Goal: Task Accomplishment & Management: Manage account settings

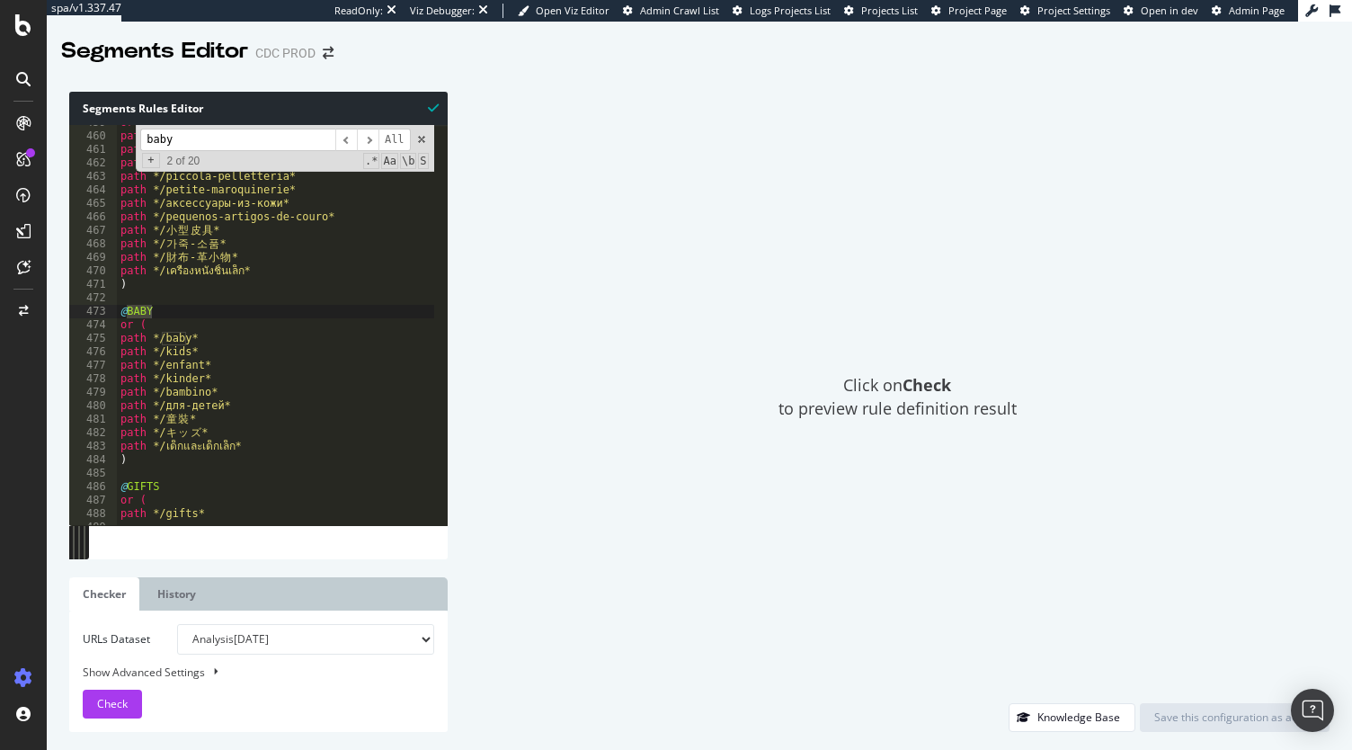
scroll to position [6185, 0]
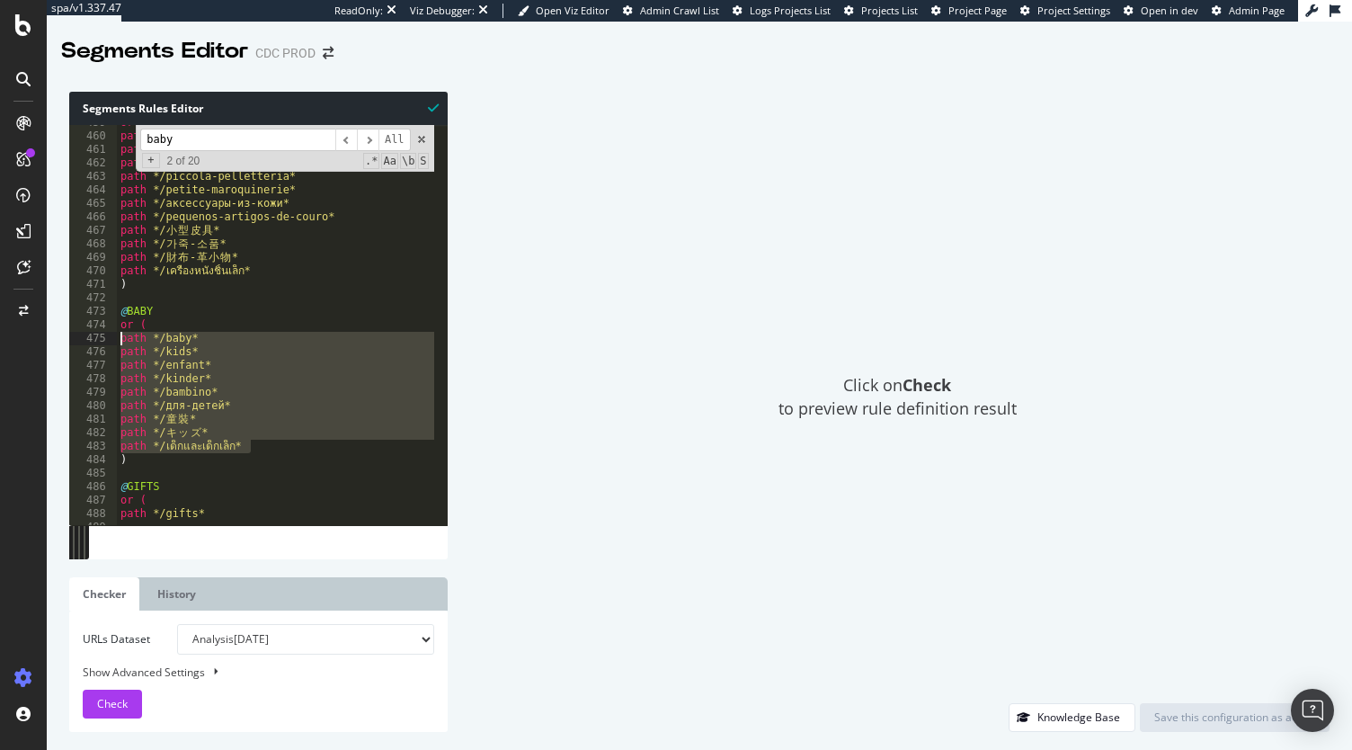
drag, startPoint x: 250, startPoint y: 449, endPoint x: 108, endPoint y: 338, distance: 180.0
click at [108, 338] on div "path */เด็กและเด็กเล็ก* 459 460 461 462 463 464 465 466 467 468 469 470 471 472…" at bounding box center [258, 325] width 378 height 400
click at [243, 348] on div "or ( path */small-leather-goods* path */kleinlederwaren* path */pequena-marroqu…" at bounding box center [275, 325] width 317 height 400
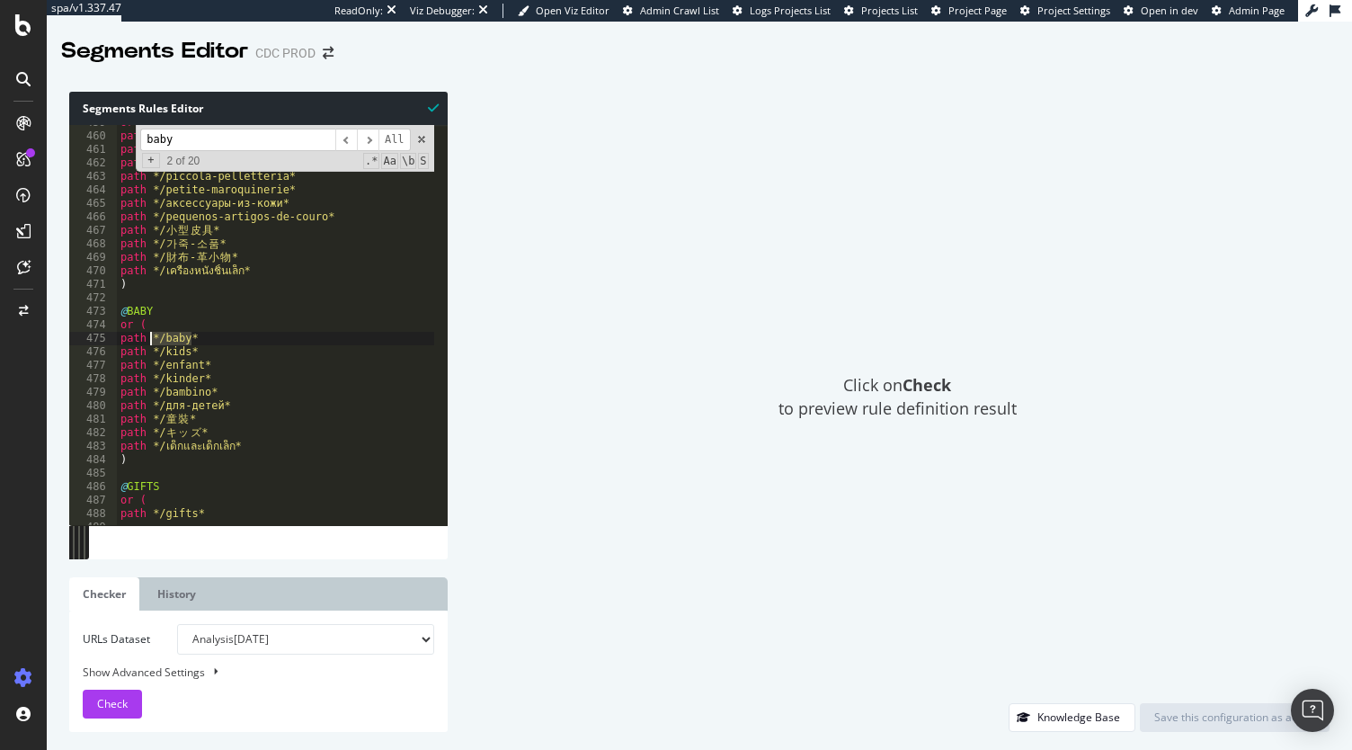
drag, startPoint x: 203, startPoint y: 340, endPoint x: 152, endPoint y: 343, distance: 51.3
click at [152, 343] on div "or ( path */small-leather-goods* path */kleinlederwaren* path */pequena-marroqu…" at bounding box center [491, 323] width 749 height 414
click at [357, 372] on div "or ( path */small-leather-goods* path */kleinlederwaren* path */pequena-marroqu…" at bounding box center [491, 323] width 749 height 414
click at [187, 355] on div "or ( path */small-leather-goods* path */kleinlederwaren* path */pequena-marroqu…" at bounding box center [491, 323] width 749 height 414
type textarea "path */童裝*"
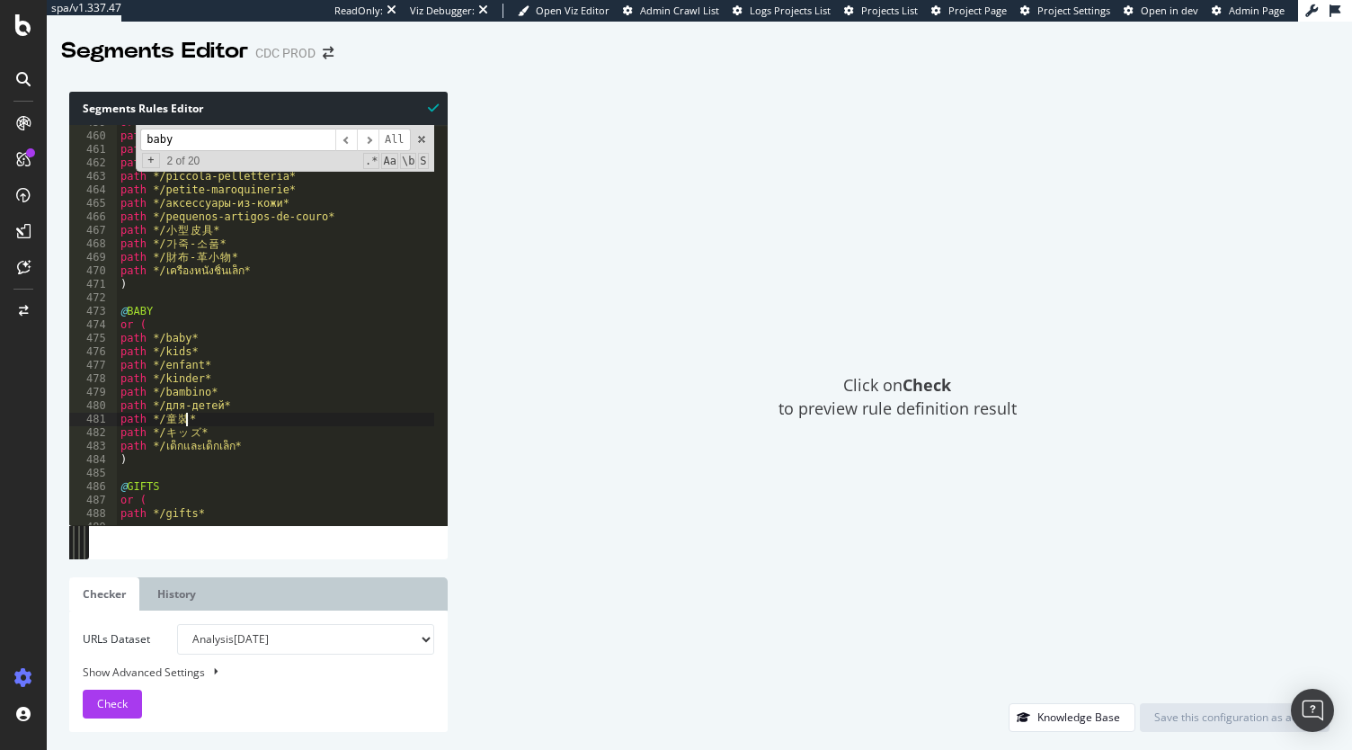
click at [219, 138] on input "baby" at bounding box center [237, 140] width 195 height 22
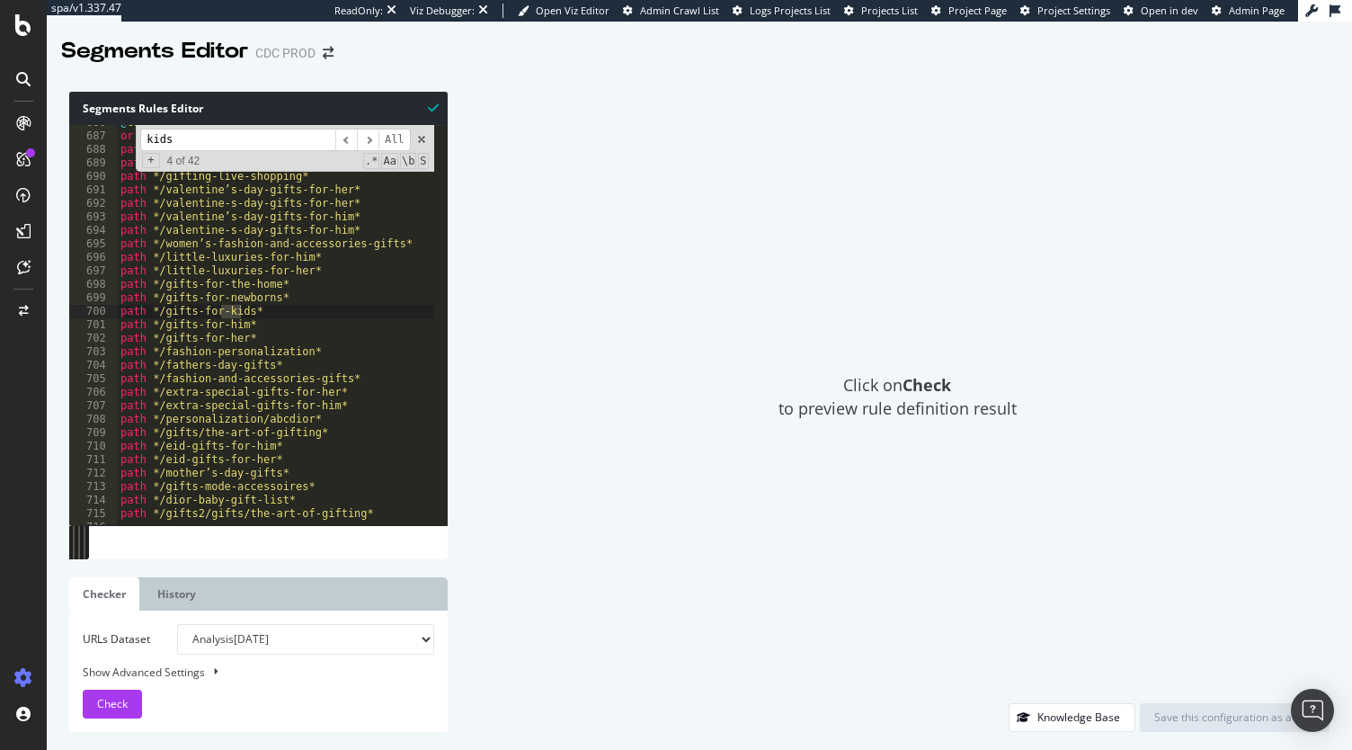
scroll to position [10460, 0]
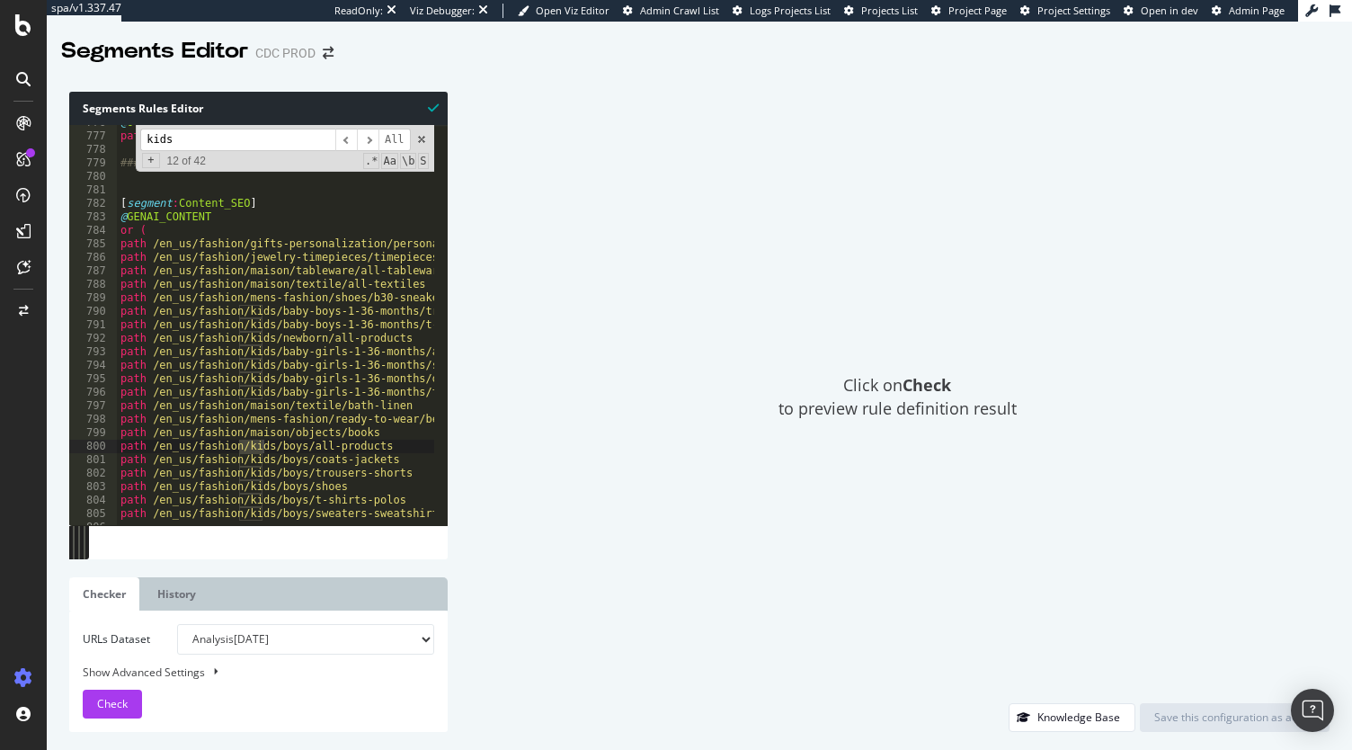
click at [219, 138] on input "kids" at bounding box center [237, 140] width 195 height 22
type input "baby"
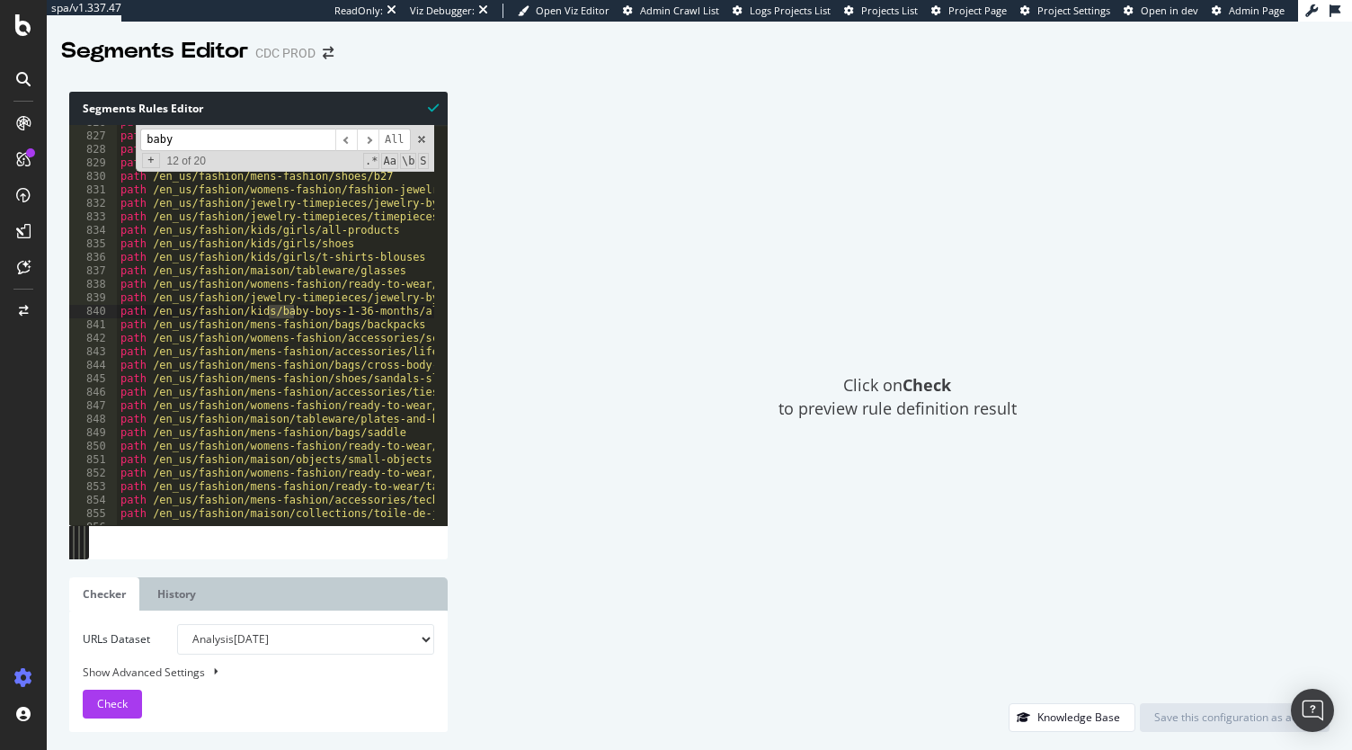
scroll to position [11134, 0]
click at [347, 144] on span "​" at bounding box center [346, 140] width 22 height 22
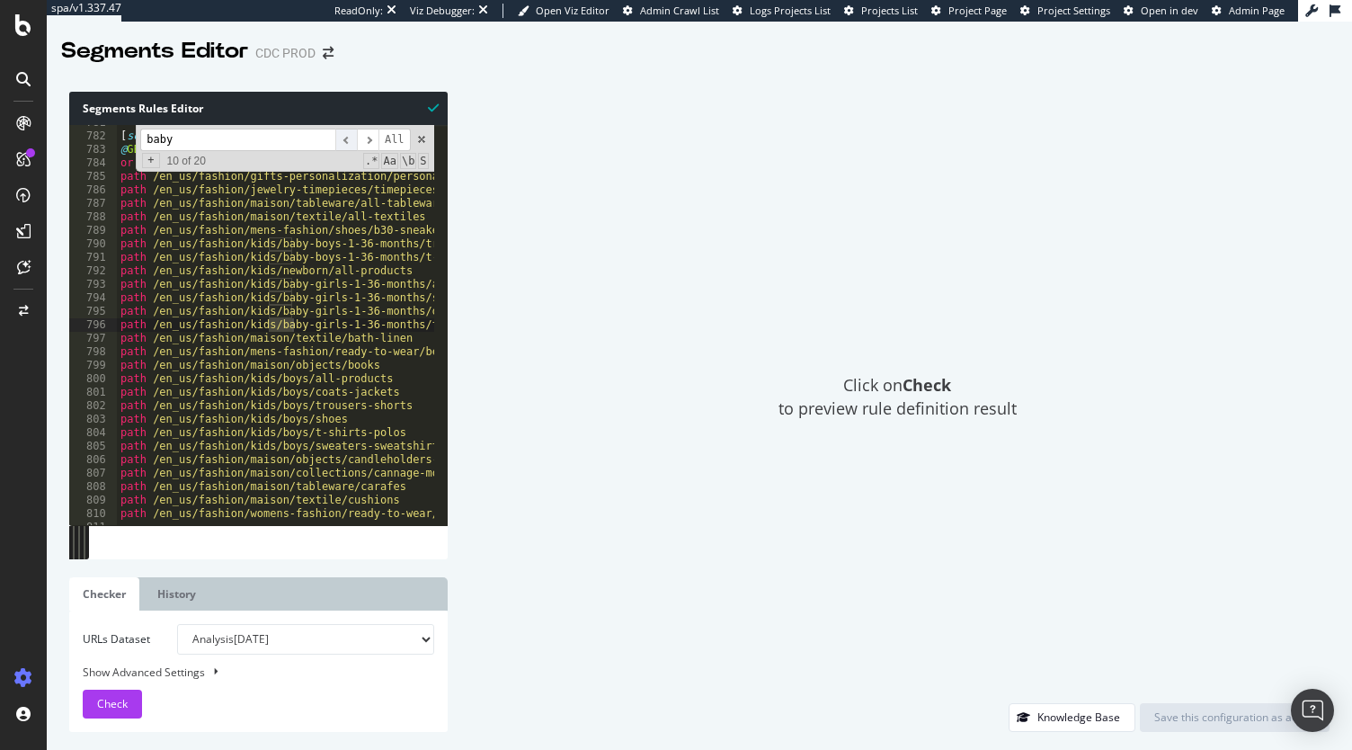
scroll to position [10527, 0]
click at [347, 144] on span "​" at bounding box center [346, 140] width 22 height 22
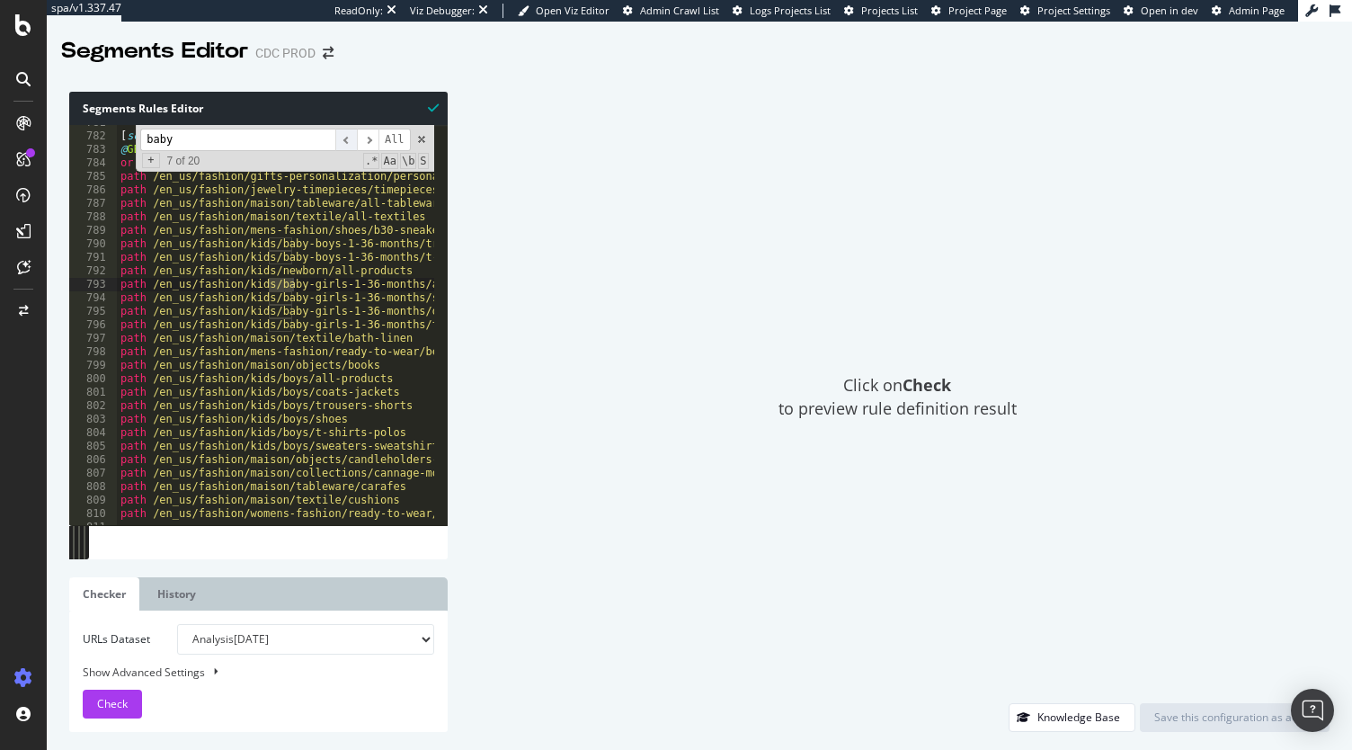
click at [347, 144] on span "​" at bounding box center [346, 140] width 22 height 22
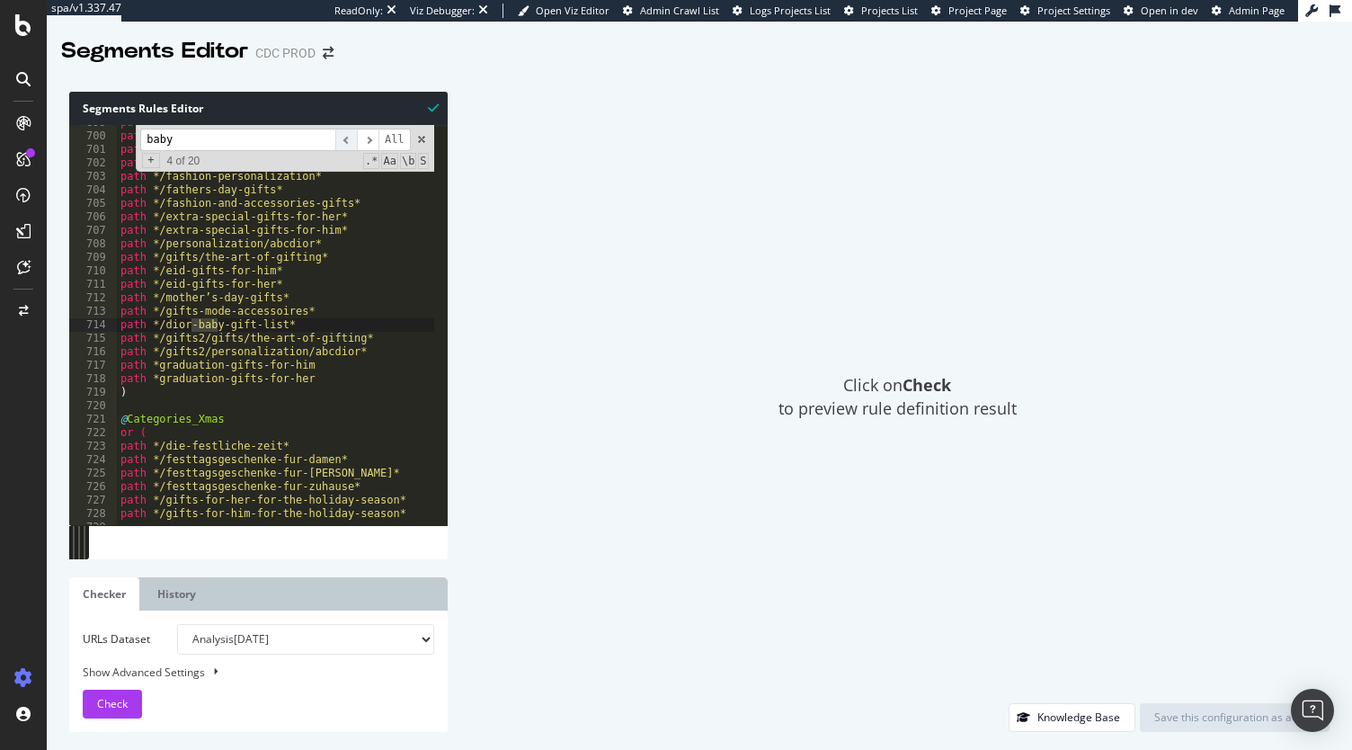
click at [347, 144] on span "​" at bounding box center [346, 140] width 22 height 22
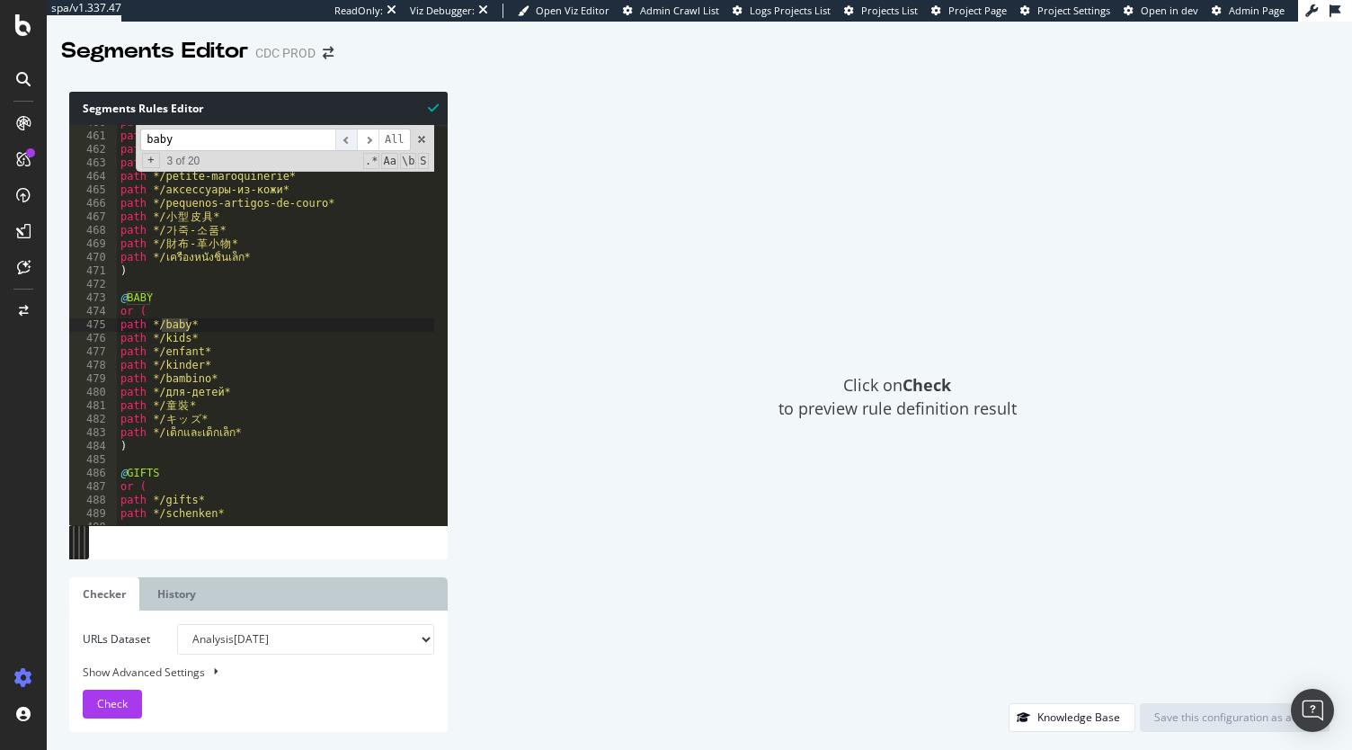
click at [347, 144] on span "​" at bounding box center [346, 140] width 22 height 22
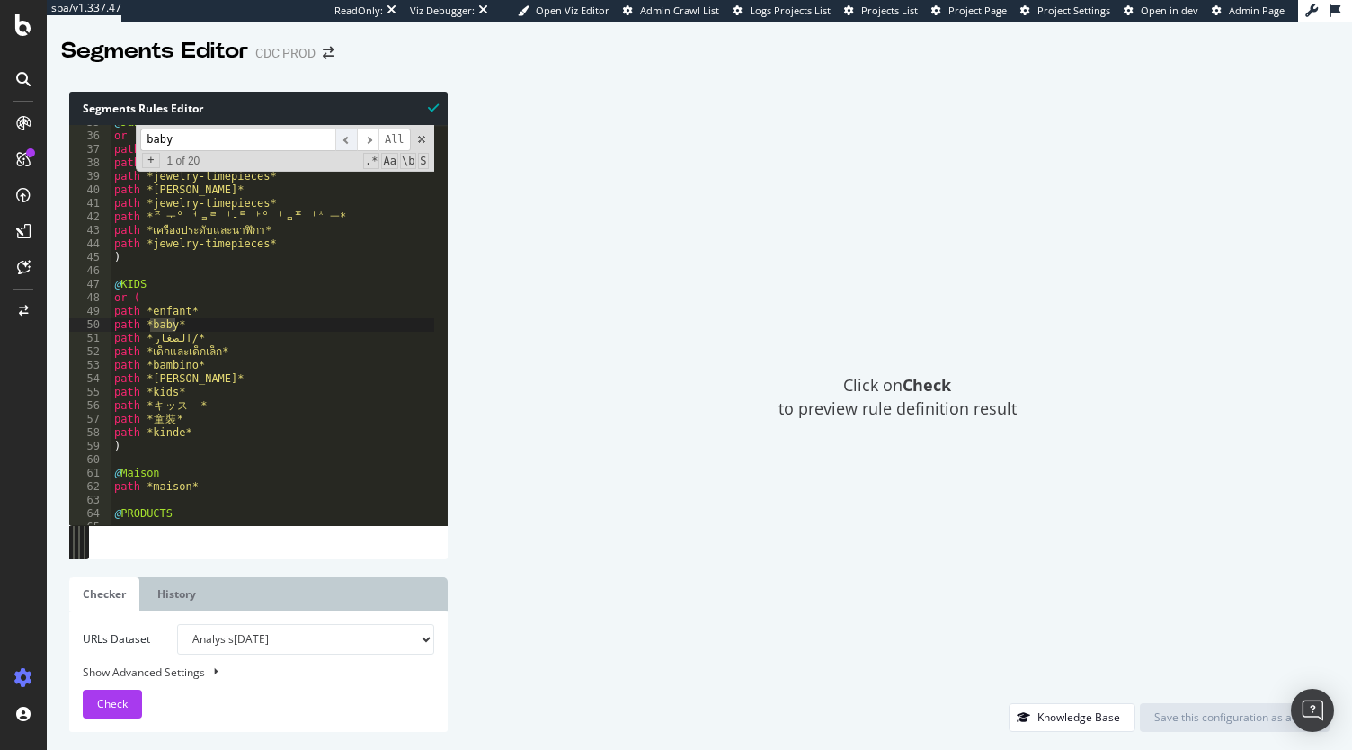
scroll to position [467, 0]
click at [375, 141] on span "​" at bounding box center [368, 140] width 22 height 22
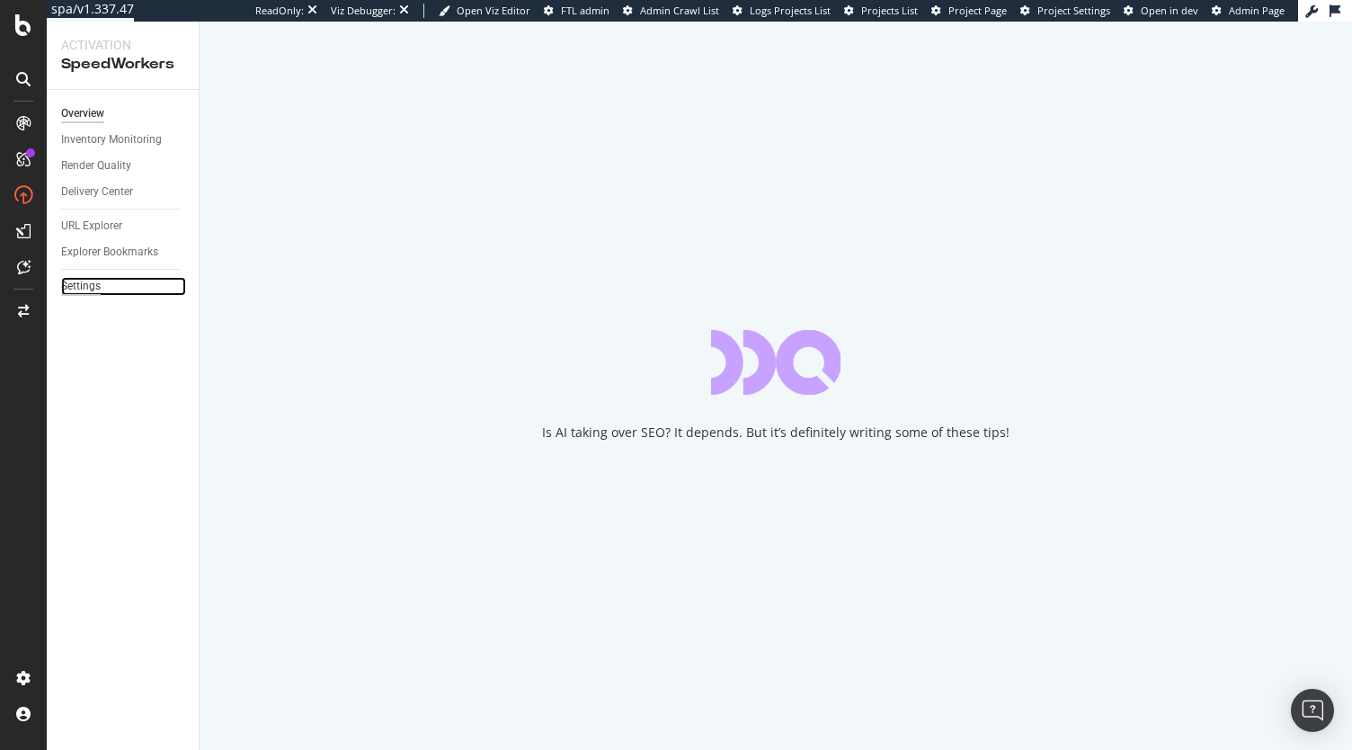
click at [92, 284] on div "Settings" at bounding box center [81, 286] width 40 height 19
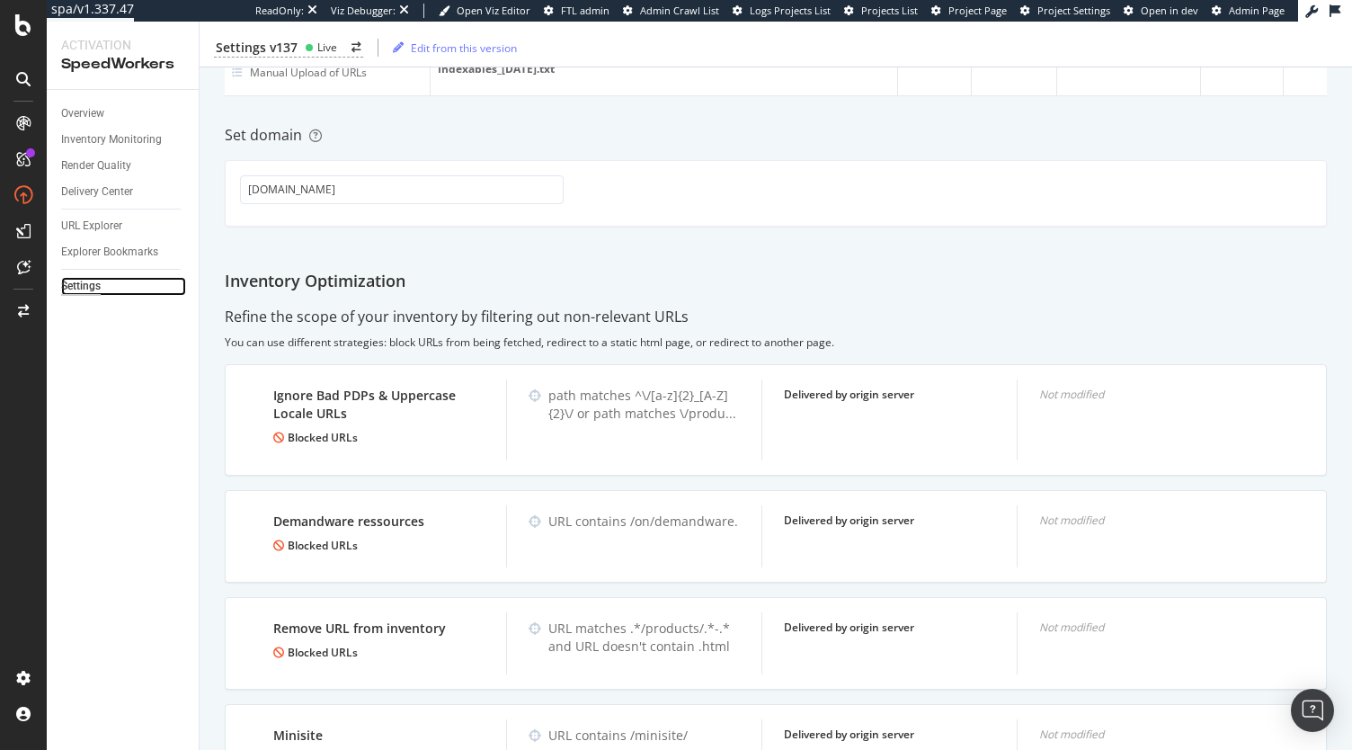
scroll to position [723, 0]
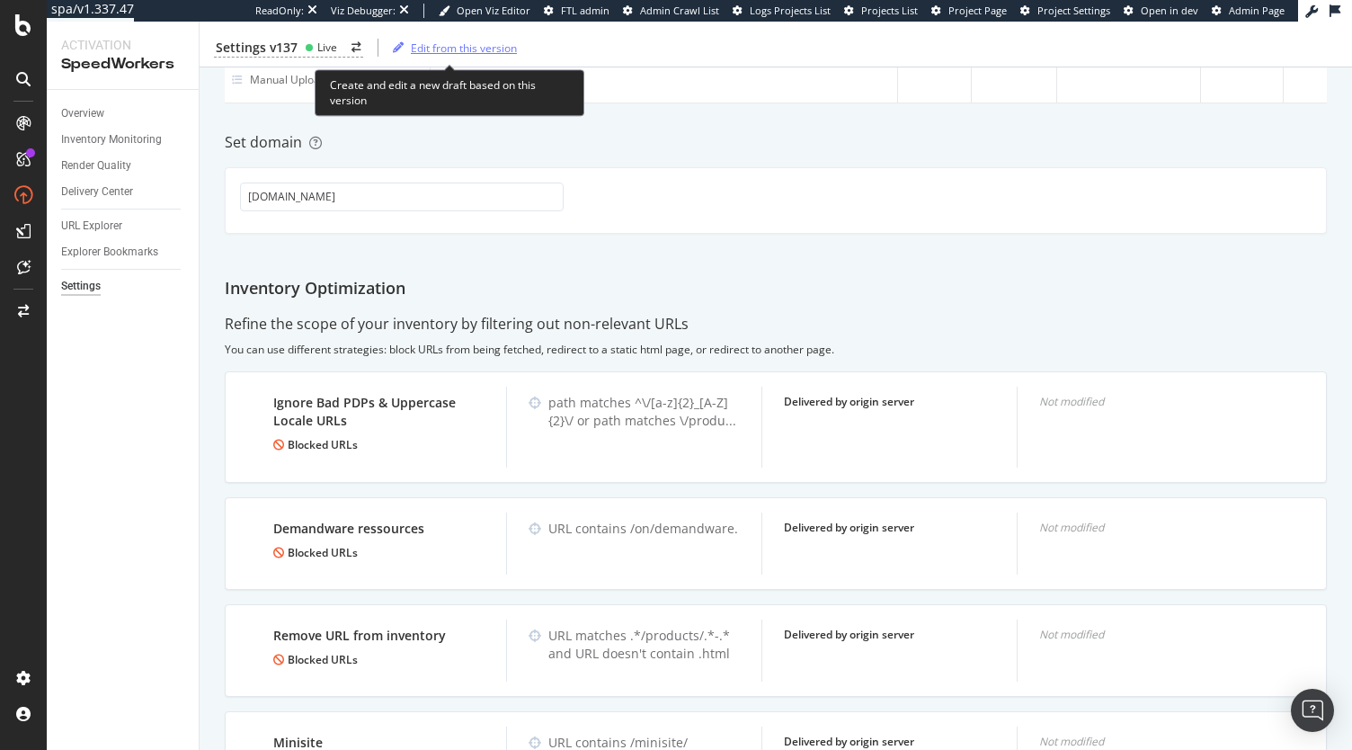
click at [460, 44] on div "Edit from this version" at bounding box center [464, 47] width 106 height 15
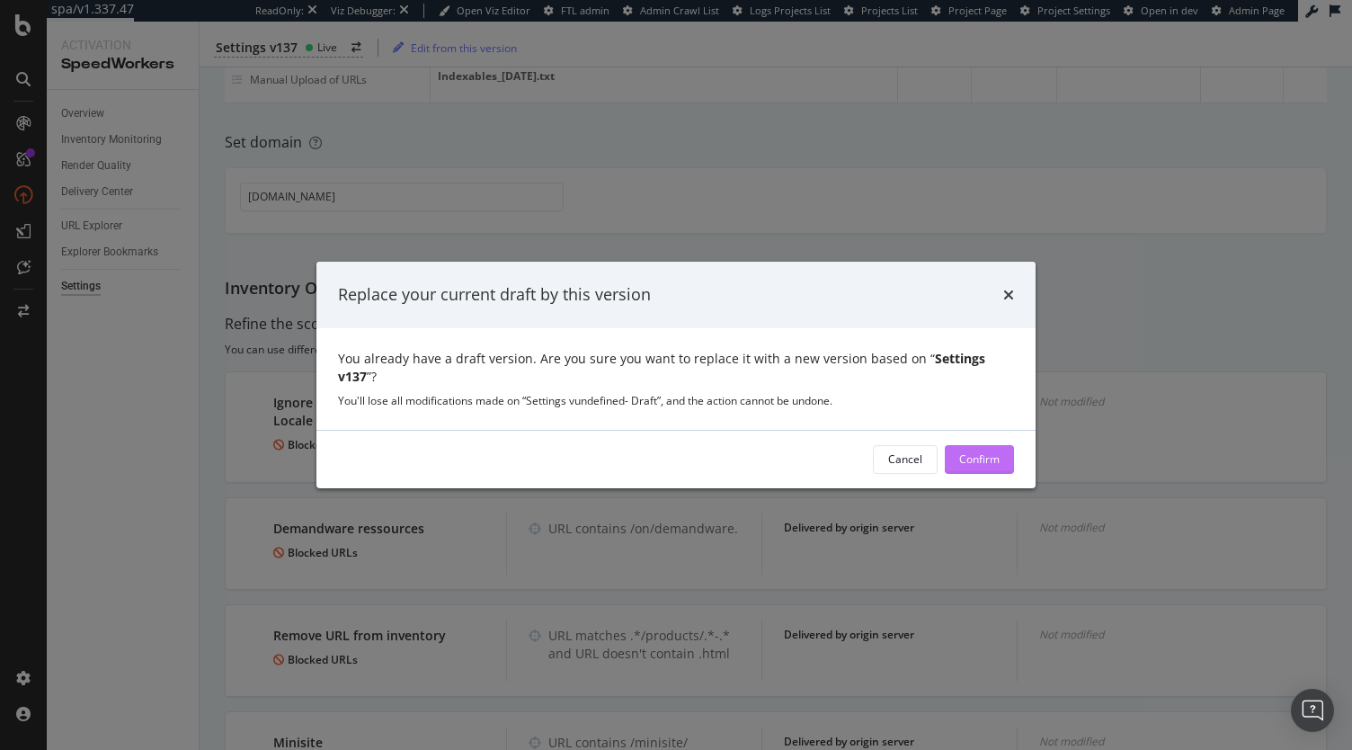
click at [996, 451] on div "Confirm" at bounding box center [979, 458] width 40 height 15
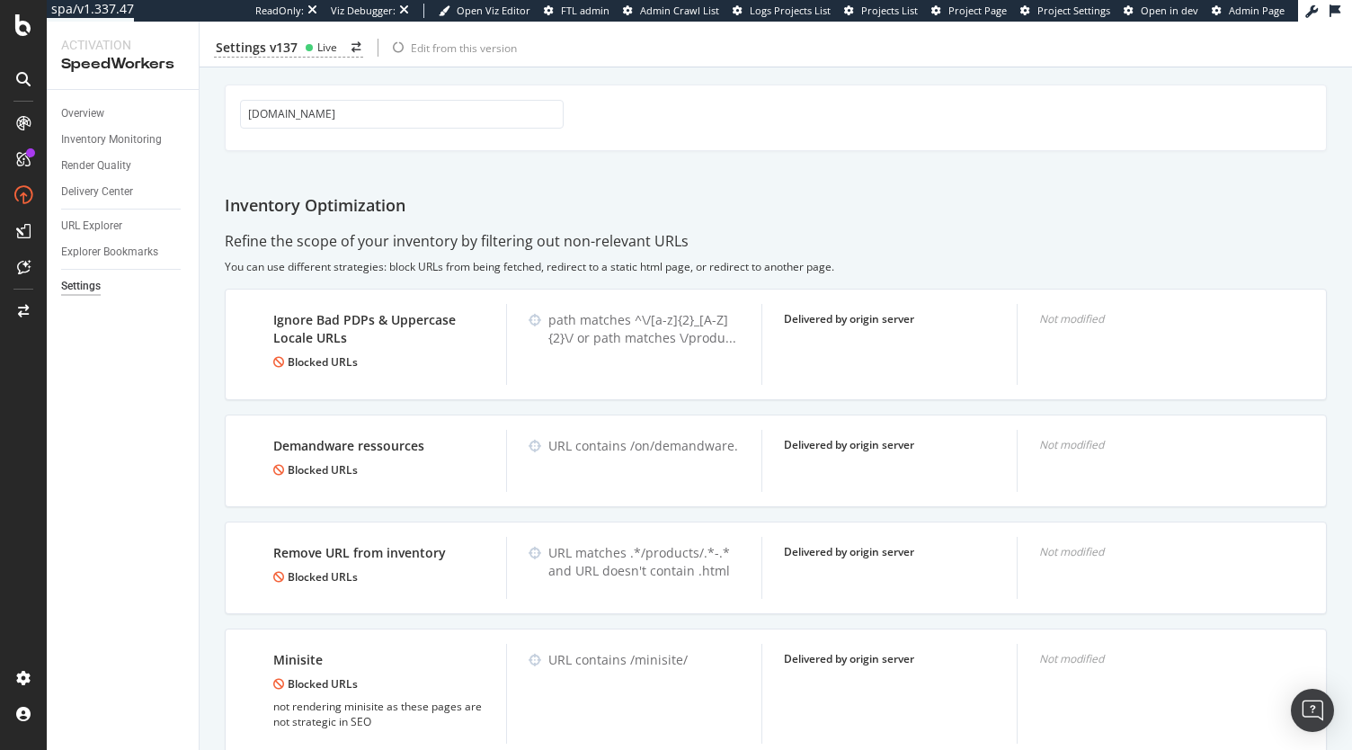
scroll to position [804, 0]
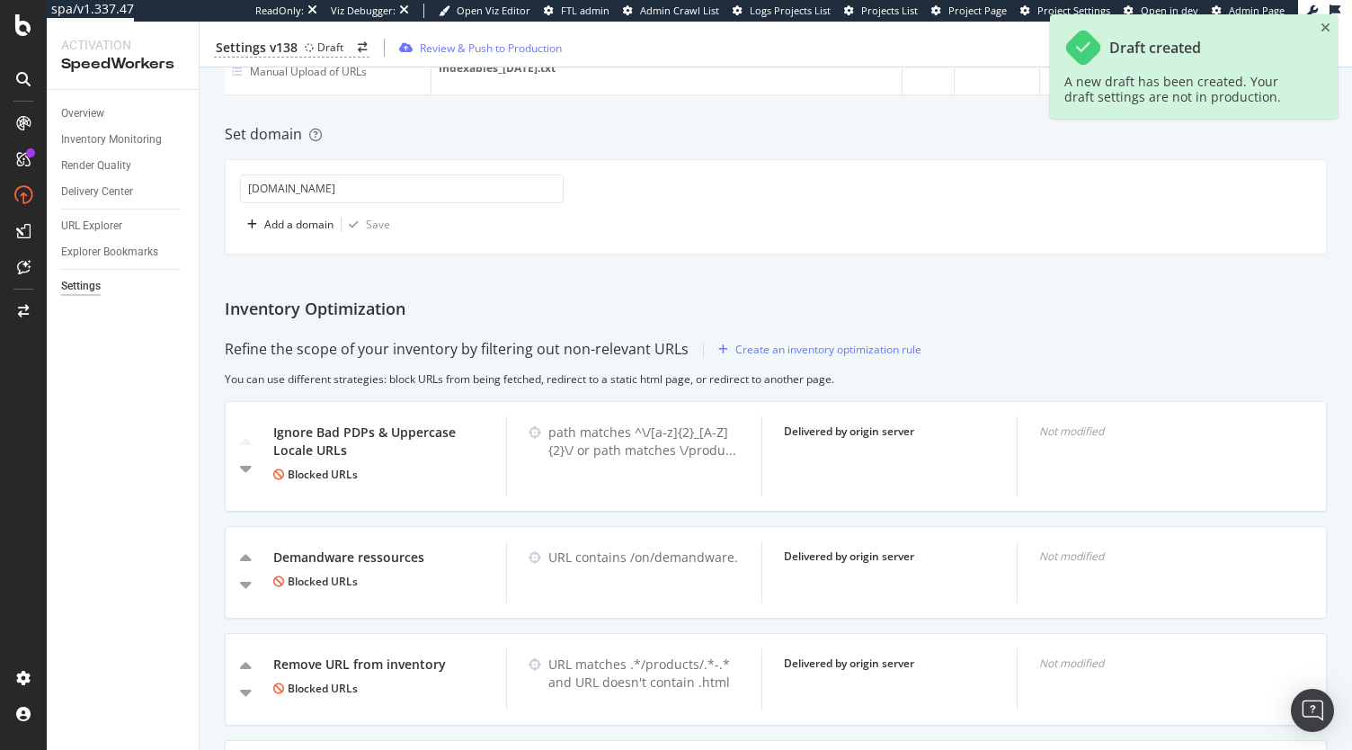
scroll to position [735, 0]
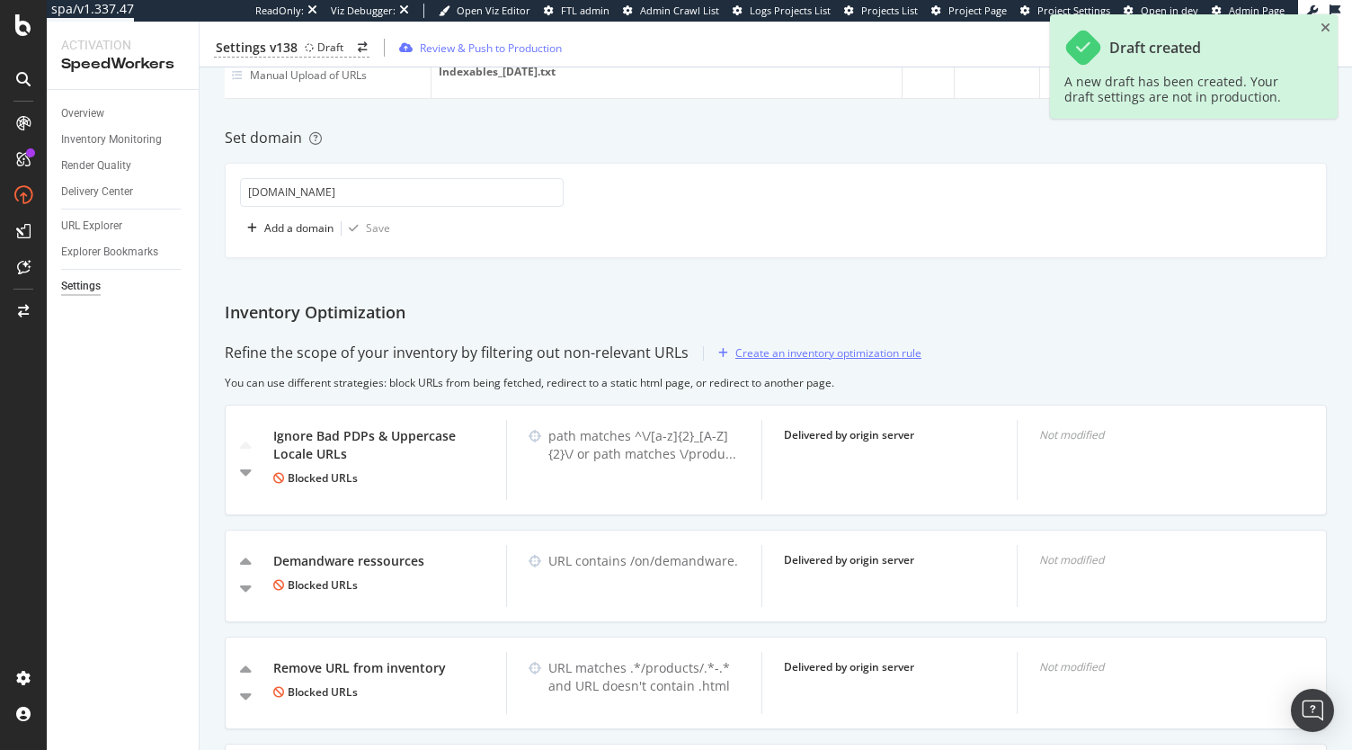
click at [769, 348] on div "Create an inventory optimization rule" at bounding box center [828, 352] width 186 height 15
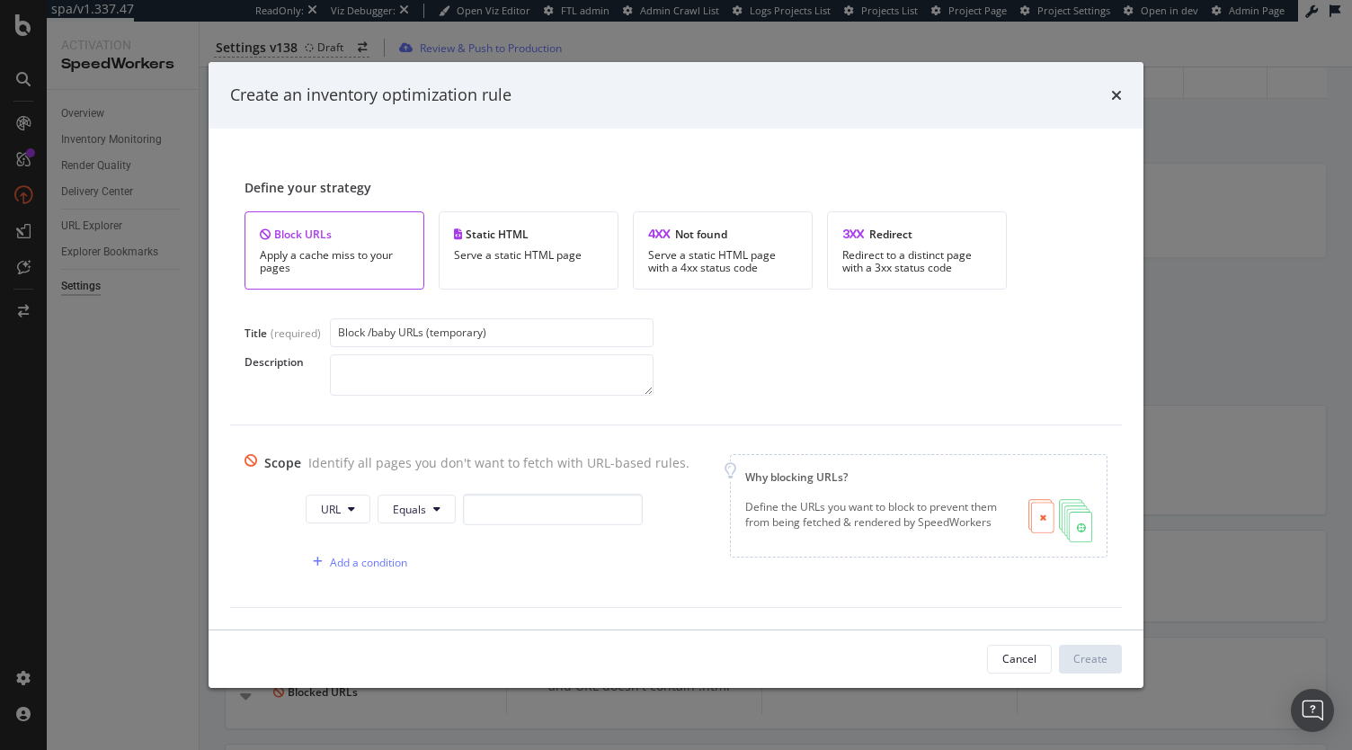
type input "Block /baby URLs (temporary)"
click at [419, 369] on textarea "modal" at bounding box center [492, 374] width 324 height 41
type textarea "Prices are being updated on all /baby pages >"
click at [382, 508] on button "Equals" at bounding box center [417, 508] width 78 height 29
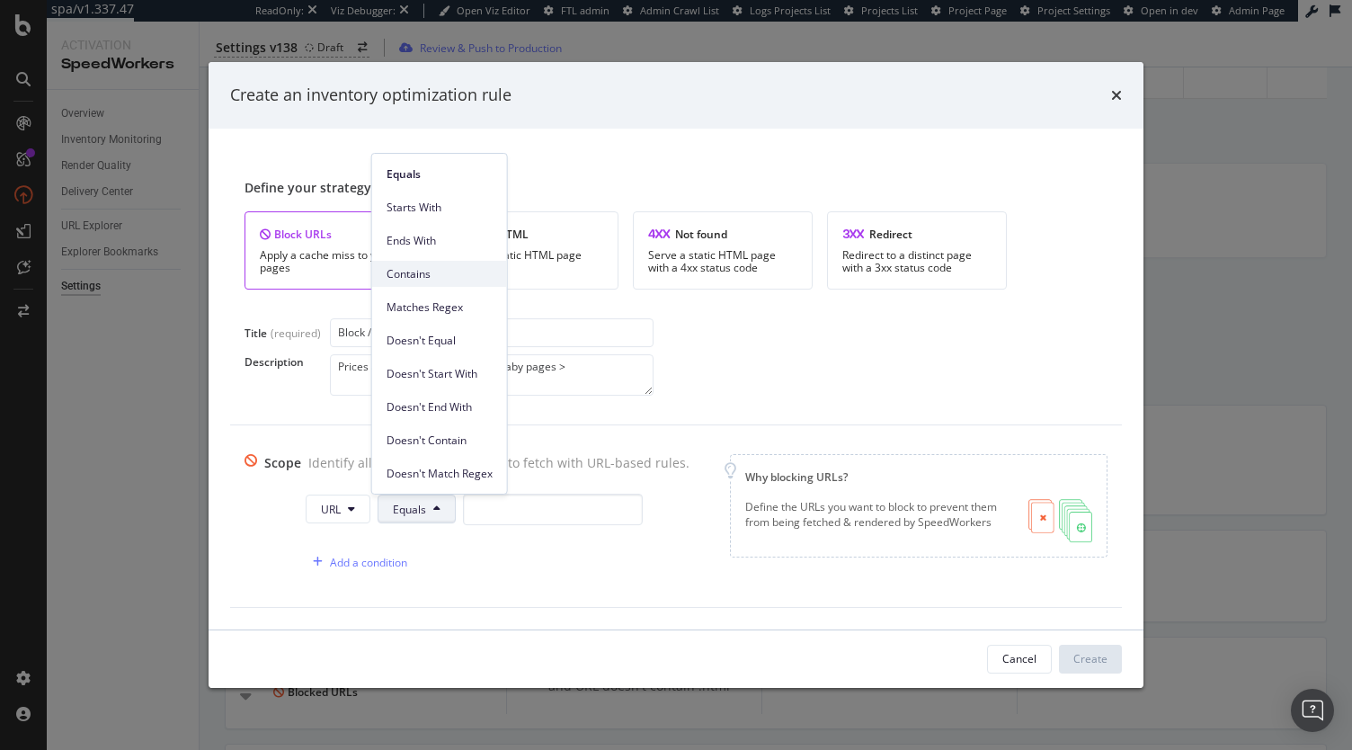
click at [431, 267] on span "Contains" at bounding box center [440, 274] width 106 height 16
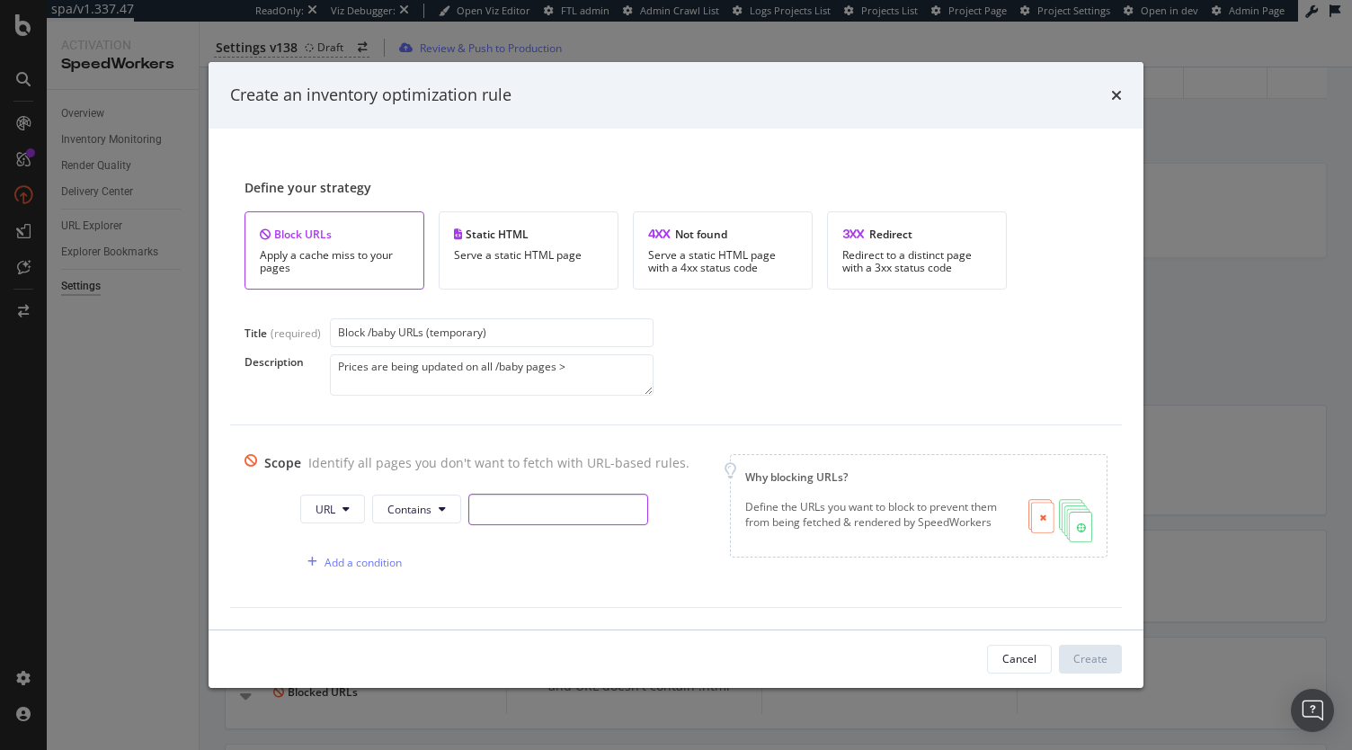
click at [484, 513] on input "modal" at bounding box center [558, 509] width 180 height 31
paste input "path */baby* path */kids* path */enfant* path */kinder* path */bambino* path */…"
type input "path */baby* path */kids* path */enfant* path */kinder* path */bambino* path */…"
paste input "*/baby*"
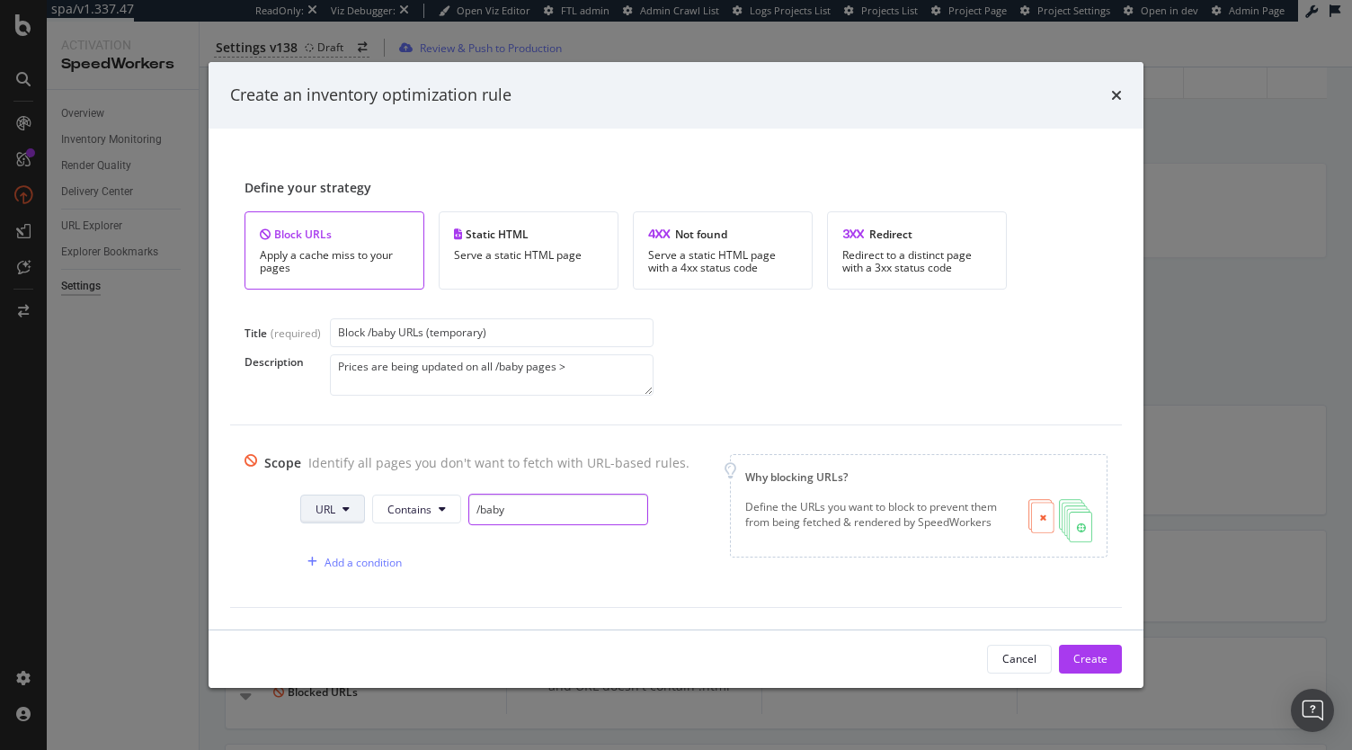
type input "/baby"
click at [343, 504] on icon "modal" at bounding box center [346, 508] width 7 height 11
click at [354, 641] on span "Path" at bounding box center [340, 644] width 63 height 16
click at [344, 503] on icon "modal" at bounding box center [347, 508] width 7 height 11
click at [347, 548] on span "URL" at bounding box center [338, 545] width 63 height 16
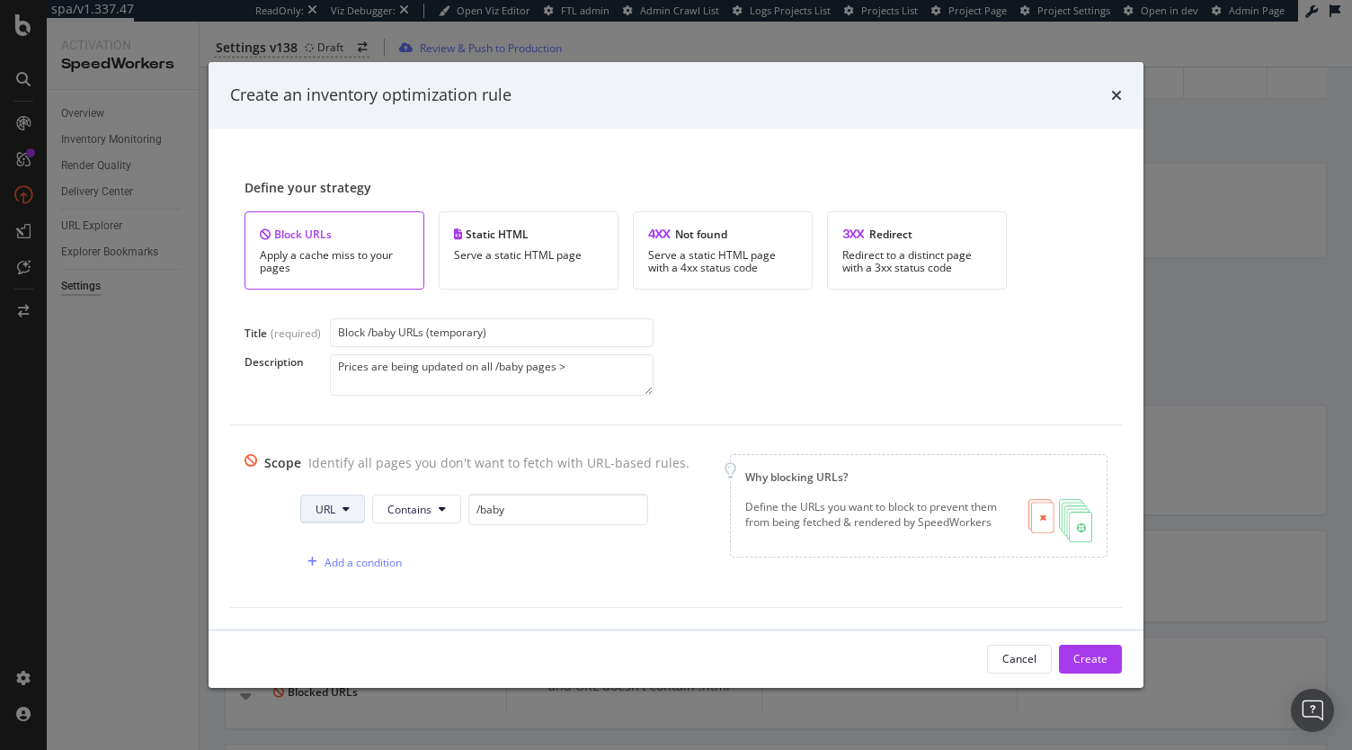
click at [339, 494] on button "URL" at bounding box center [332, 508] width 65 height 29
click at [336, 638] on span "Path" at bounding box center [340, 644] width 63 height 16
click at [547, 514] on input "/baby" at bounding box center [560, 509] width 180 height 31
click at [351, 560] on div "Add a condition" at bounding box center [362, 562] width 77 height 15
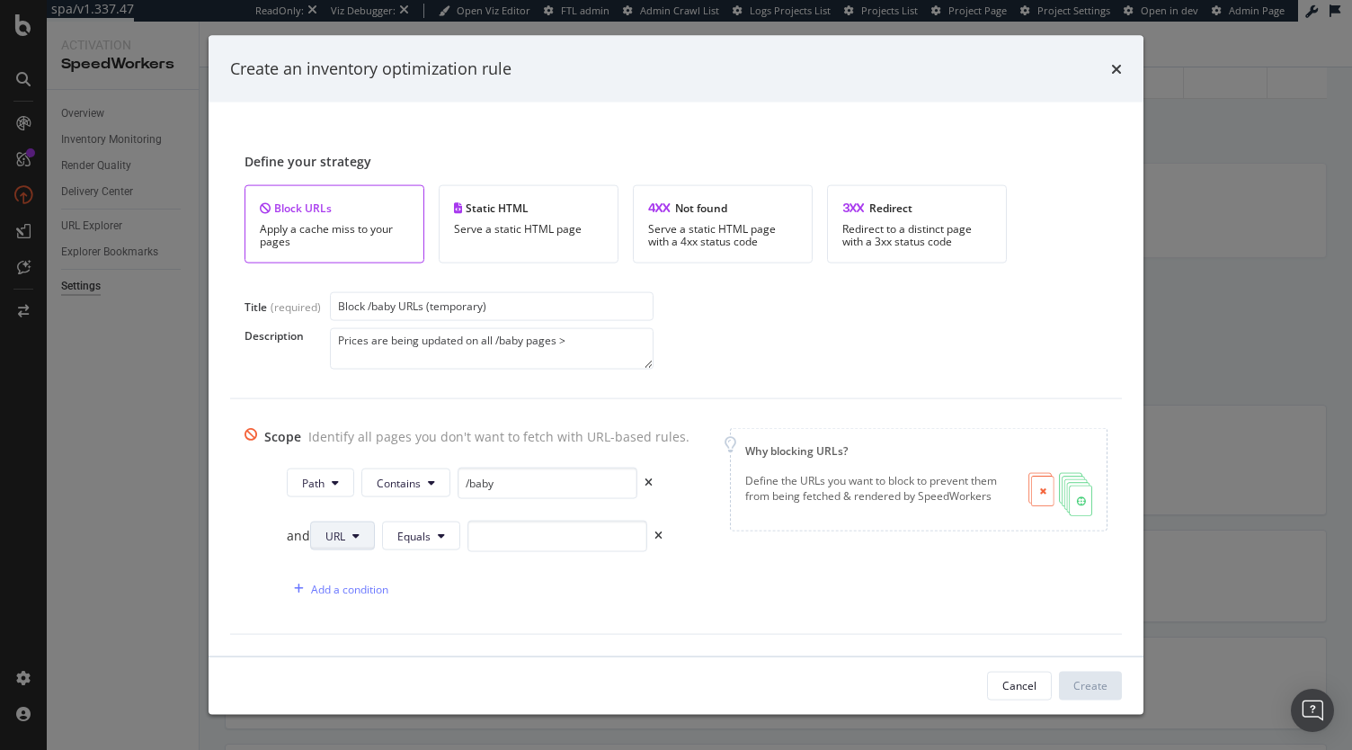
click at [325, 531] on span "URL" at bounding box center [335, 535] width 20 height 15
click at [344, 664] on span "Path" at bounding box center [351, 670] width 63 height 16
click at [424, 532] on span "Equals" at bounding box center [414, 535] width 33 height 15
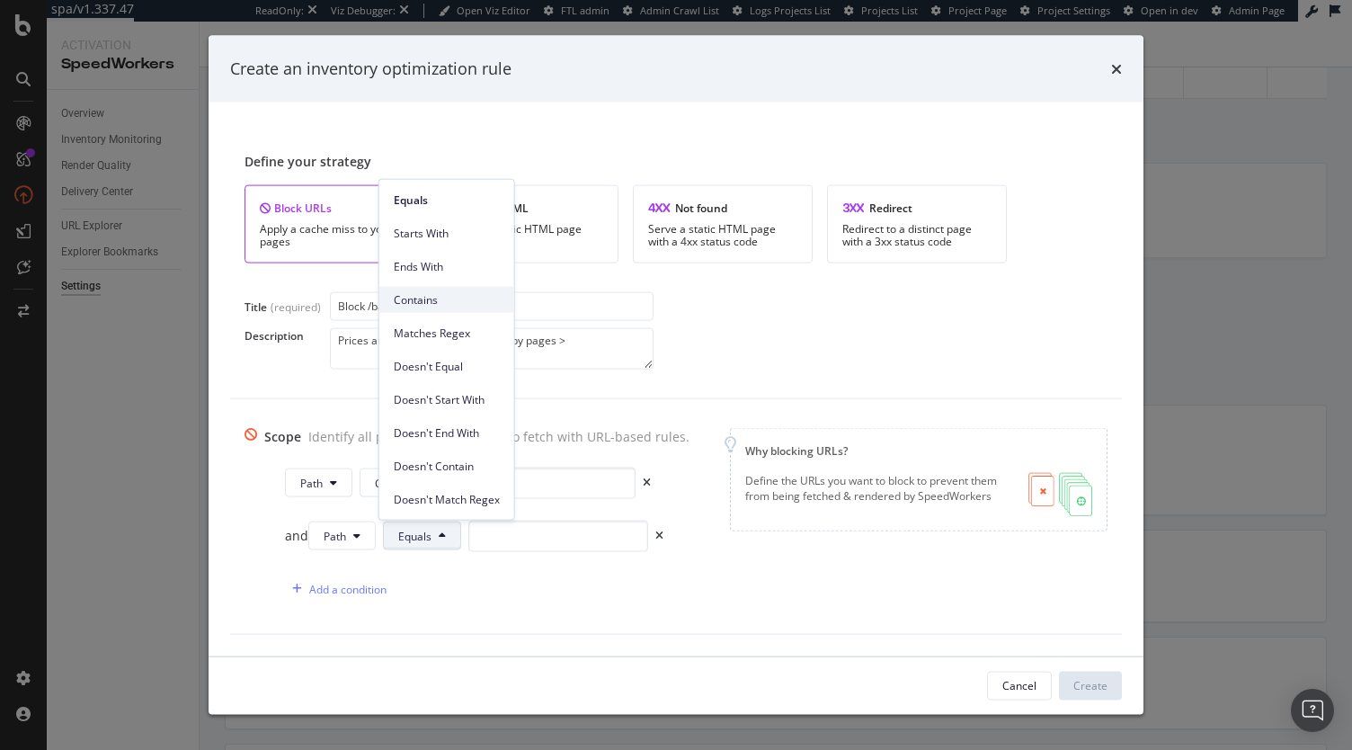
click at [456, 294] on span "Contains" at bounding box center [447, 299] width 106 height 16
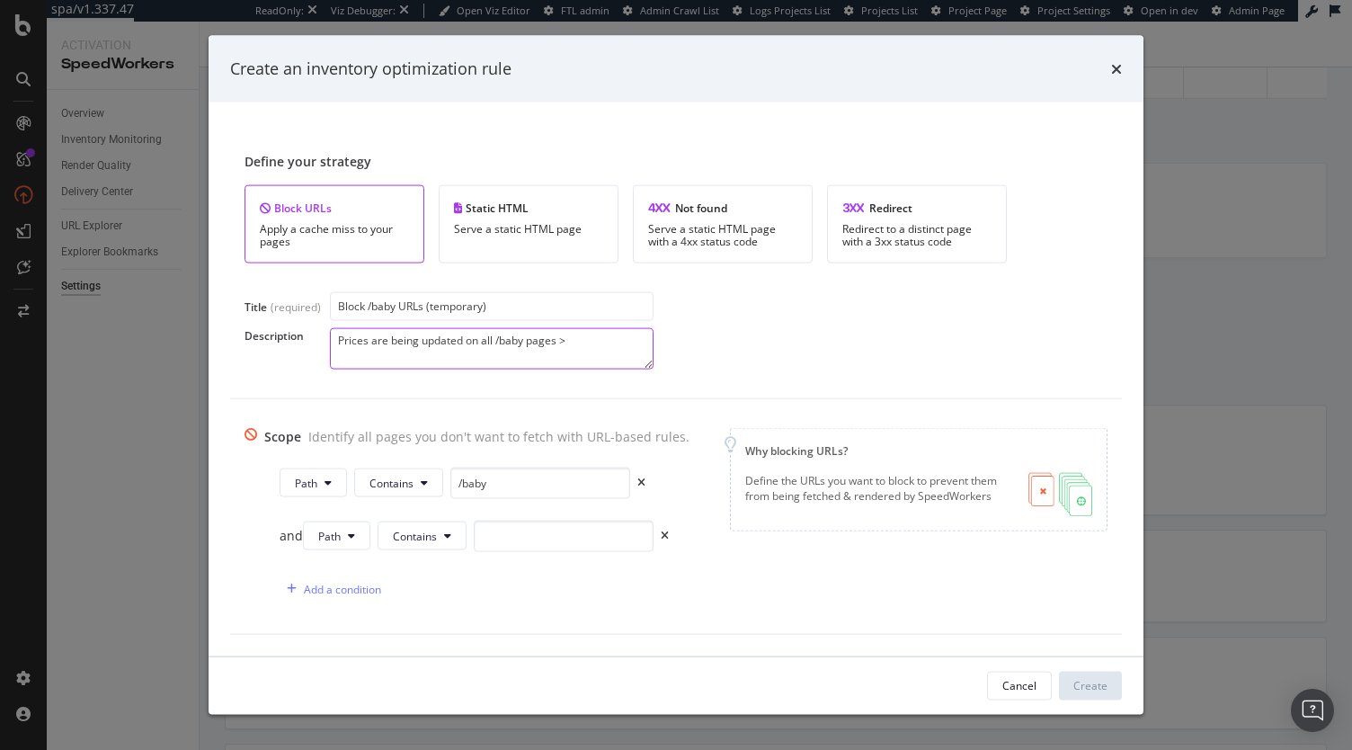
click at [601, 342] on textarea "Prices are being updated on all /baby pages >" at bounding box center [492, 347] width 324 height 41
type textarea "Prices are being updated on all /baby pages > we will stop fetching & serving t…"
click at [661, 533] on icon "times" at bounding box center [665, 535] width 8 height 11
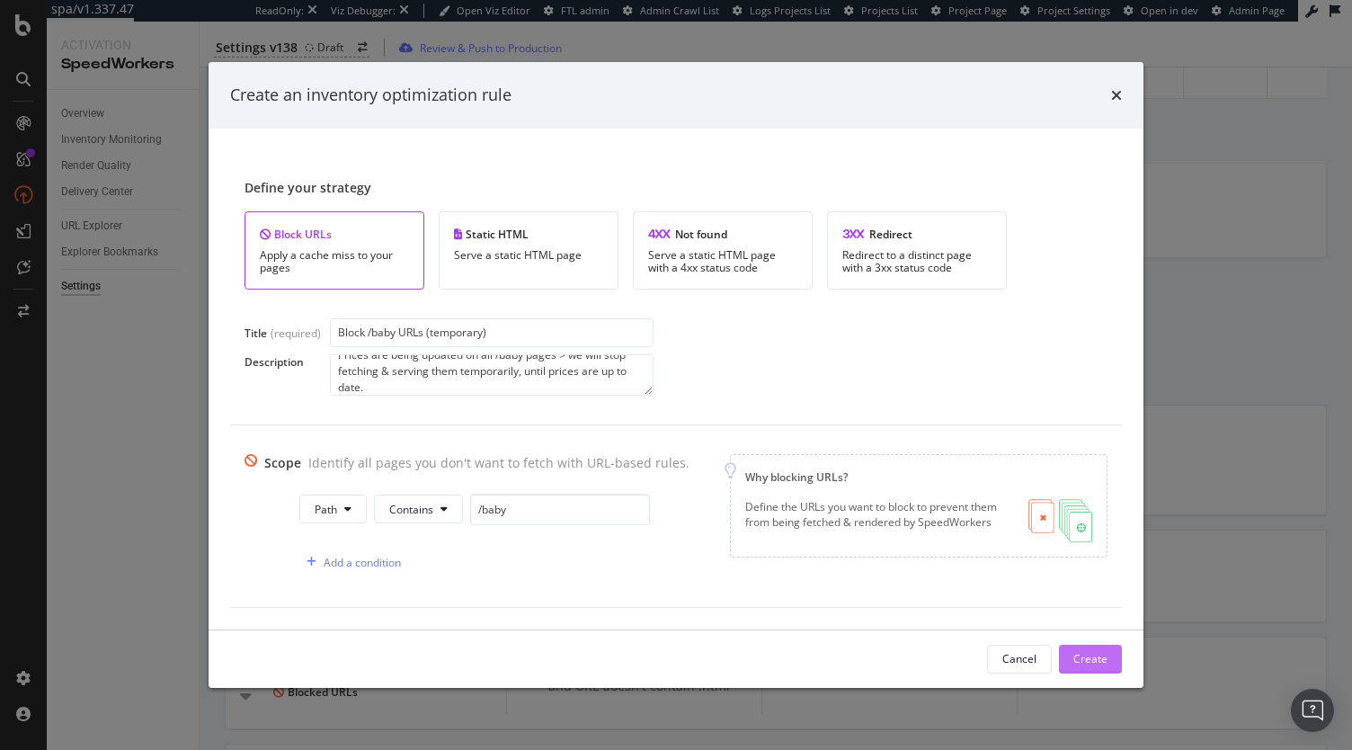
click at [1078, 646] on div "Create" at bounding box center [1090, 658] width 34 height 27
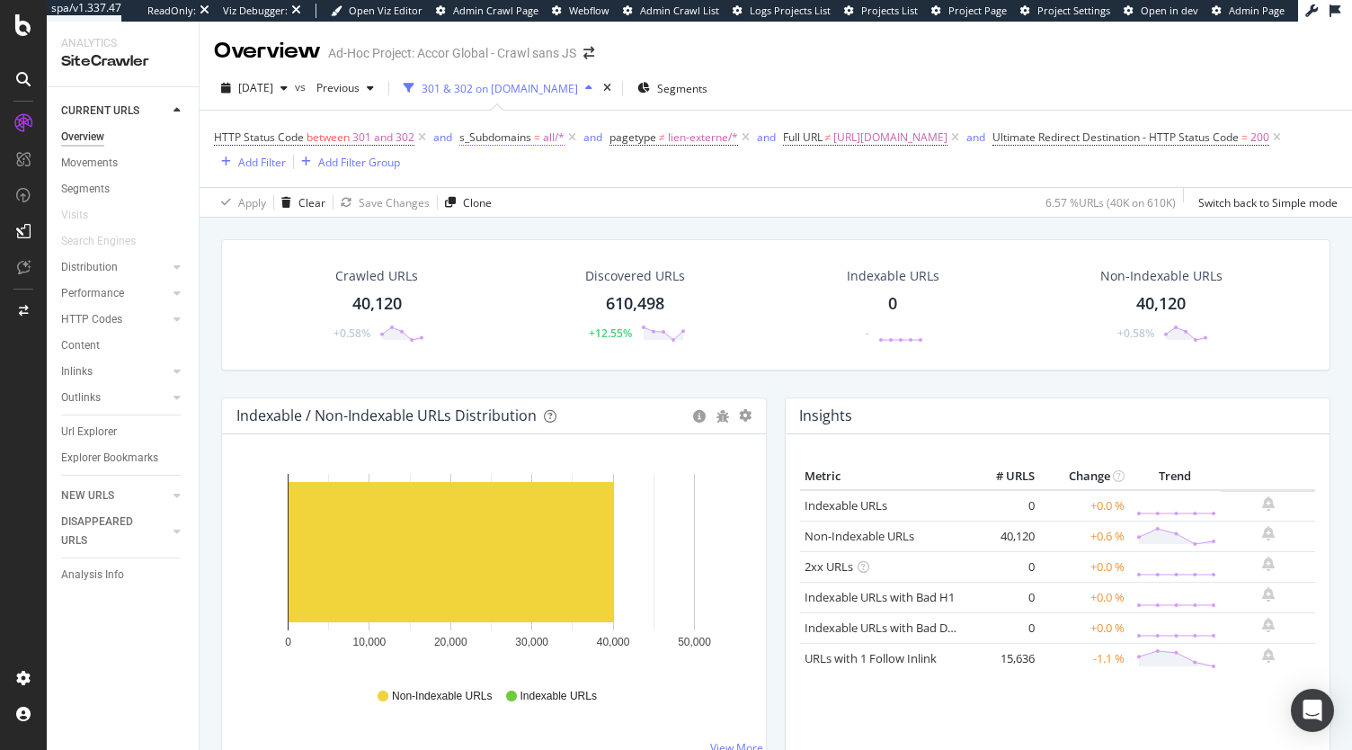
click at [503, 140] on span "s_Subdomains" at bounding box center [495, 136] width 72 height 15
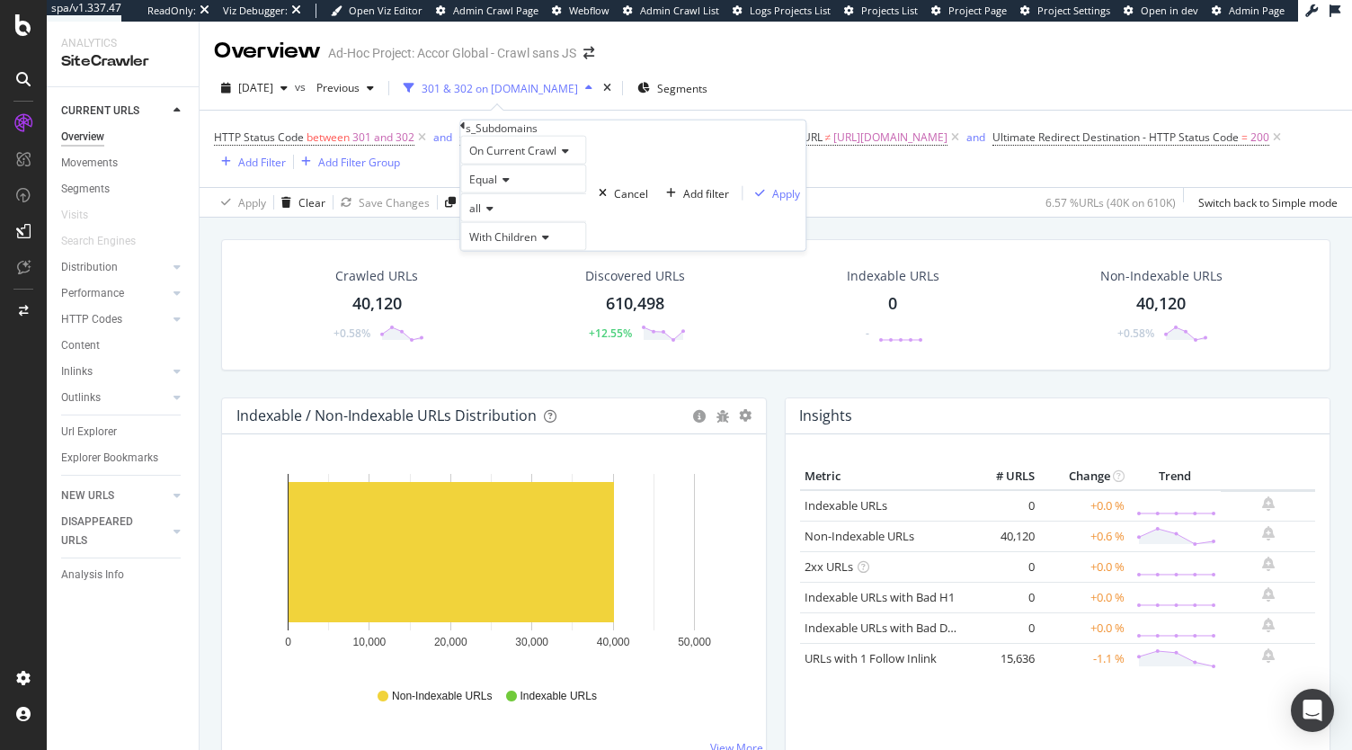
click at [744, 195] on div "Apply Clear Save Changes Clone 6.57 % URLs ( 40K on 610K ) Switch back to Simpl…" at bounding box center [776, 202] width 1153 height 30
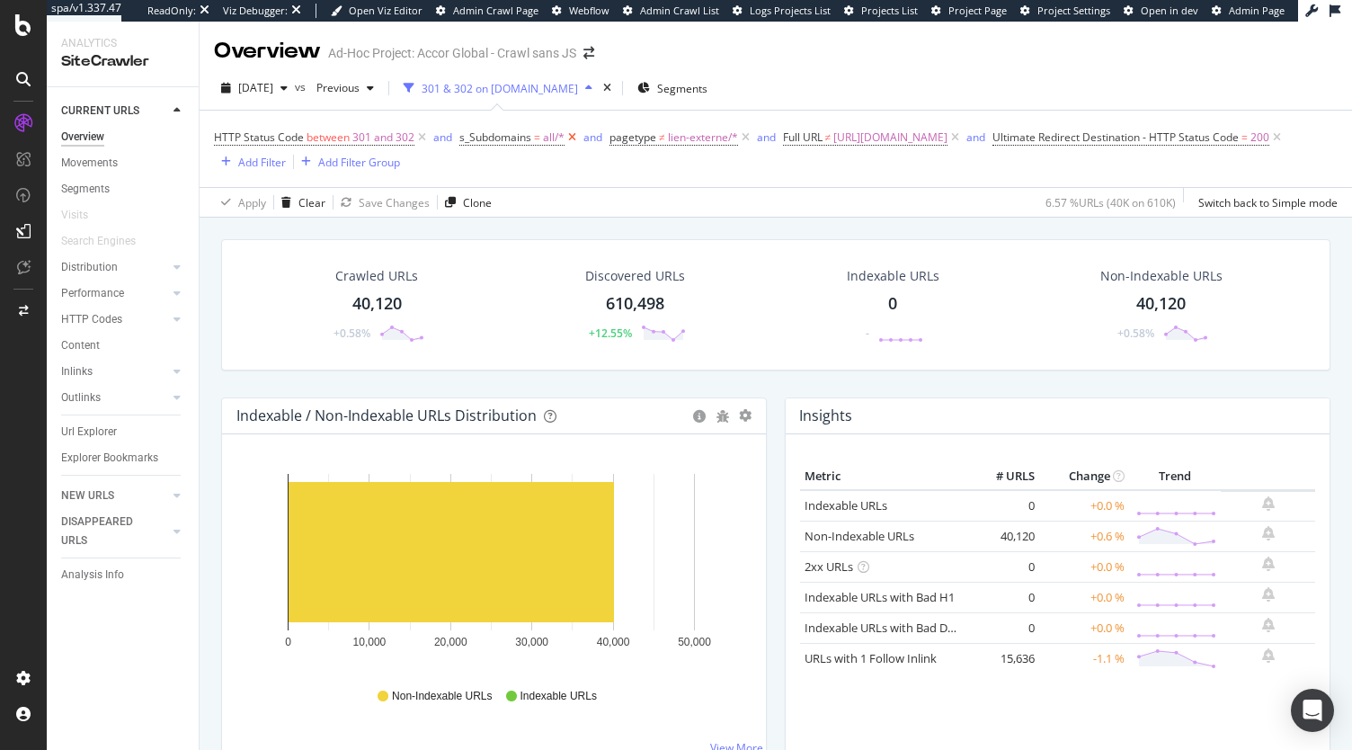
click at [572, 139] on icon at bounding box center [572, 138] width 15 height 18
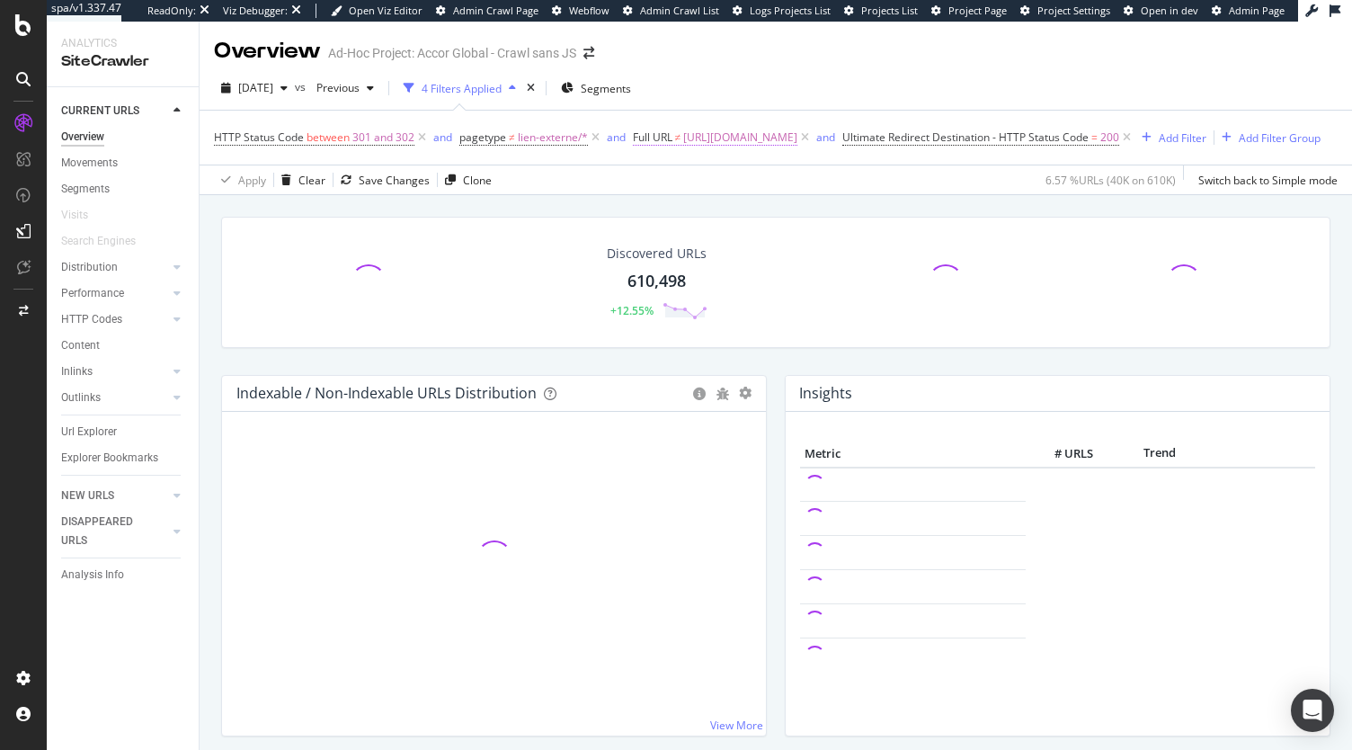
click at [722, 137] on span "[URL][DOMAIN_NAME]" at bounding box center [740, 137] width 114 height 25
click at [942, 188] on div "Apply Clear Save Changes Clone 9.92 % URLs ( 61K on 610K ) Switch back to Simpl…" at bounding box center [776, 180] width 1153 height 30
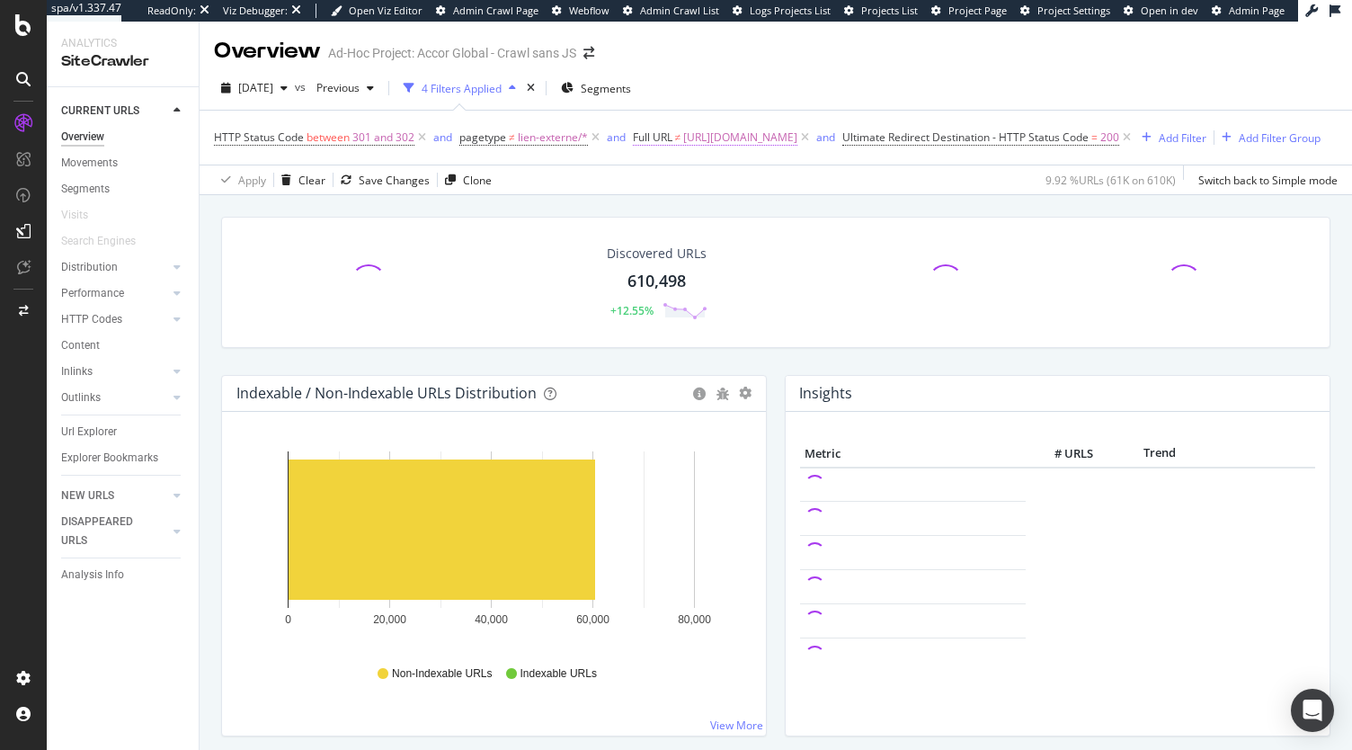
click at [719, 145] on span "[URL][DOMAIN_NAME]" at bounding box center [740, 137] width 114 height 25
click at [933, 182] on div "Apply Clear Save Changes Clone 9.92 % URLs ( 61K on 610K ) Switch back to Simpl…" at bounding box center [776, 180] width 1153 height 30
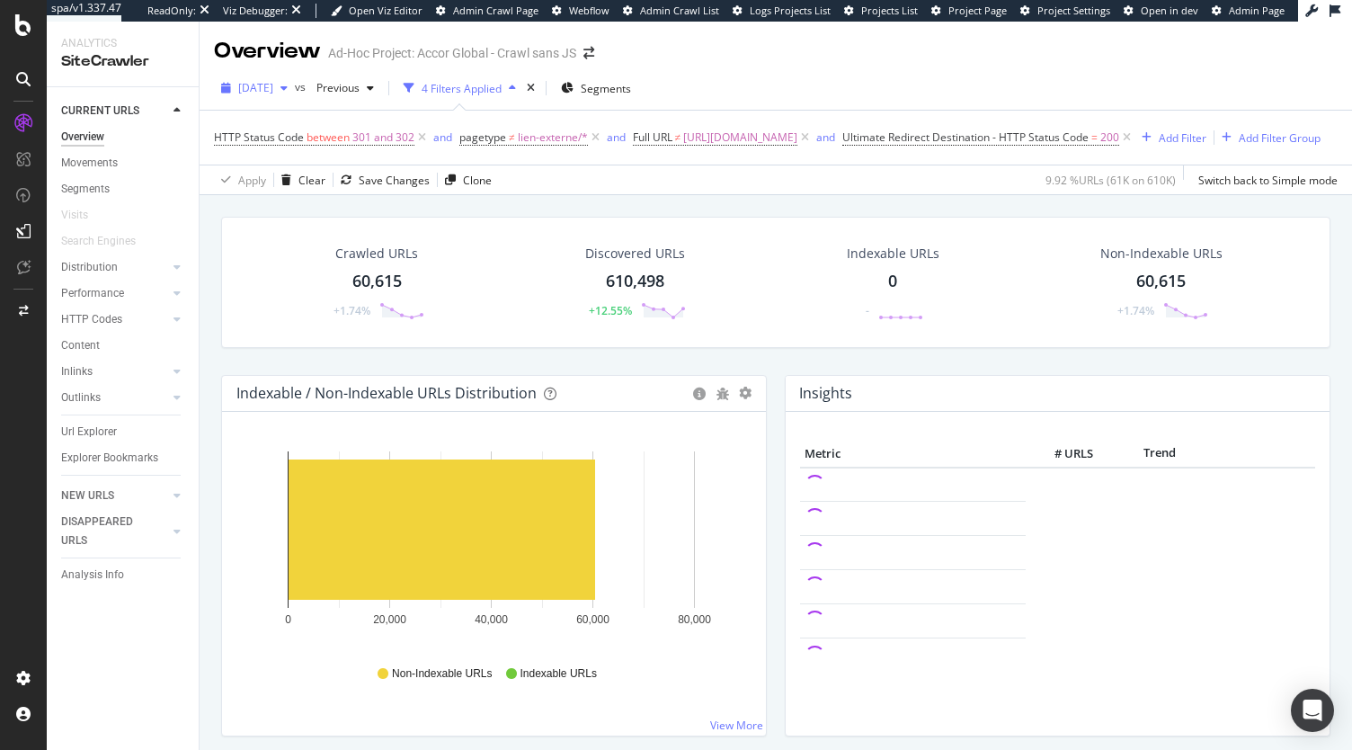
click at [273, 82] on span "[DATE]" at bounding box center [255, 87] width 35 height 15
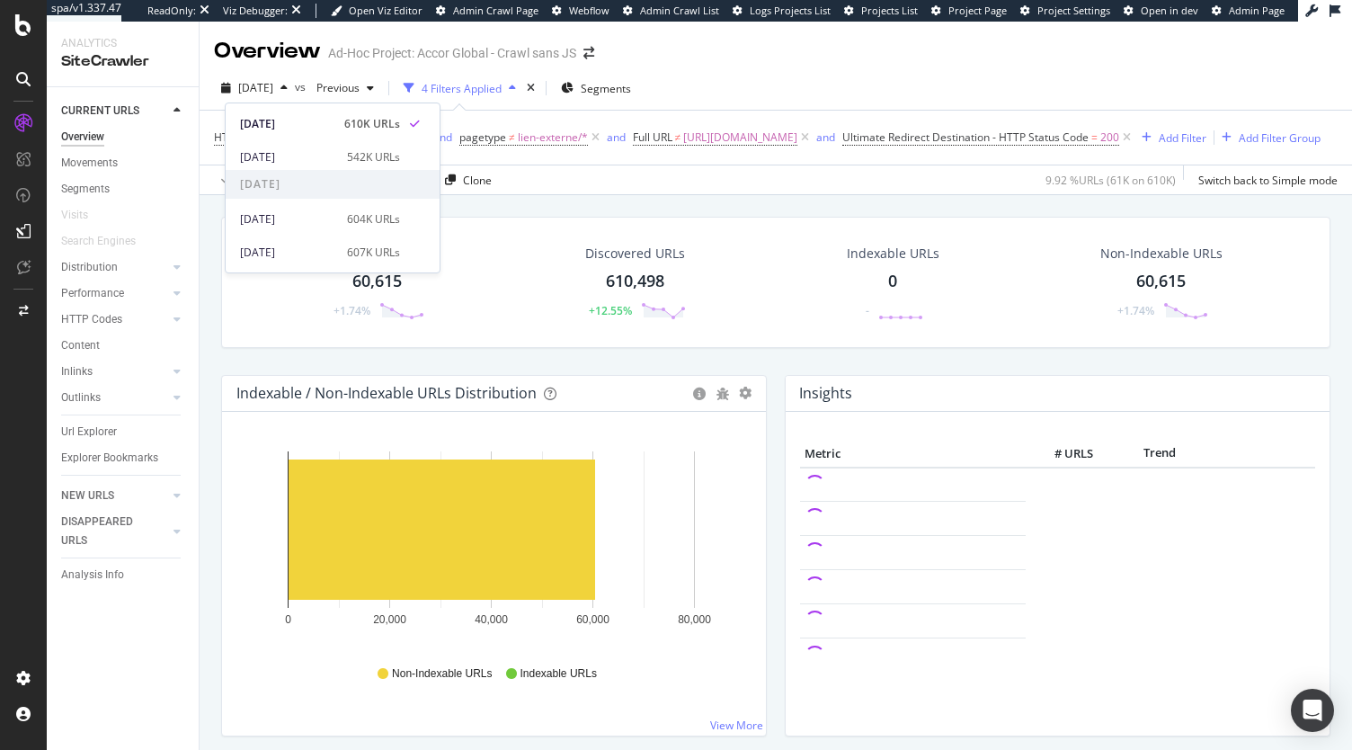
click at [572, 193] on div "Apply Clear Save Changes Clone 9.92 % URLs ( 61K on 610K ) Switch back to Simpl…" at bounding box center [776, 180] width 1153 height 30
click at [99, 429] on div "Url Explorer" at bounding box center [89, 432] width 56 height 19
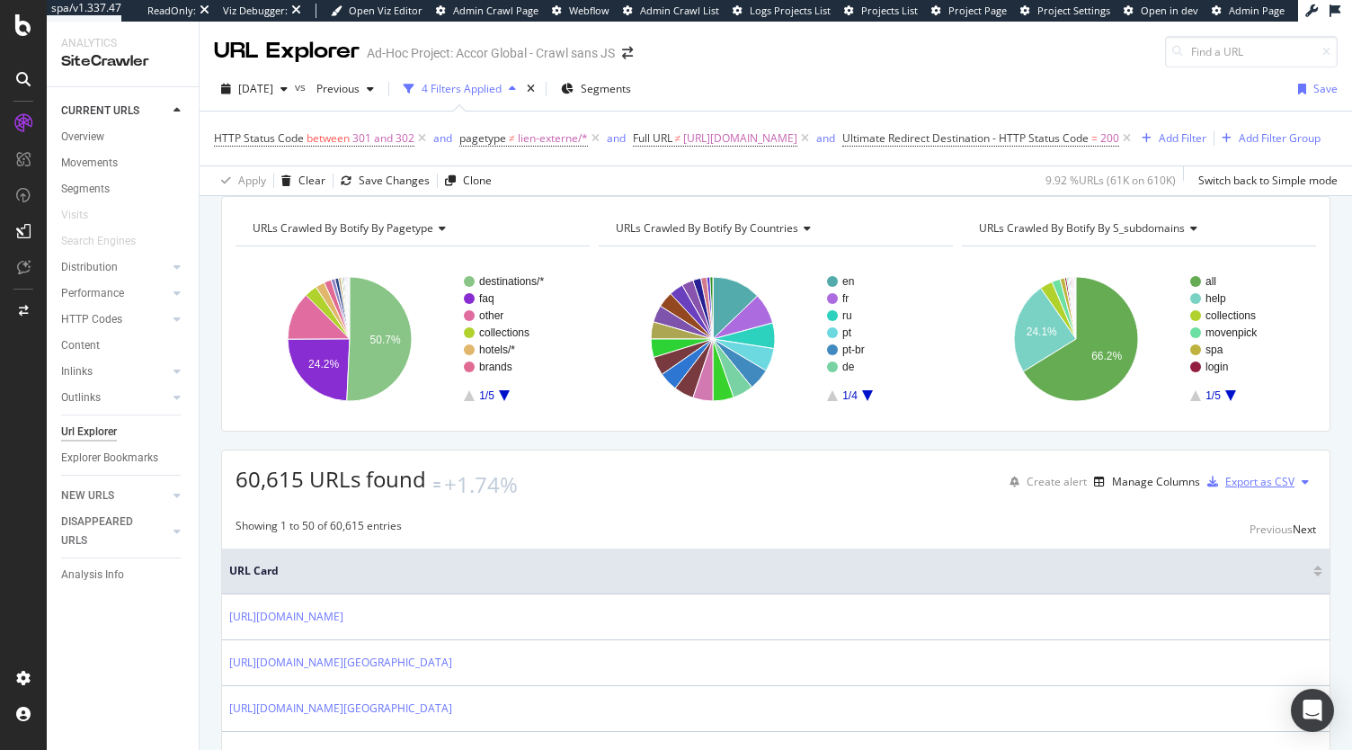
click at [1245, 489] on div "Export as CSV" at bounding box center [1259, 481] width 69 height 15
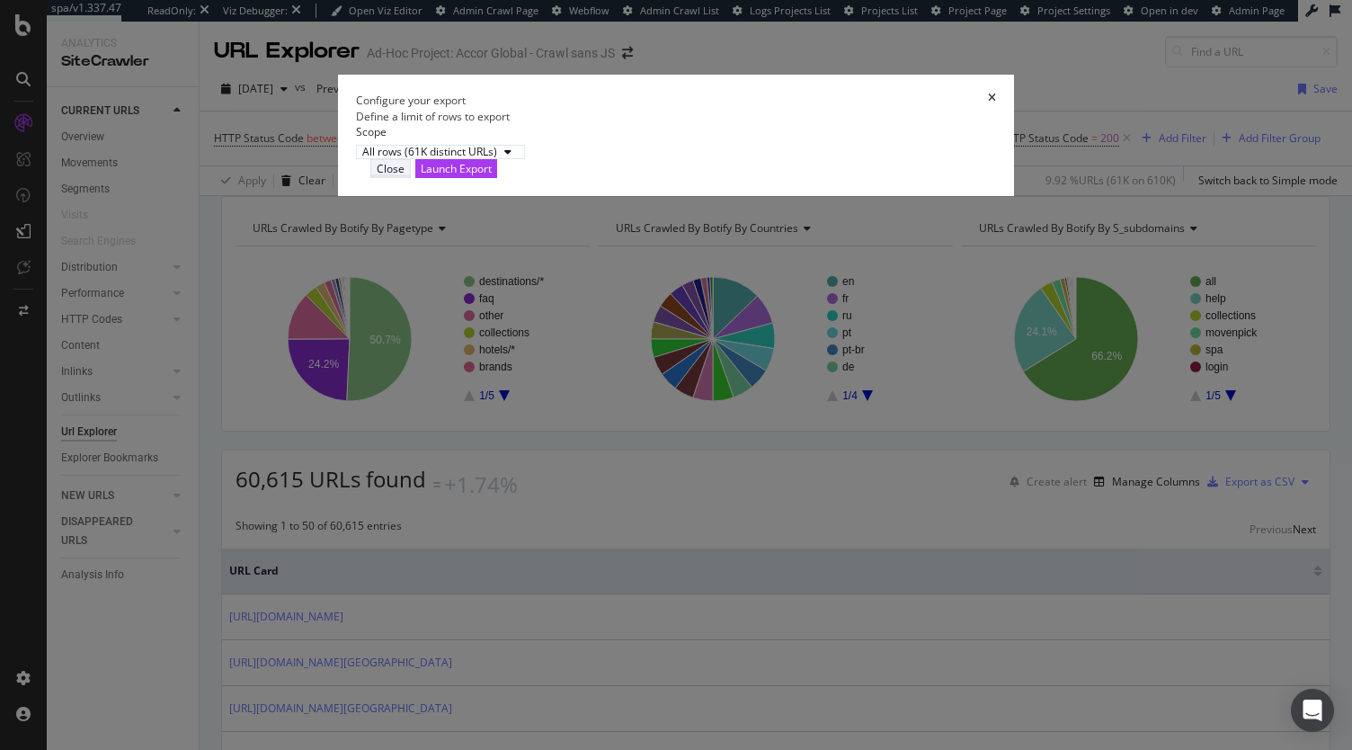
click at [405, 176] on div "Close" at bounding box center [391, 168] width 28 height 15
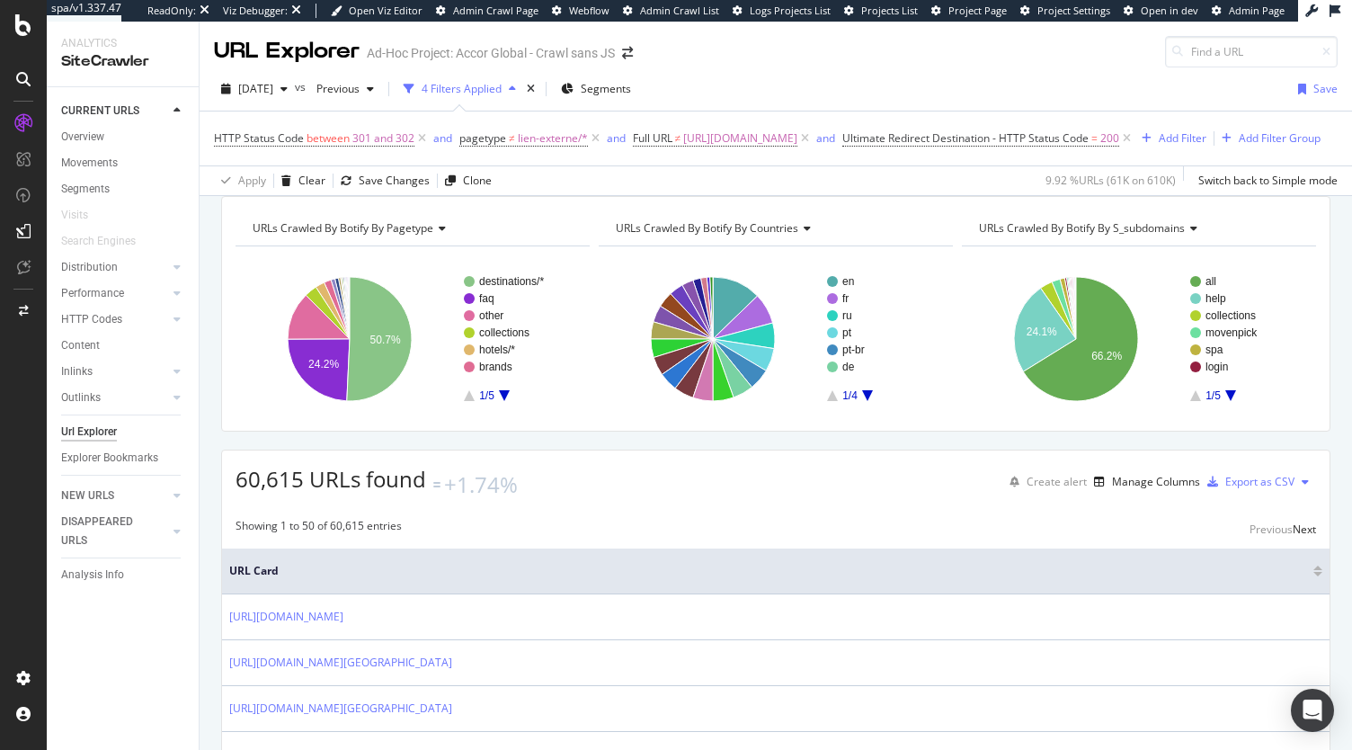
click at [1302, 487] on icon at bounding box center [1305, 481] width 7 height 11
click at [1044, 534] on div "Showing 1 to 50 of 60,615 entries Previous Next" at bounding box center [776, 529] width 1108 height 22
click at [114, 456] on div "Explorer Bookmarks" at bounding box center [109, 458] width 97 height 19
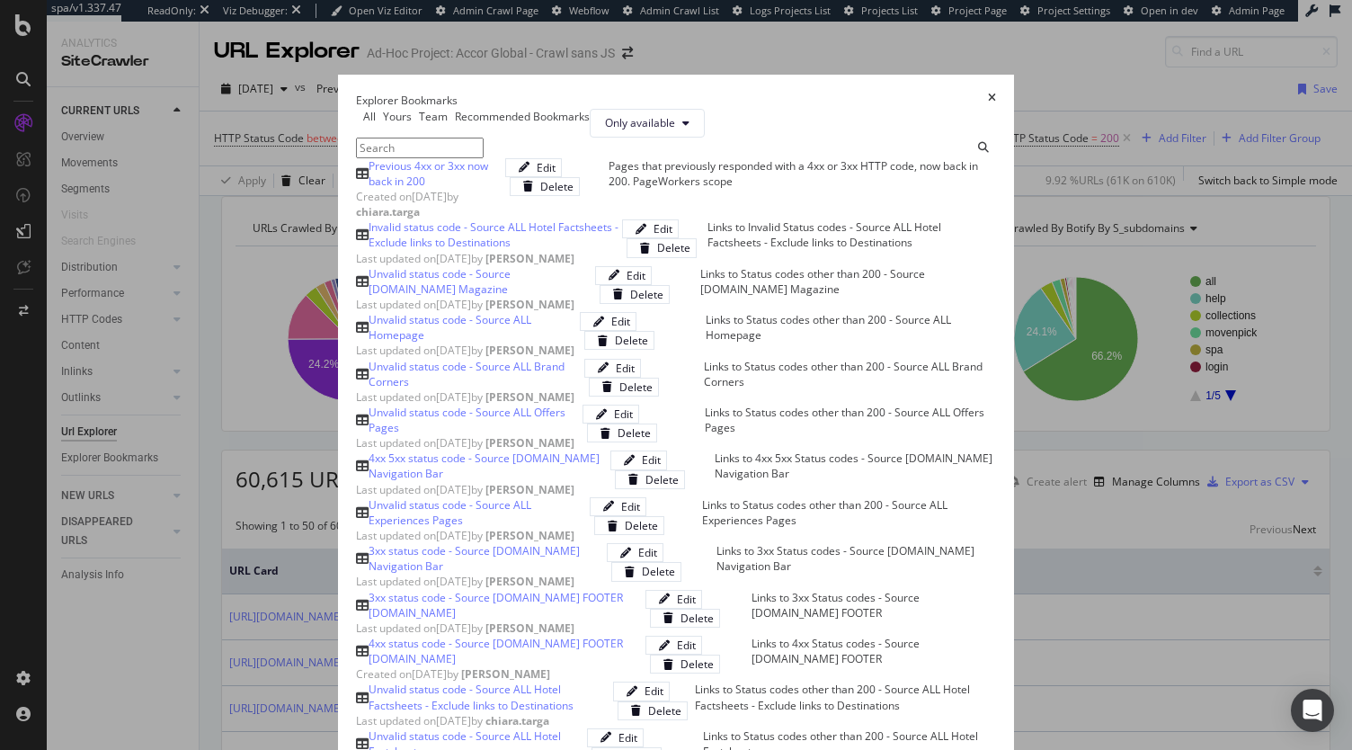
click at [996, 93] on icon "times" at bounding box center [992, 100] width 8 height 15
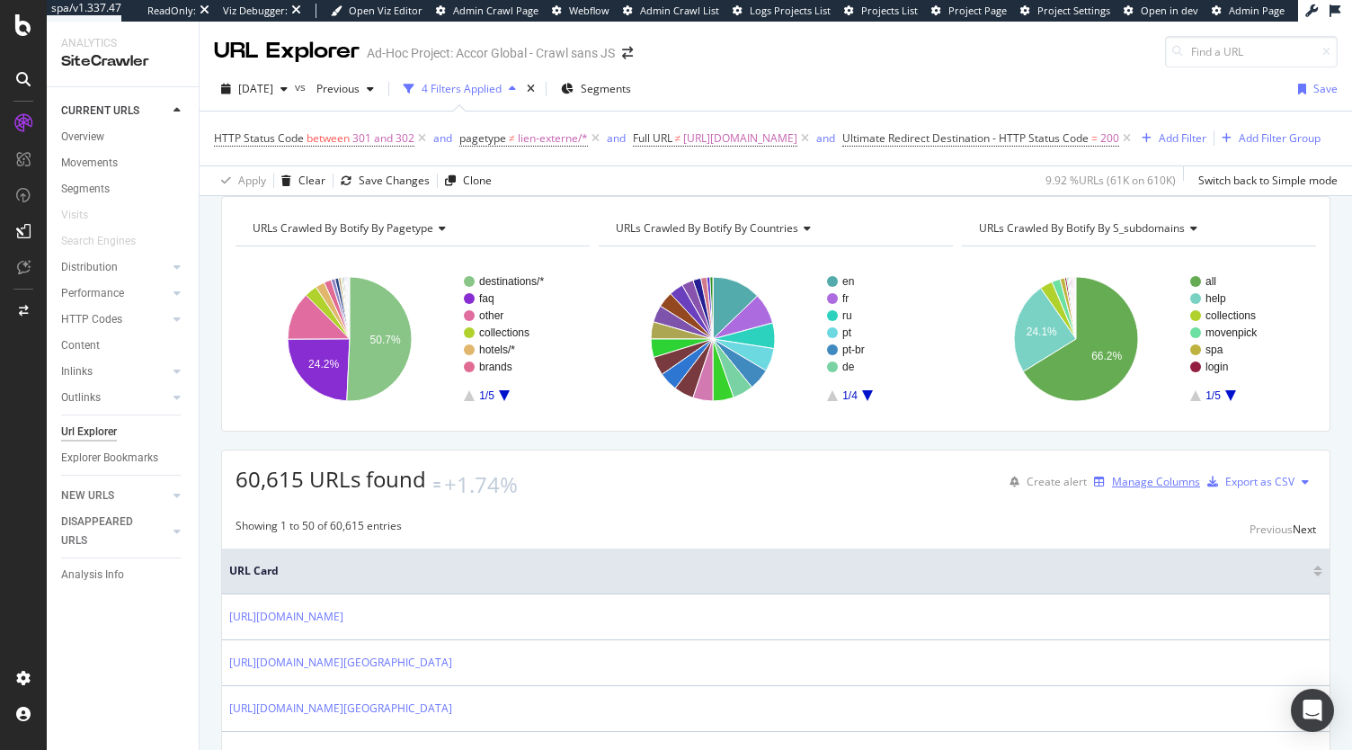
click at [1116, 489] on div "Manage Columns" at bounding box center [1156, 481] width 88 height 15
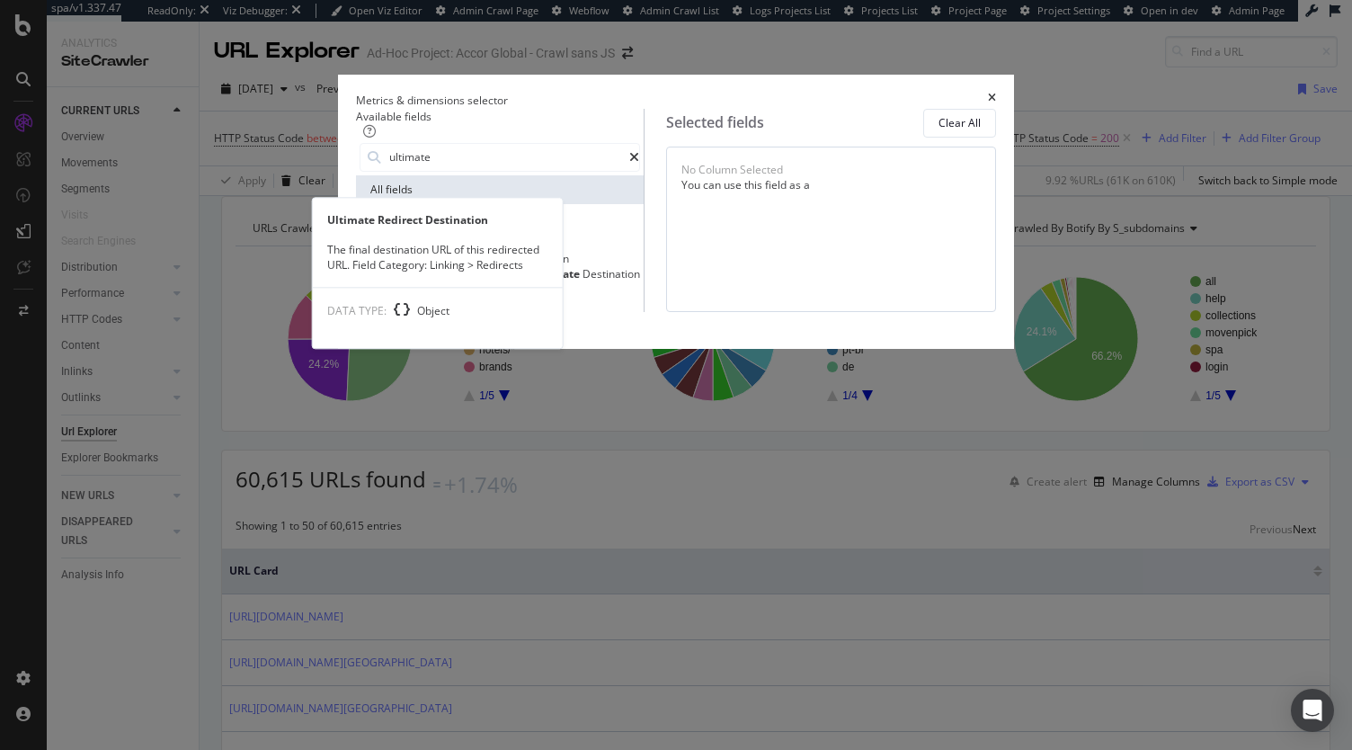
type input "ultimate"
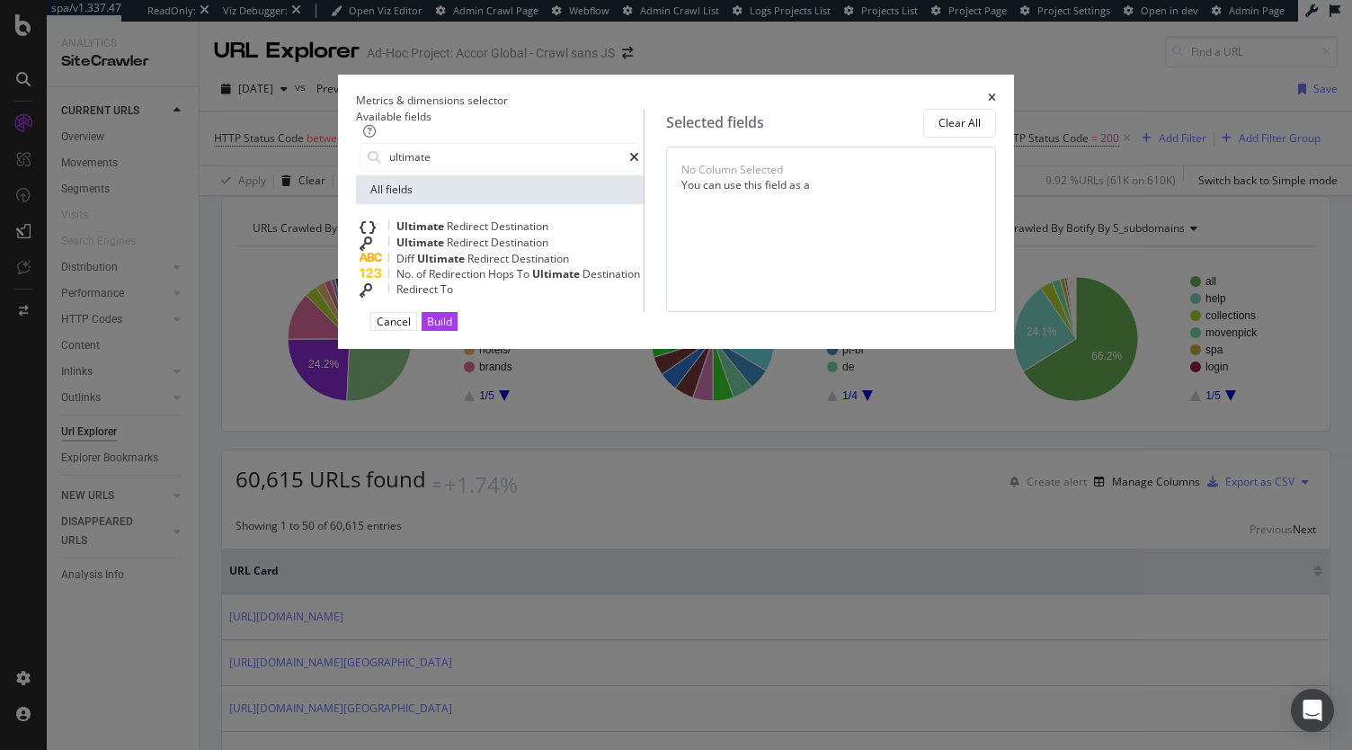
click at [491, 234] on span "Destination" at bounding box center [520, 225] width 58 height 15
click at [452, 329] on div "Build" at bounding box center [439, 321] width 25 height 15
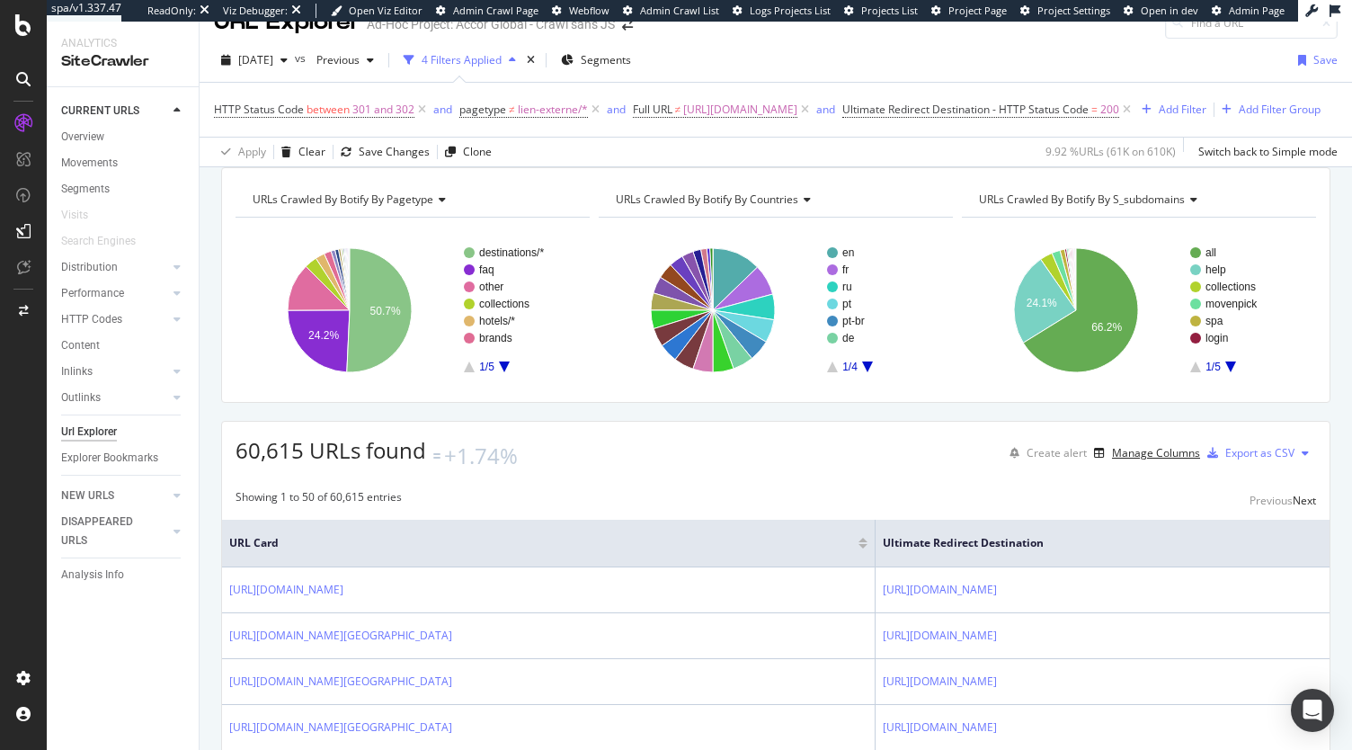
scroll to position [8, 0]
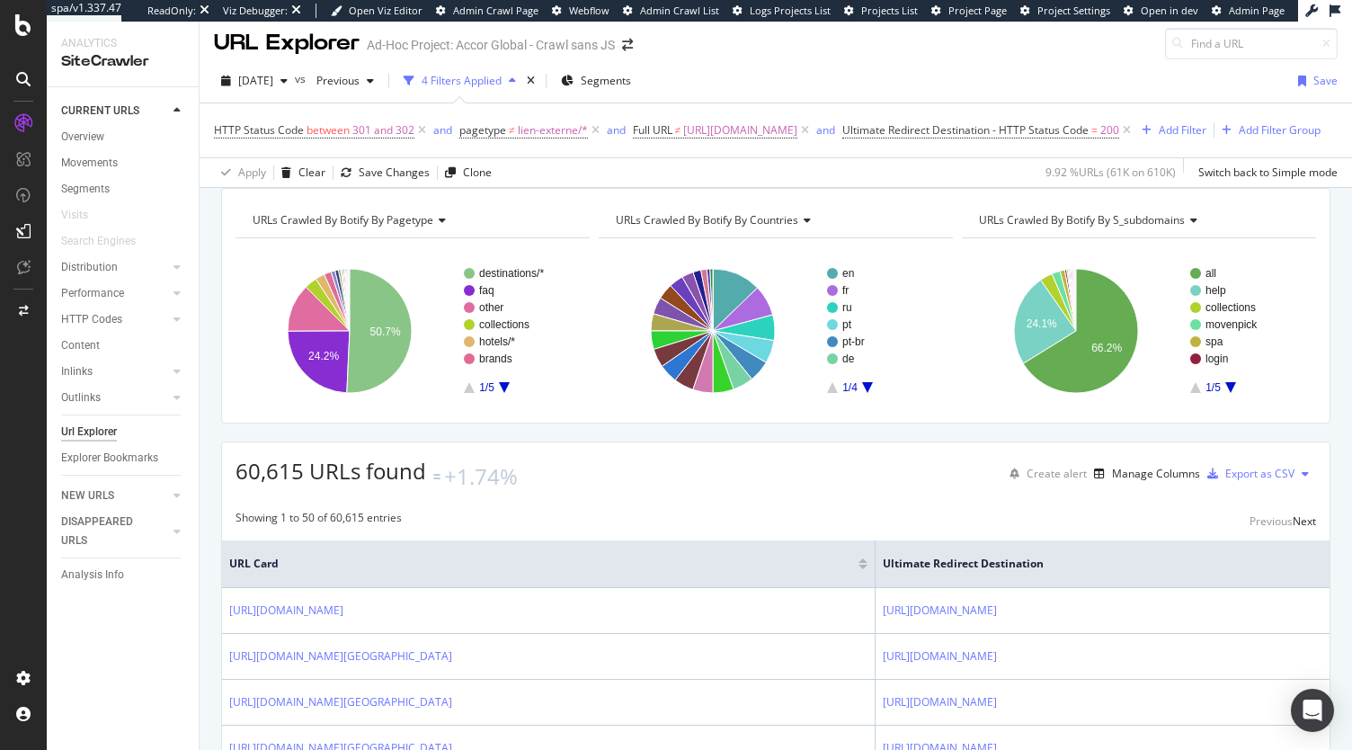
click at [1295, 488] on button at bounding box center [1306, 473] width 22 height 29
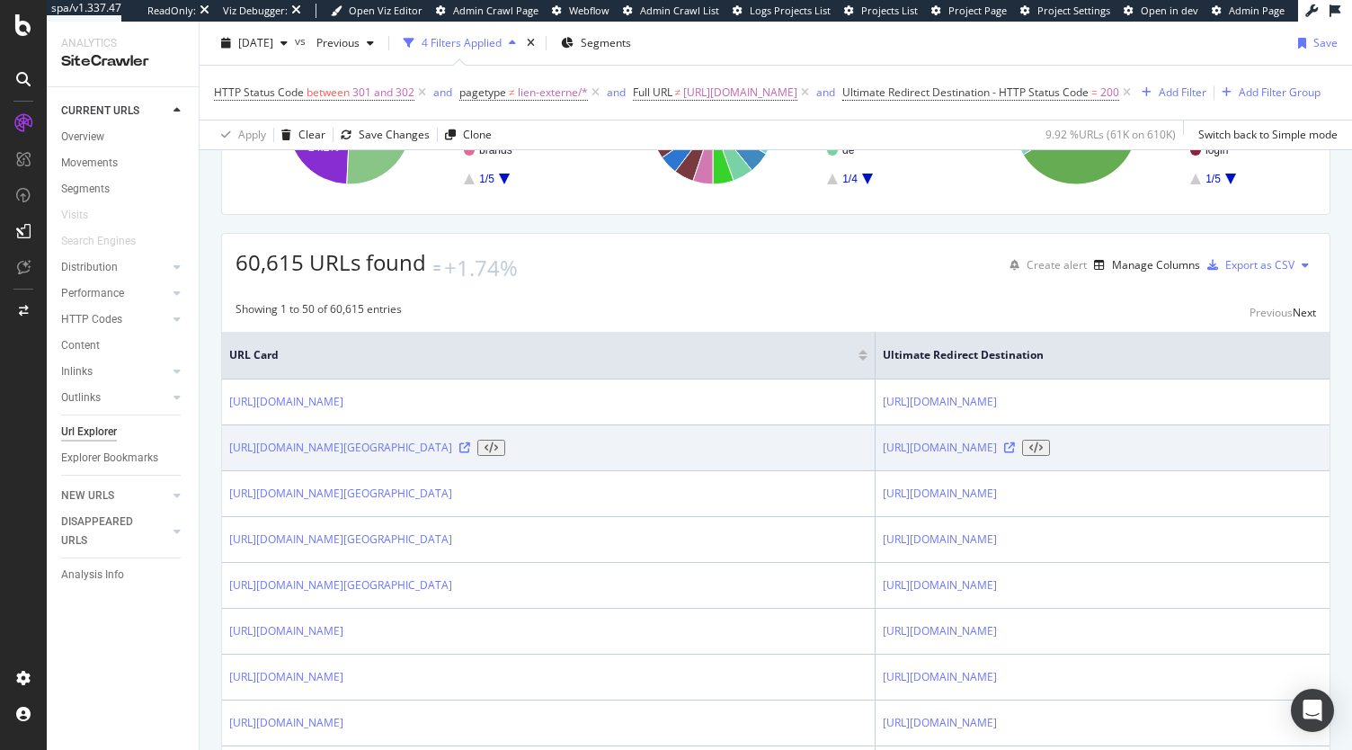
scroll to position [0, 0]
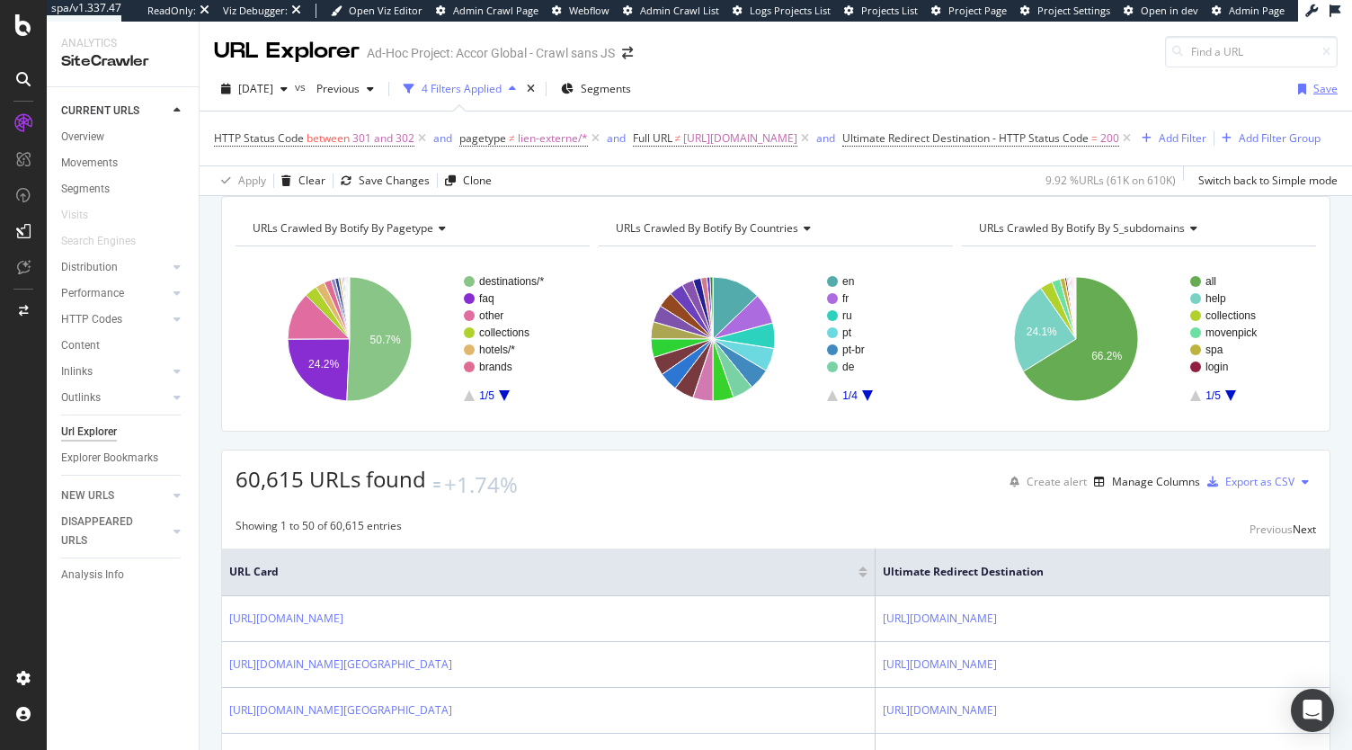
click at [1313, 88] on div "Save" at bounding box center [1325, 88] width 24 height 15
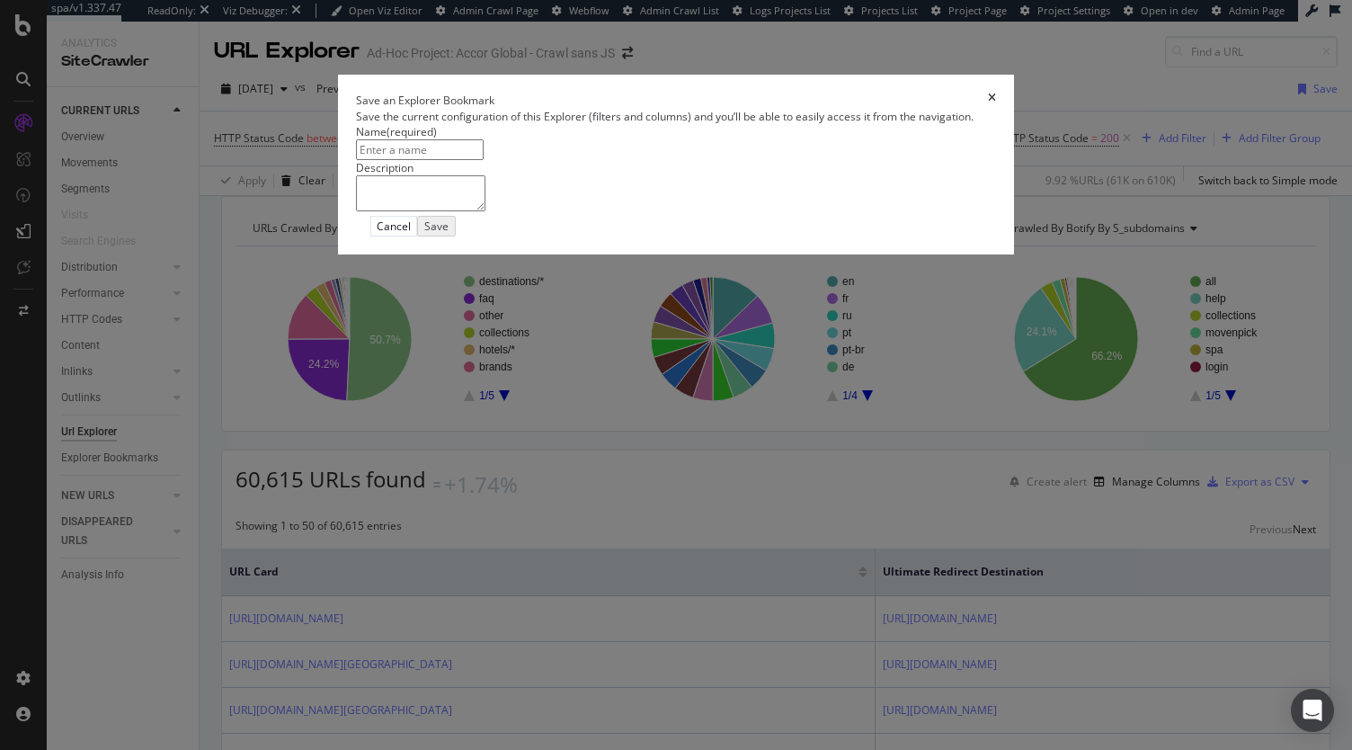
click at [996, 108] on icon "times" at bounding box center [992, 100] width 8 height 15
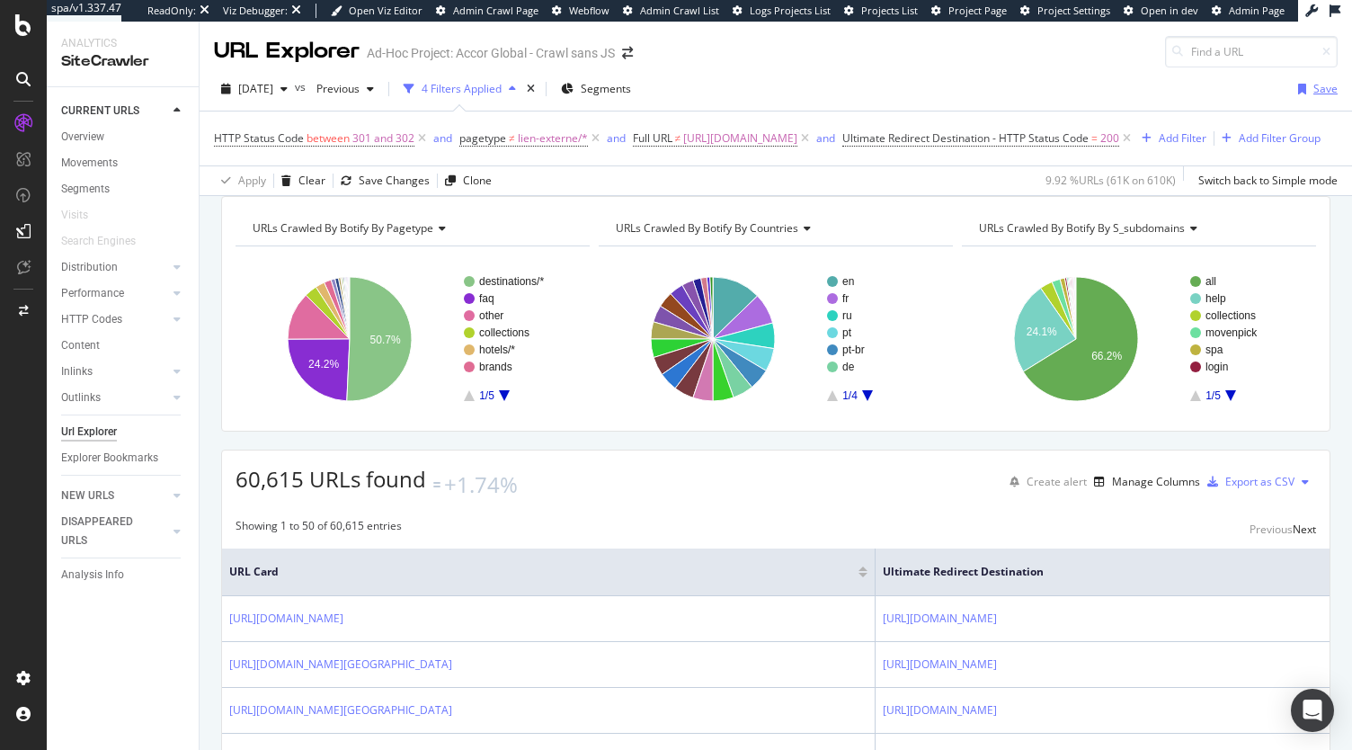
click at [1313, 86] on div "Save" at bounding box center [1325, 88] width 24 height 15
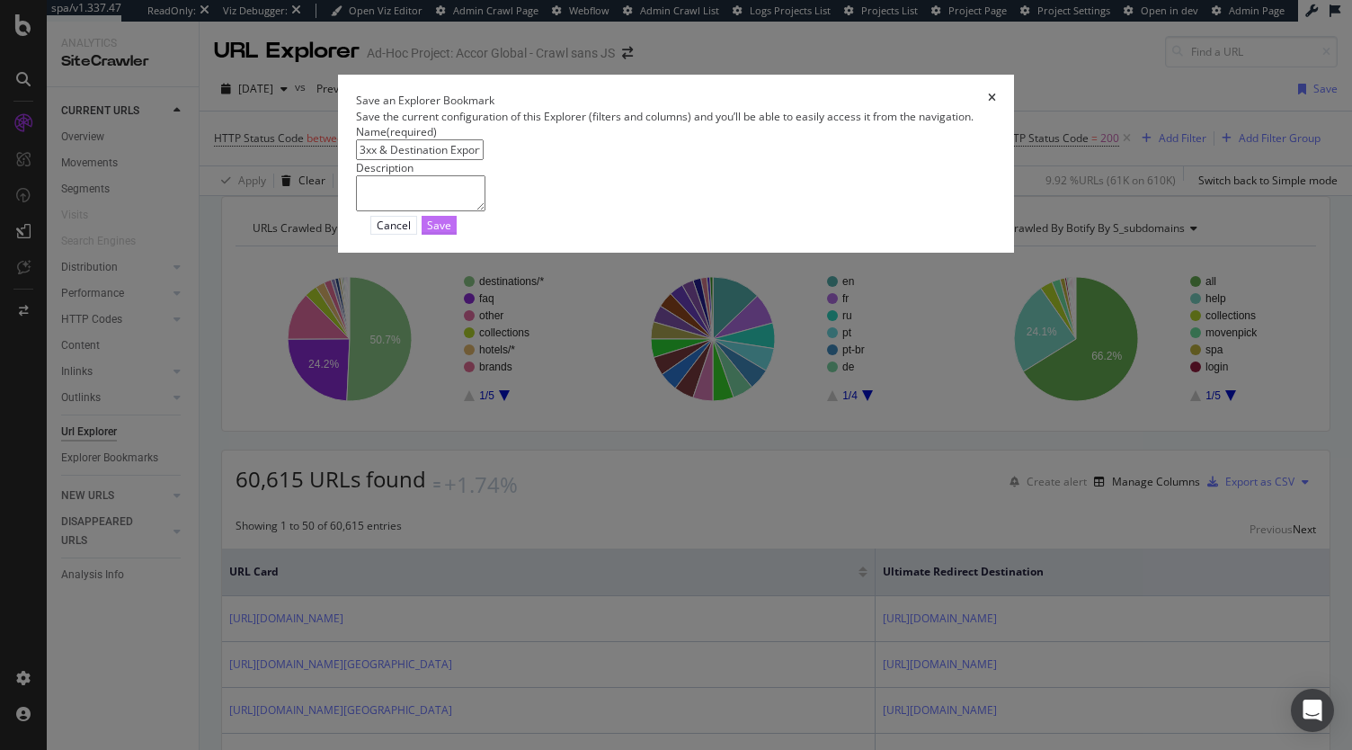
type input "3xx & Destination Export"
click at [451, 233] on div "Save" at bounding box center [439, 225] width 24 height 15
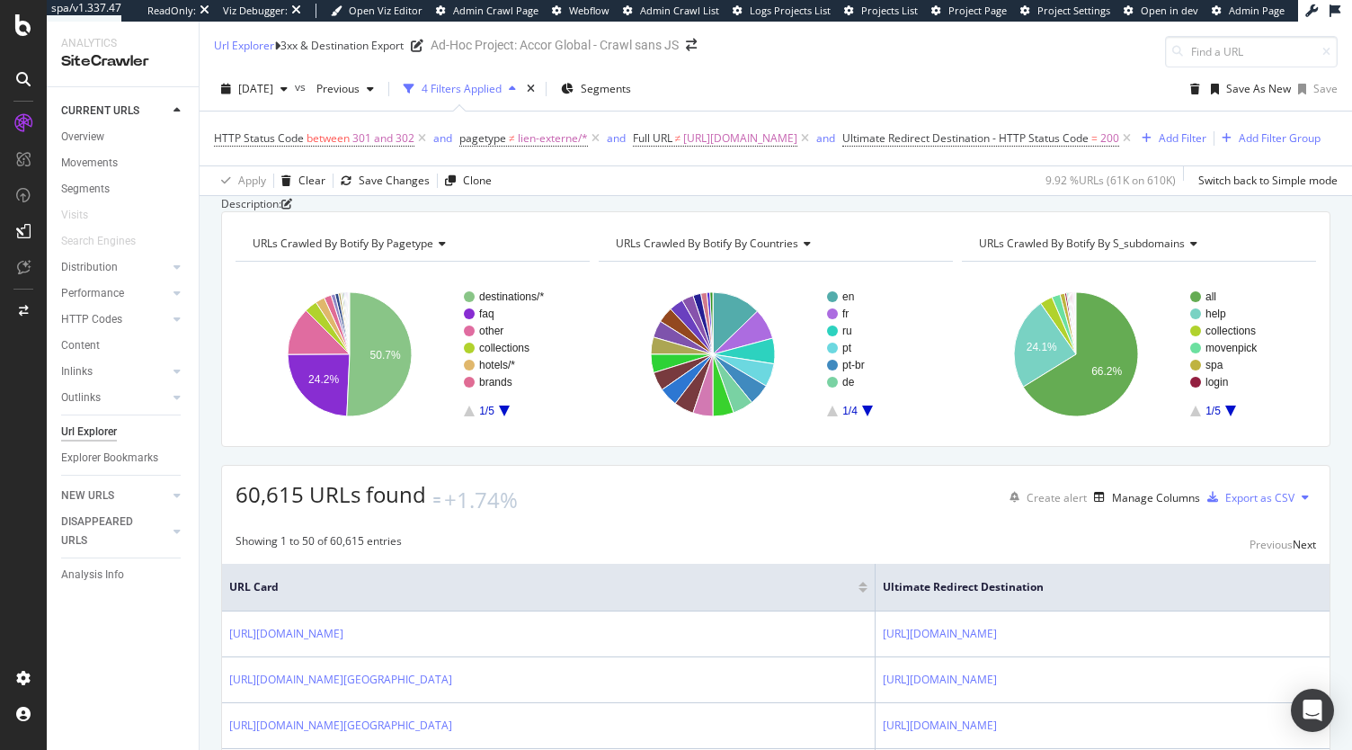
click at [340, 749] on link "here" at bounding box center [327, 757] width 23 height 15
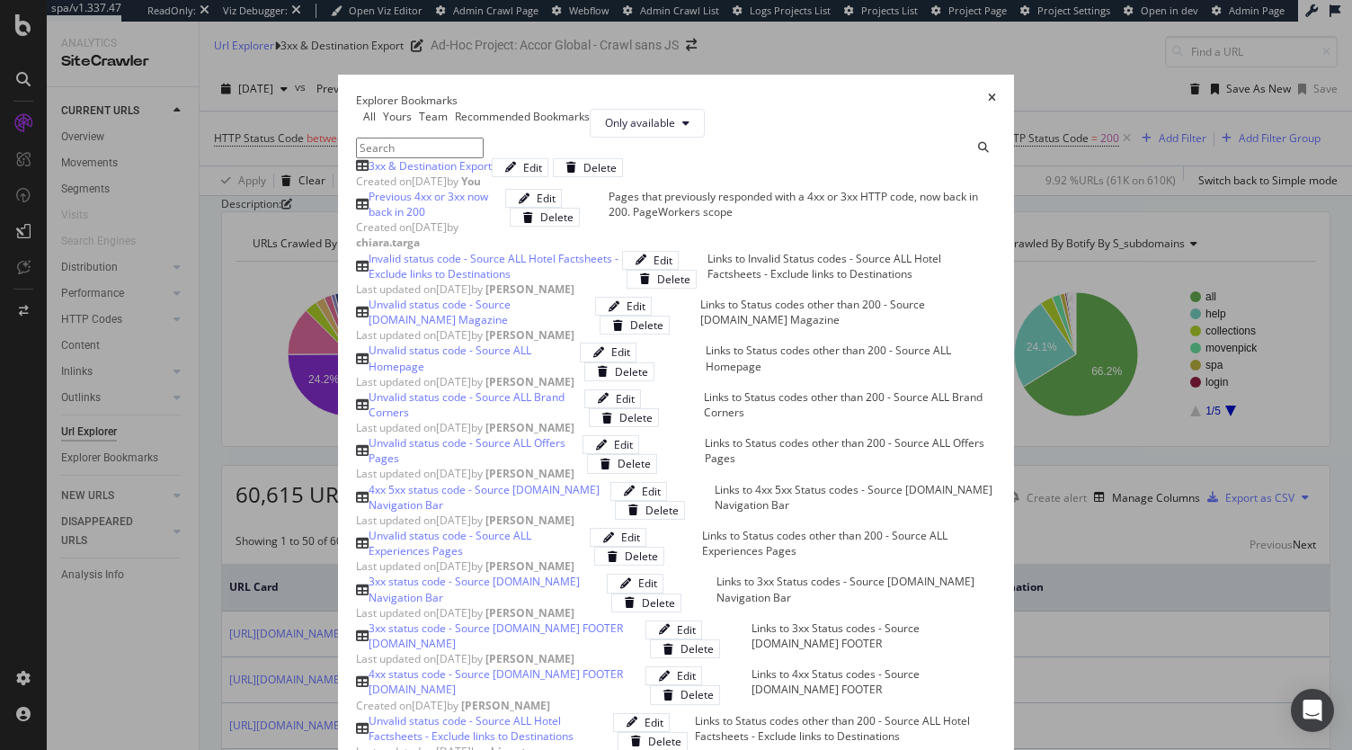
click at [369, 174] on div "3xx & Destination Export" at bounding box center [430, 165] width 123 height 15
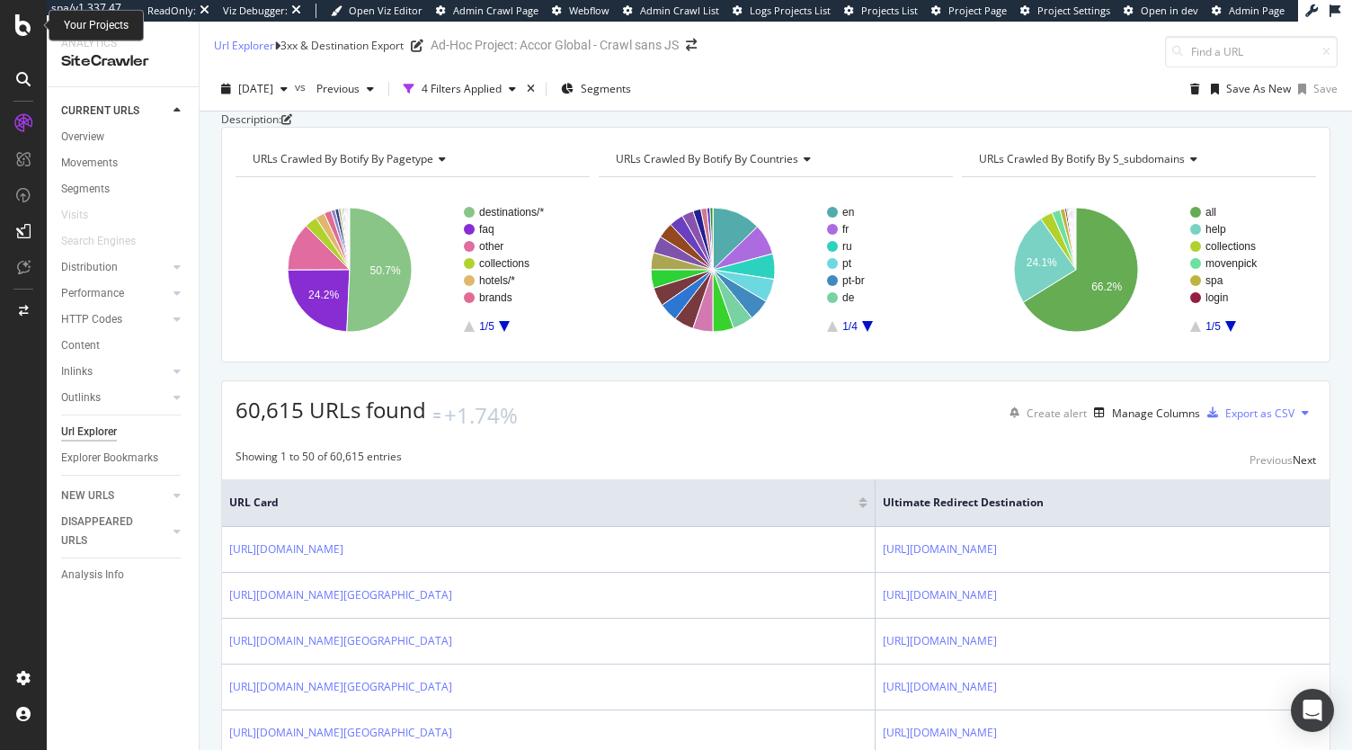
click at [14, 28] on div at bounding box center [23, 25] width 43 height 22
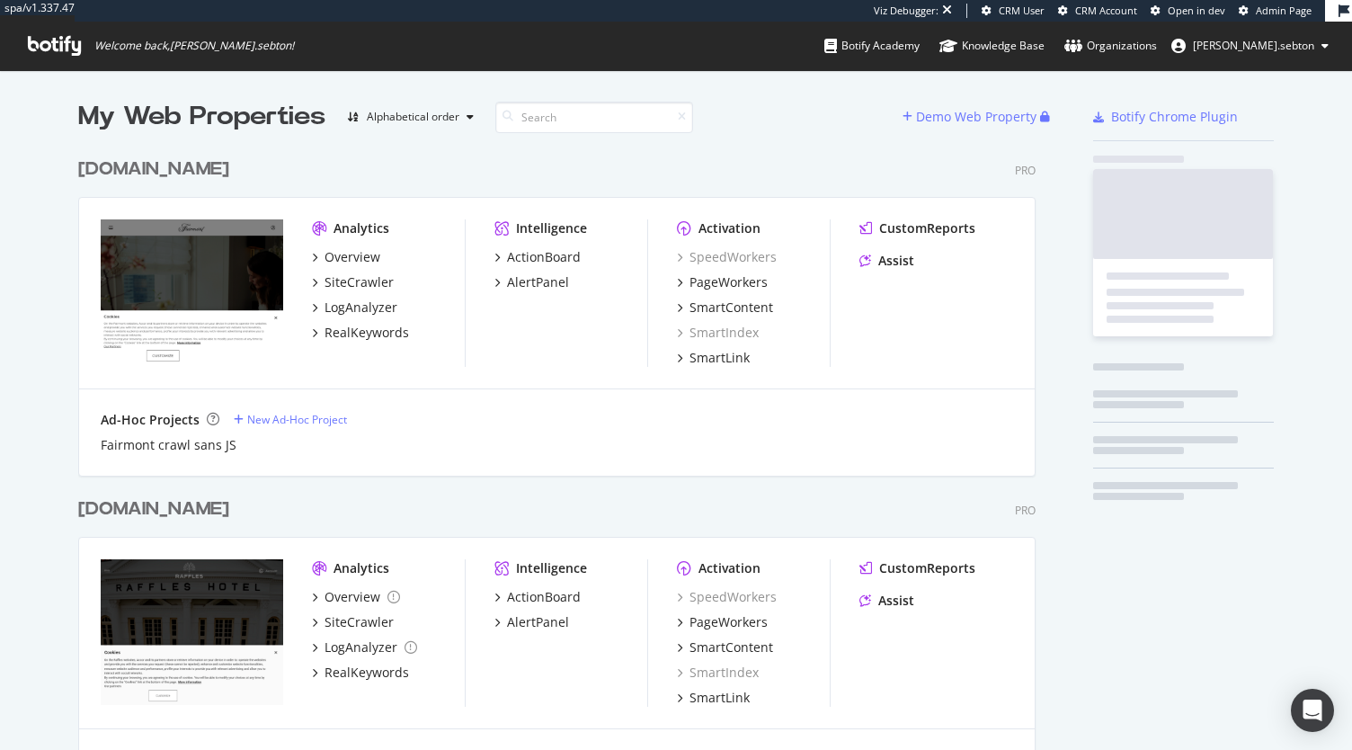
scroll to position [665, 957]
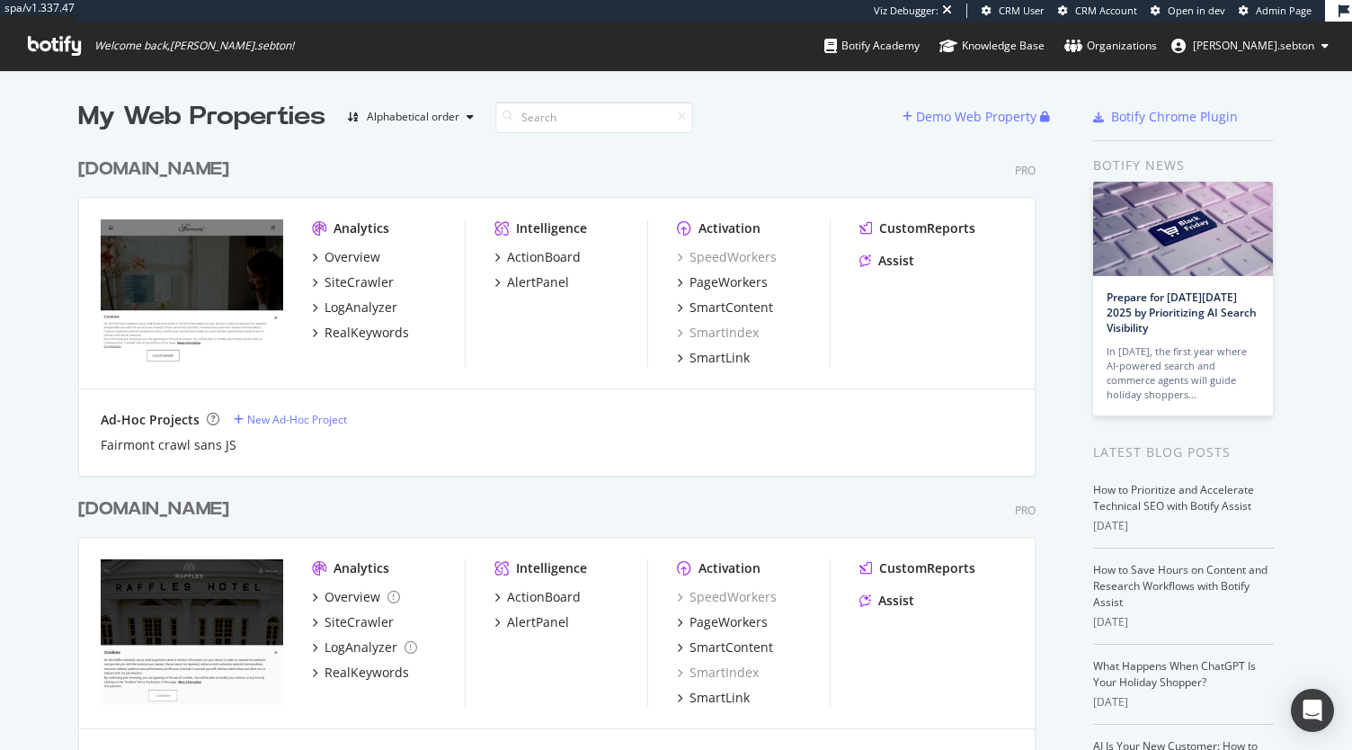
click at [175, 175] on div "[DOMAIN_NAME]" at bounding box center [153, 169] width 151 height 26
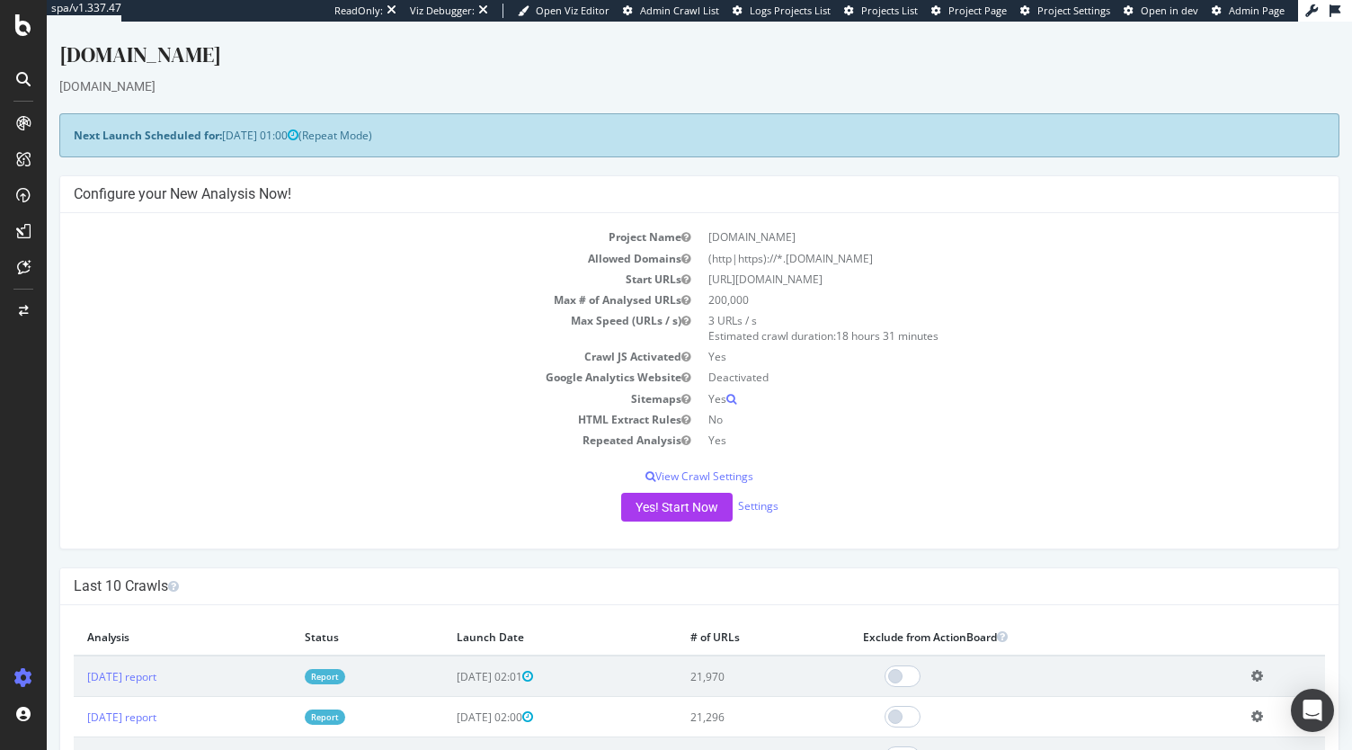
click at [15, 23] on icon at bounding box center [23, 25] width 16 height 22
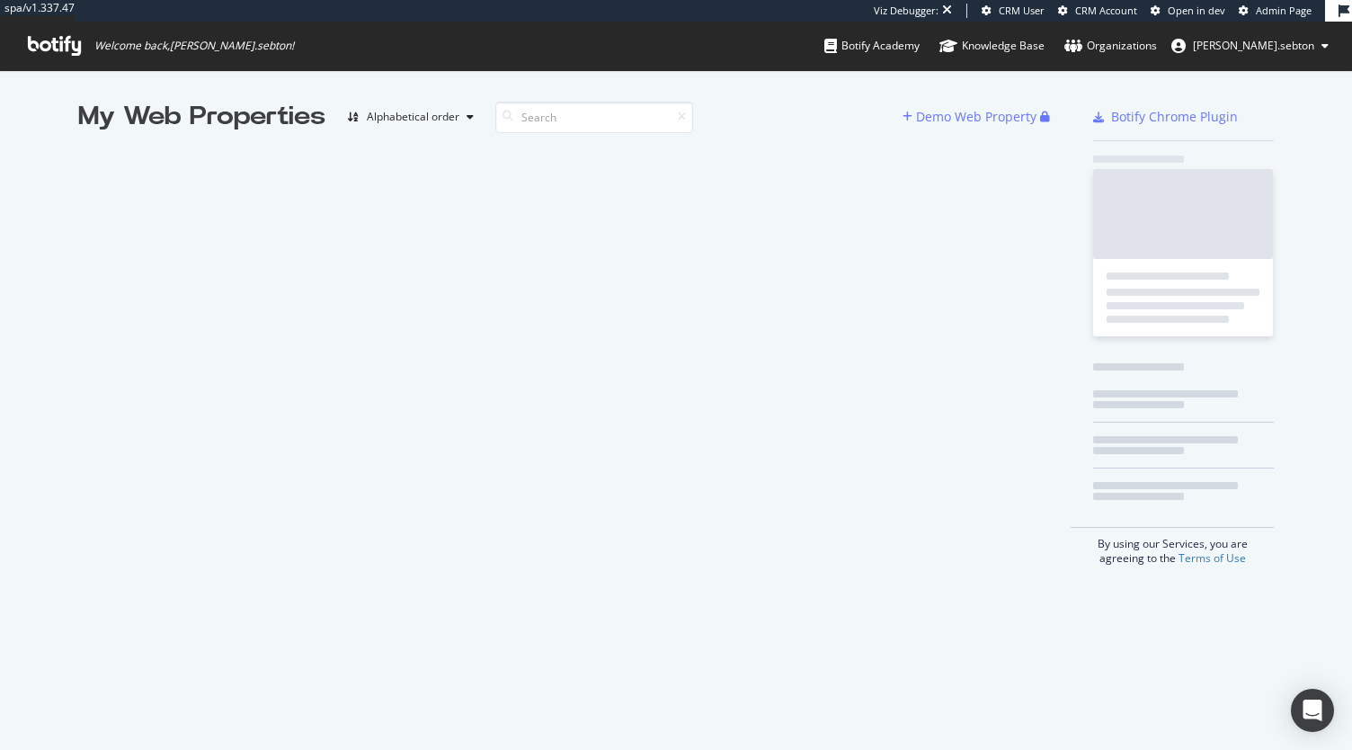
scroll to position [14, 14]
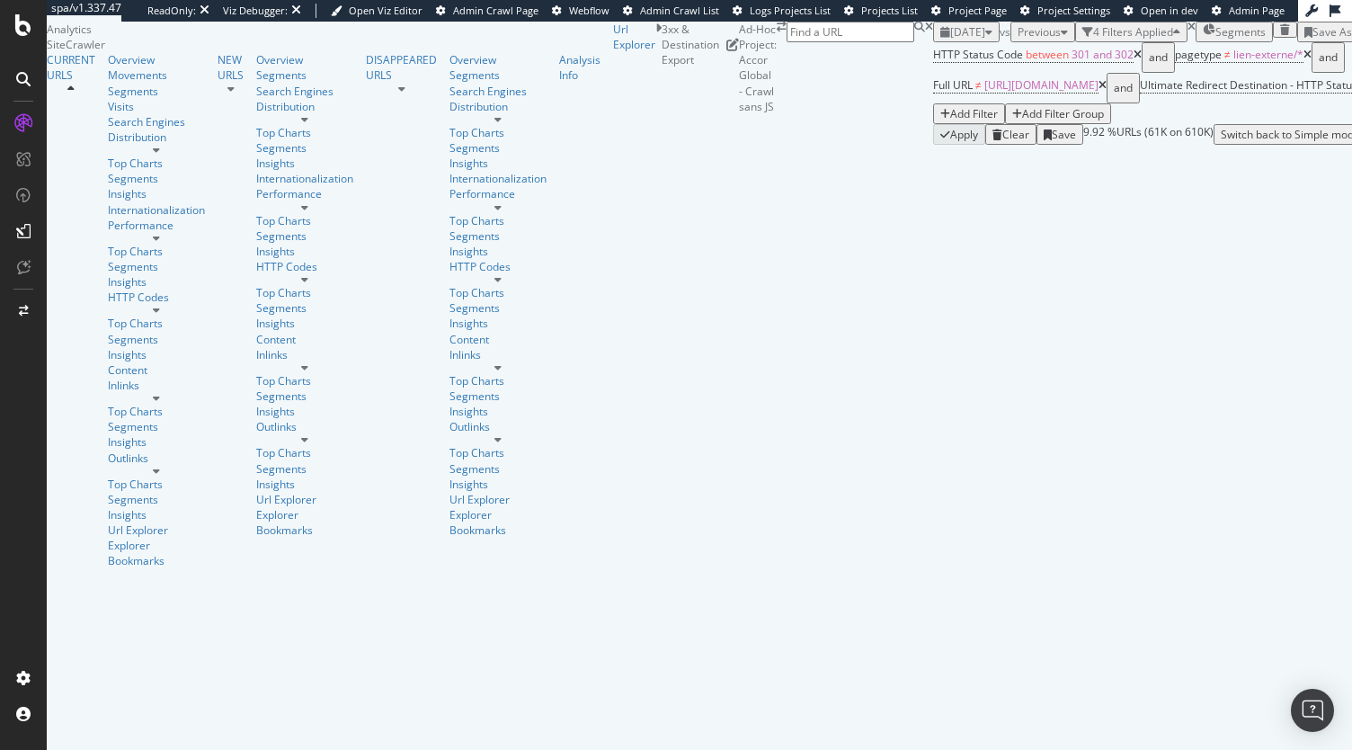
click at [950, 40] on span "2025 Sep. 15th" at bounding box center [967, 31] width 35 height 15
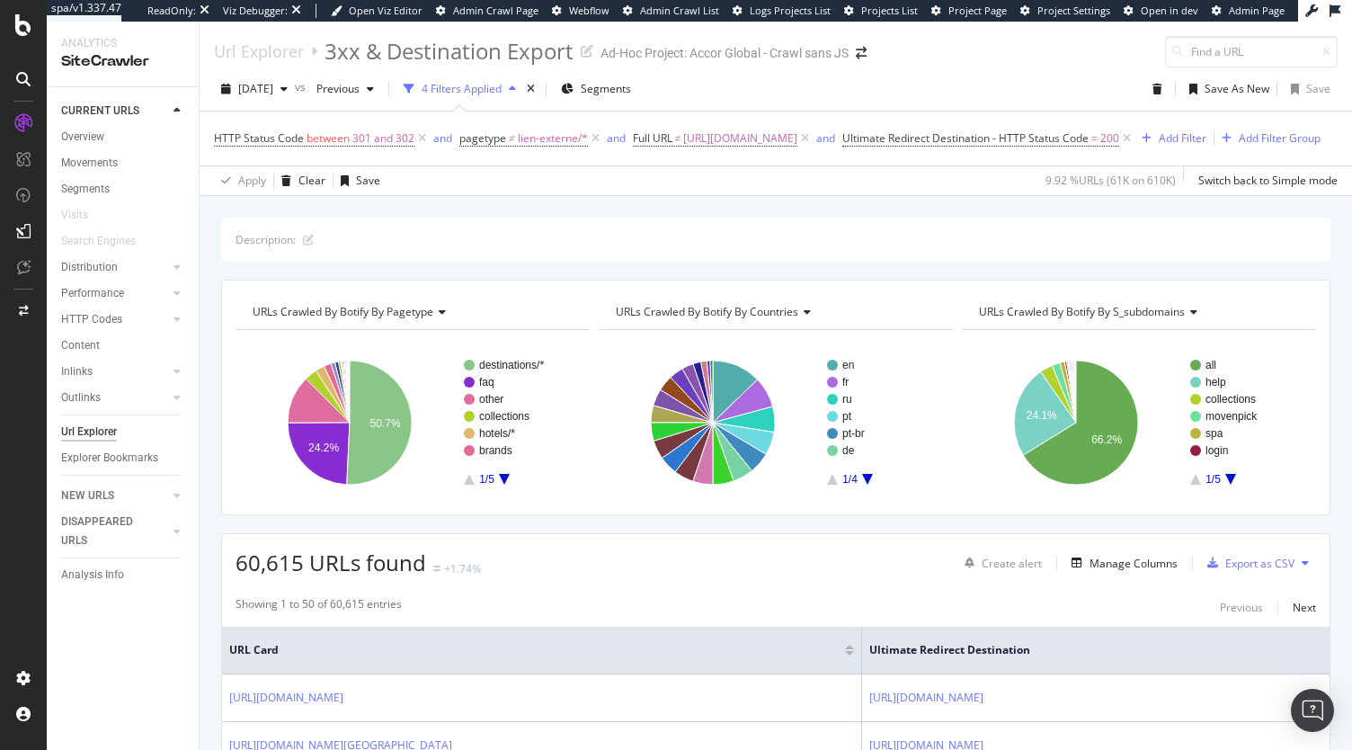
click at [1041, 63] on div "Url Explorer 3xx & Destination Export Ad-Hoc Project: Accor Global - Crawl sans…" at bounding box center [776, 45] width 1153 height 46
click at [90, 440] on div "Url Explorer" at bounding box center [89, 432] width 56 height 19
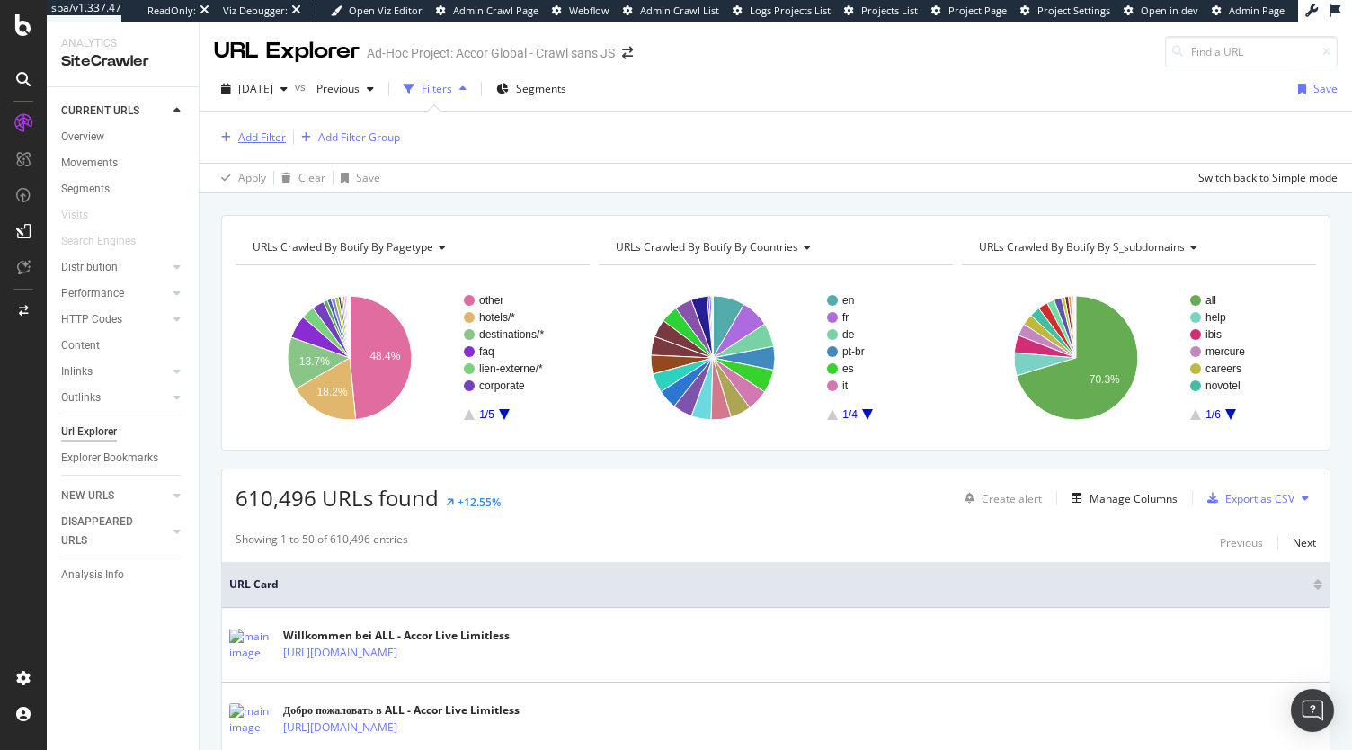
click at [273, 138] on div "Add Filter" at bounding box center [262, 136] width 48 height 15
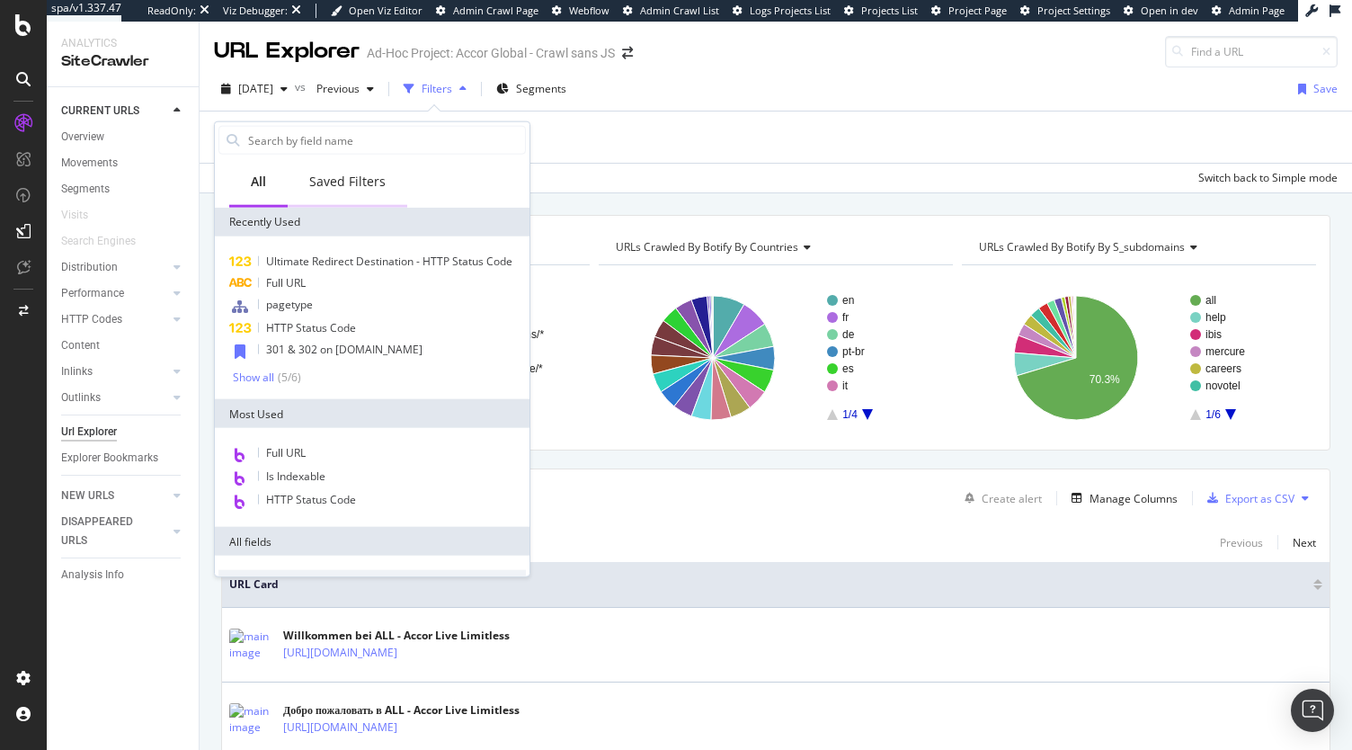
click at [372, 182] on div "Saved Filters" at bounding box center [347, 182] width 76 height 18
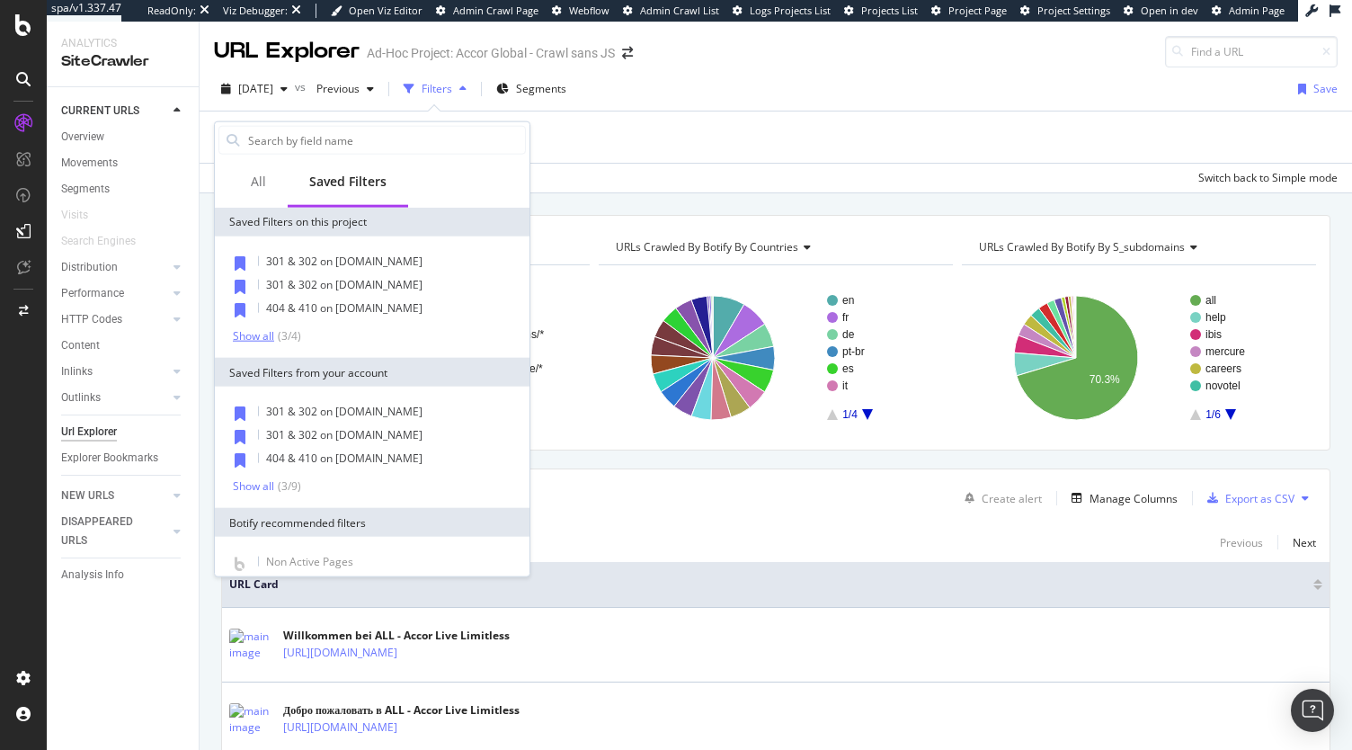
click at [269, 335] on div "Show all" at bounding box center [253, 335] width 41 height 13
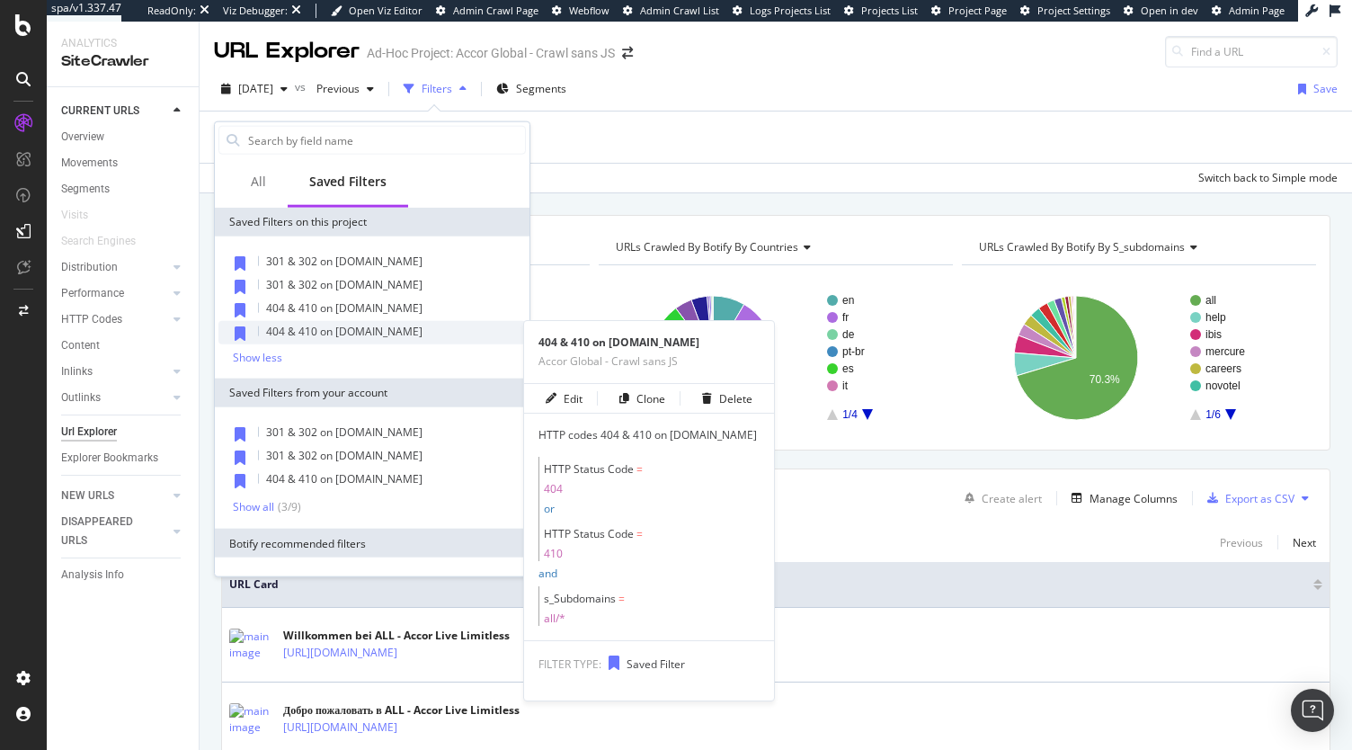
click at [353, 334] on span "404 & 410 on all.accor.com" at bounding box center [344, 331] width 156 height 15
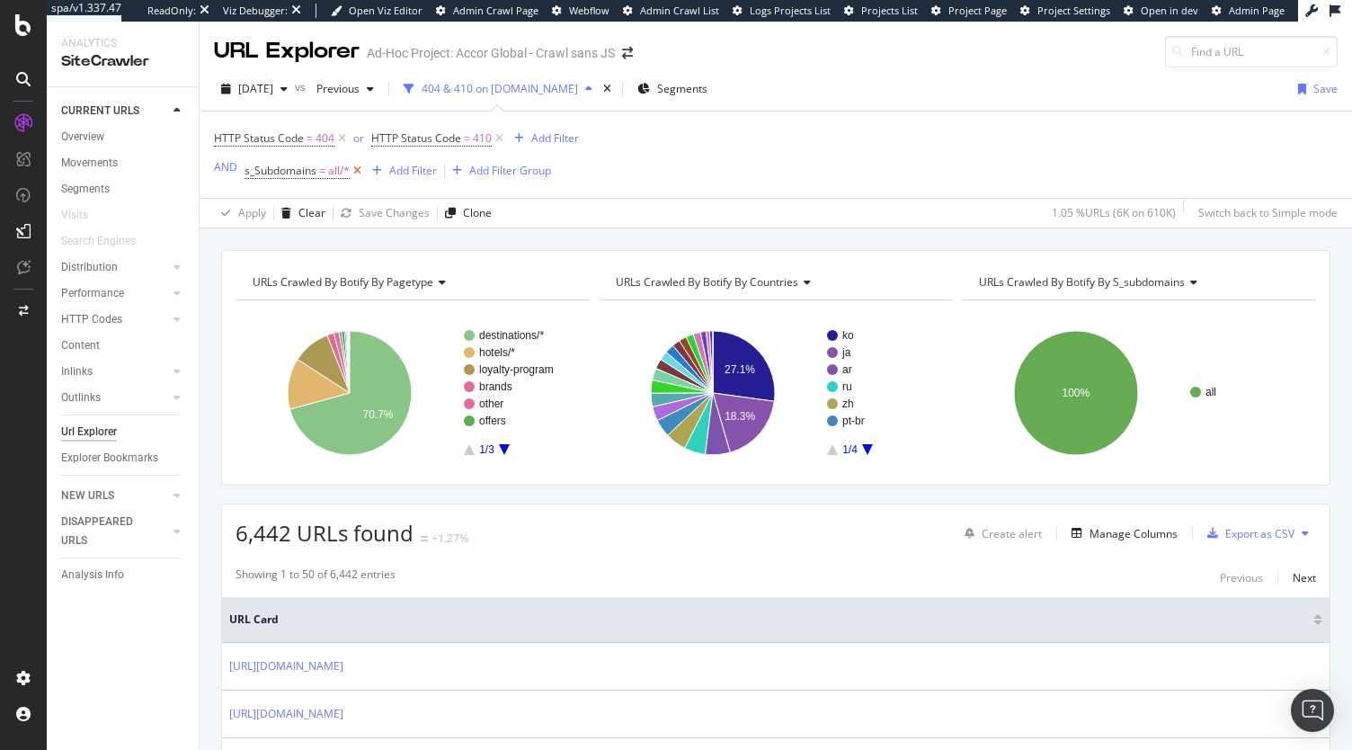
click at [361, 169] on icon at bounding box center [357, 171] width 15 height 18
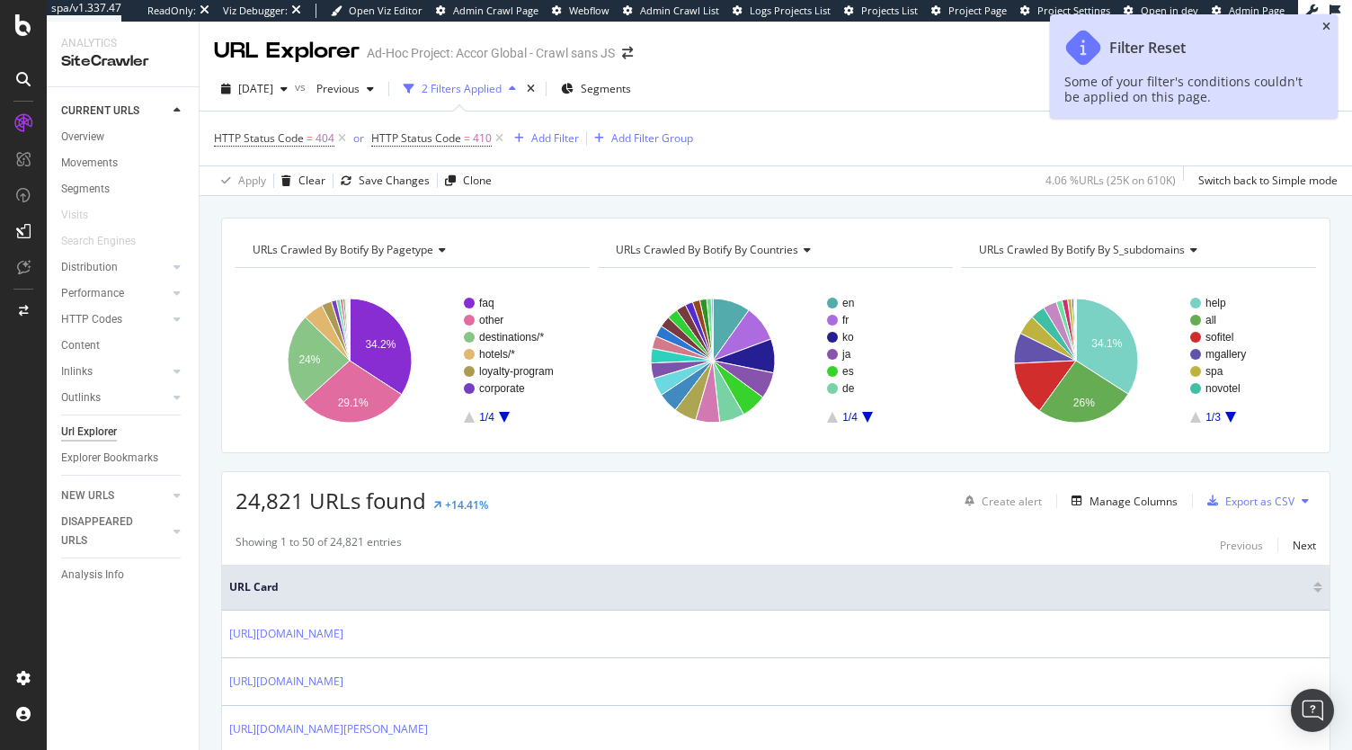
click at [1327, 24] on icon "close toast" at bounding box center [1326, 27] width 8 height 11
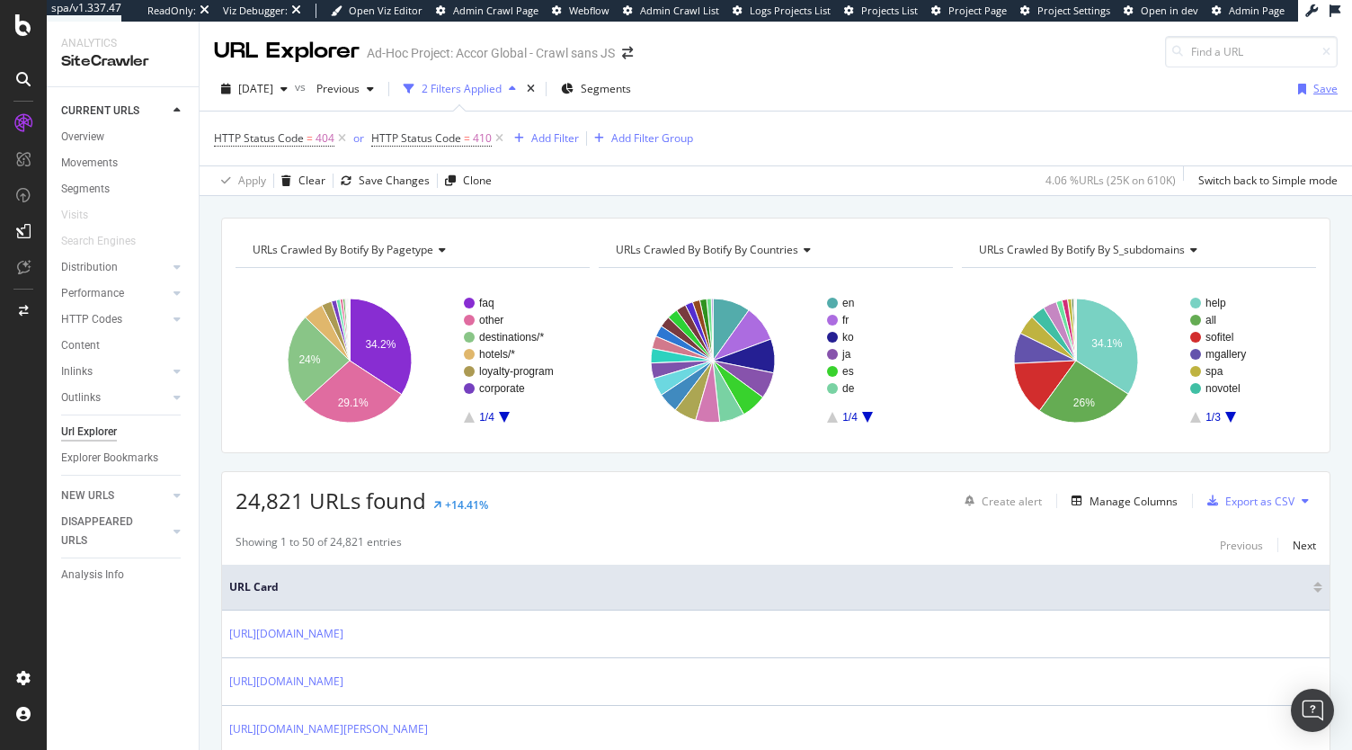
click at [1313, 87] on div "Save" at bounding box center [1325, 88] width 24 height 15
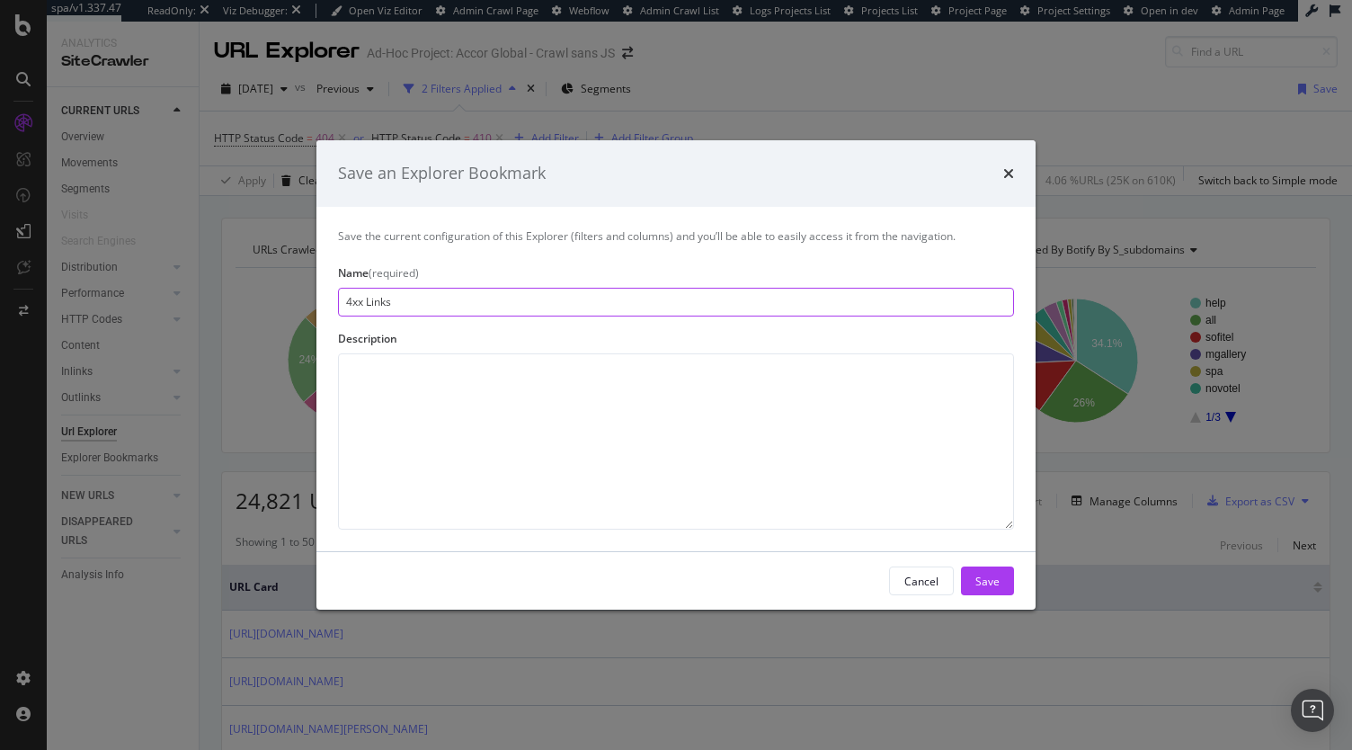
type input "4xx Links"
click at [1001, 578] on button "Save" at bounding box center [987, 580] width 53 height 29
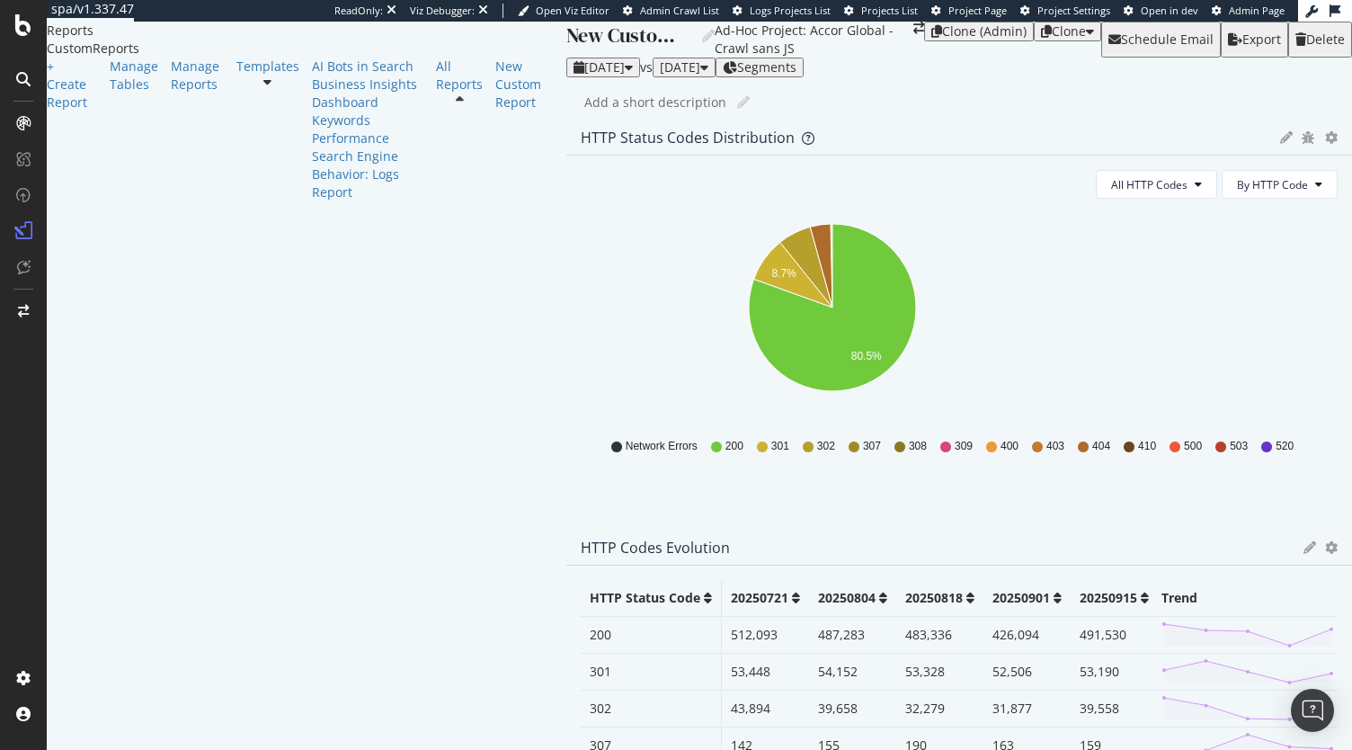
click at [566, 49] on div "New Custom Report" at bounding box center [628, 36] width 125 height 28
type input "3"
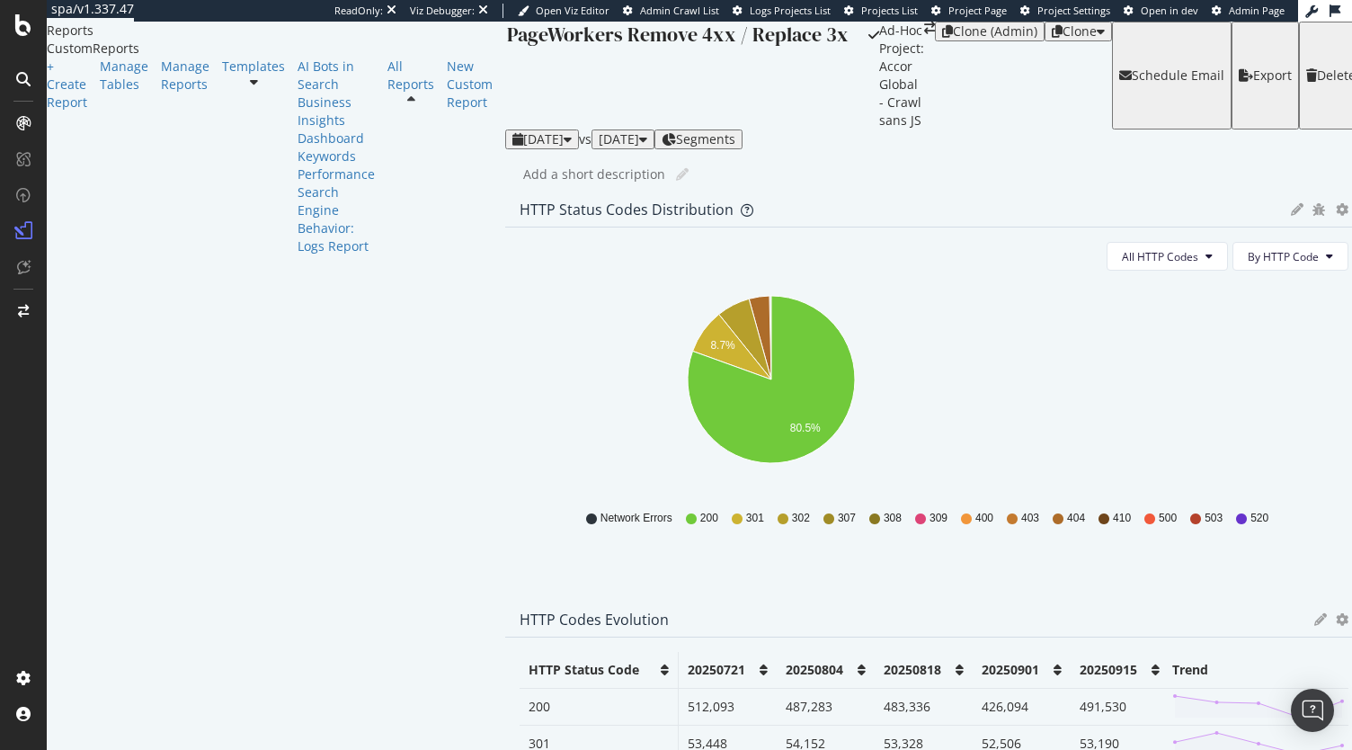
type input "PageWorkers Remove 4xx / Replace 3xx"
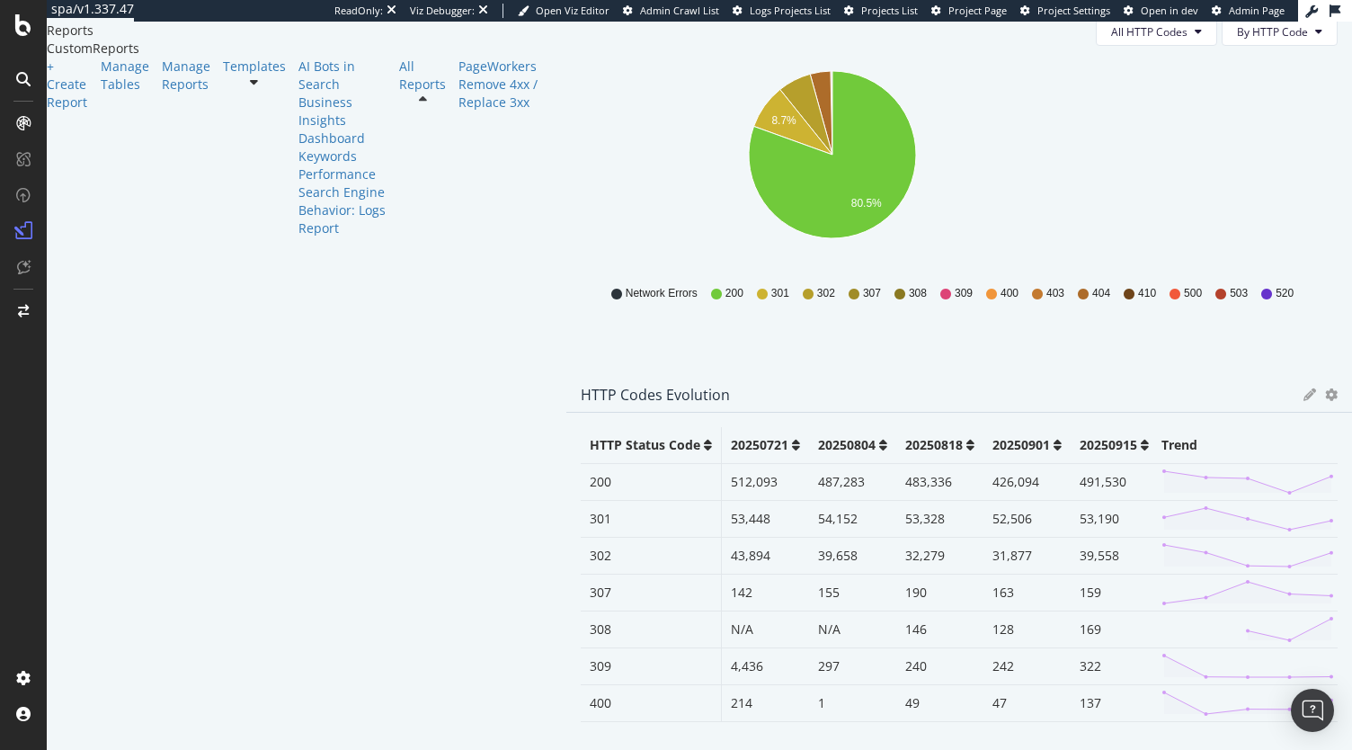
scroll to position [156, 0]
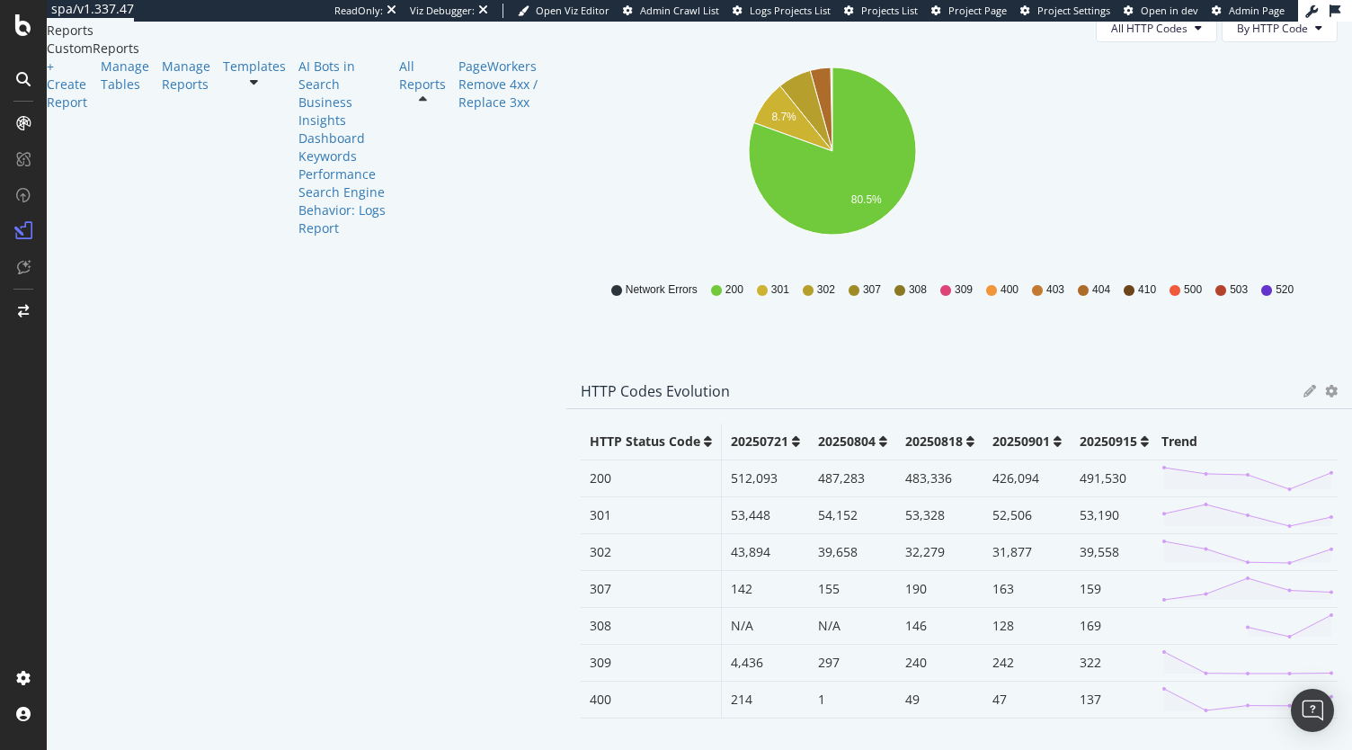
click at [566, 749] on div at bounding box center [566, 760] width 0 height 18
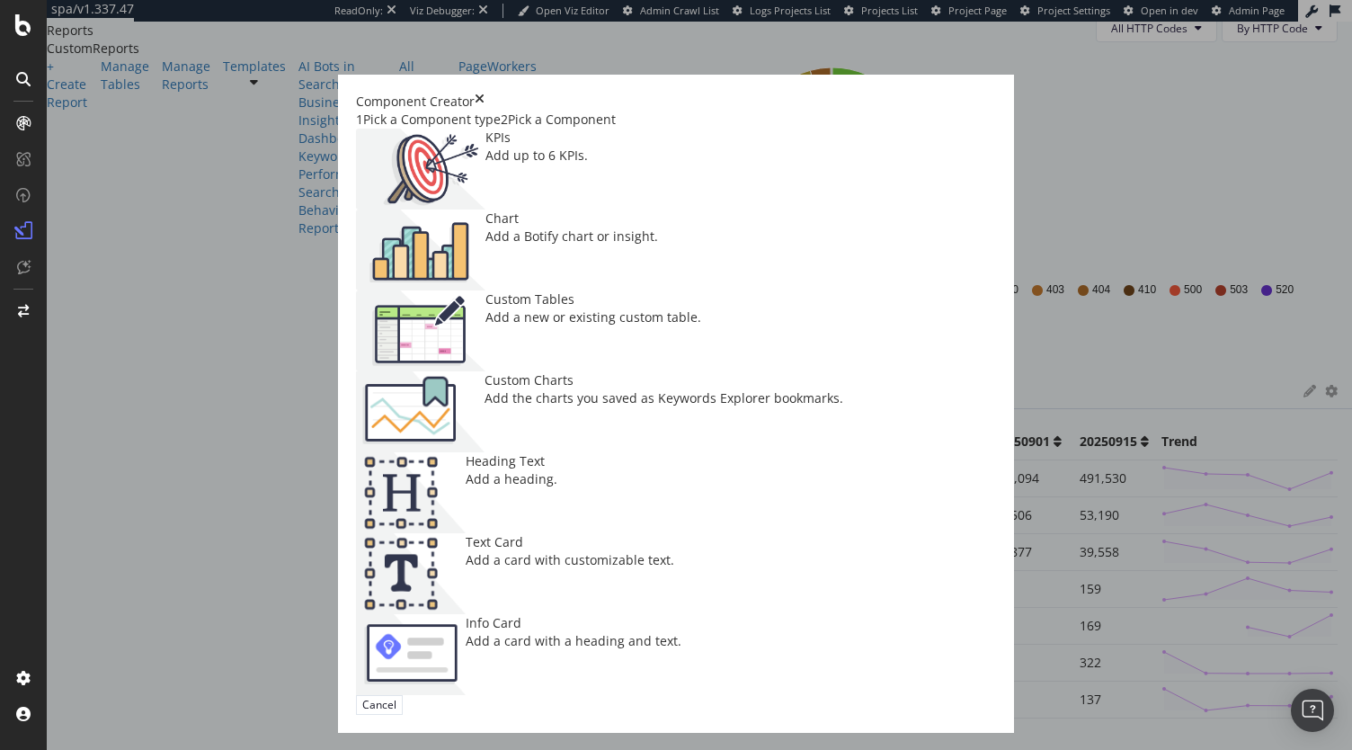
click at [674, 551] on div "Add a card with customizable text." at bounding box center [570, 560] width 209 height 18
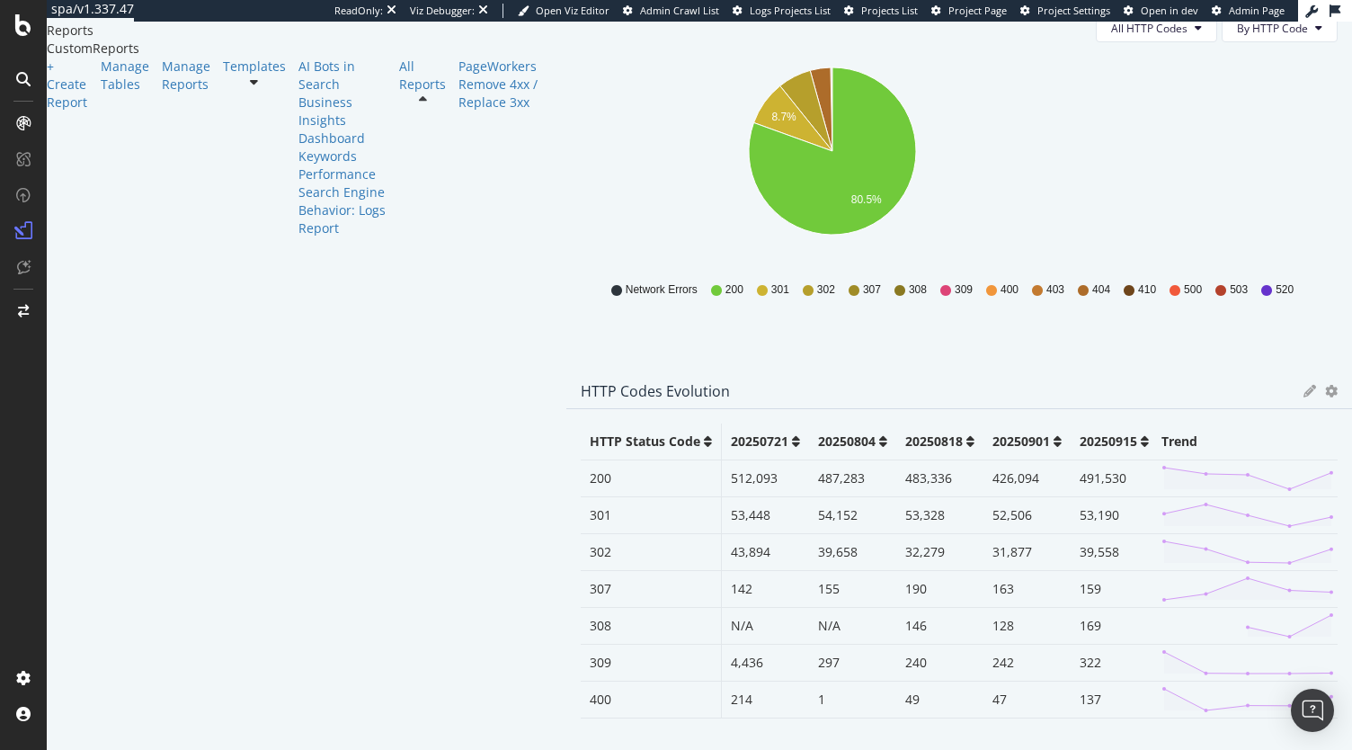
click at [566, 749] on div "Click to edit" at bounding box center [959, 764] width 786 height 27
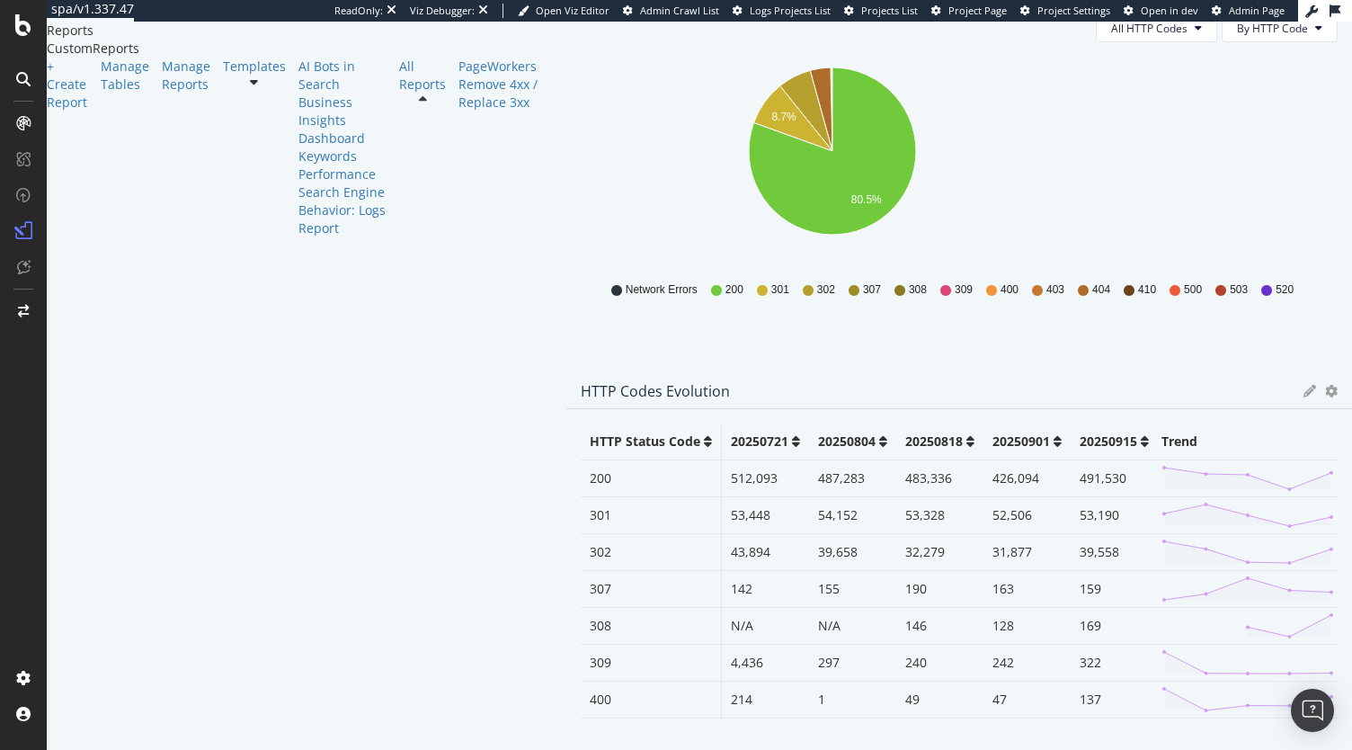
type input "https://app.botify.com/accor-hotels-org/accor-global-crawl-sans-js/crawl/explor…"
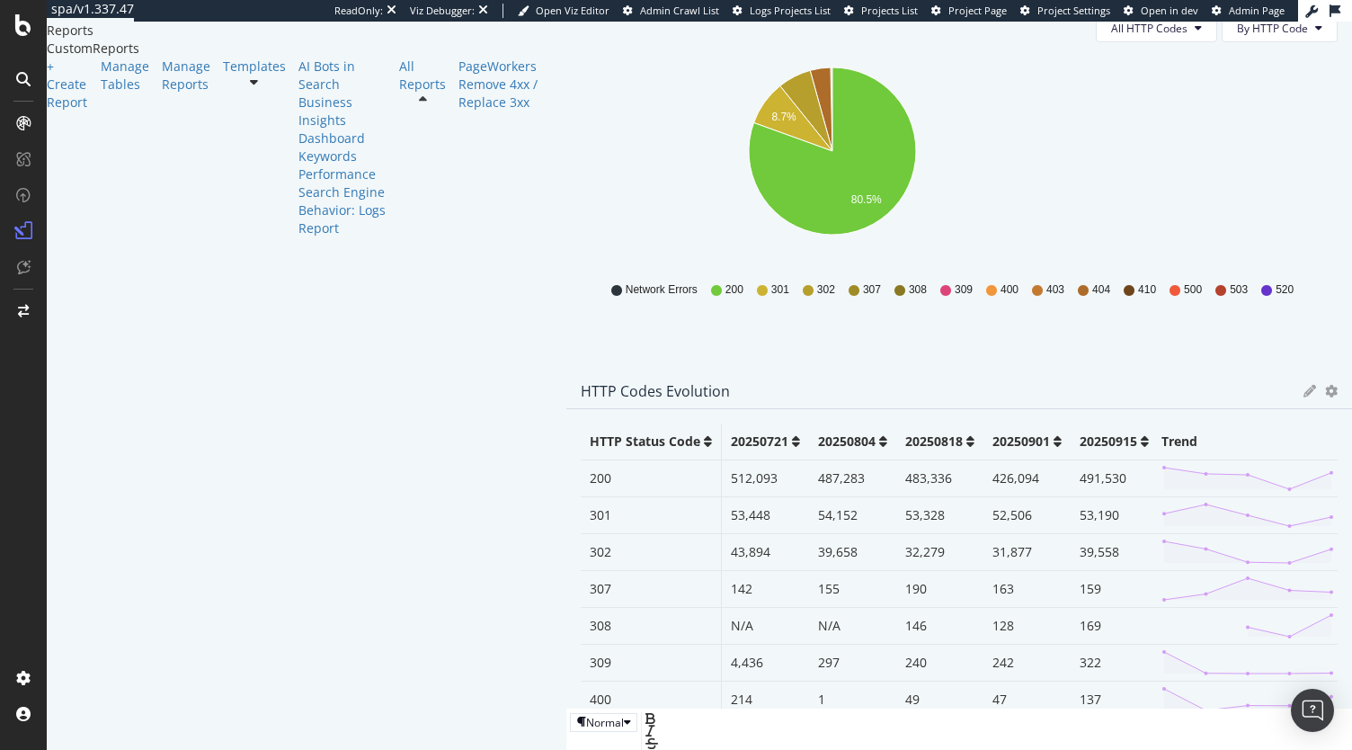
drag, startPoint x: 381, startPoint y: 586, endPoint x: 274, endPoint y: 522, distance: 124.6
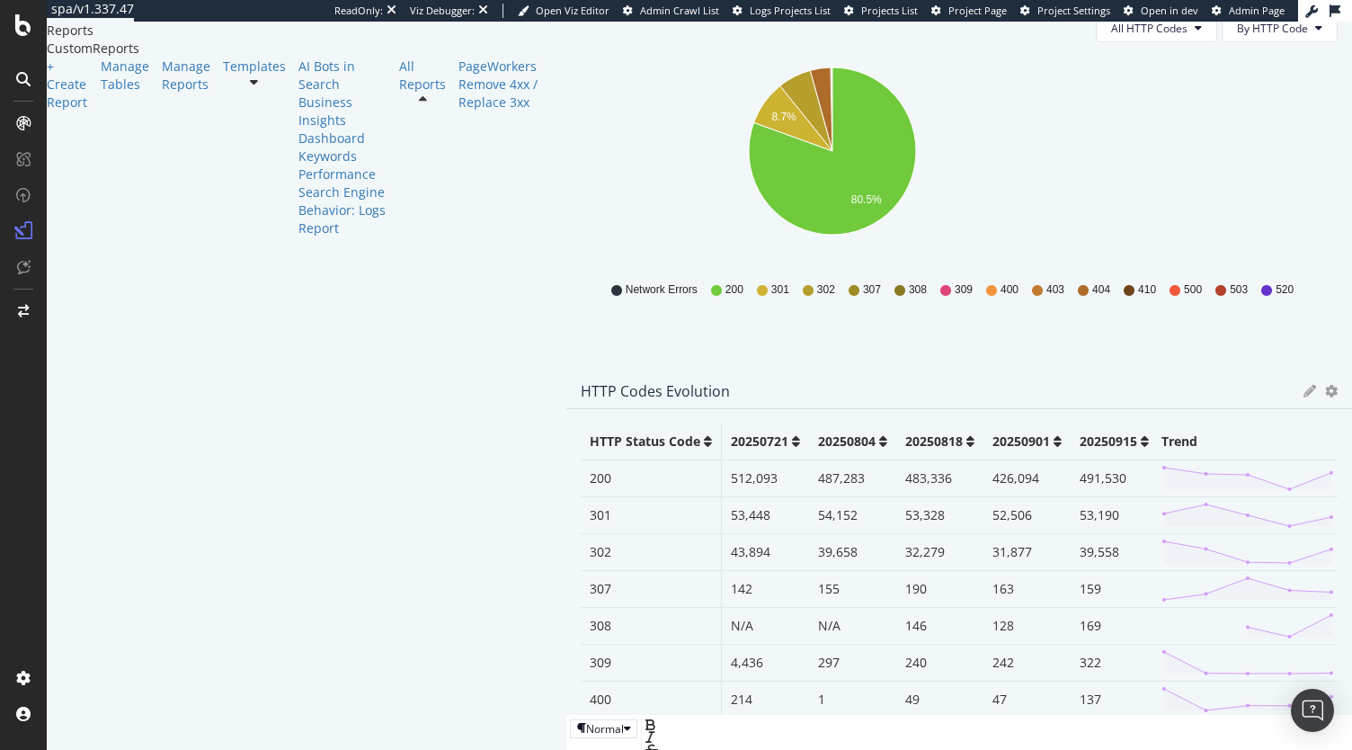
drag, startPoint x: 397, startPoint y: 588, endPoint x: 294, endPoint y: 552, distance: 109.5
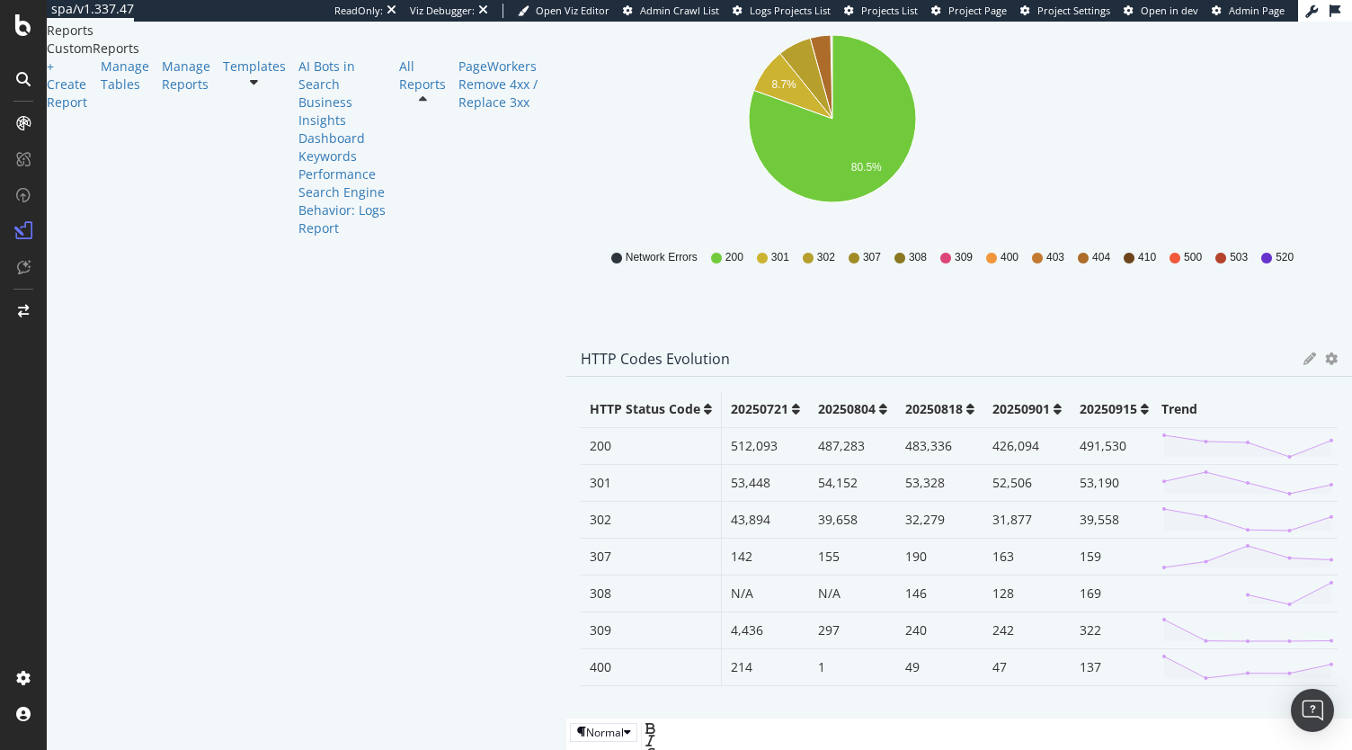
scroll to position [189, 0]
drag, startPoint x: 437, startPoint y: 654, endPoint x: 243, endPoint y: 532, distance: 229.0
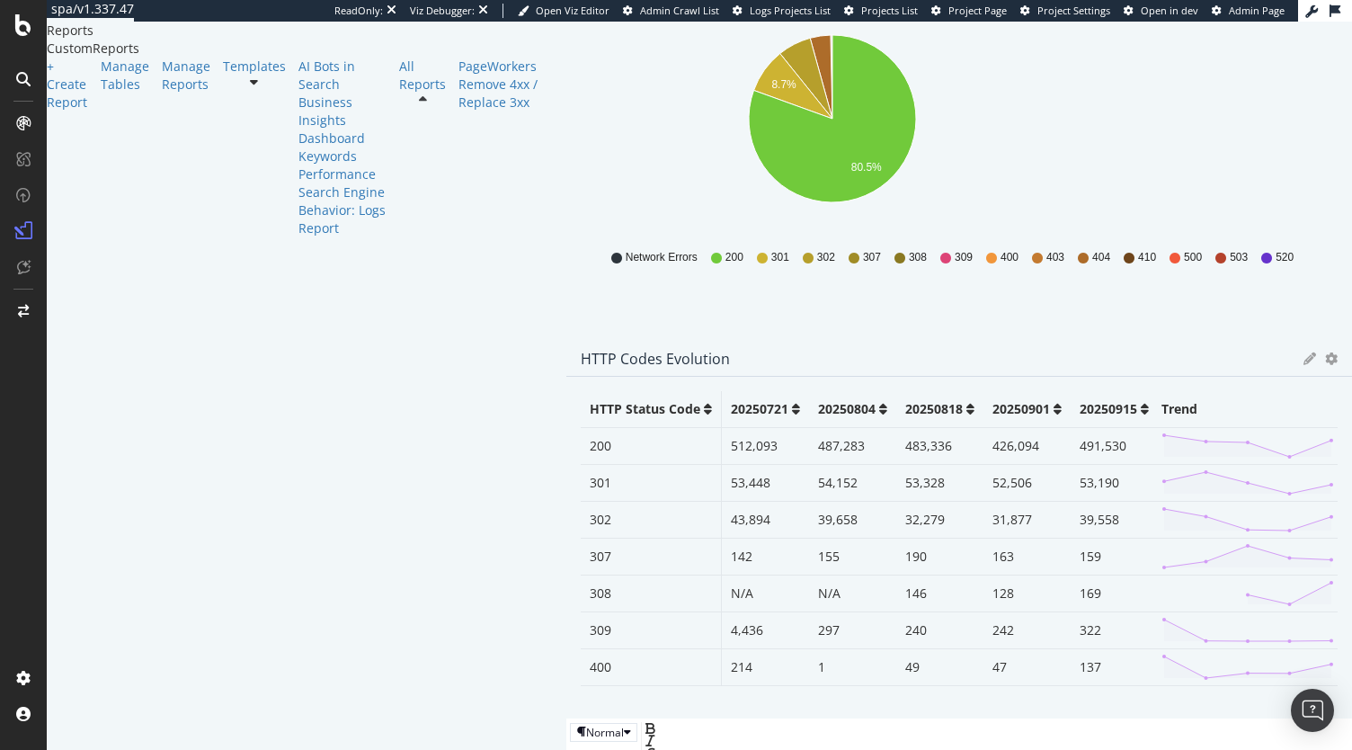
type input "https://app.botify.com/accor-hotels-org/accor-global-crawl-sans-js/crawl/explor…"
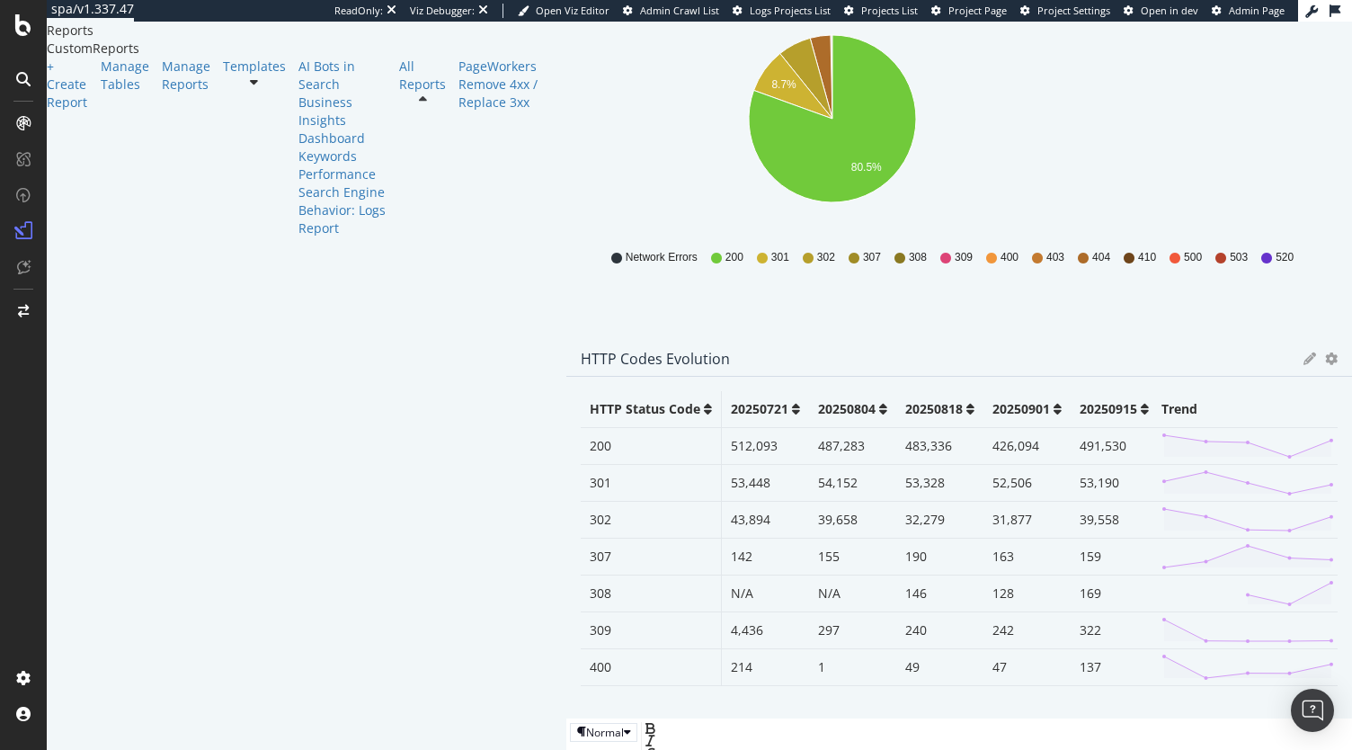
click at [768, 524] on div "HTTP Status Codes Distribution Pie Table Apply Filter Export as CSV Delete Add …" at bounding box center [959, 399] width 786 height 936
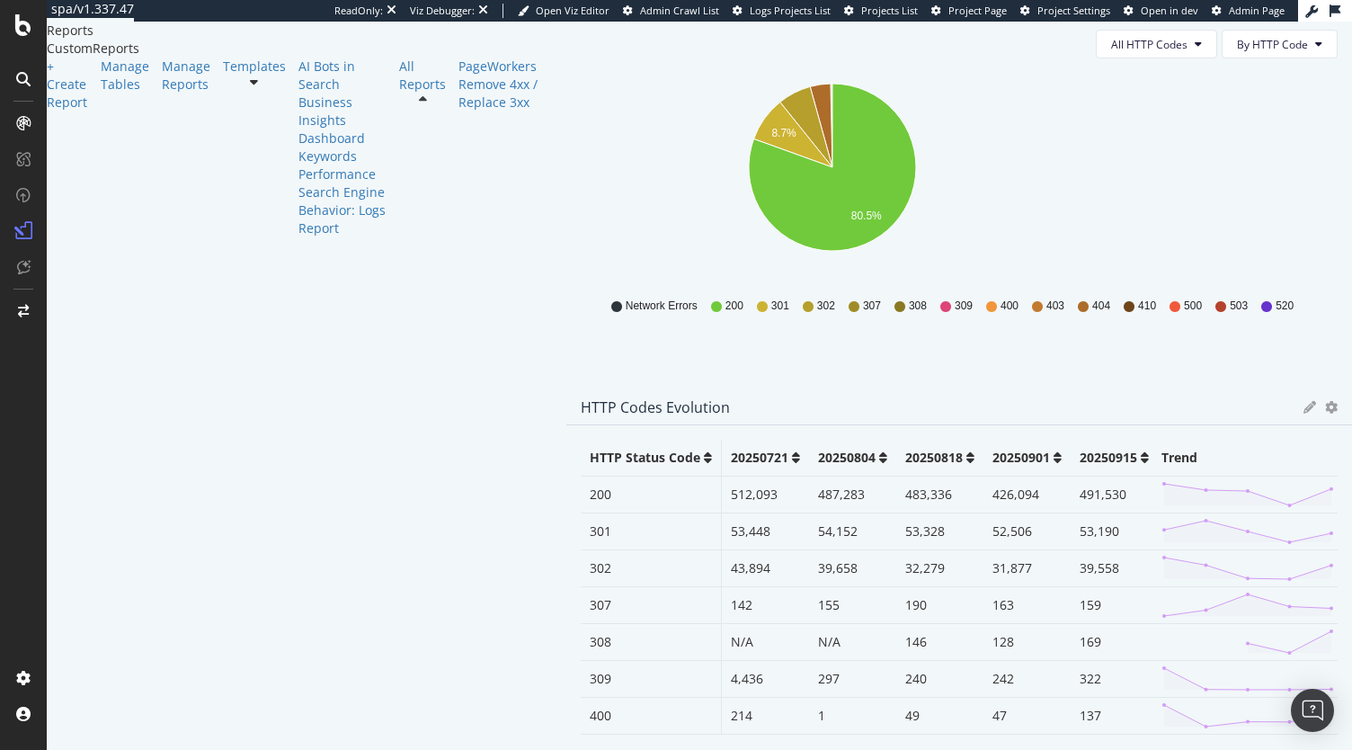
scroll to position [300, 0]
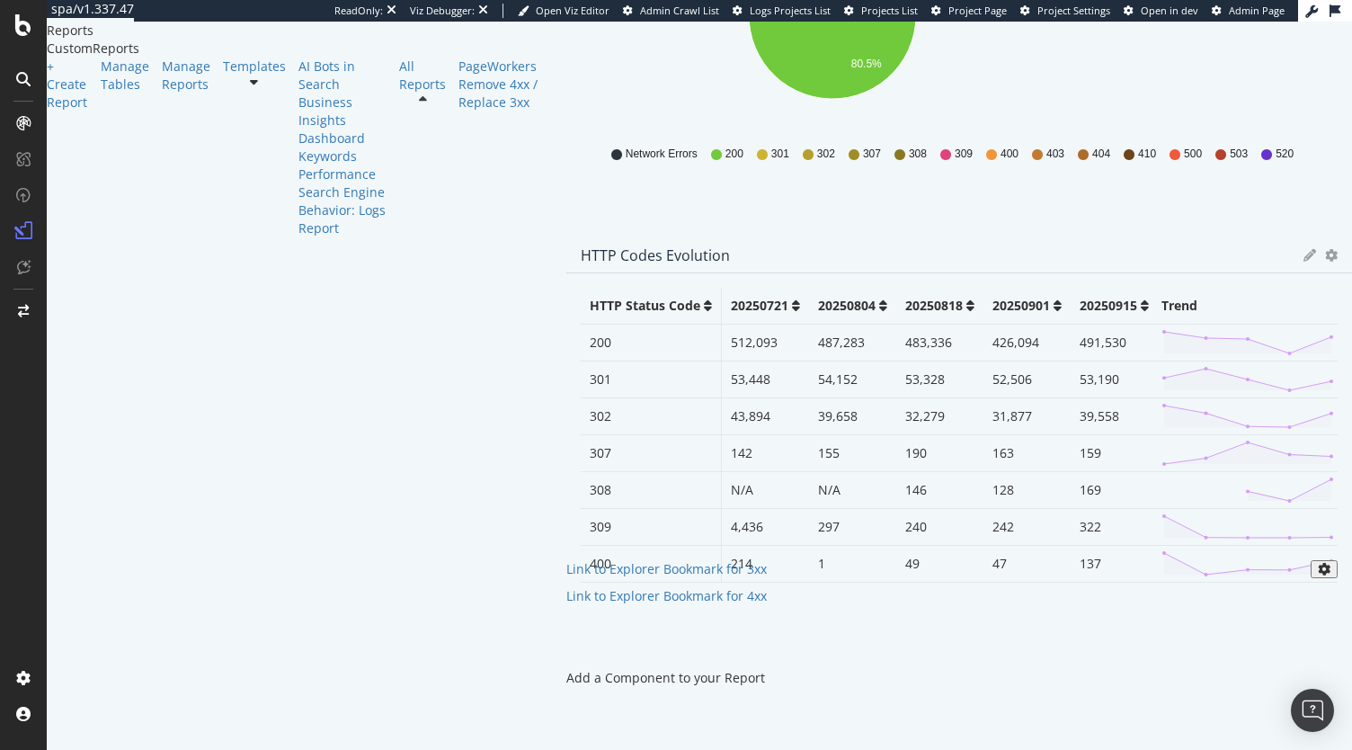
drag, startPoint x: 510, startPoint y: 646, endPoint x: 498, endPoint y: 538, distance: 109.4
click at [566, 560] on div "Link to Explorer Bookmark for 3xx Link to Explorer Bookmark for 4xx" at bounding box center [959, 587] width 786 height 54
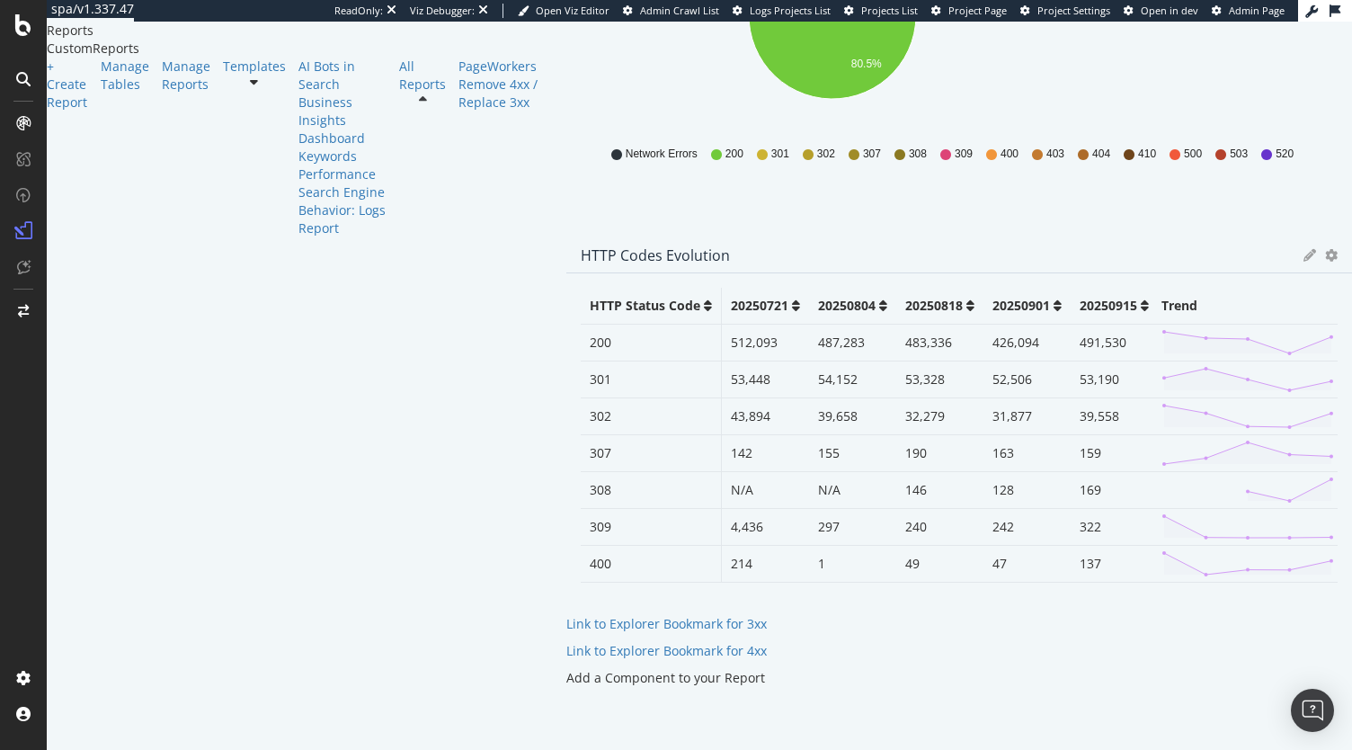
click at [681, 615] on div "Link to Explorer Bookmark for 3xx Link to Explorer Bookmark for 4xx" at bounding box center [959, 642] width 786 height 54
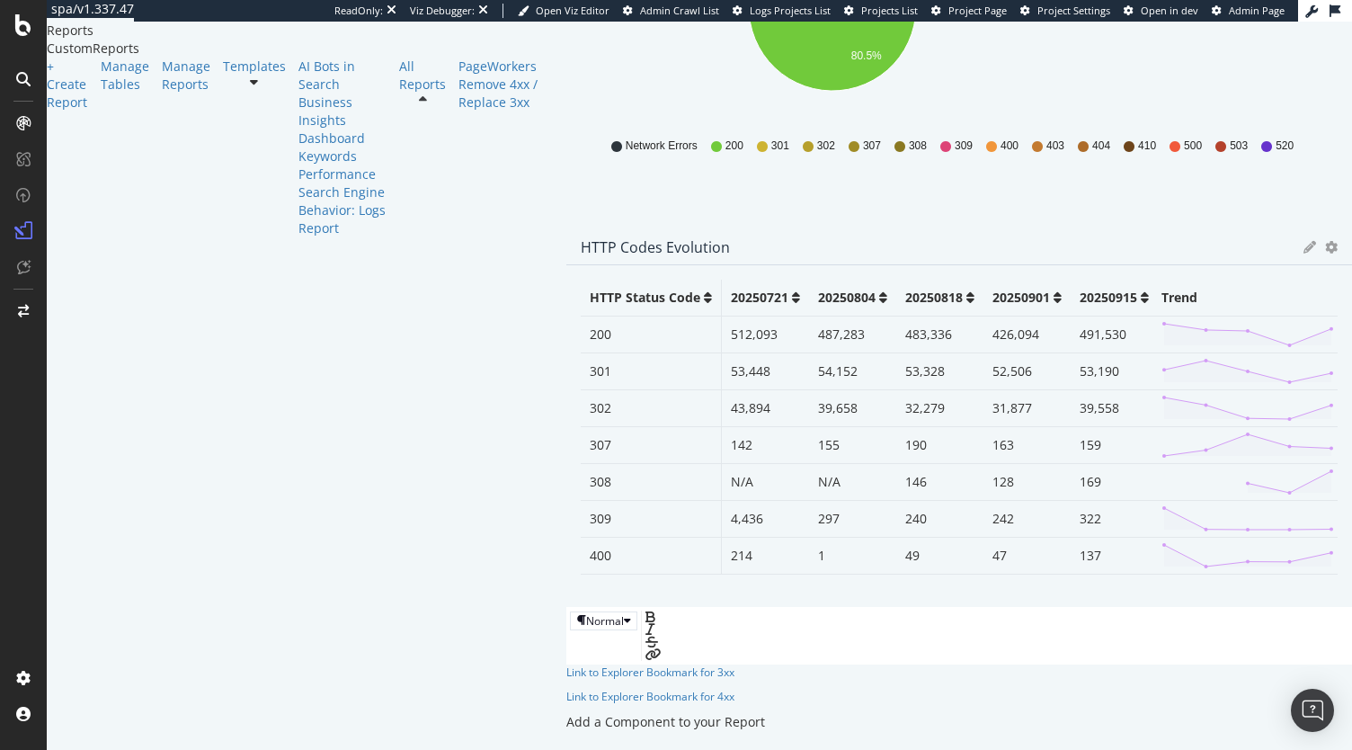
drag, startPoint x: 752, startPoint y: 477, endPoint x: 1345, endPoint y: 465, distance: 593.5
click at [1345, 465] on div "PageWorkers Remove 4xx / Replace 3xx PageWorkers Remove 4xx / Replace 3xx Ad-Ho…" at bounding box center [959, 386] width 786 height 728
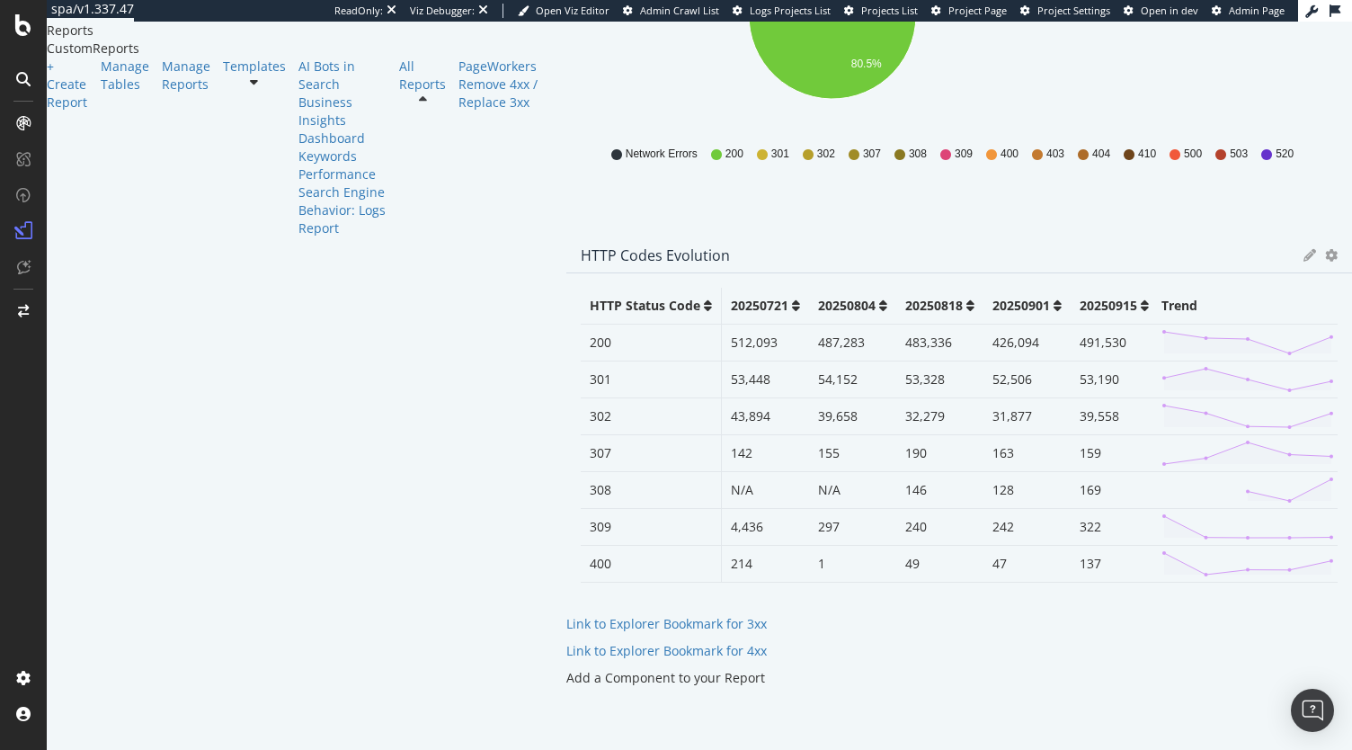
click at [1010, 484] on div "HTTP Status Codes Distribution Pie Table Apply Filter Export as CSV Delete Add …" at bounding box center [959, 256] width 786 height 859
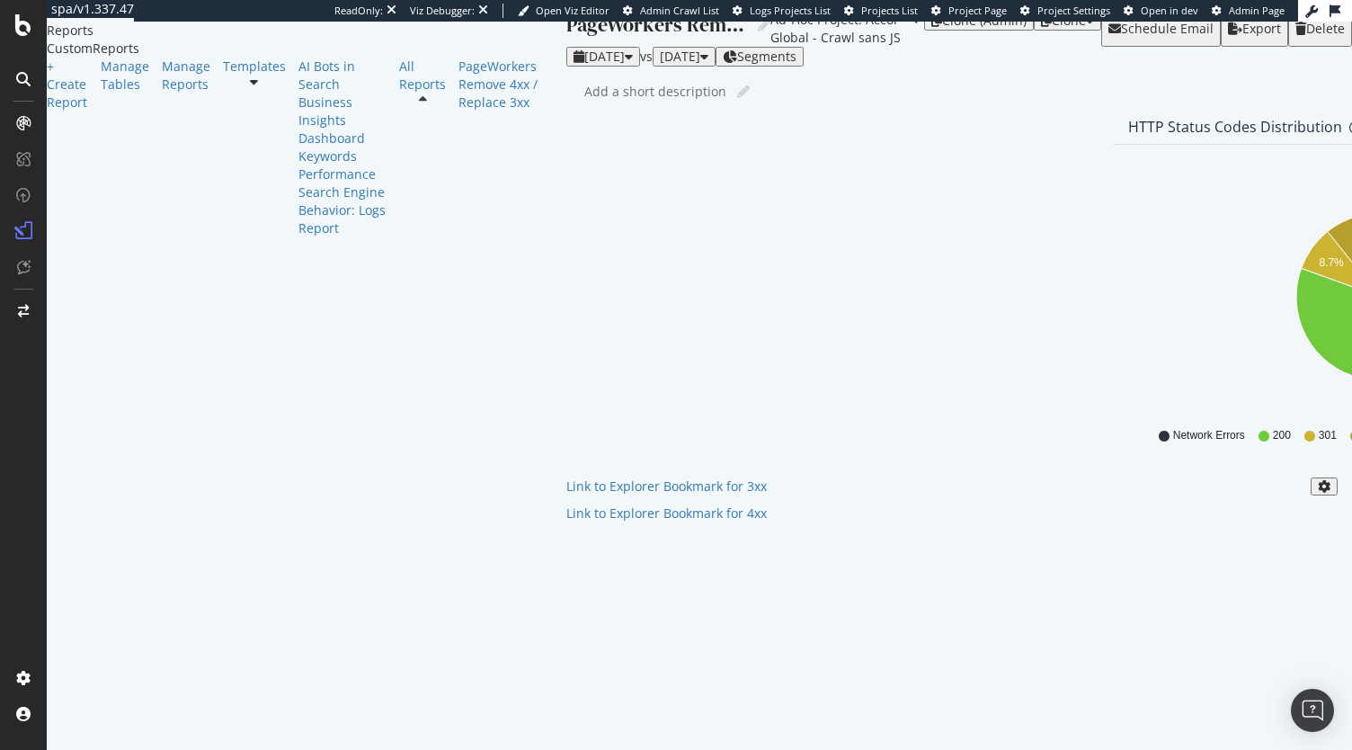
scroll to position [0, 0]
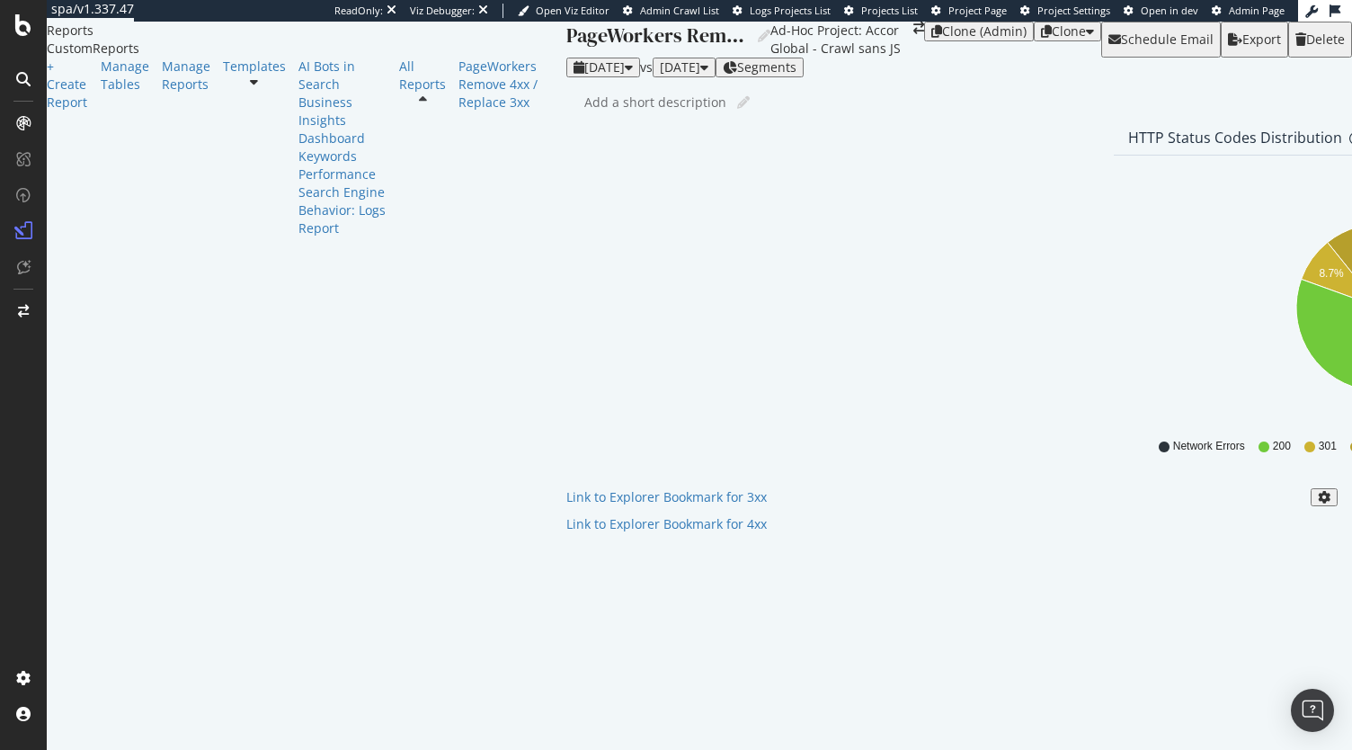
drag, startPoint x: 764, startPoint y: 413, endPoint x: 799, endPoint y: 186, distance: 229.2
click at [799, 488] on div "Link to Explorer Bookmark for 3xx Link to Explorer Bookmark for 4xx" at bounding box center [959, 515] width 786 height 54
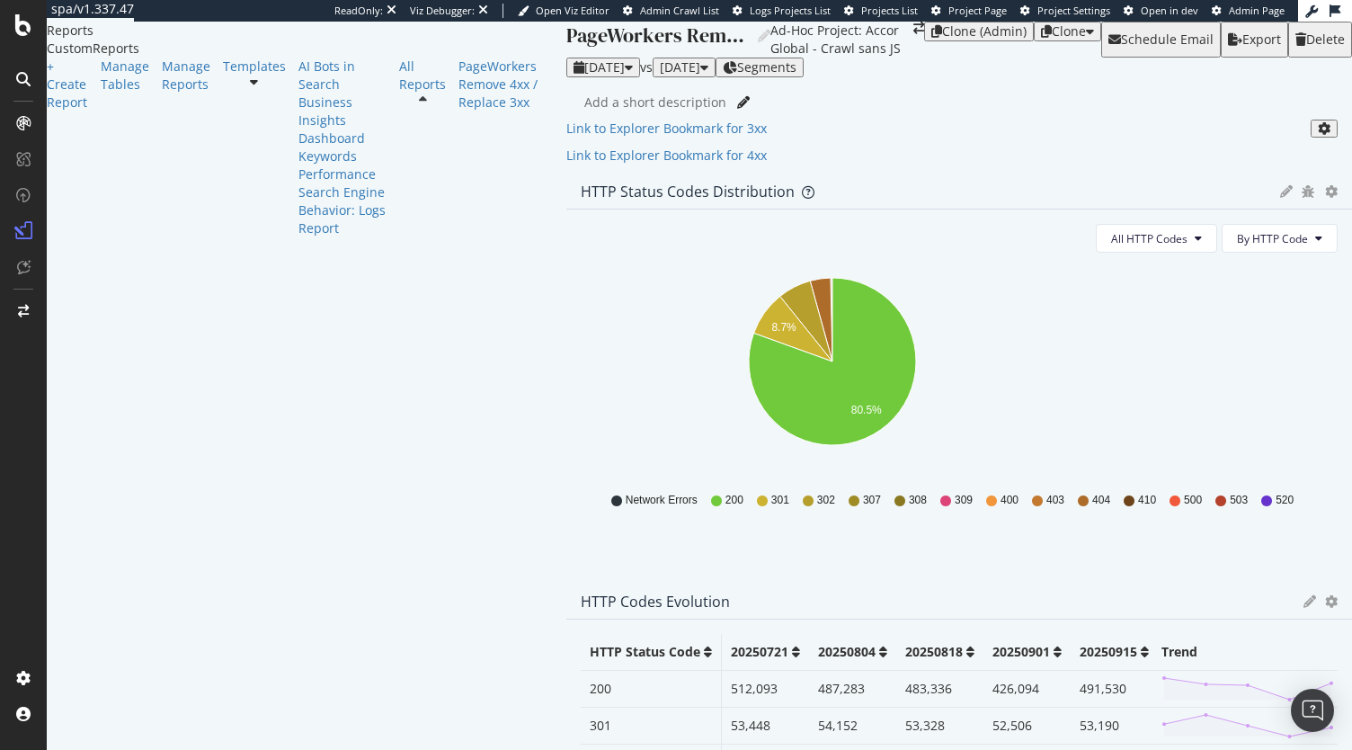
click at [737, 109] on icon at bounding box center [743, 102] width 13 height 13
type input "Reporting to highlight HTTP Status Codes in the crawl + Links to Exports to upd…"
click at [1125, 45] on div "Schedule Email" at bounding box center [1167, 39] width 93 height 14
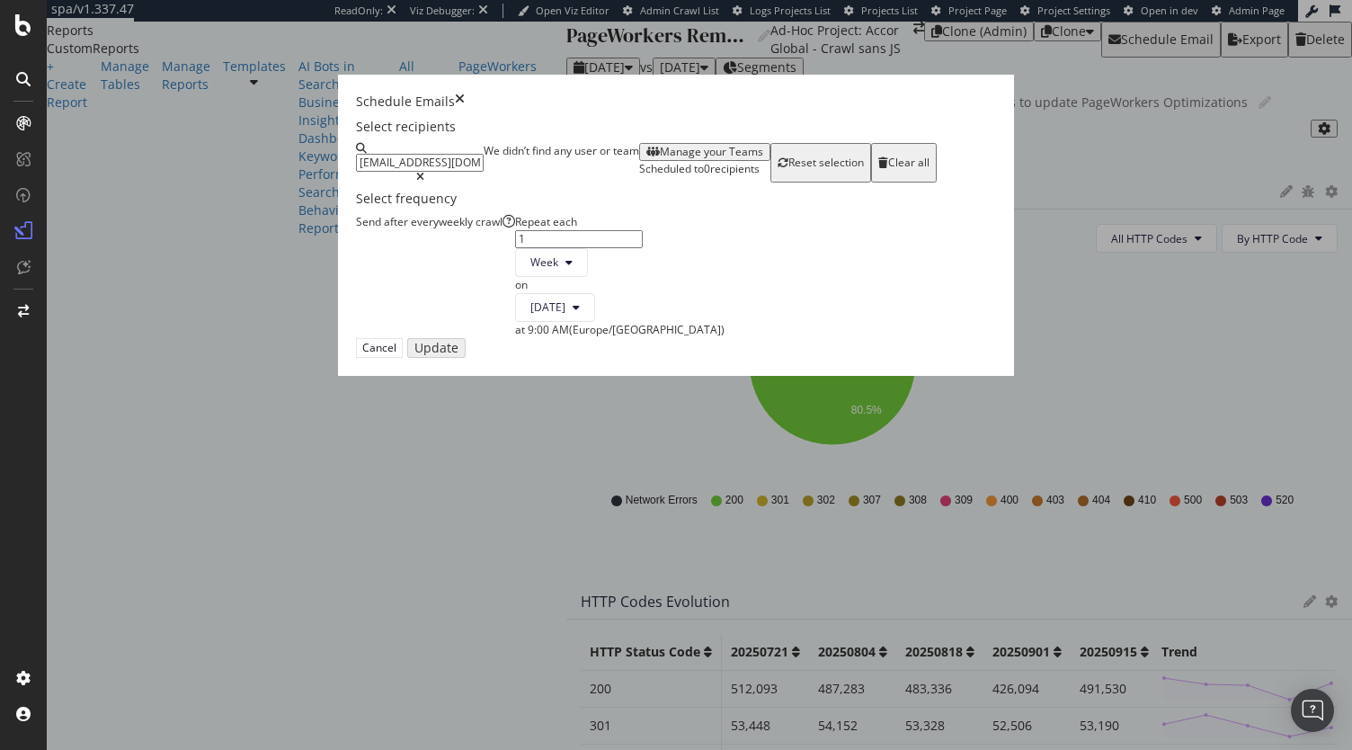
type input "accor-central-seo@yuriandneil.com"
click at [639, 182] on div "We didn’t find any user or team" at bounding box center [562, 163] width 156 height 40
click at [484, 172] on input "accor-central-seo@yuriandneil.com" at bounding box center [420, 163] width 128 height 18
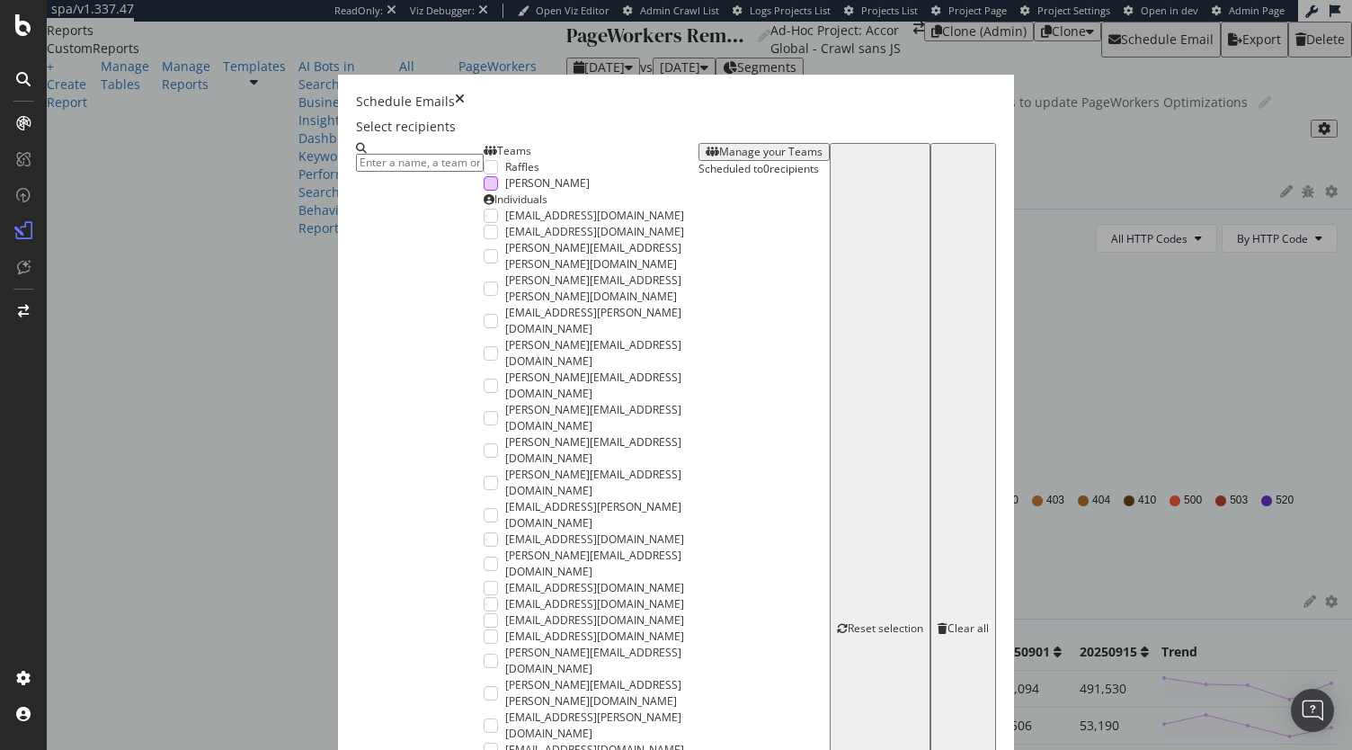
click at [484, 191] on div "modal" at bounding box center [491, 183] width 14 height 14
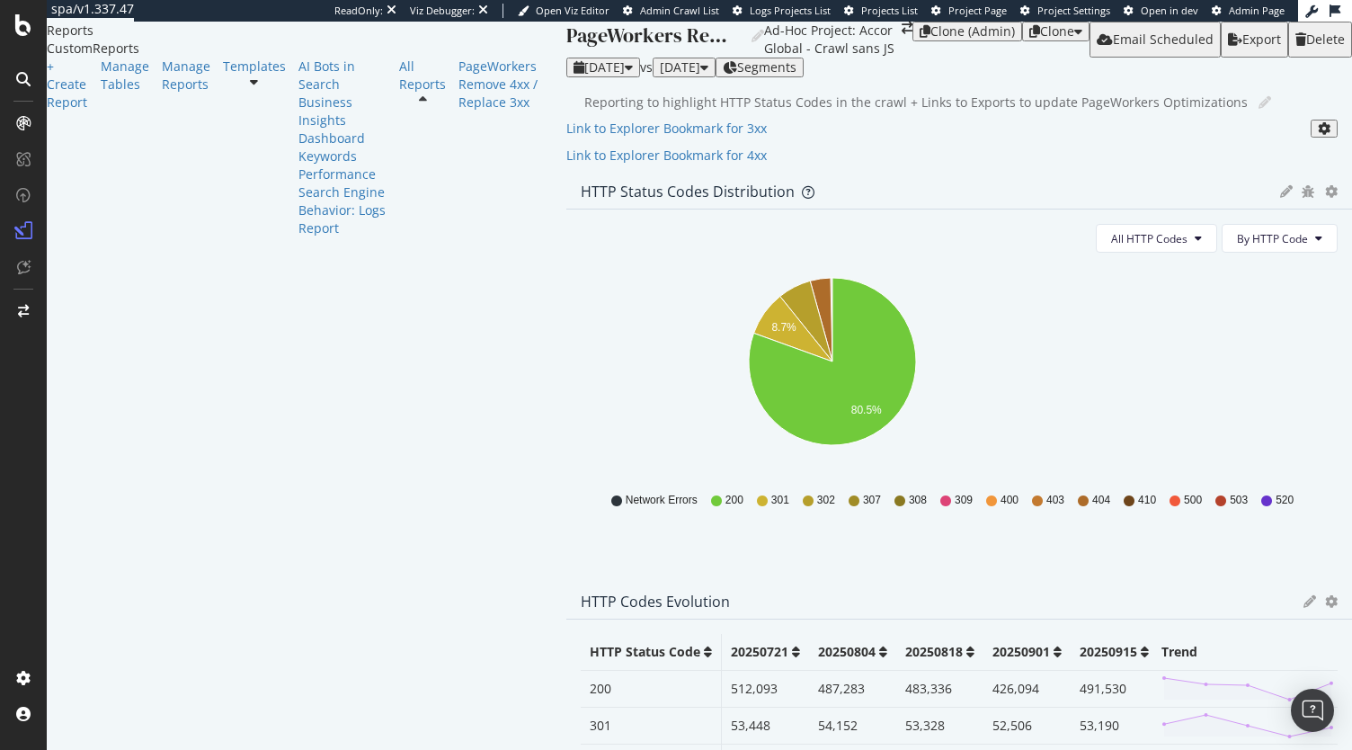
click at [1040, 39] on div "Clone" at bounding box center [1057, 31] width 34 height 14
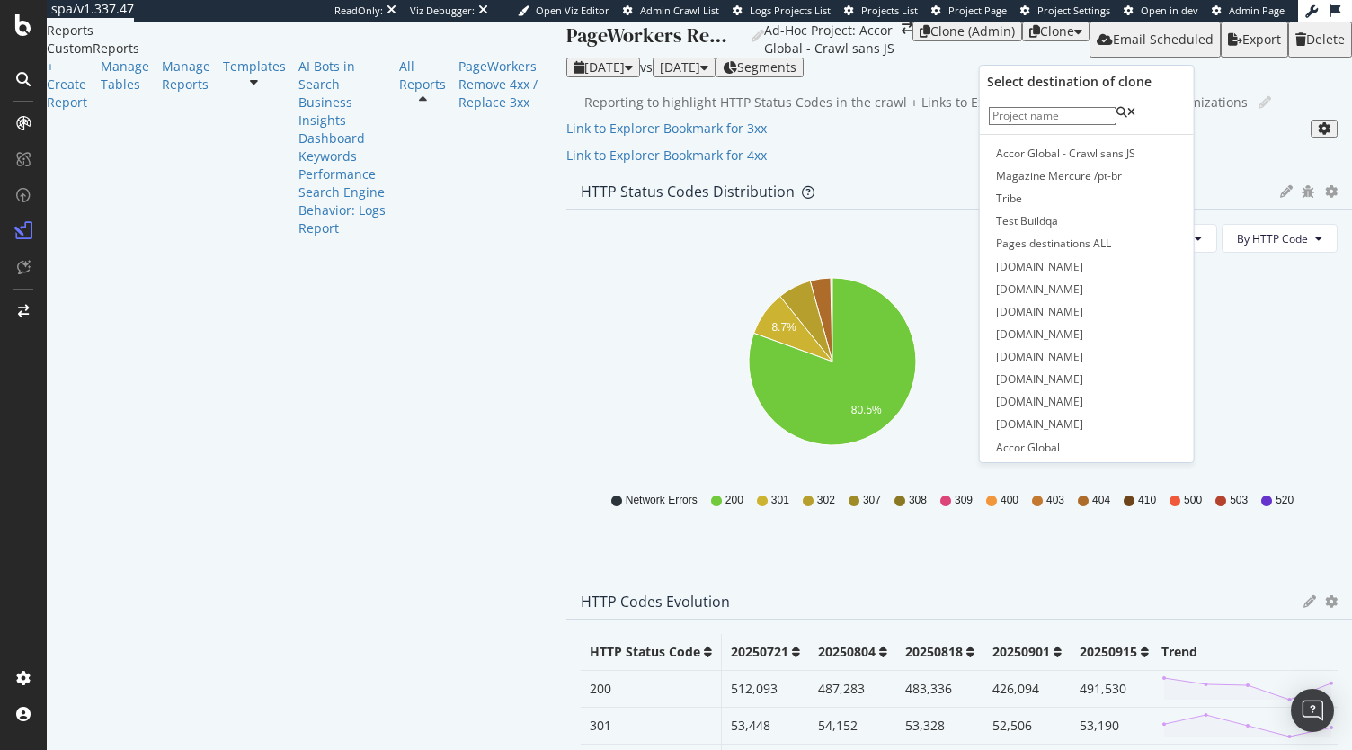
click at [1070, 125] on input at bounding box center [1053, 116] width 128 height 18
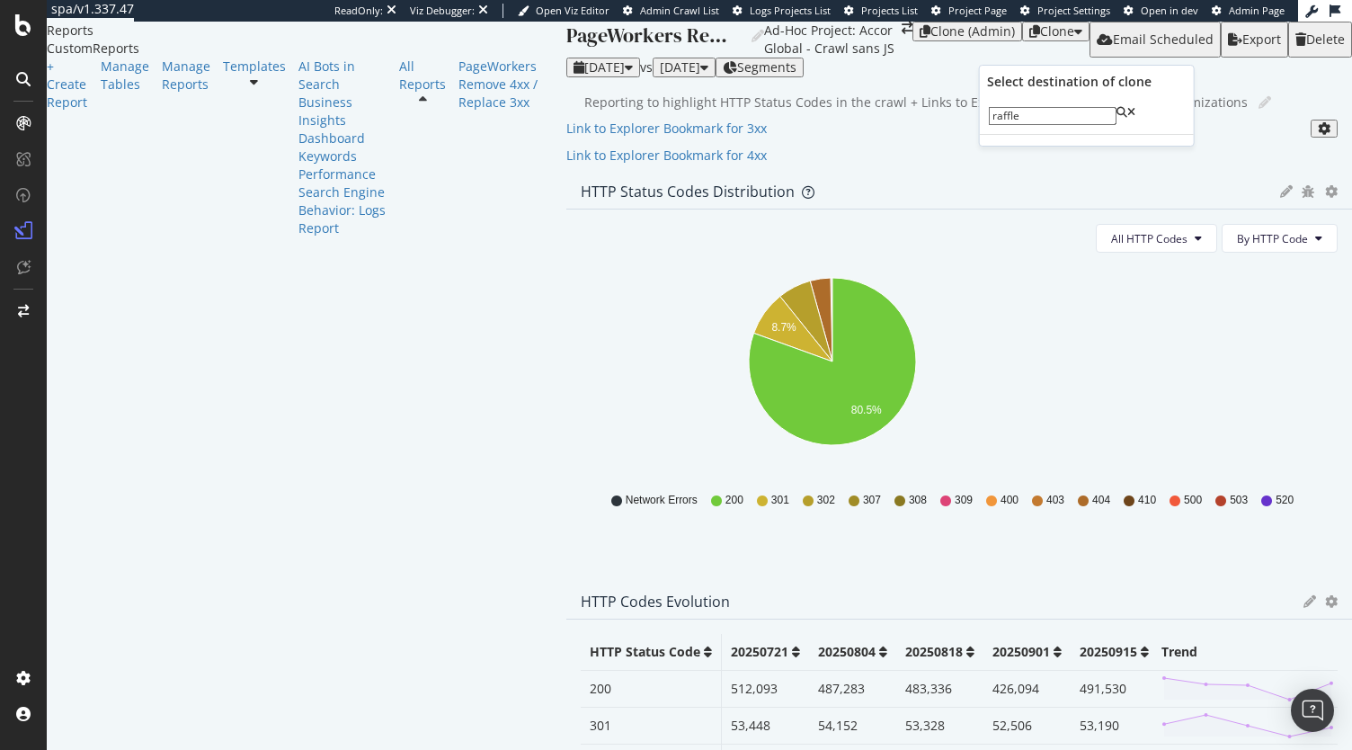
type input "raffles"
type input "r"
click at [944, 116] on div "Reporting to highlight HTTP Status Codes in the crawl + Links to Exports to upd…" at bounding box center [968, 102] width 768 height 27
click at [941, 39] on div "Clone (Admin)" at bounding box center [972, 31] width 85 height 14
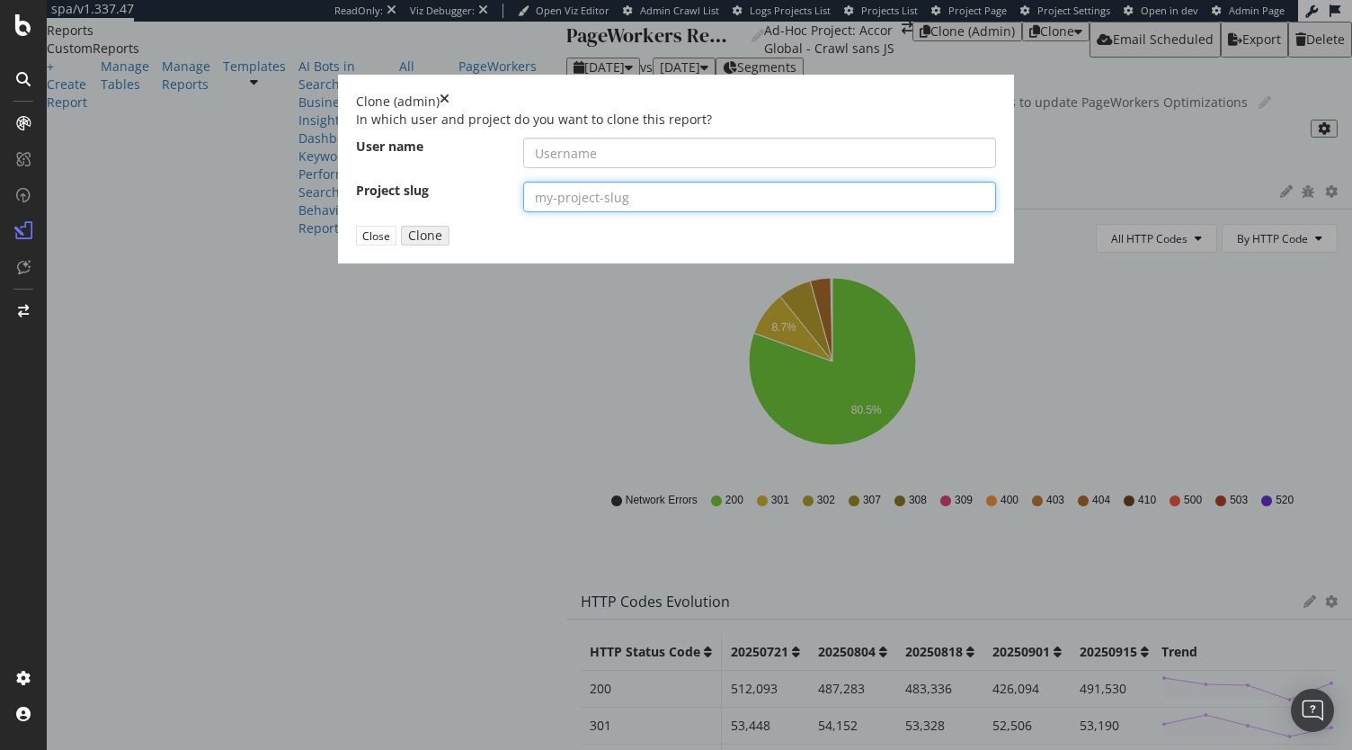
click at [645, 212] on input "modal" at bounding box center [760, 197] width 474 height 31
paste input "[DOMAIN_NAME]"
type input "[DOMAIN_NAME]"
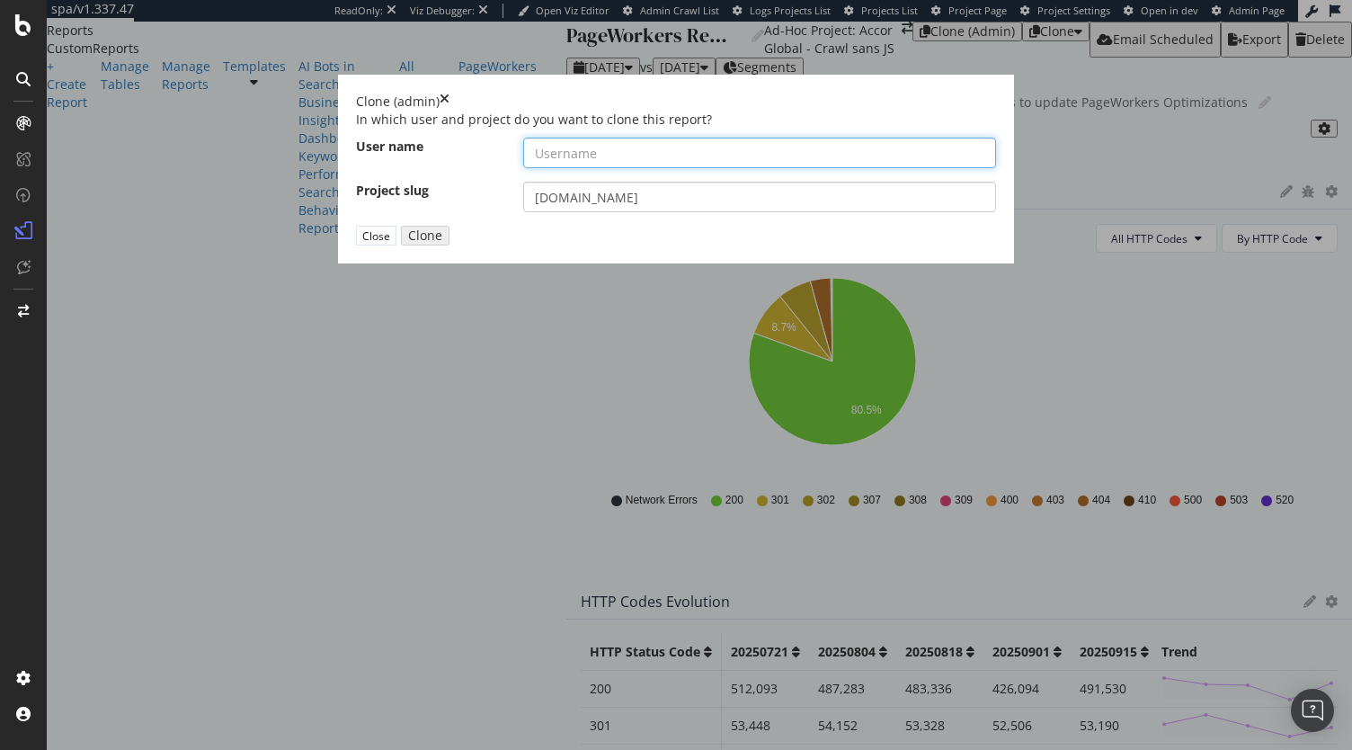
click at [599, 168] on input "modal" at bounding box center [760, 153] width 474 height 31
paste input "ccor-luxury-mea-org"
type input "accor-luxury-mea-org"
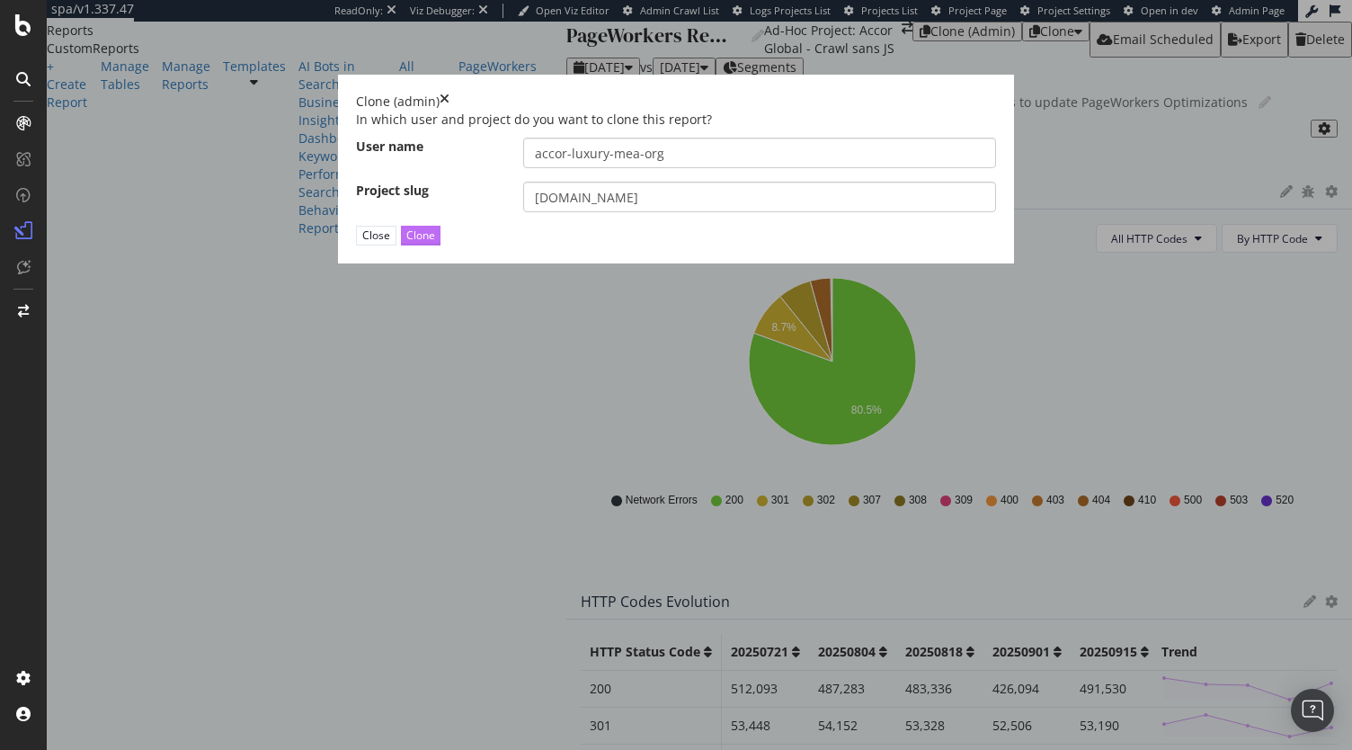
click at [435, 244] on div "Clone" at bounding box center [420, 235] width 29 height 17
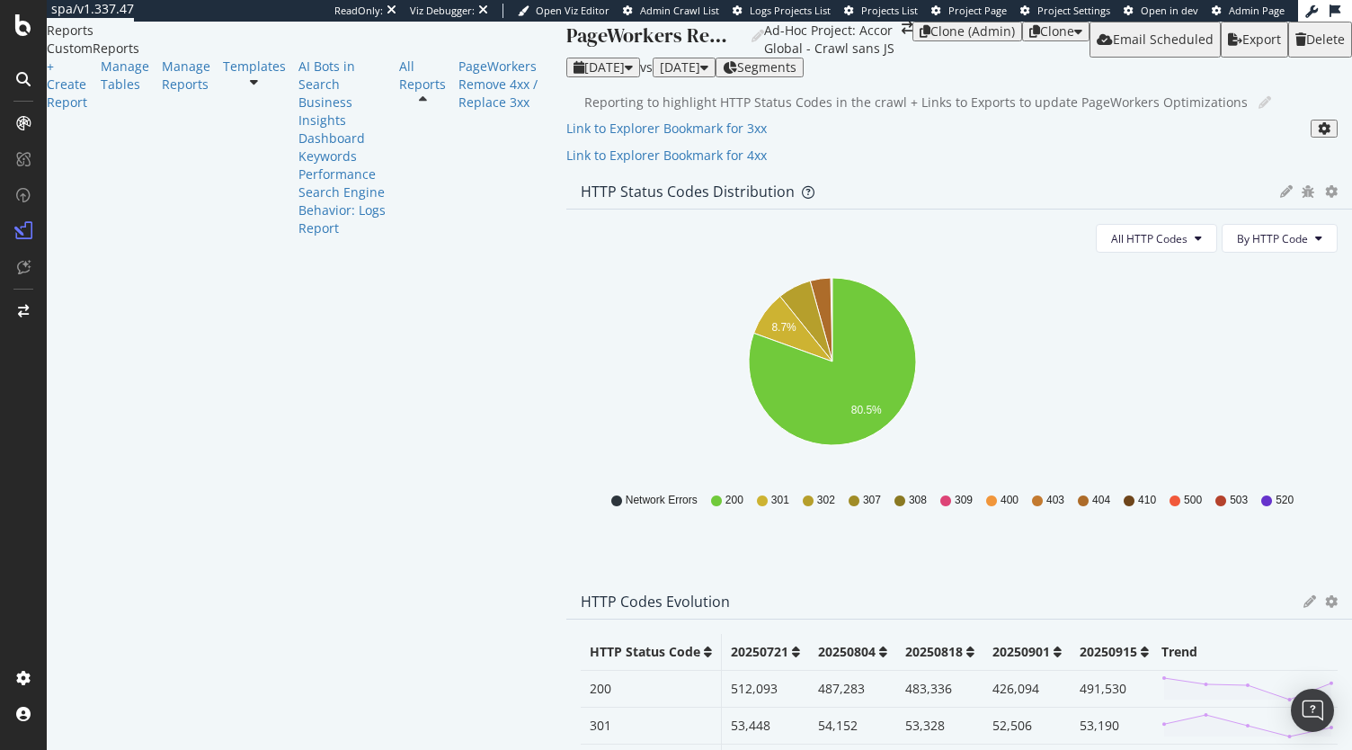
click at [823, 749] on link "here" at bounding box center [809, 758] width 28 height 17
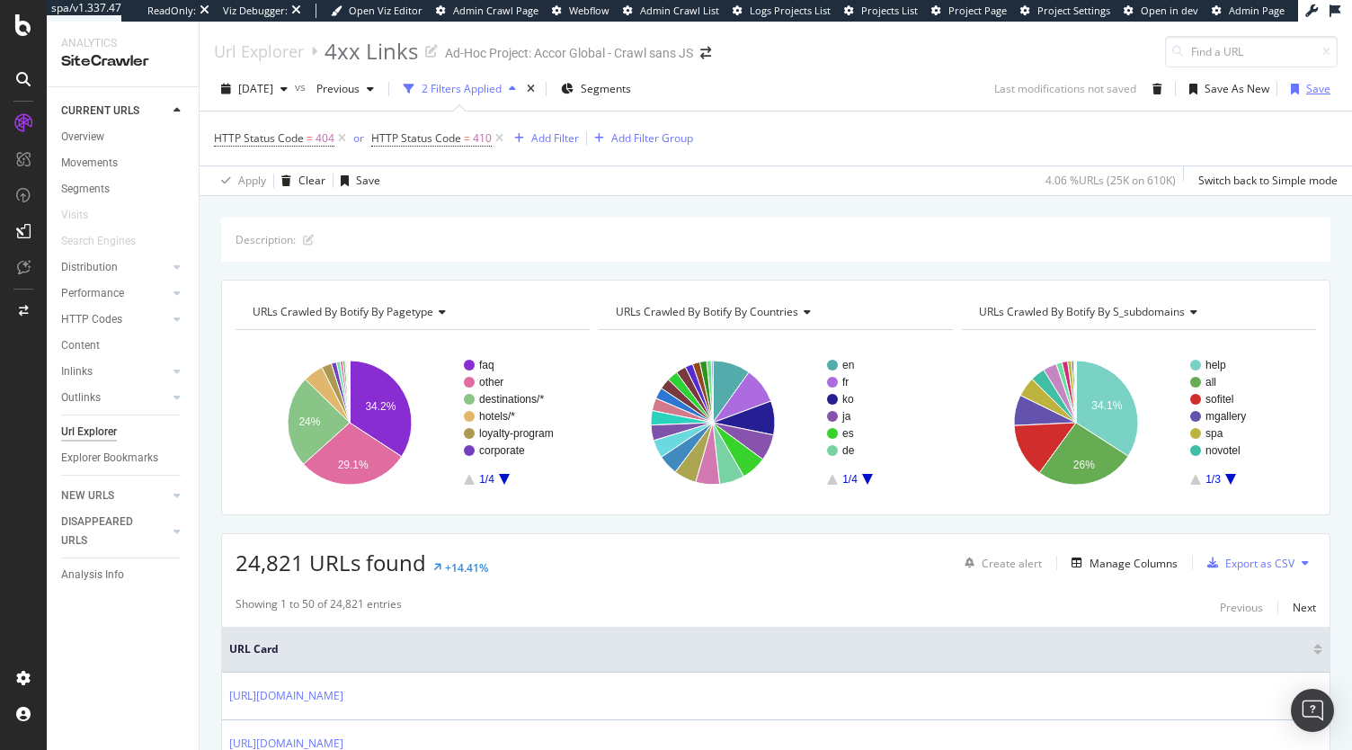
click at [1306, 85] on div "Save" at bounding box center [1318, 88] width 24 height 15
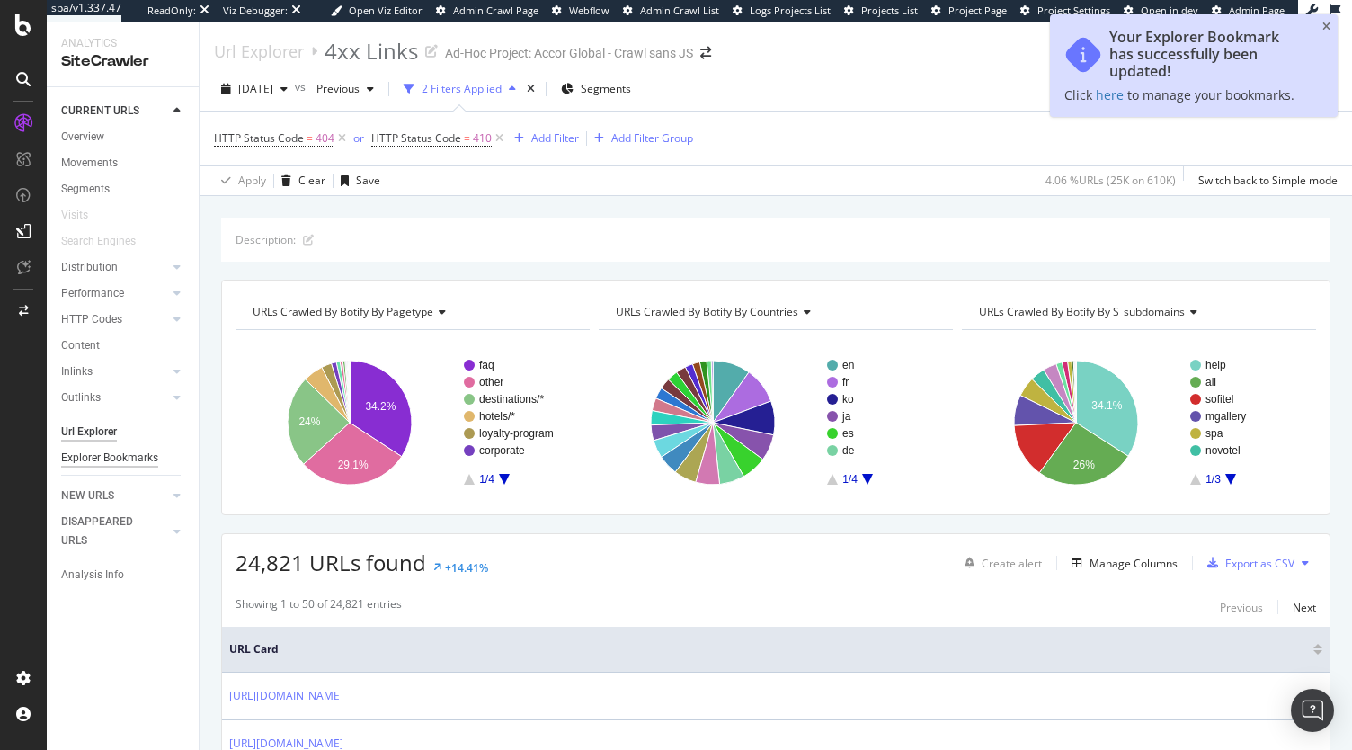
click at [104, 463] on div "Explorer Bookmarks" at bounding box center [109, 458] width 97 height 19
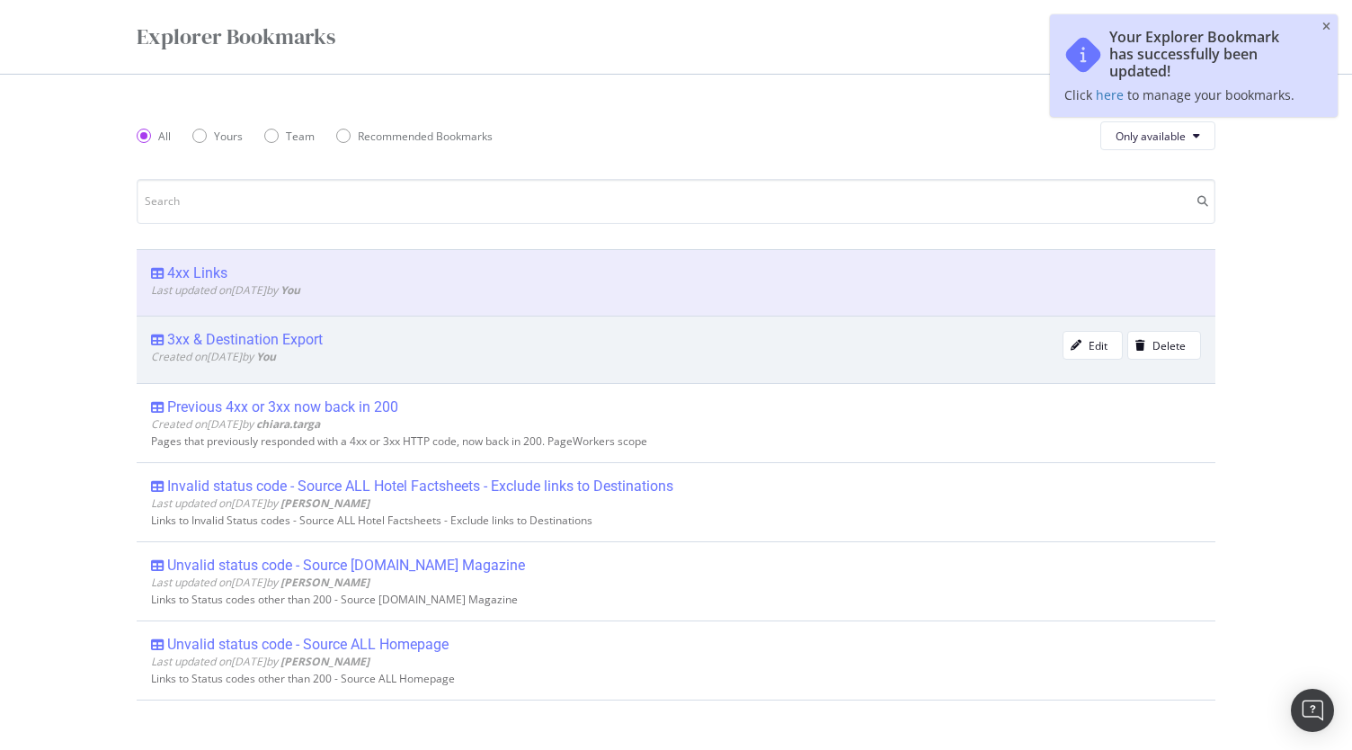
click at [239, 349] on span "Created on [DATE] by You" at bounding box center [213, 356] width 125 height 15
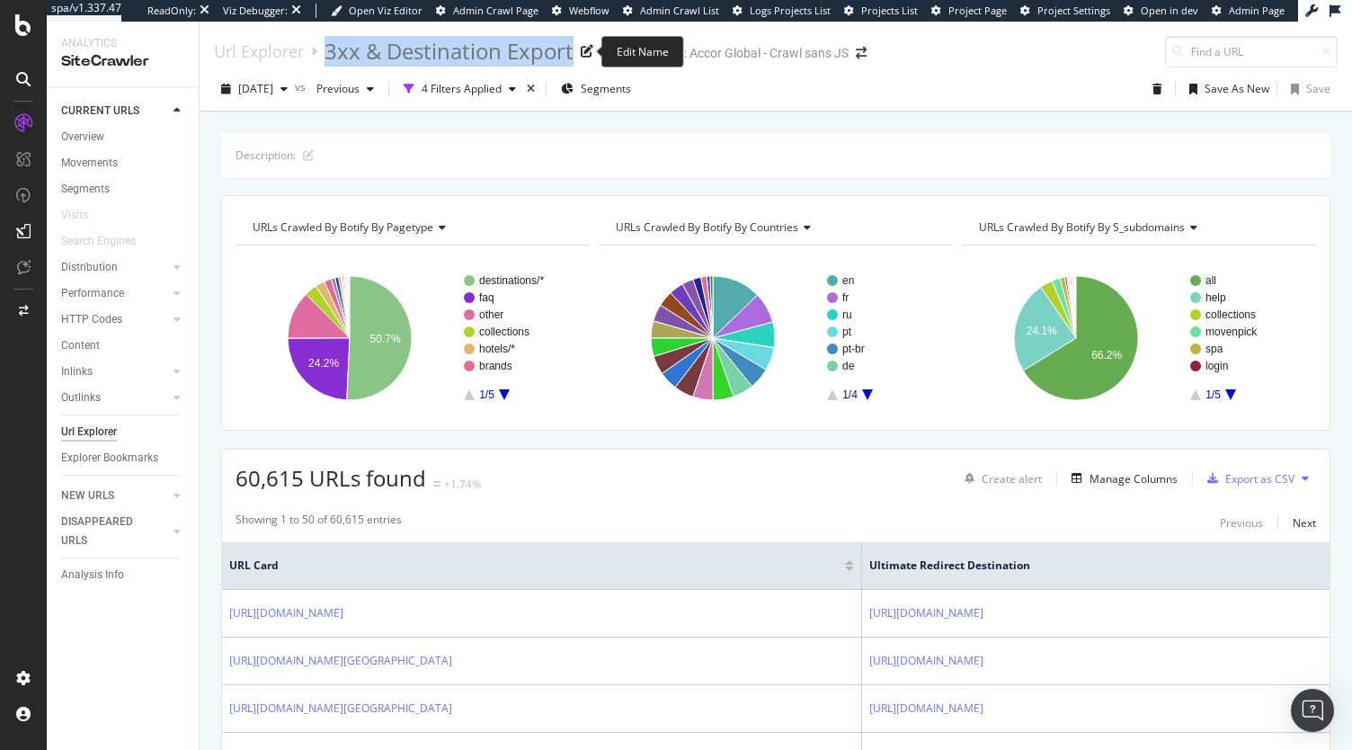
drag, startPoint x: 325, startPoint y: 55, endPoint x: 572, endPoint y: 60, distance: 246.4
click at [572, 60] on div "3xx & Destination Export" at bounding box center [449, 51] width 249 height 31
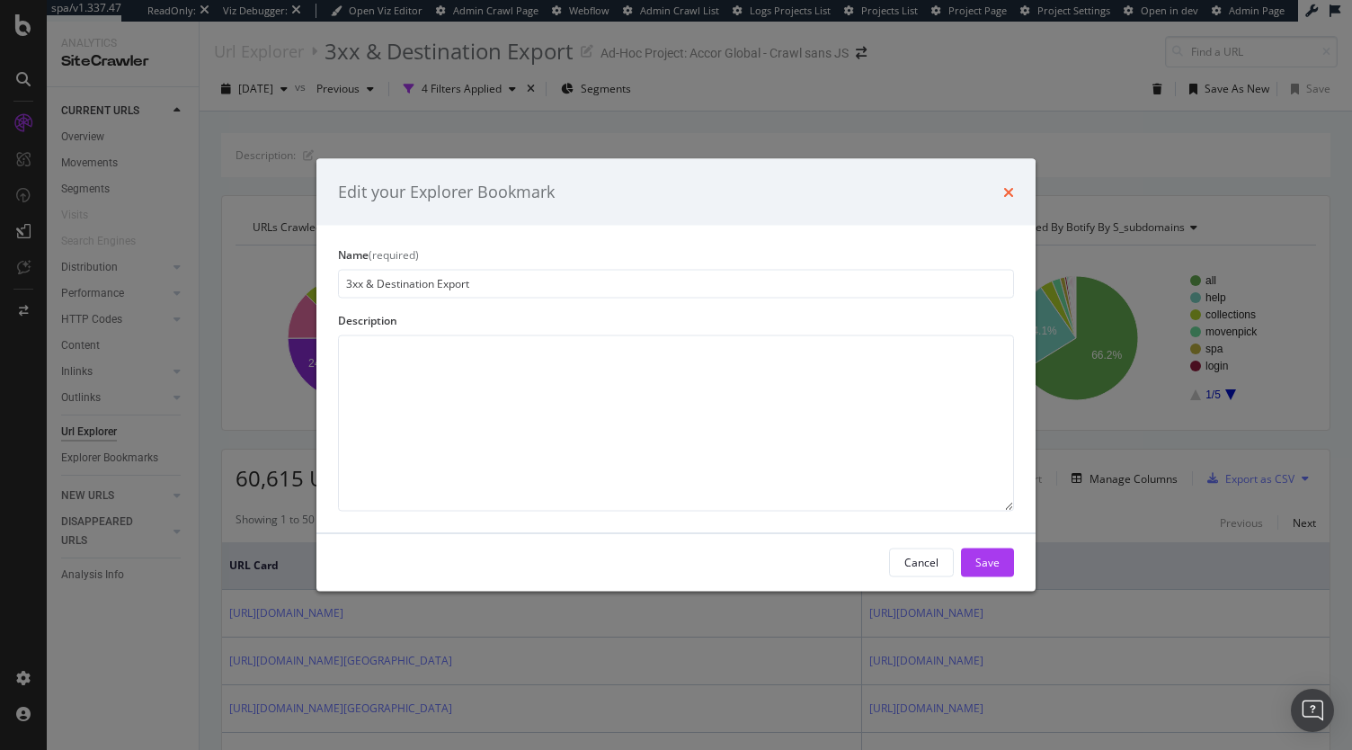
click at [1008, 191] on icon "times" at bounding box center [1008, 191] width 11 height 14
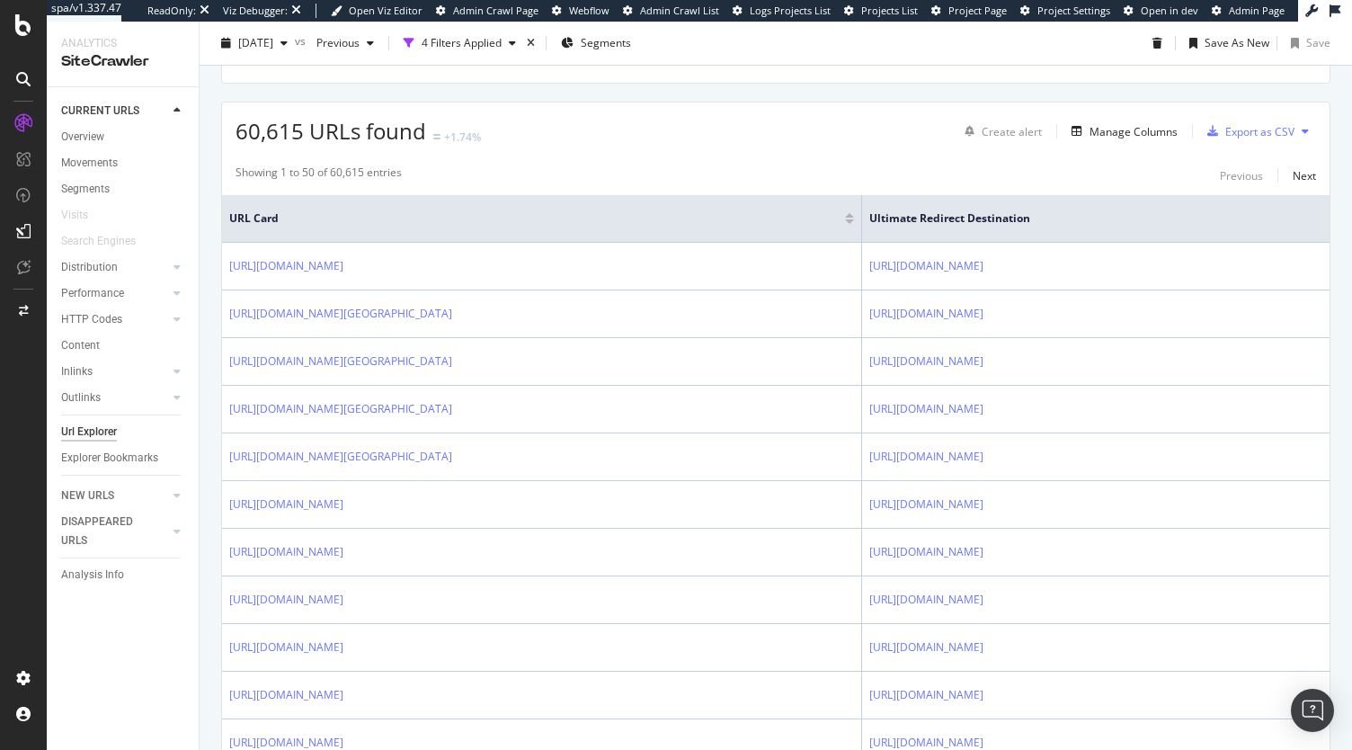
scroll to position [360, 0]
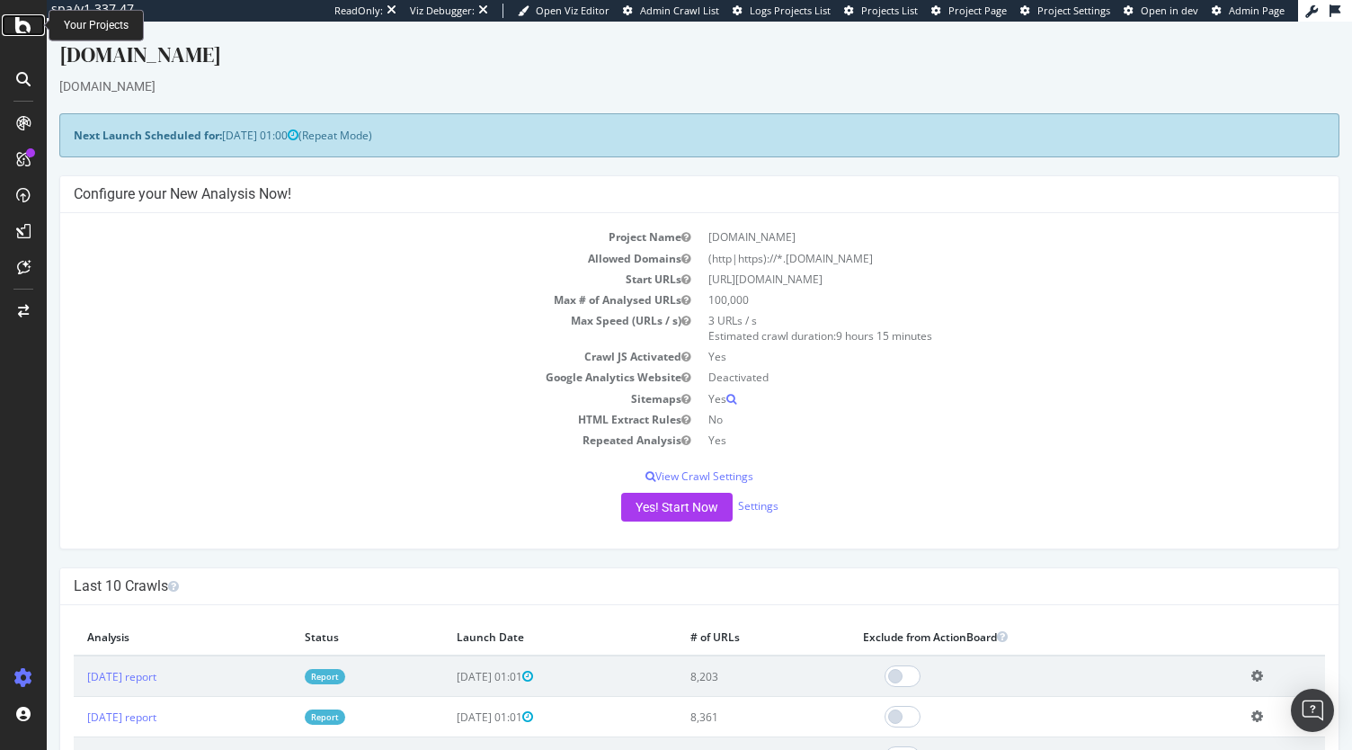
click at [27, 30] on icon at bounding box center [23, 25] width 16 height 22
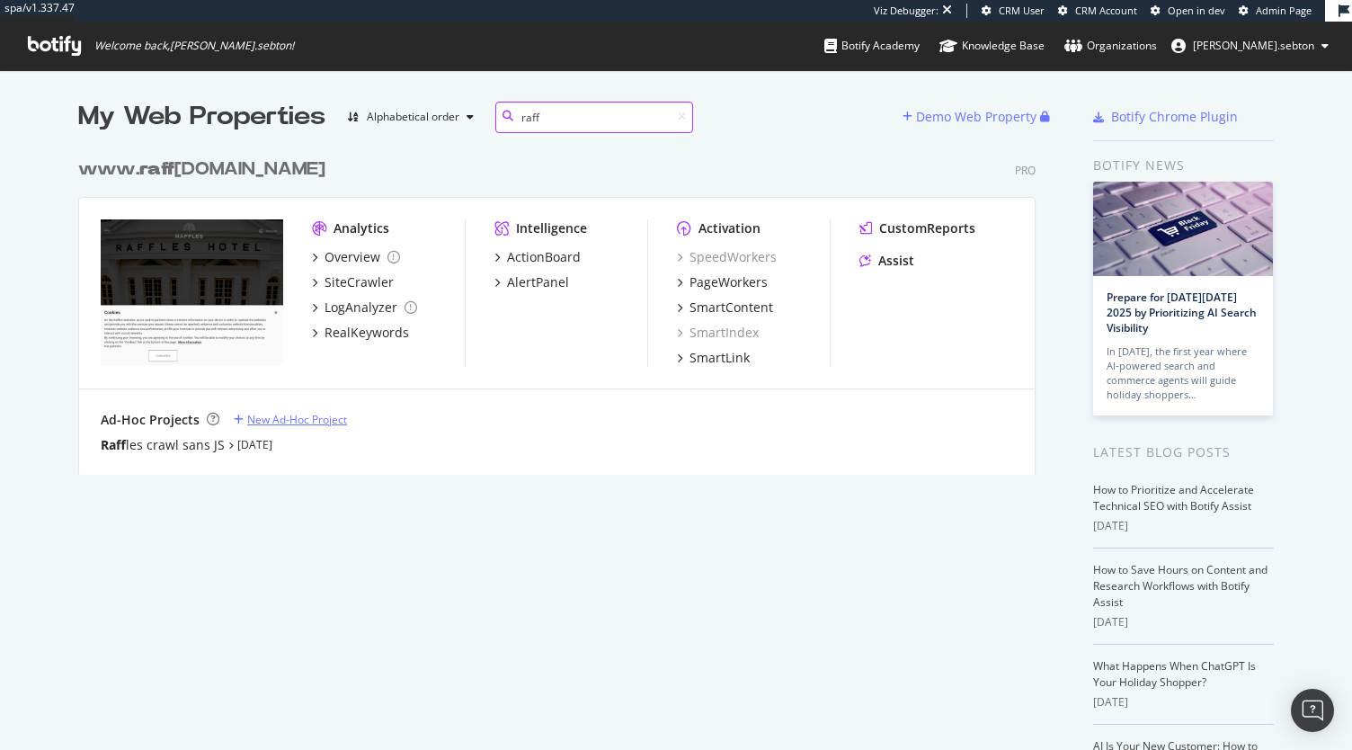
scroll to position [325, 957]
click at [571, 130] on input "raff" at bounding box center [594, 117] width 198 height 31
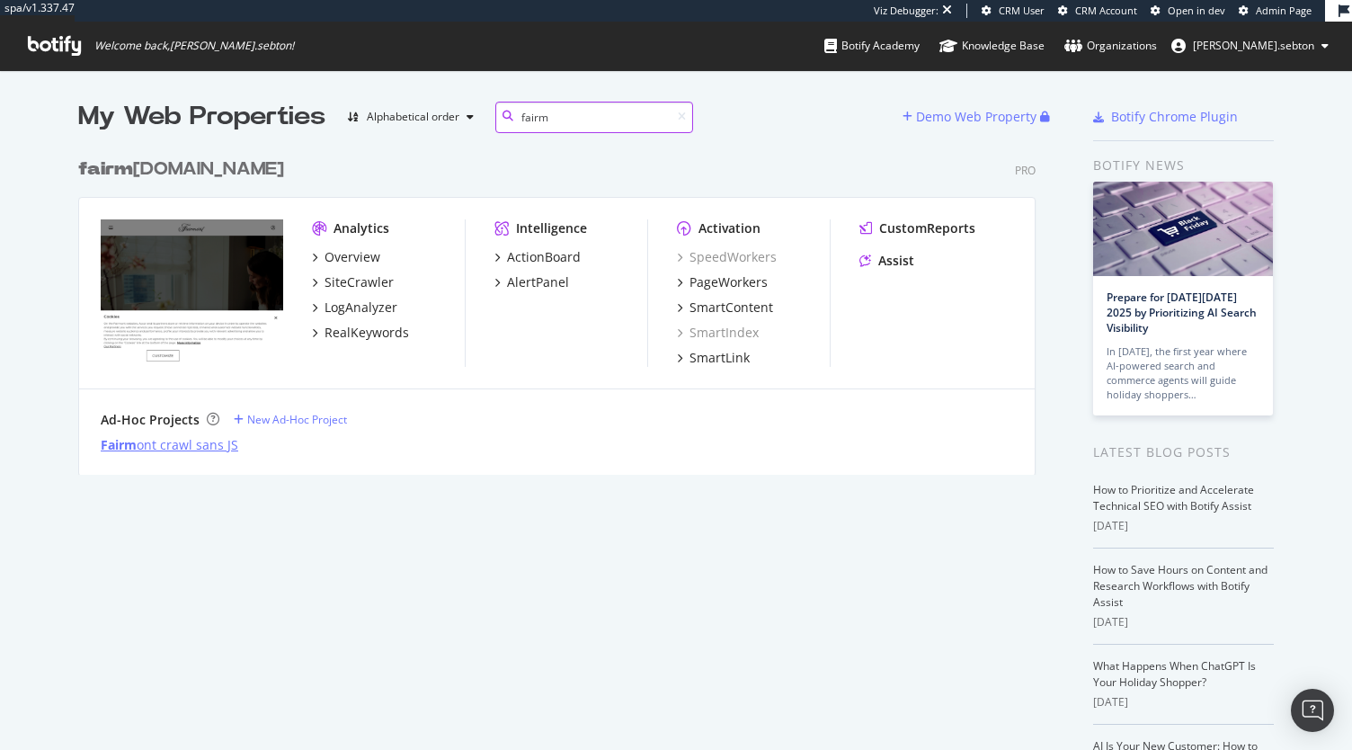
type input "fairm"
click at [129, 452] on div "Ad-Hoc Projects New Ad-Hoc Project Fairm ont crawl sans JS" at bounding box center [557, 432] width 956 height 86
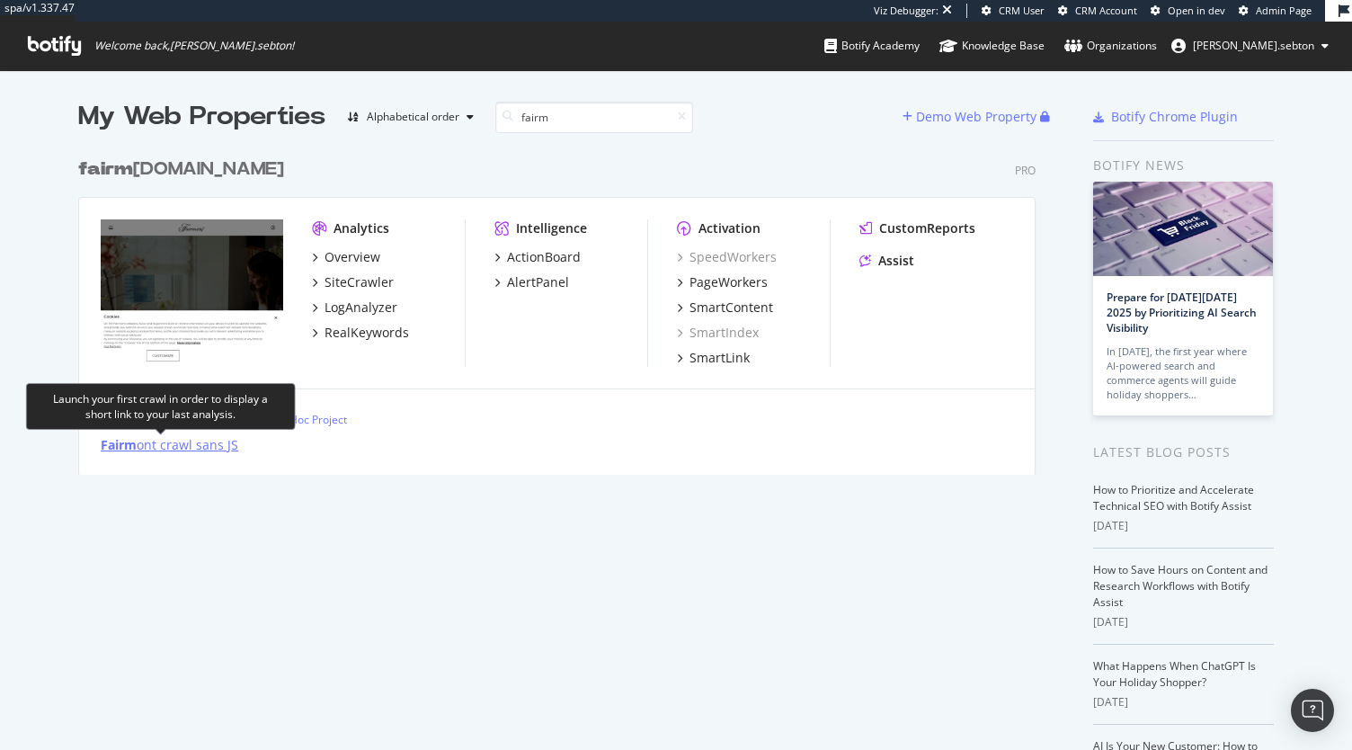
click at [133, 443] on div "Fairm ont crawl sans JS" at bounding box center [170, 445] width 138 height 18
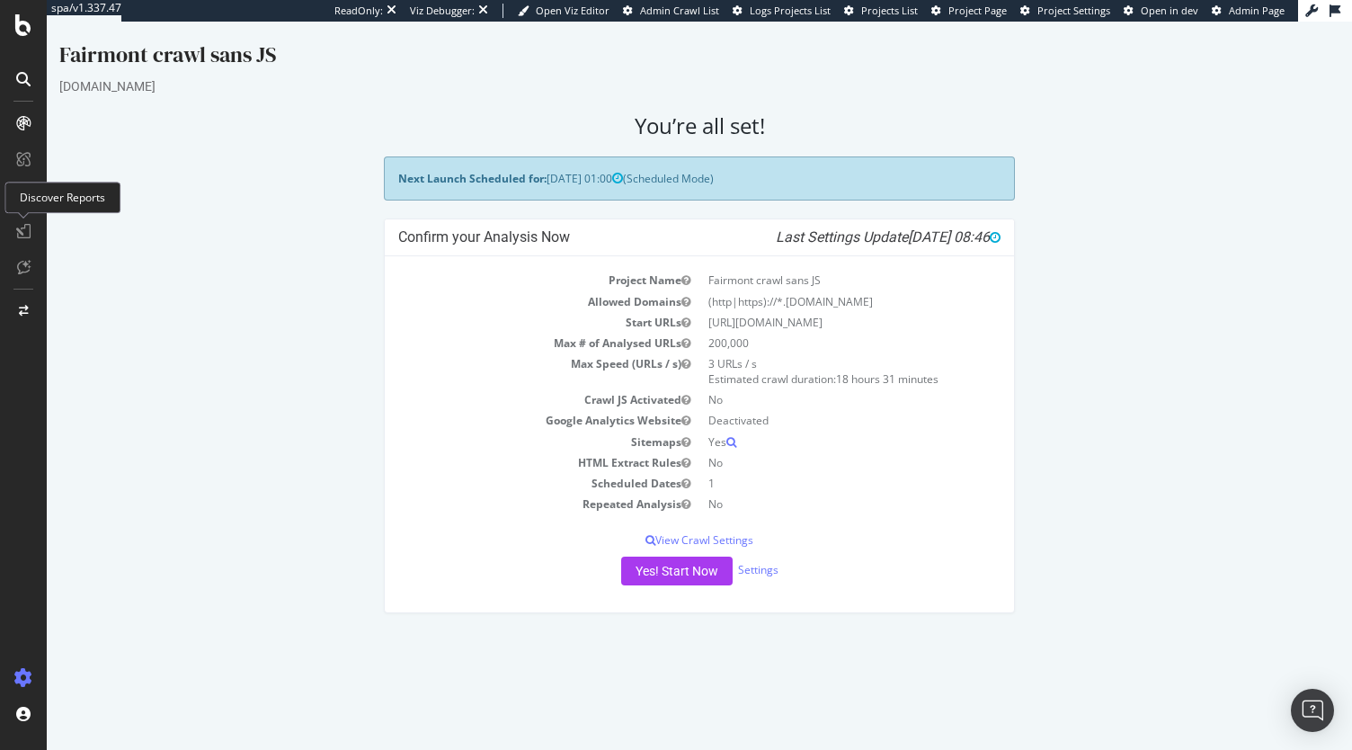
click at [18, 226] on icon at bounding box center [23, 231] width 14 height 14
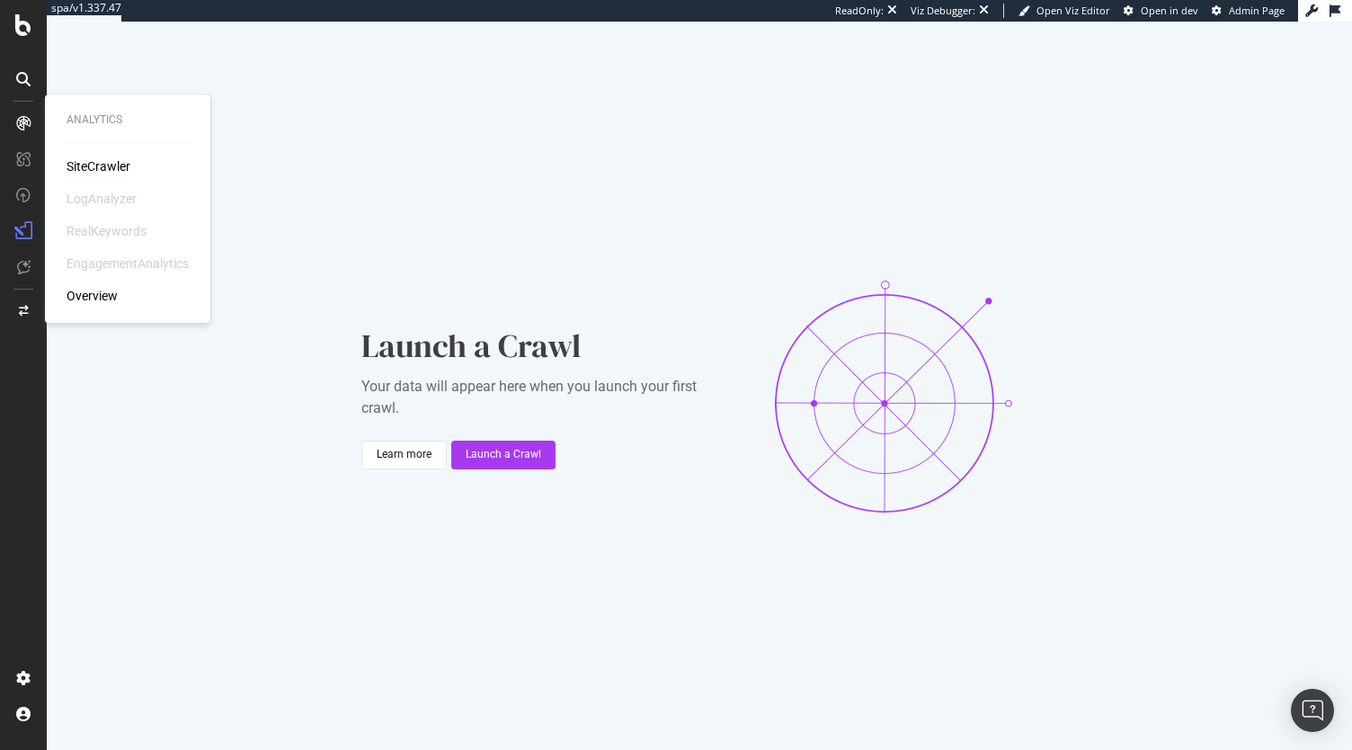
click at [108, 169] on div "SiteCrawler" at bounding box center [99, 166] width 64 height 18
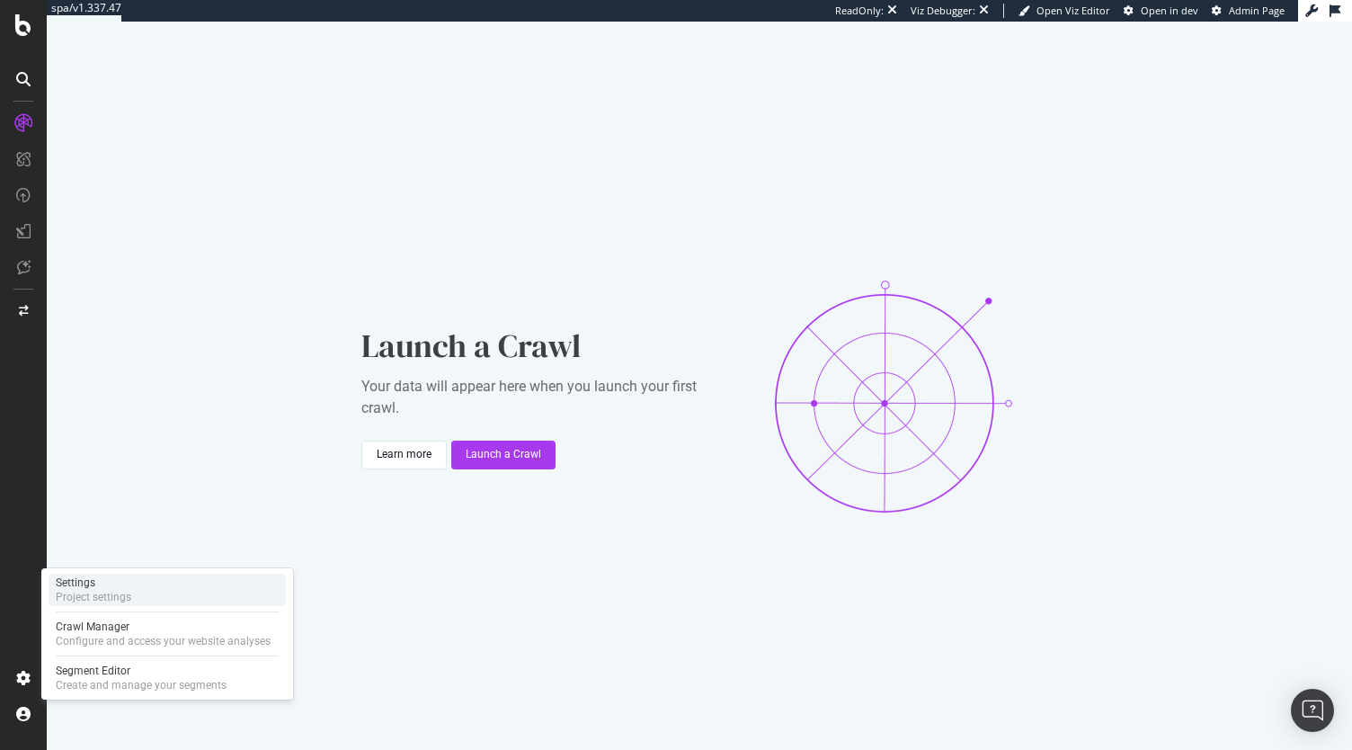
click at [167, 592] on div "Settings Project settings" at bounding box center [167, 590] width 237 height 32
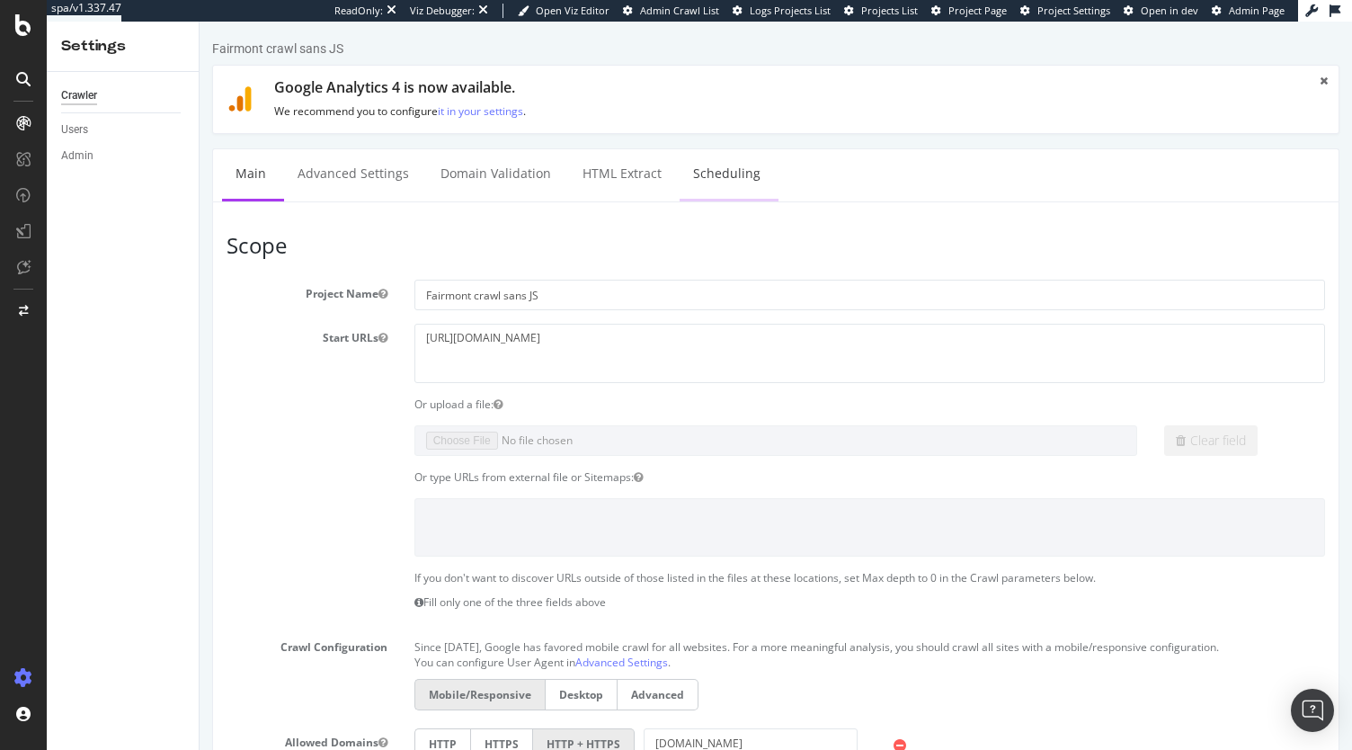
click at [735, 183] on link "Scheduling" at bounding box center [727, 173] width 94 height 49
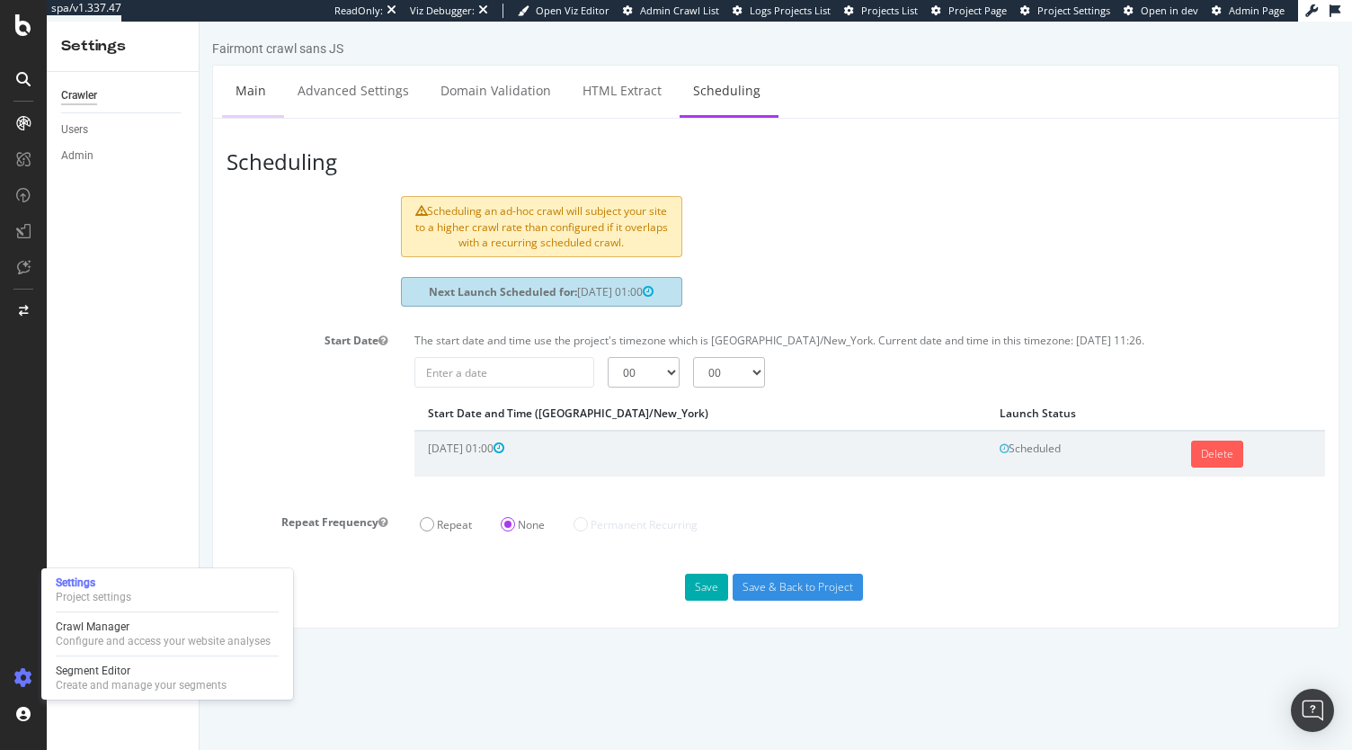
click at [237, 100] on link "Main" at bounding box center [251, 90] width 58 height 49
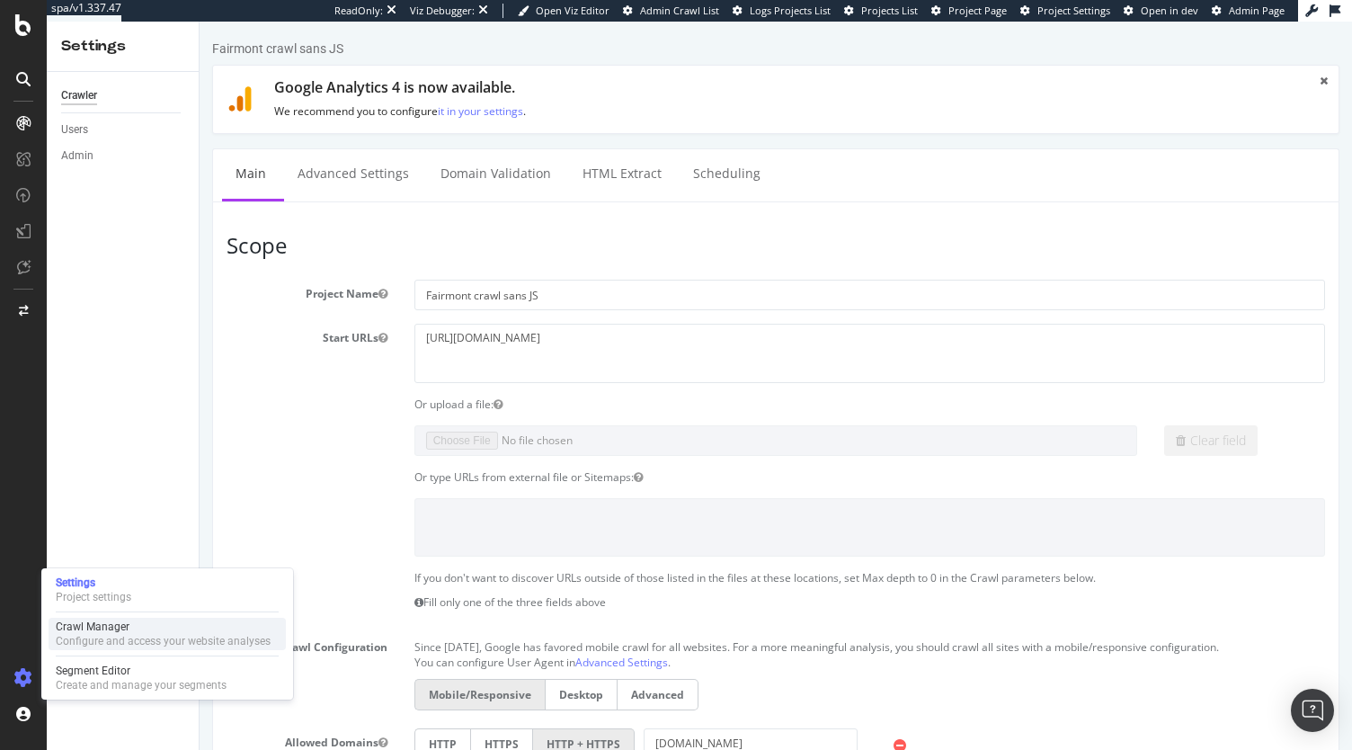
click at [108, 626] on div "Crawl Manager" at bounding box center [163, 626] width 215 height 14
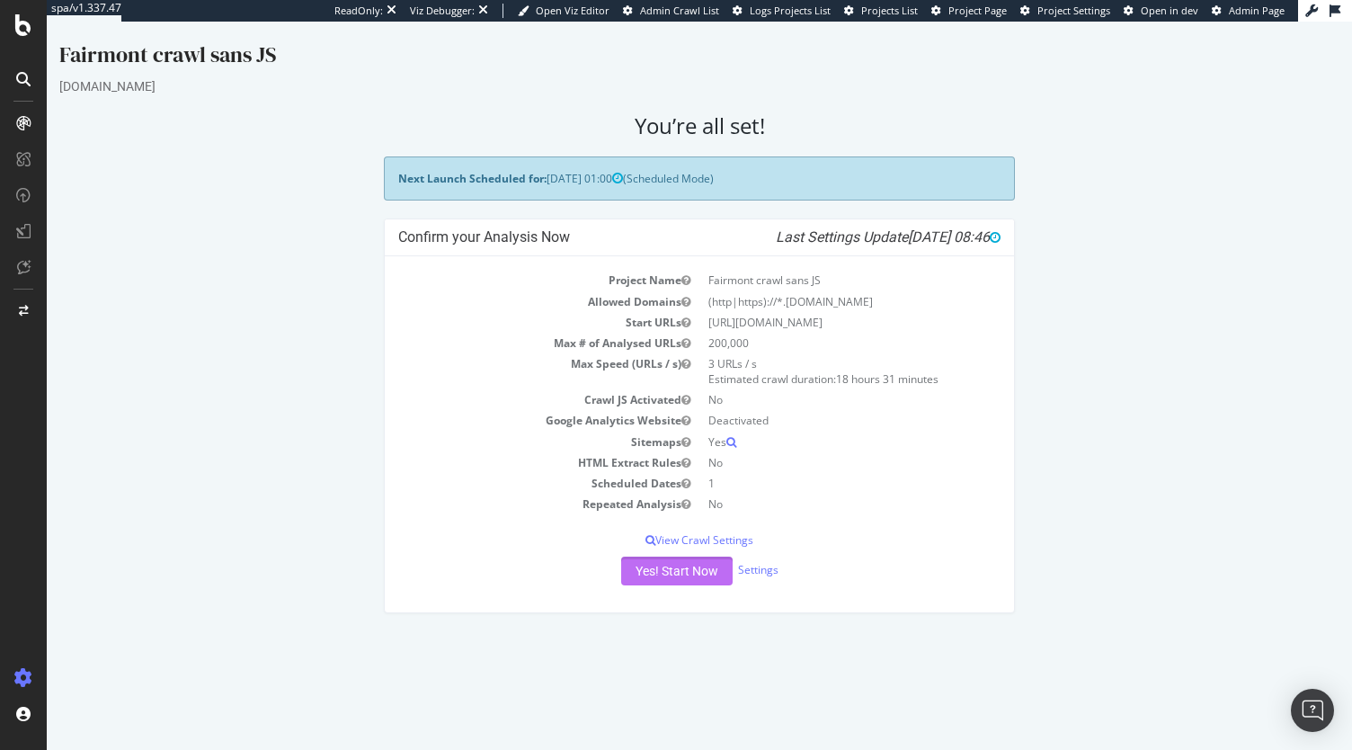
click at [656, 574] on button "Yes! Start Now" at bounding box center [676, 570] width 111 height 29
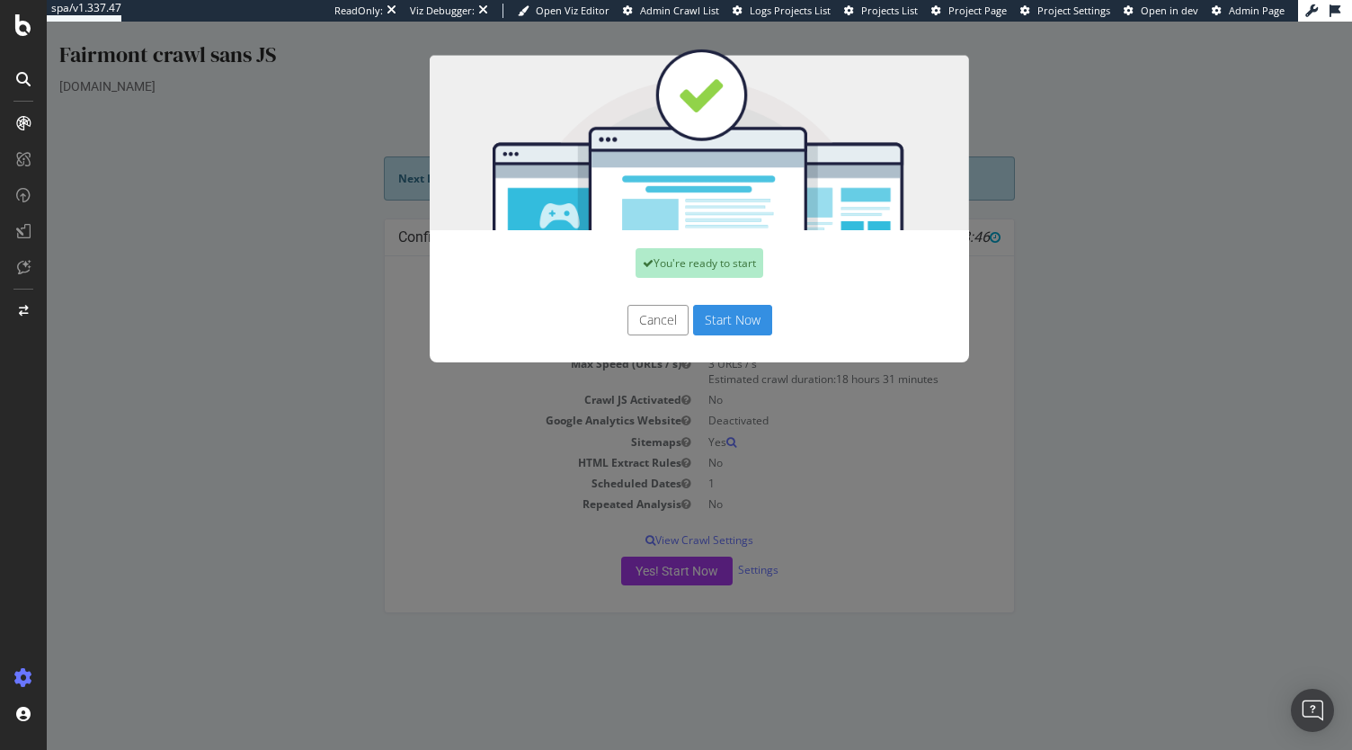
click at [718, 307] on button "Start Now" at bounding box center [732, 320] width 79 height 31
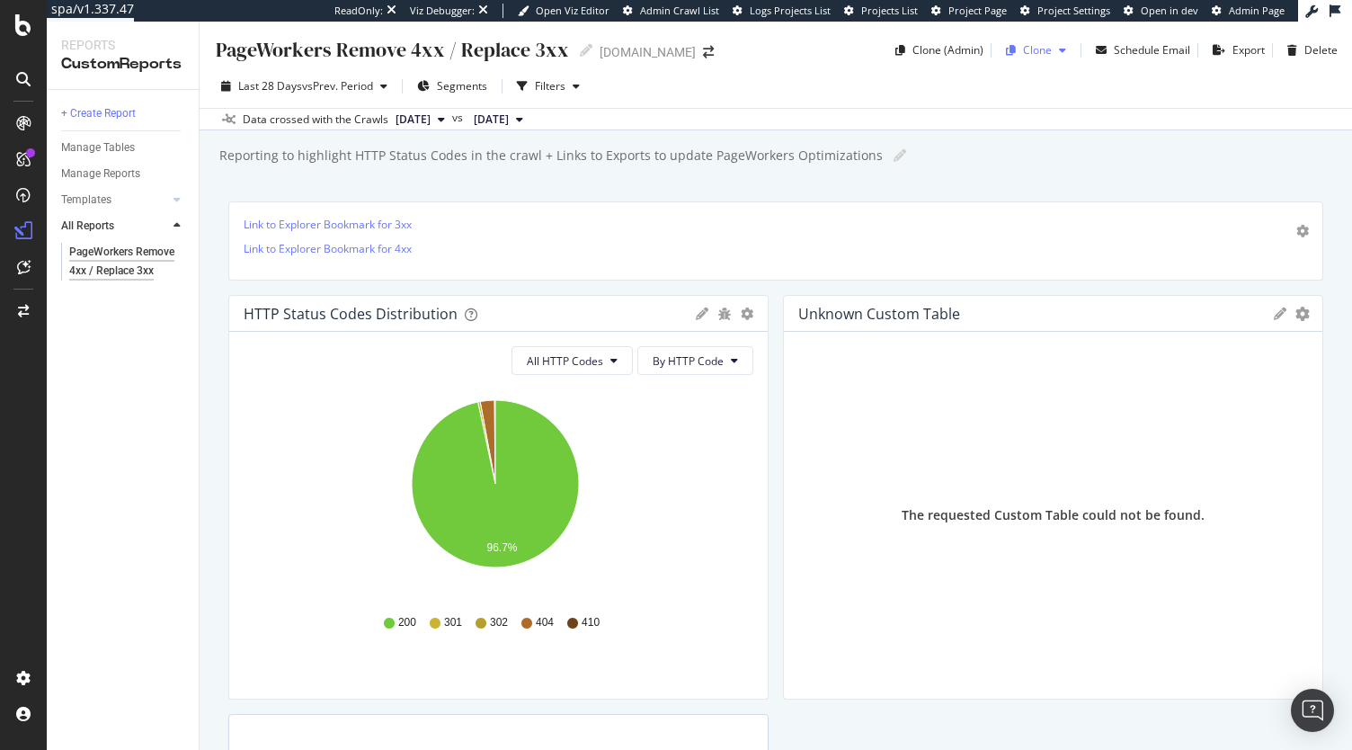
click at [1032, 49] on div "Clone" at bounding box center [1037, 49] width 29 height 15
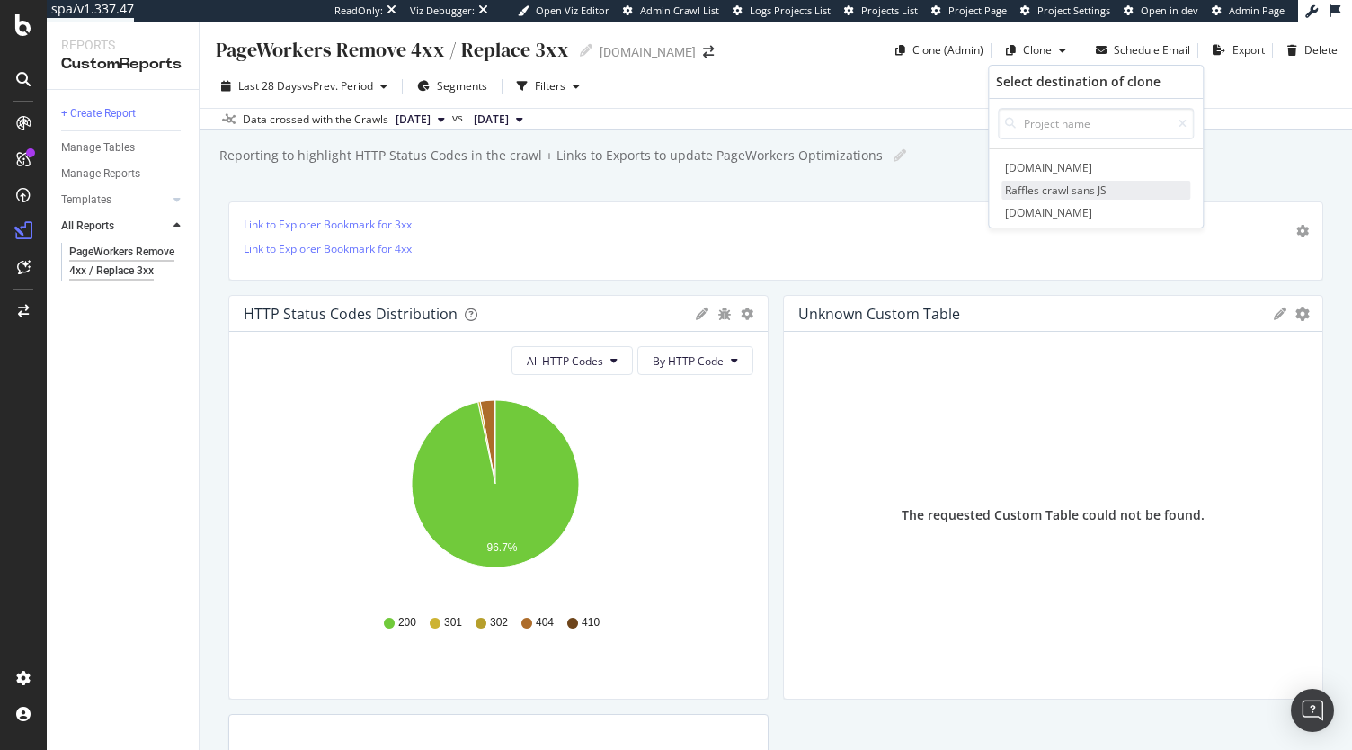
click at [1113, 186] on span "Raffles crawl sans JS" at bounding box center [1095, 190] width 189 height 19
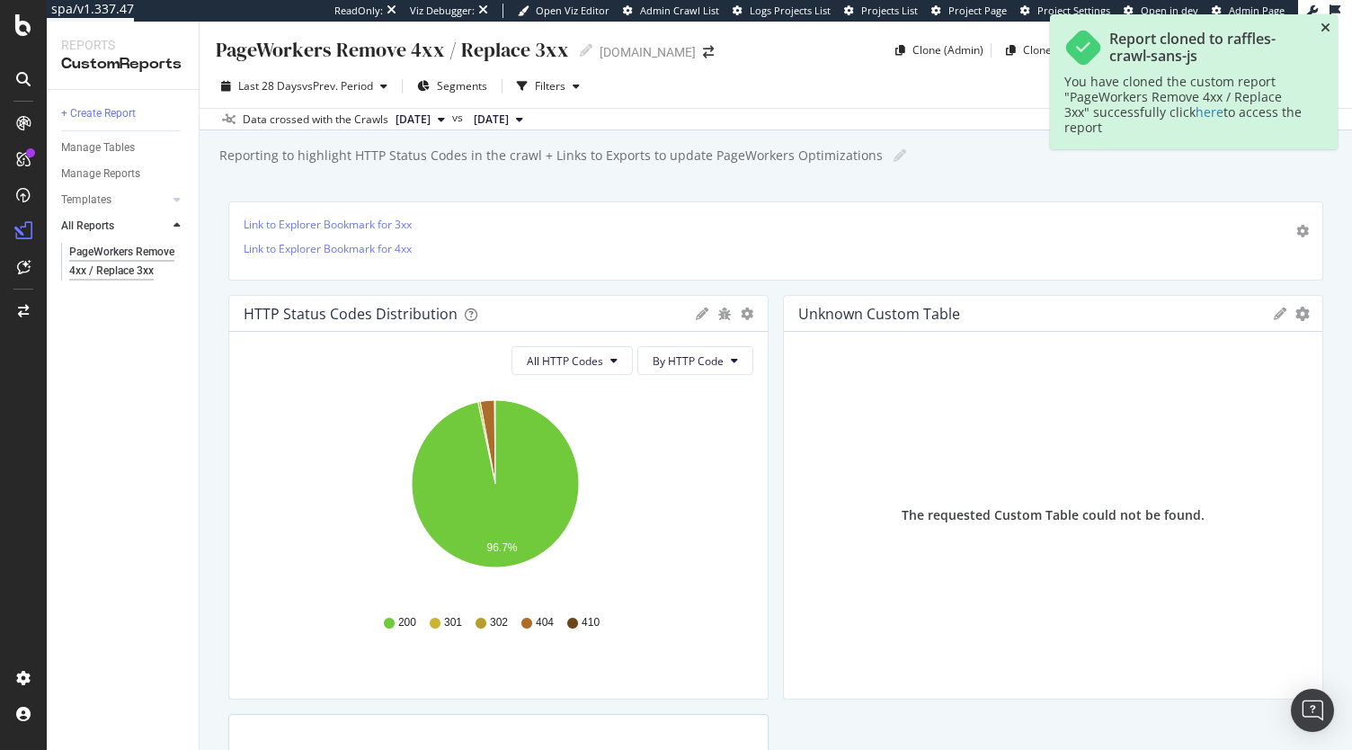
click at [1323, 24] on icon "close toast" at bounding box center [1326, 28] width 10 height 13
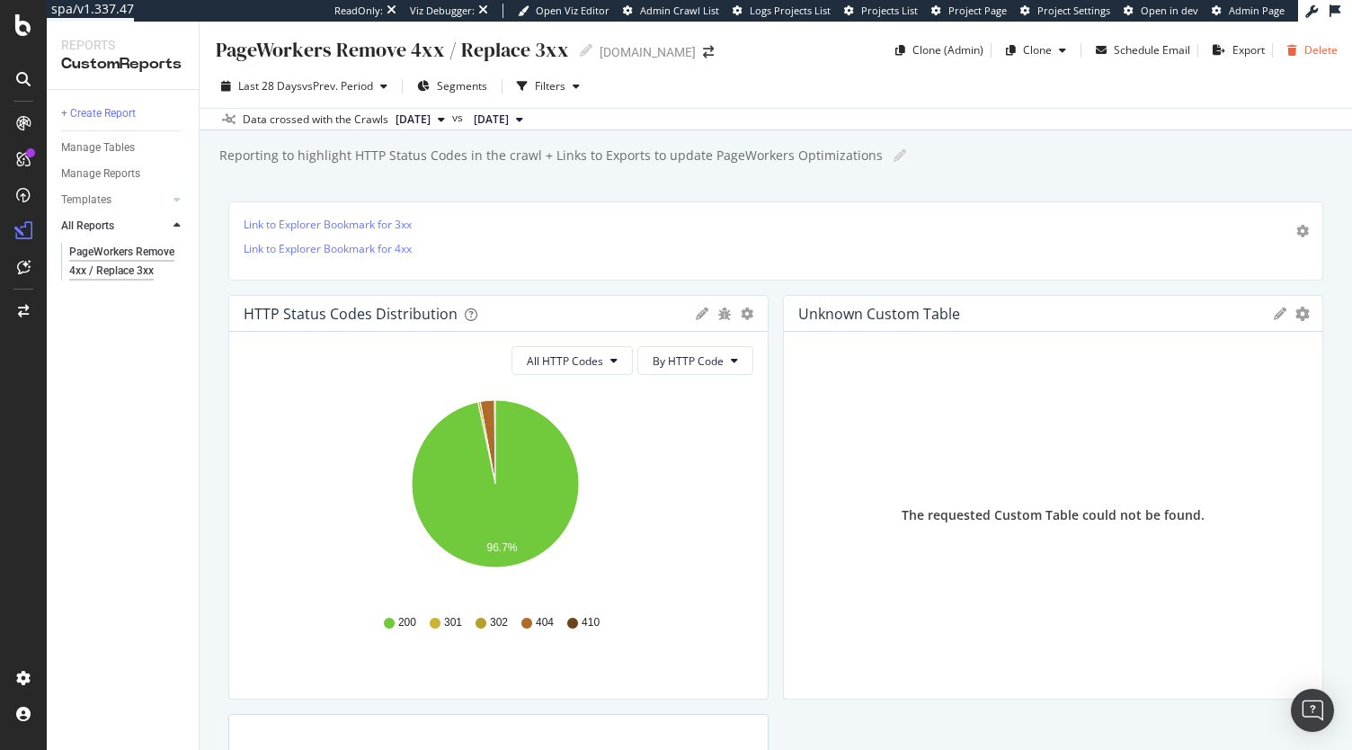
click at [1304, 49] on div "Delete" at bounding box center [1320, 49] width 33 height 15
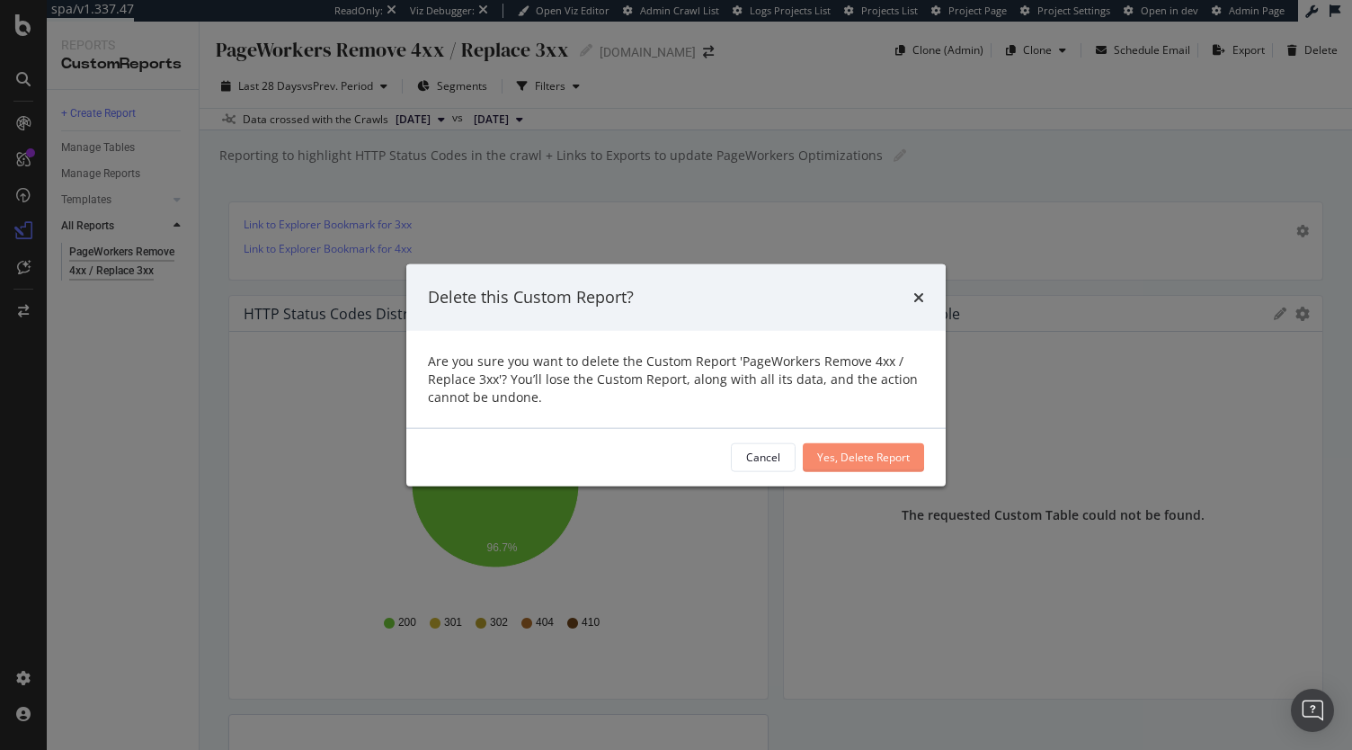
click at [882, 467] on div "Yes, Delete Report" at bounding box center [863, 456] width 93 height 27
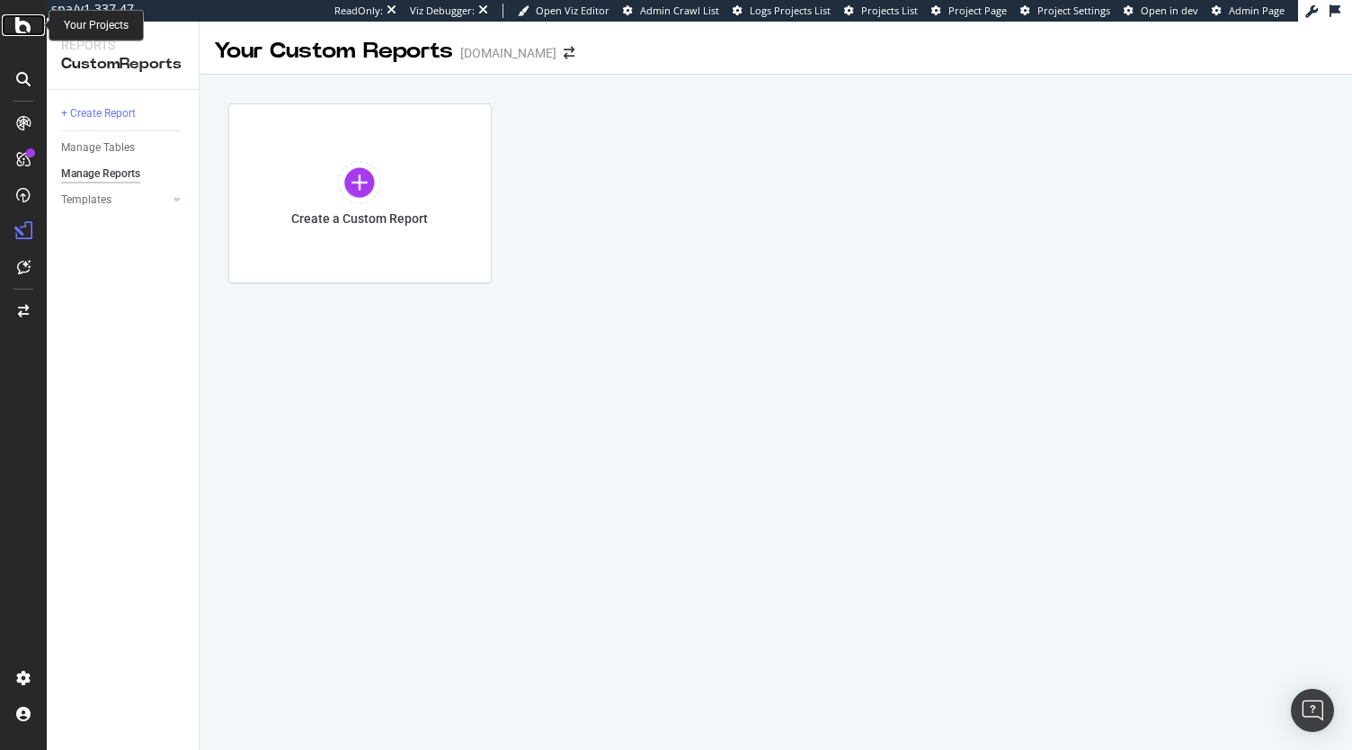
click at [29, 28] on icon at bounding box center [23, 25] width 16 height 22
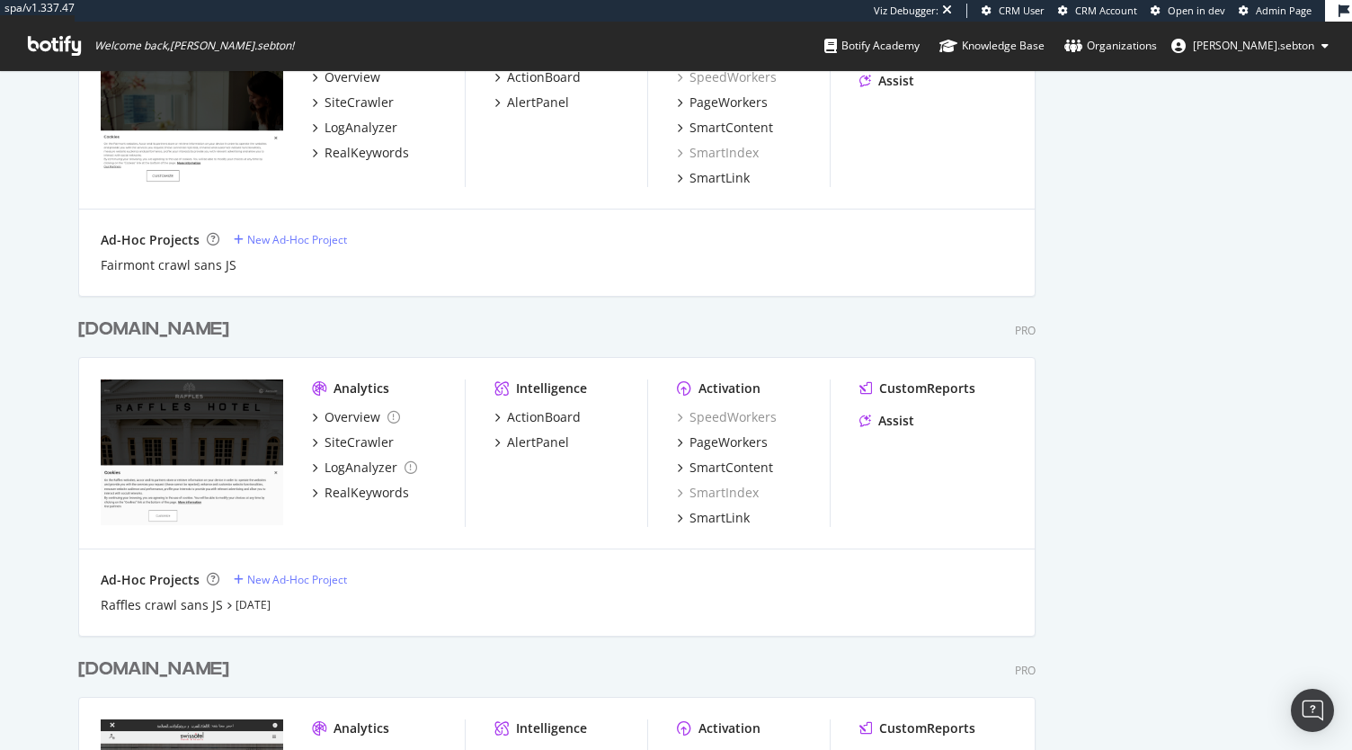
scroll to position [913, 0]
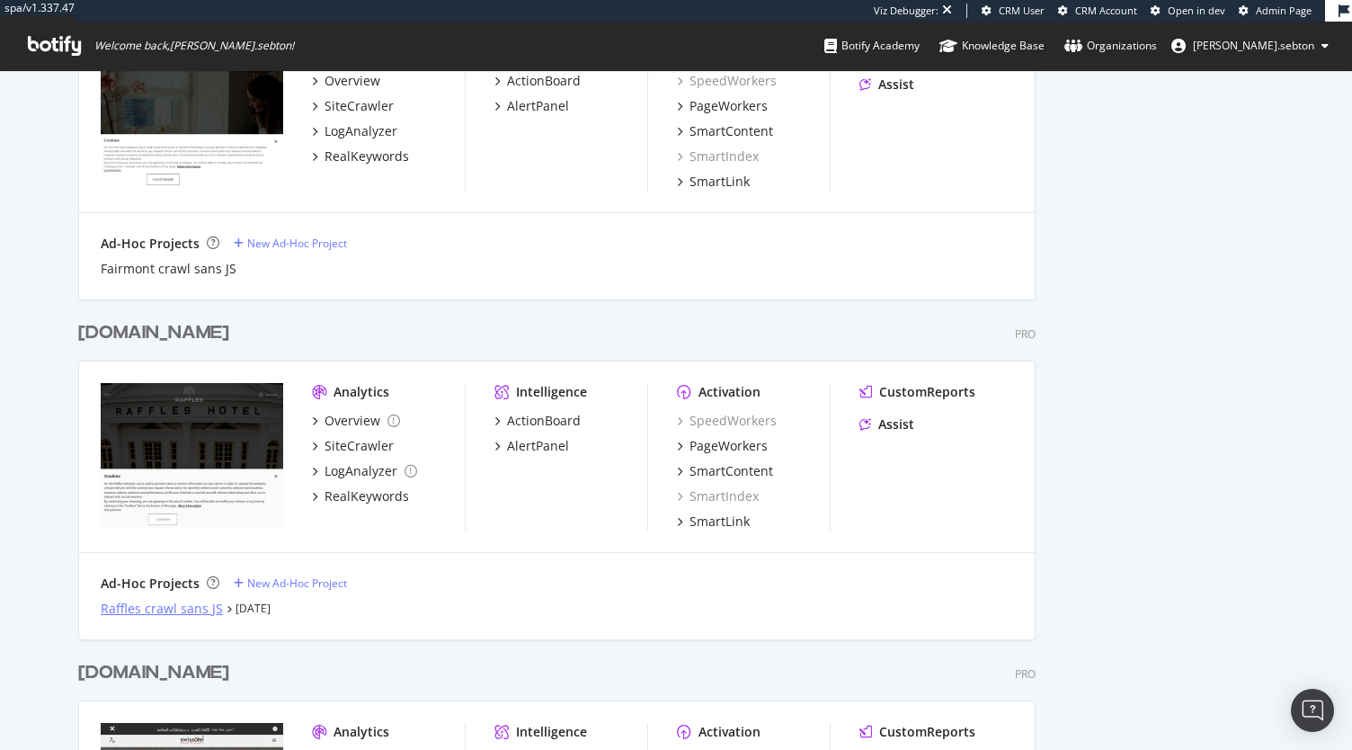
click at [154, 610] on div "Raffles crawl sans JS" at bounding box center [162, 609] width 122 height 18
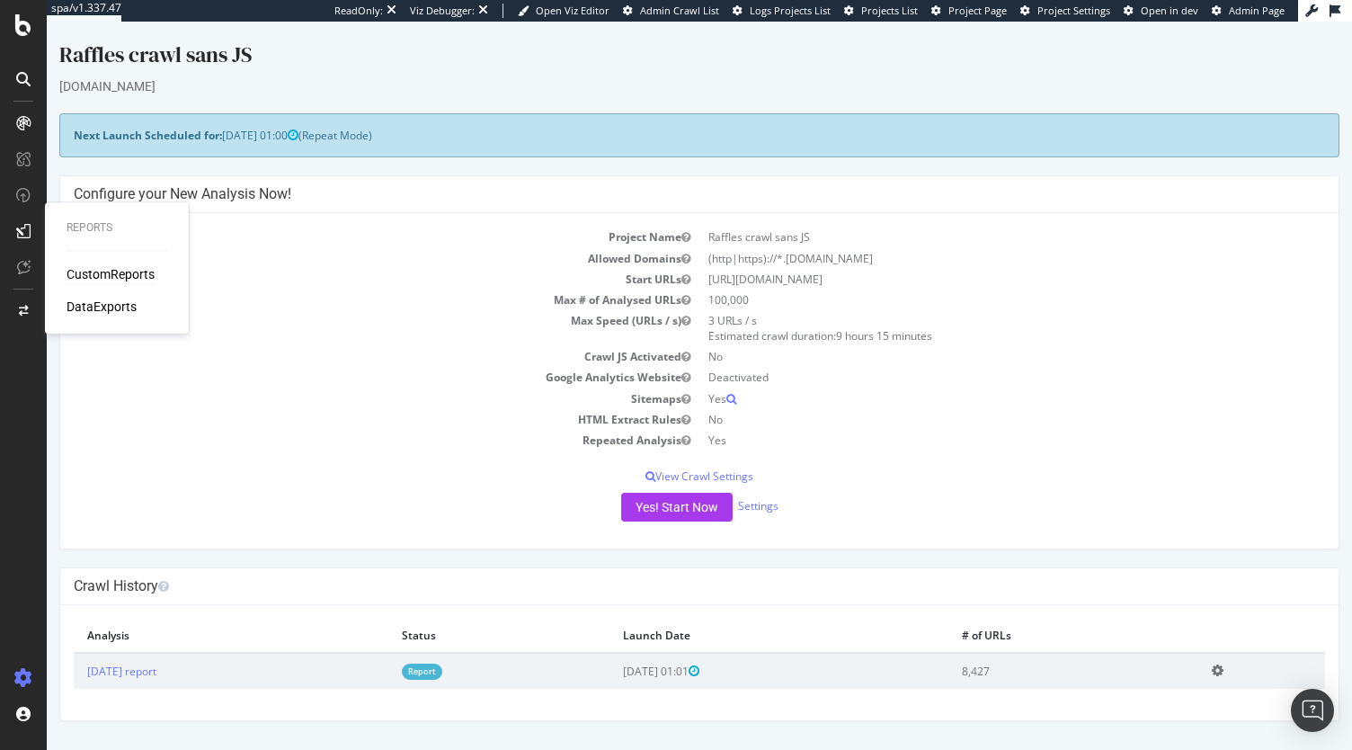
click at [117, 267] on div "CustomReports" at bounding box center [111, 274] width 88 height 18
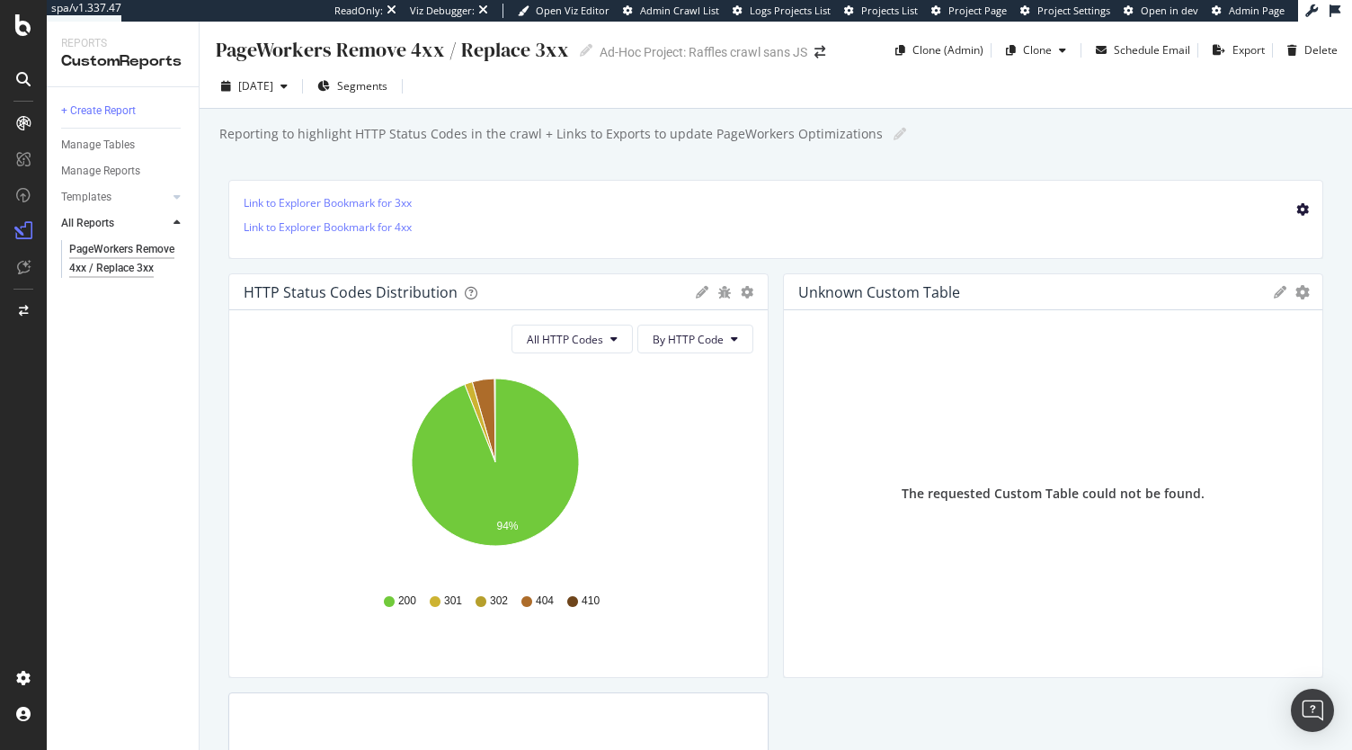
click at [1296, 203] on icon "gear" at bounding box center [1302, 209] width 13 height 13
click at [982, 207] on p "Link to Explorer Bookmark for 3xx" at bounding box center [776, 202] width 1064 height 15
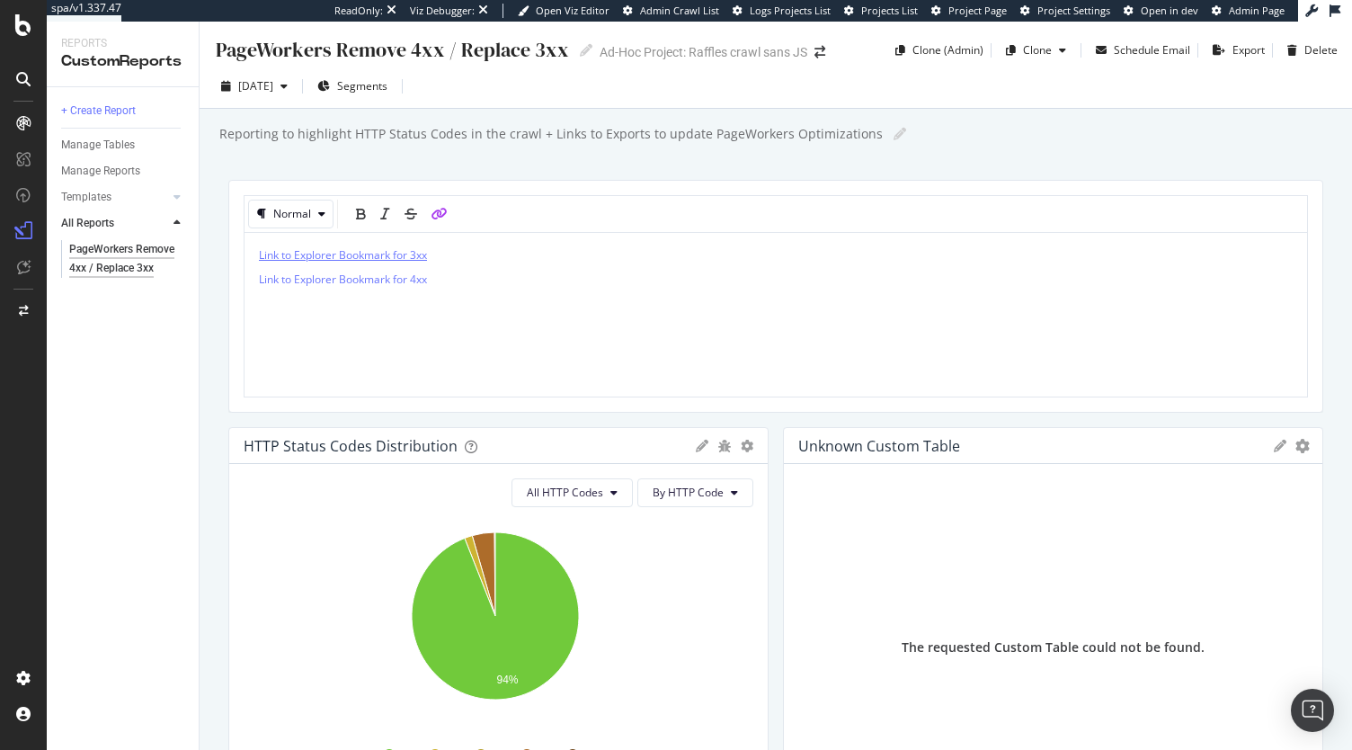
drag, startPoint x: 455, startPoint y: 257, endPoint x: 279, endPoint y: 256, distance: 176.2
click at [279, 256] on p "Link to Explorer Bookmark for 3xx" at bounding box center [776, 254] width 1034 height 15
click at [297, 255] on span "Link to Explorer Bookmark for 3xx" at bounding box center [343, 254] width 168 height 15
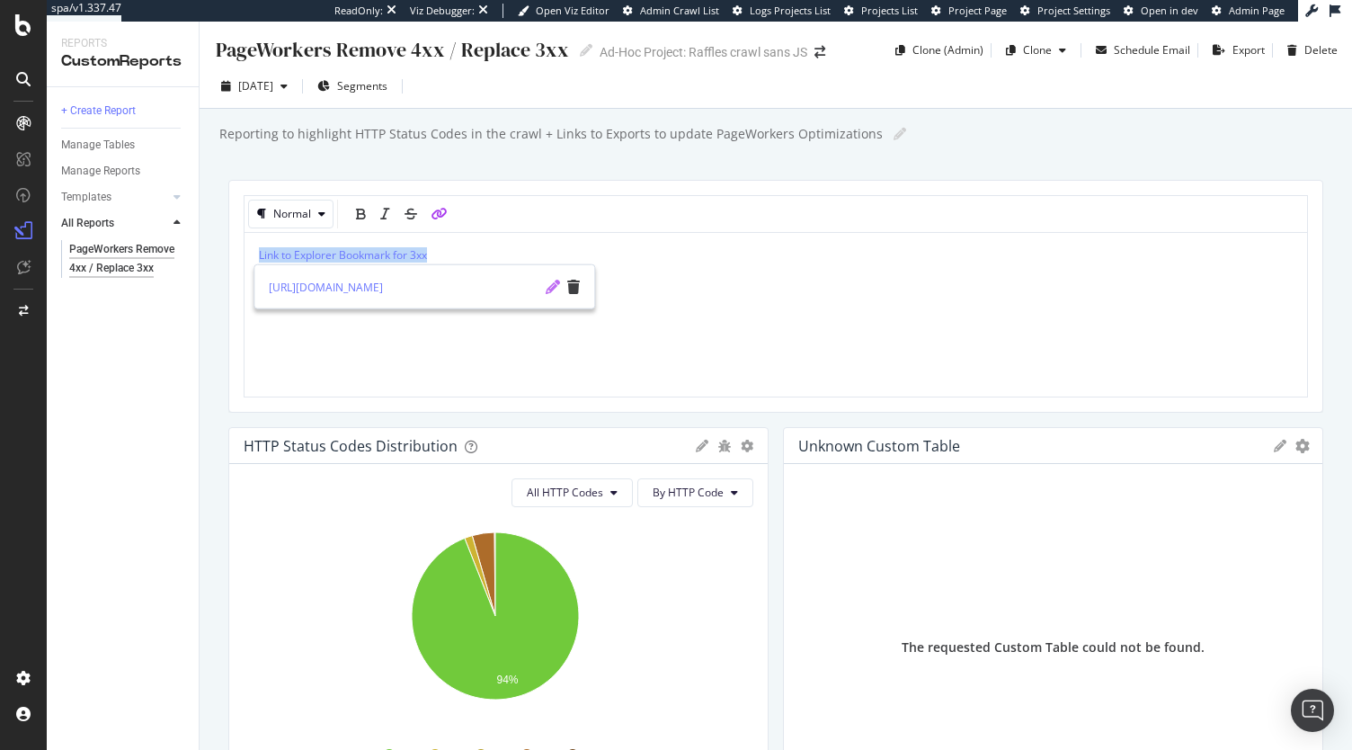
click at [551, 286] on icon "pencil" at bounding box center [553, 287] width 14 height 14
type input "https://app.botify.com/accor-luxury-mea-org/raffles-crawl-sans-js/crawl/explore…"
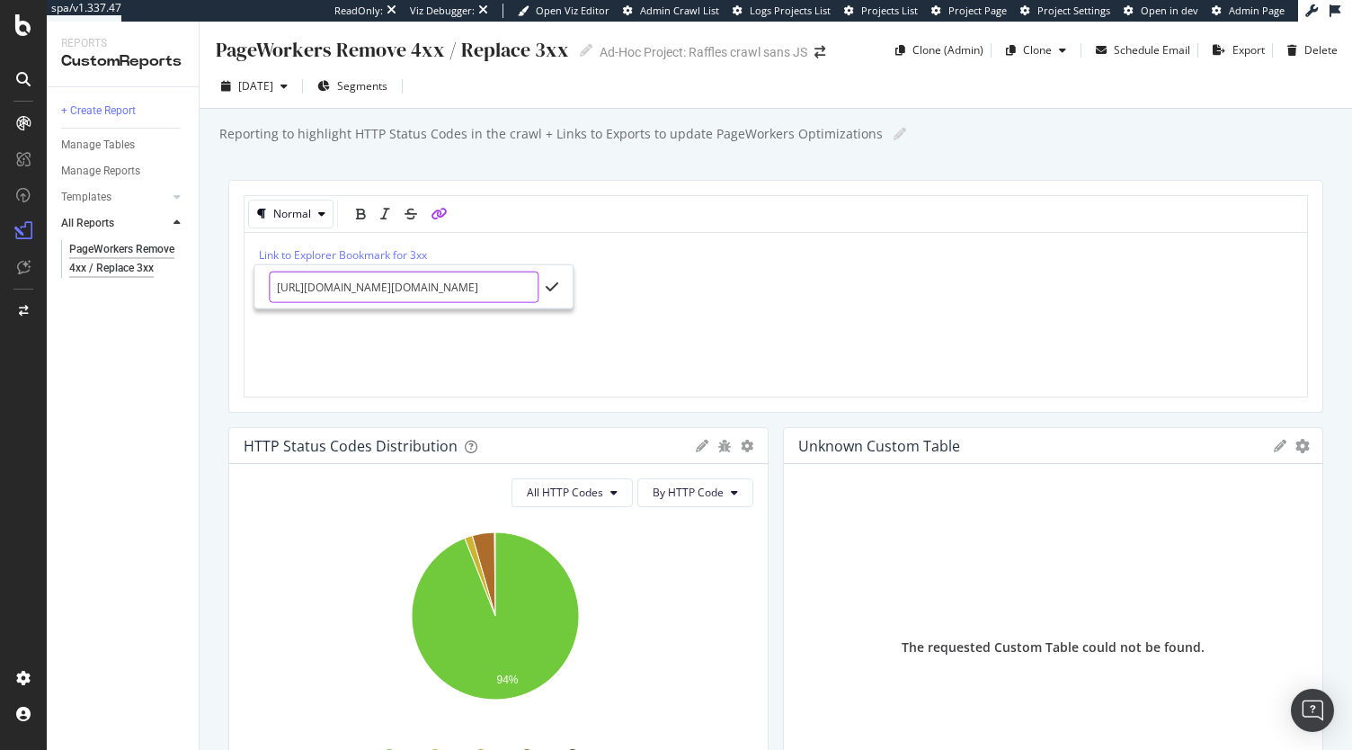
click at [529, 289] on input "https://app.botify.com/accor-luxury-mea-org/raffles-crawl-sans-js/crawl/explore…" at bounding box center [404, 286] width 270 height 31
click at [548, 288] on icon "check" at bounding box center [552, 287] width 13 height 14
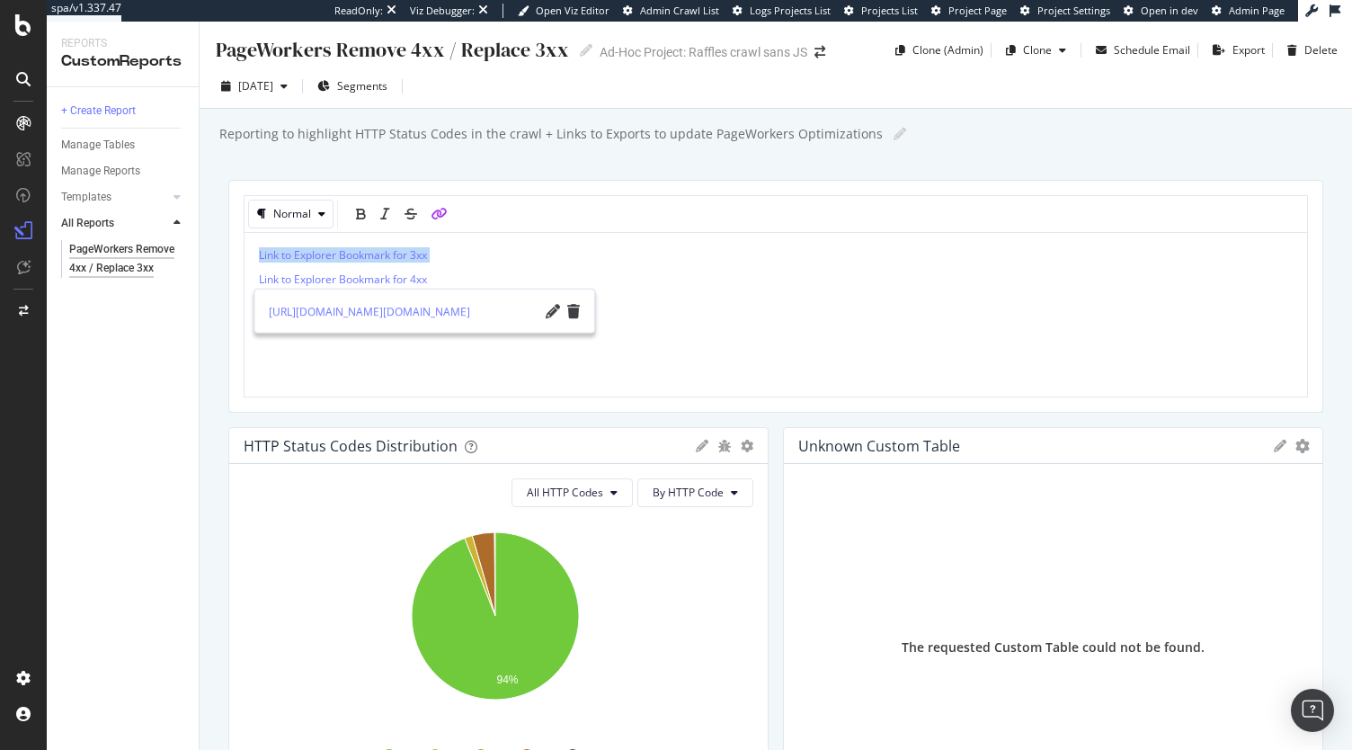
click at [527, 254] on p "Link to Explorer Bookmark for 3xx" at bounding box center [776, 254] width 1034 height 15
click at [372, 280] on span "Link to Explorer Bookmark for 4xx" at bounding box center [343, 278] width 168 height 15
click at [570, 308] on icon "trash" at bounding box center [573, 311] width 13 height 14
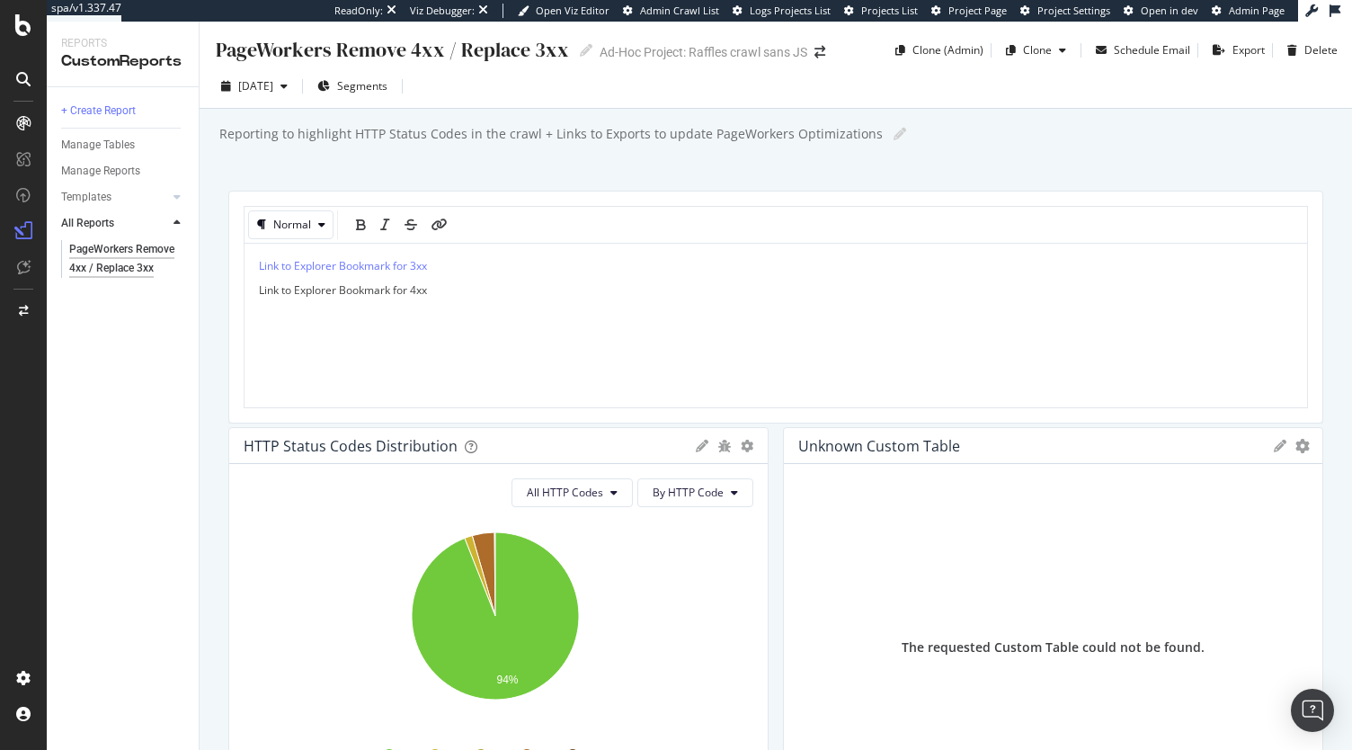
drag, startPoint x: 459, startPoint y: 276, endPoint x: 248, endPoint y: 287, distance: 211.5
click at [248, 287] on div "Link to Explorer Bookmark for 3xx Link to Explorer Bookmark for 4xx" at bounding box center [776, 327] width 1063 height 167
click at [417, 287] on div "Link to Explorer Bookmark for 3xx Link to Explorer Bookmark for 4xx" at bounding box center [776, 314] width 1034 height 135
click at [441, 211] on icon "link" at bounding box center [440, 214] width 16 height 13
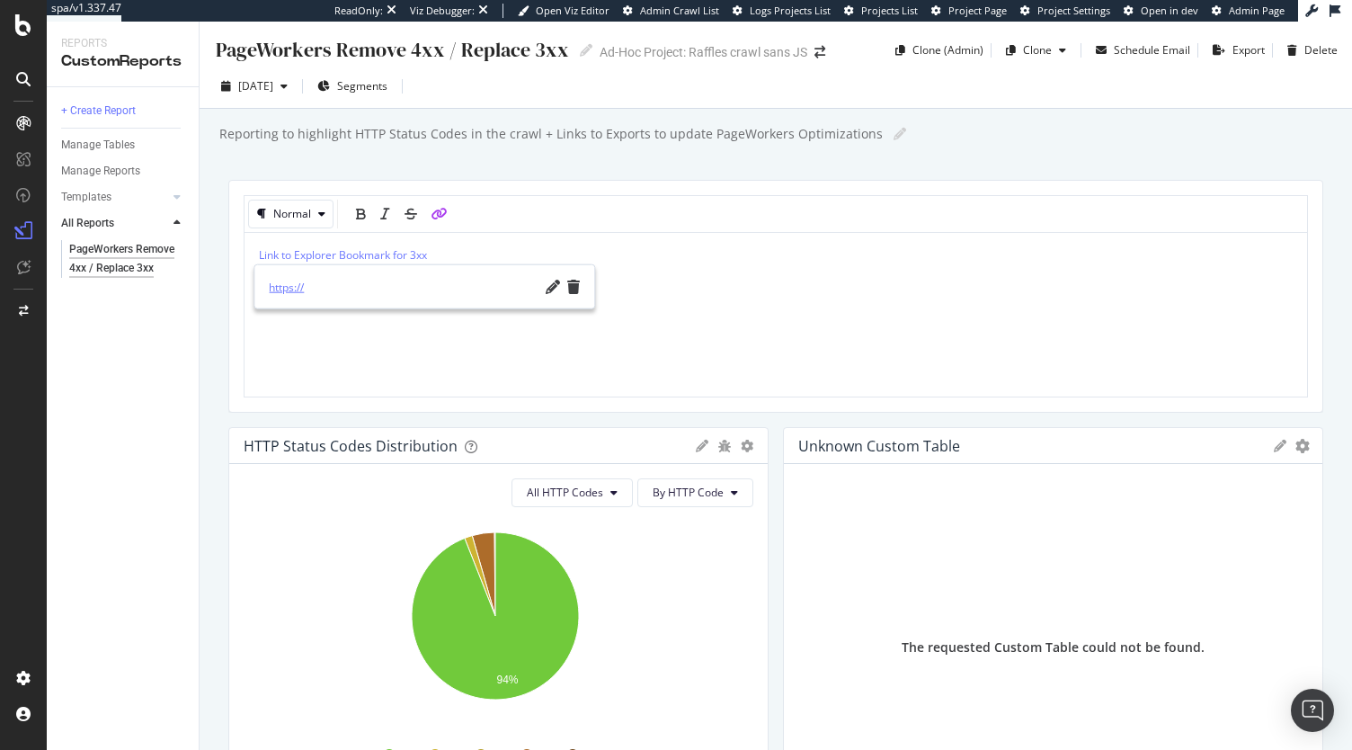
drag, startPoint x: 450, startPoint y: 292, endPoint x: 238, endPoint y: 296, distance: 211.3
click at [238, 296] on body "spa/v1.337.47 ReadOnly: Viz Debugger: Open Viz Editor Admin Crawl List Logs Pro…" at bounding box center [676, 375] width 1352 height 750
click at [518, 289] on link "https://" at bounding box center [404, 286] width 270 height 19
click at [553, 282] on icon "pencil" at bounding box center [553, 287] width 14 height 14
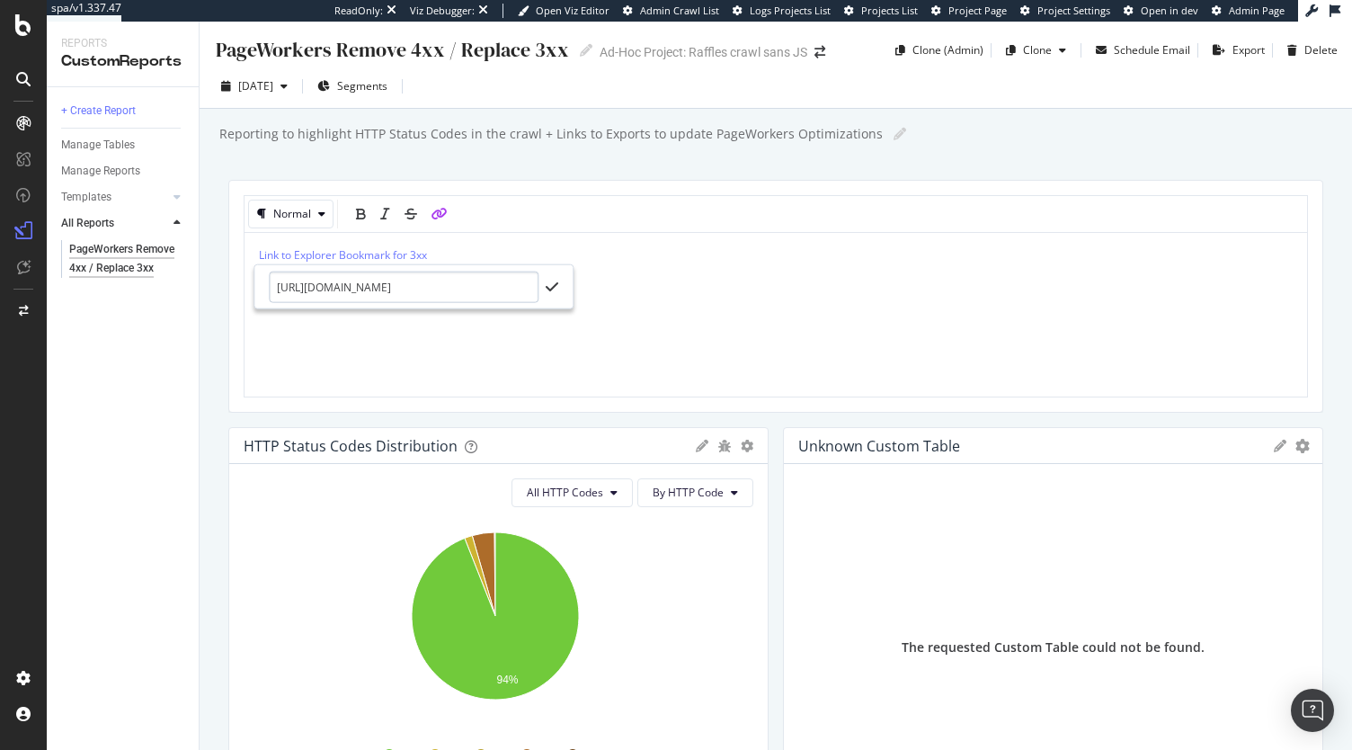
click at [387, 285] on input "https://app.botify.com/accor-luxury-mea-org/raffles-crawl-sans-js/crawl/explore…" at bounding box center [404, 286] width 270 height 31
type input "https://app.botify.com/accor-luxury-mea-org/raffles-crawl-sans-js/crawl/explore…"
click at [554, 289] on icon "check" at bounding box center [552, 287] width 13 height 14
click at [672, 327] on div "Link to Explorer Bookmark for 3xx Link to Explorer Bookmark for 4xx" at bounding box center [776, 314] width 1034 height 135
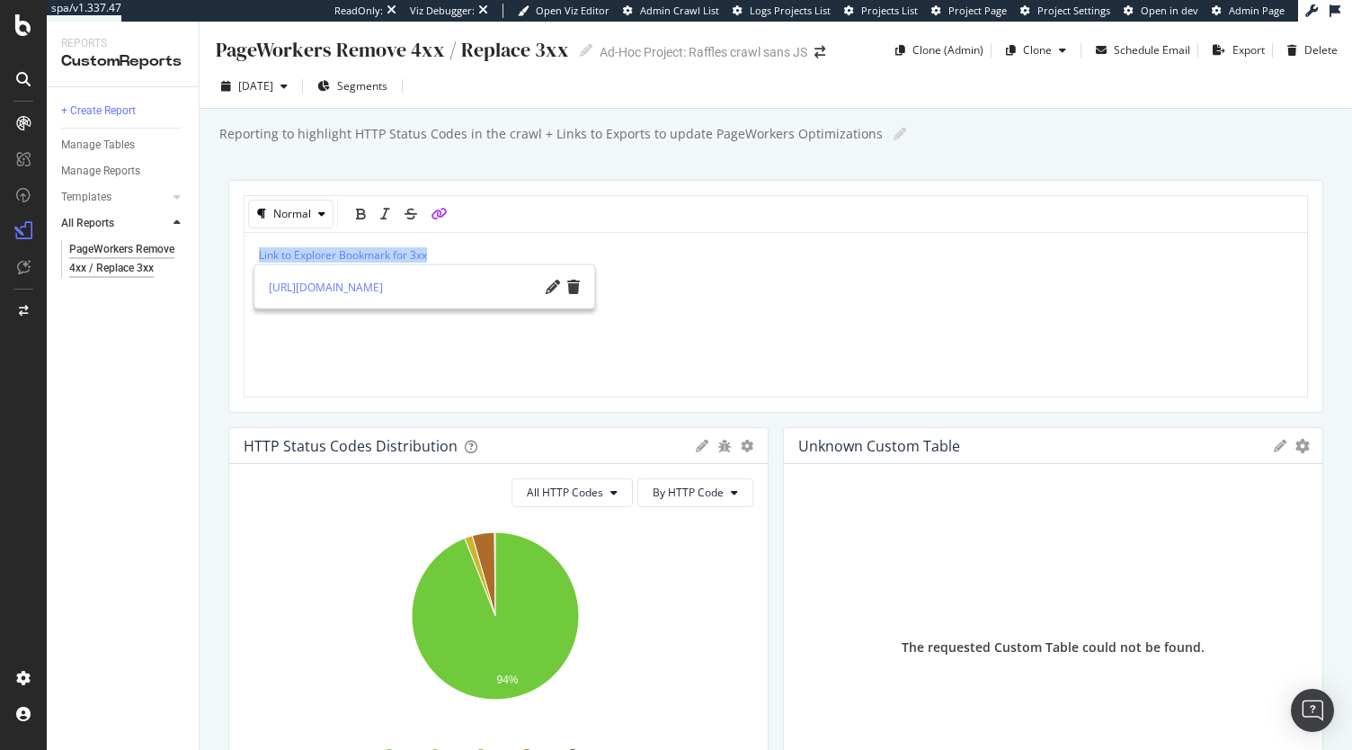
click at [674, 262] on div "Link to Explorer Bookmark for 3xx Link to Explorer Bookmark for 4xx" at bounding box center [776, 314] width 1034 height 135
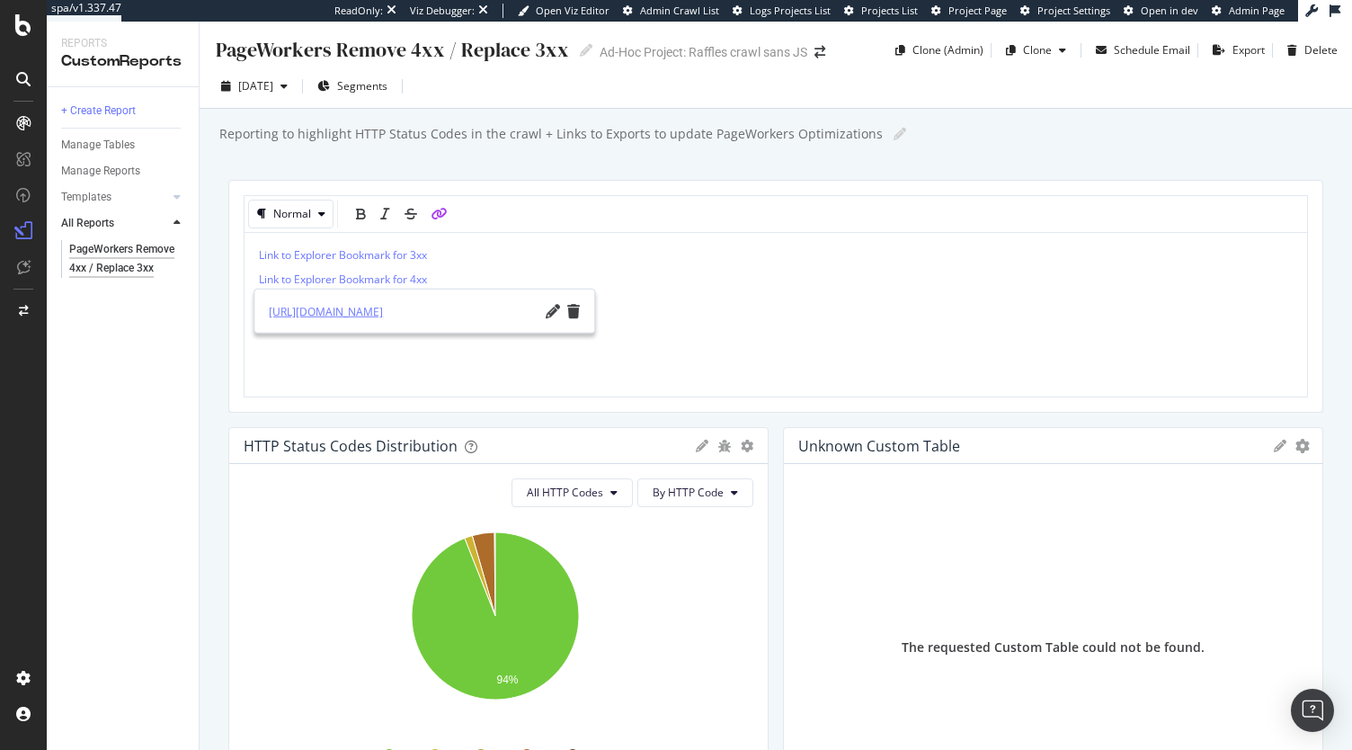
click at [500, 311] on link "https://app.botify.com/accor-luxury-mea-org/raffles-crawl-sans-js/crawl/explore…" at bounding box center [404, 310] width 270 height 19
click at [1039, 136] on div "Reporting to highlight HTTP Status Codes in the crawl + Links to Exports to upd…" at bounding box center [785, 133] width 1135 height 27
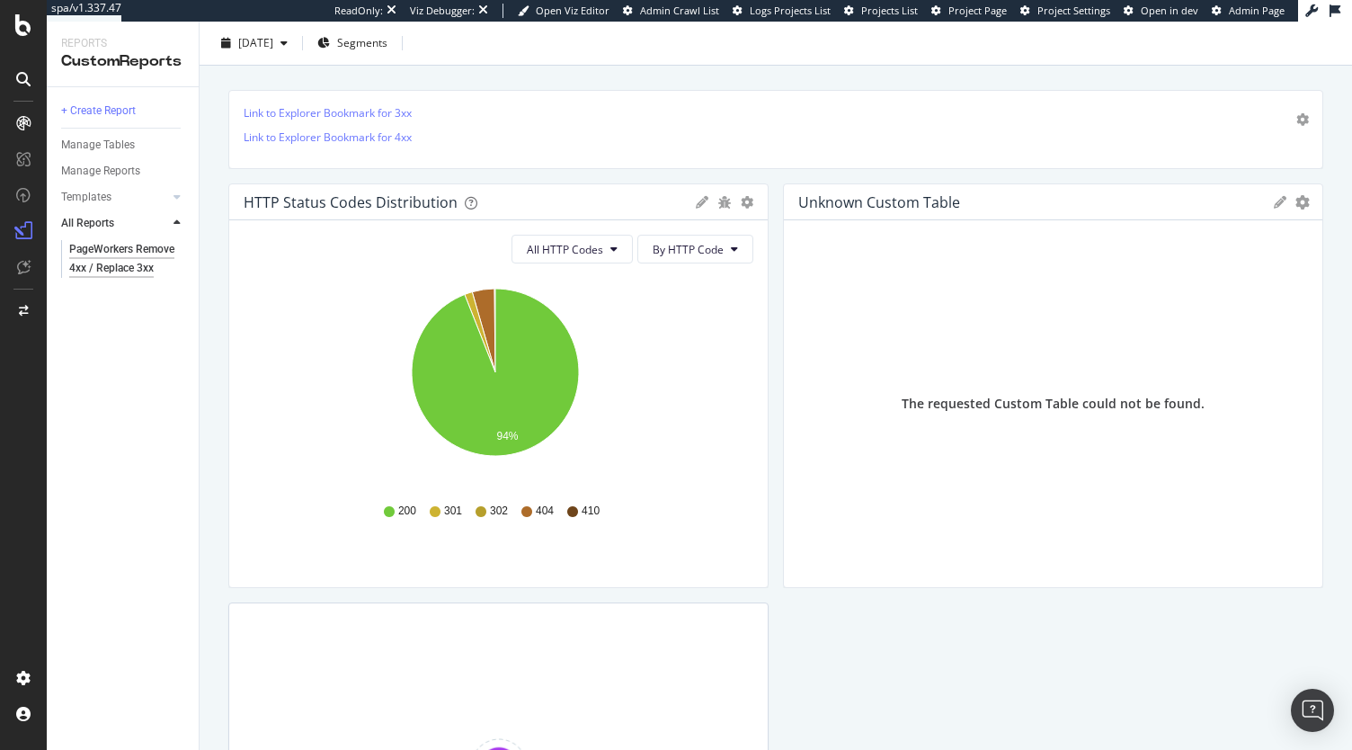
scroll to position [90, 0]
click at [1295, 202] on icon "gear" at bounding box center [1302, 202] width 14 height 14
click at [1206, 271] on span "Delete" at bounding box center [1228, 270] width 187 height 24
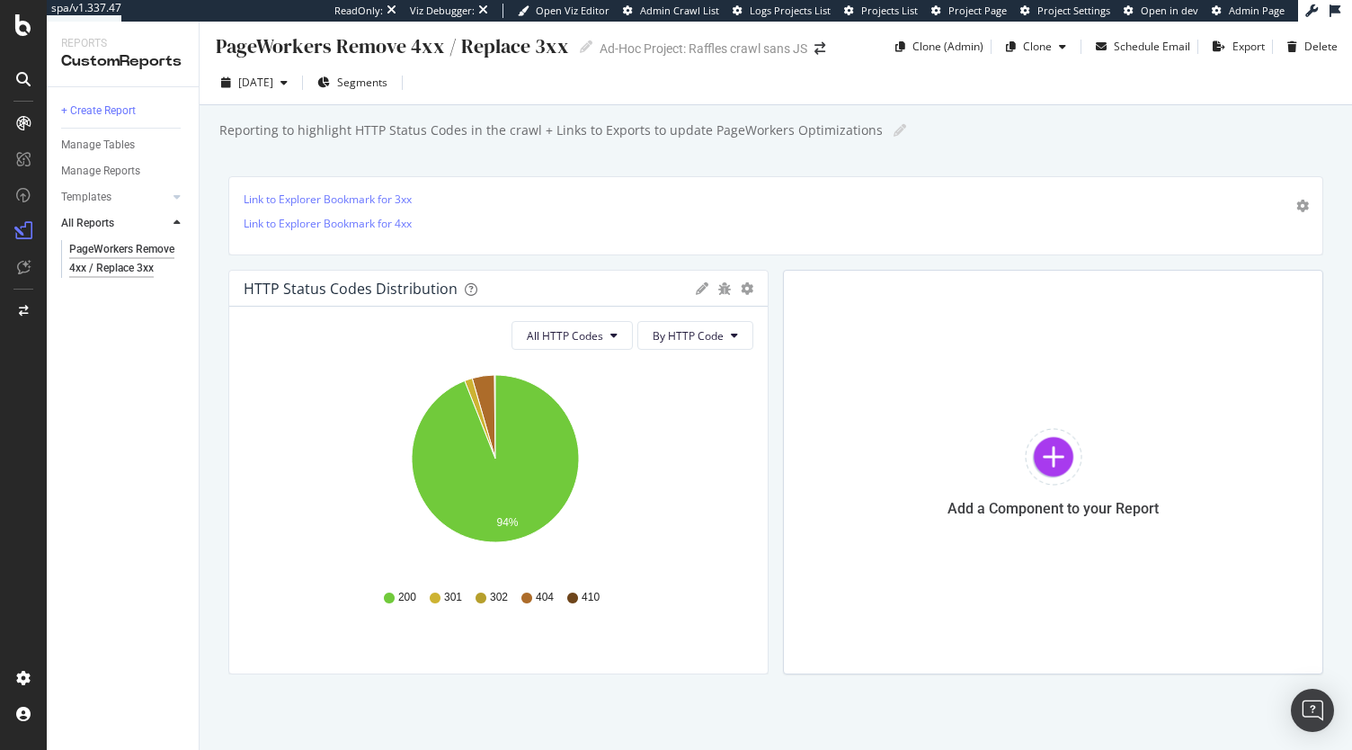
scroll to position [0, 0]
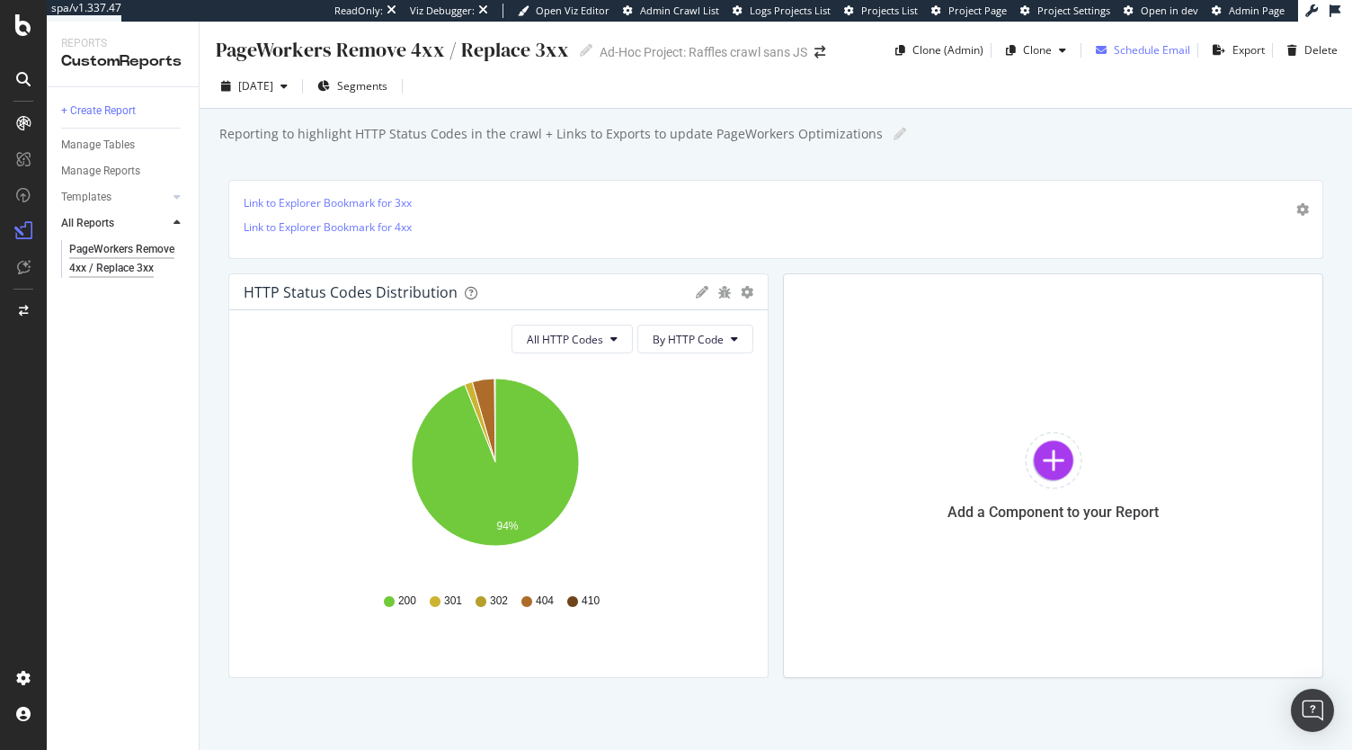
click at [1138, 53] on div "Schedule Email" at bounding box center [1152, 49] width 76 height 15
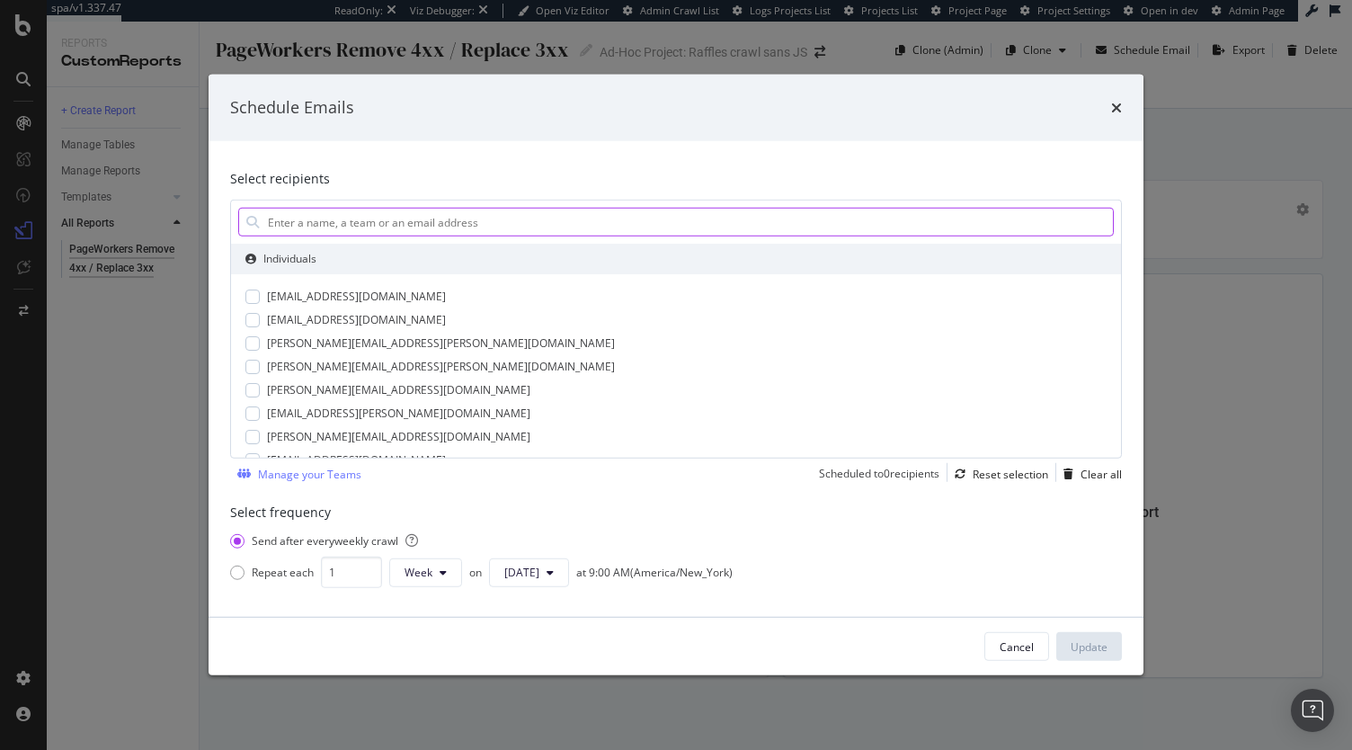
scroll to position [375, 0]
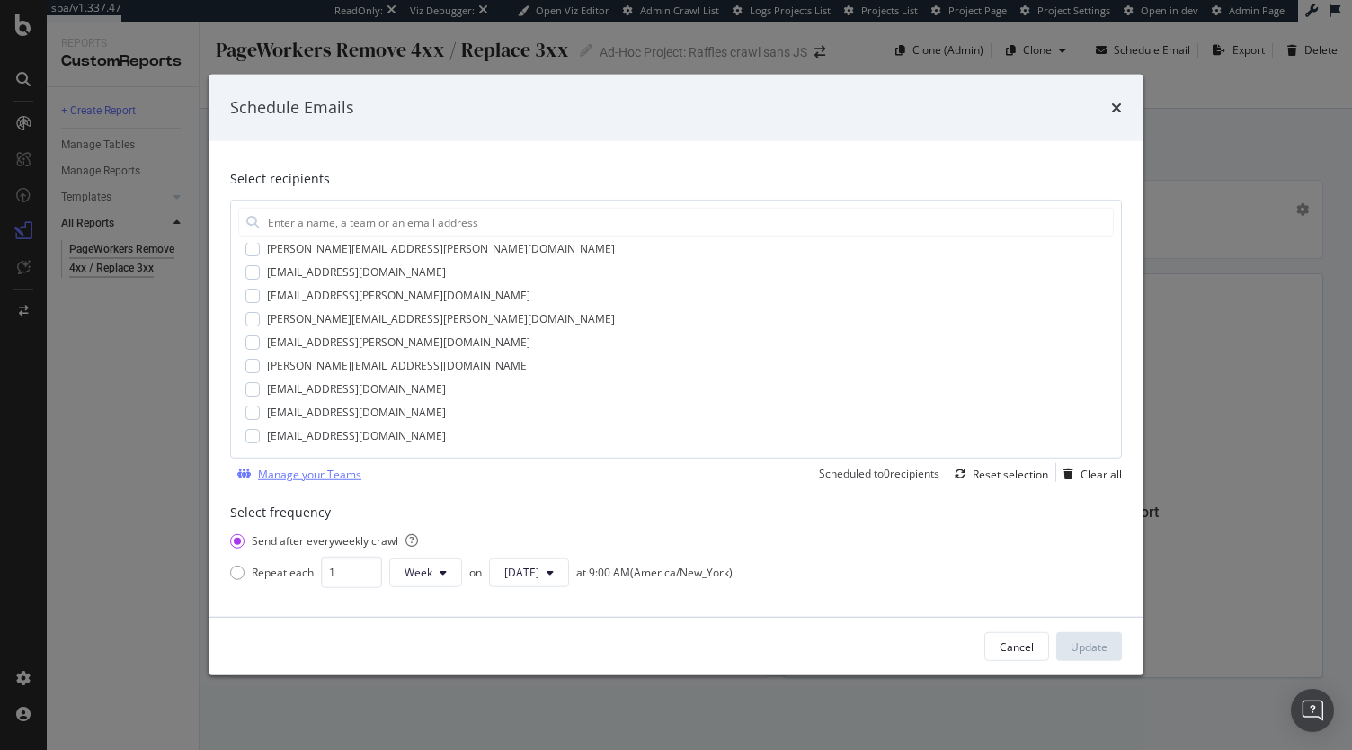
click at [324, 476] on div "Manage your Teams" at bounding box center [309, 473] width 103 height 15
click at [304, 217] on input "modal" at bounding box center [689, 222] width 847 height 27
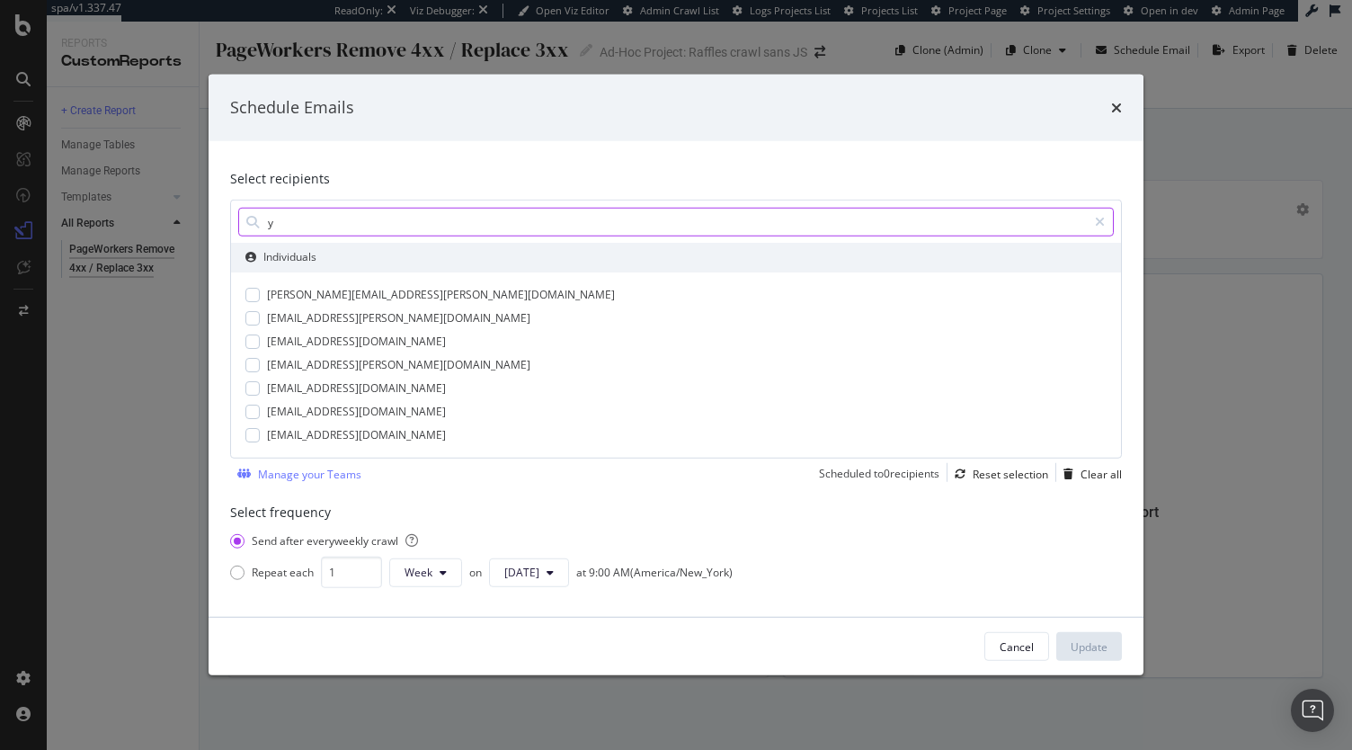
scroll to position [0, 0]
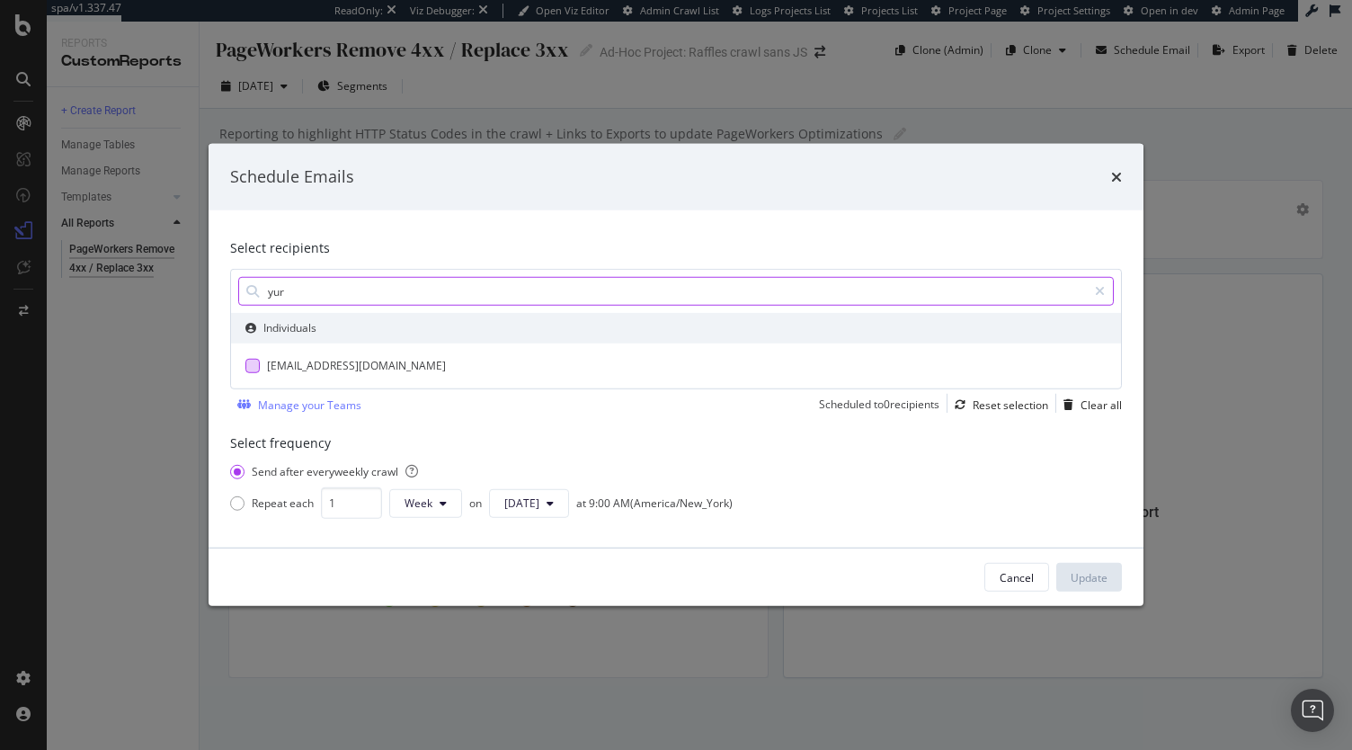
type input "yur"
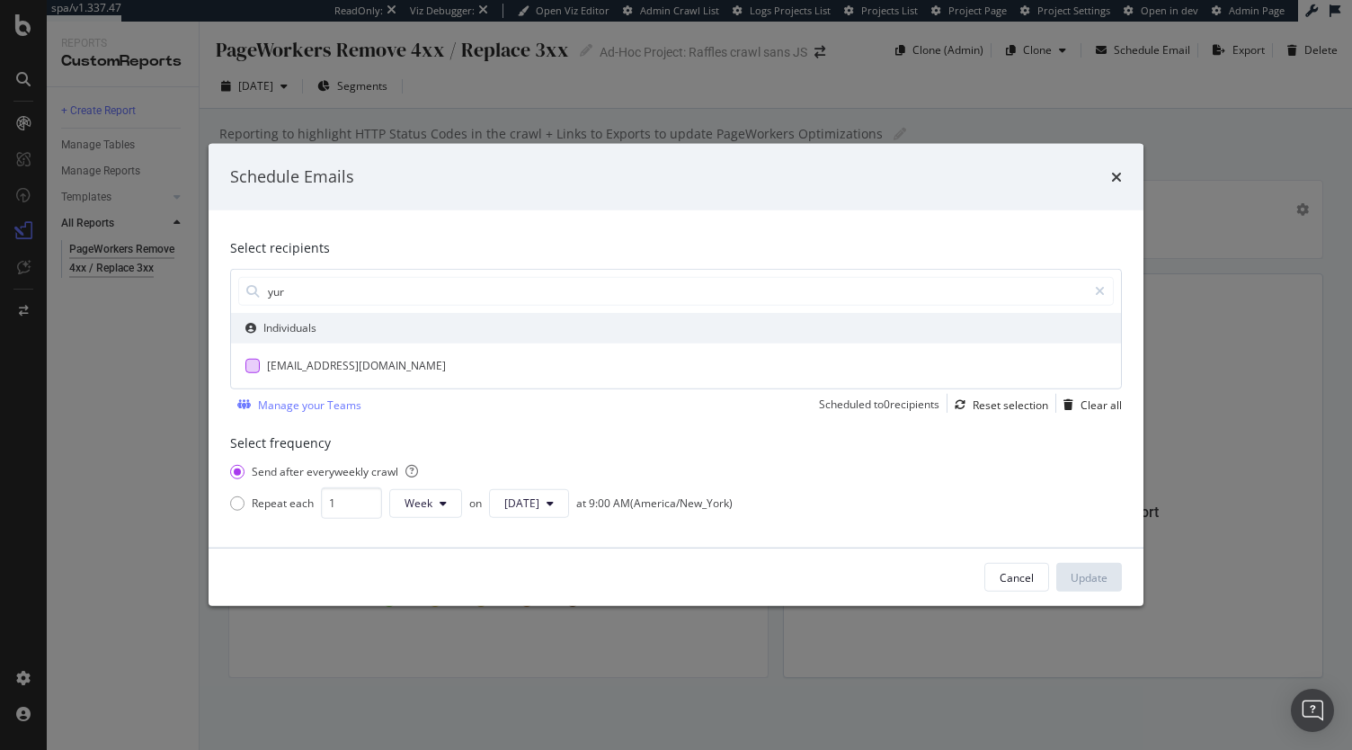
click at [333, 371] on div "yuriandneil.accor@gmail.com" at bounding box center [356, 366] width 179 height 16
click at [1030, 396] on div "Reset selection" at bounding box center [998, 405] width 101 height 20
drag, startPoint x: 1030, startPoint y: 580, endPoint x: 1028, endPoint y: 540, distance: 39.6
click at [1029, 580] on div "Cancel" at bounding box center [1017, 577] width 34 height 15
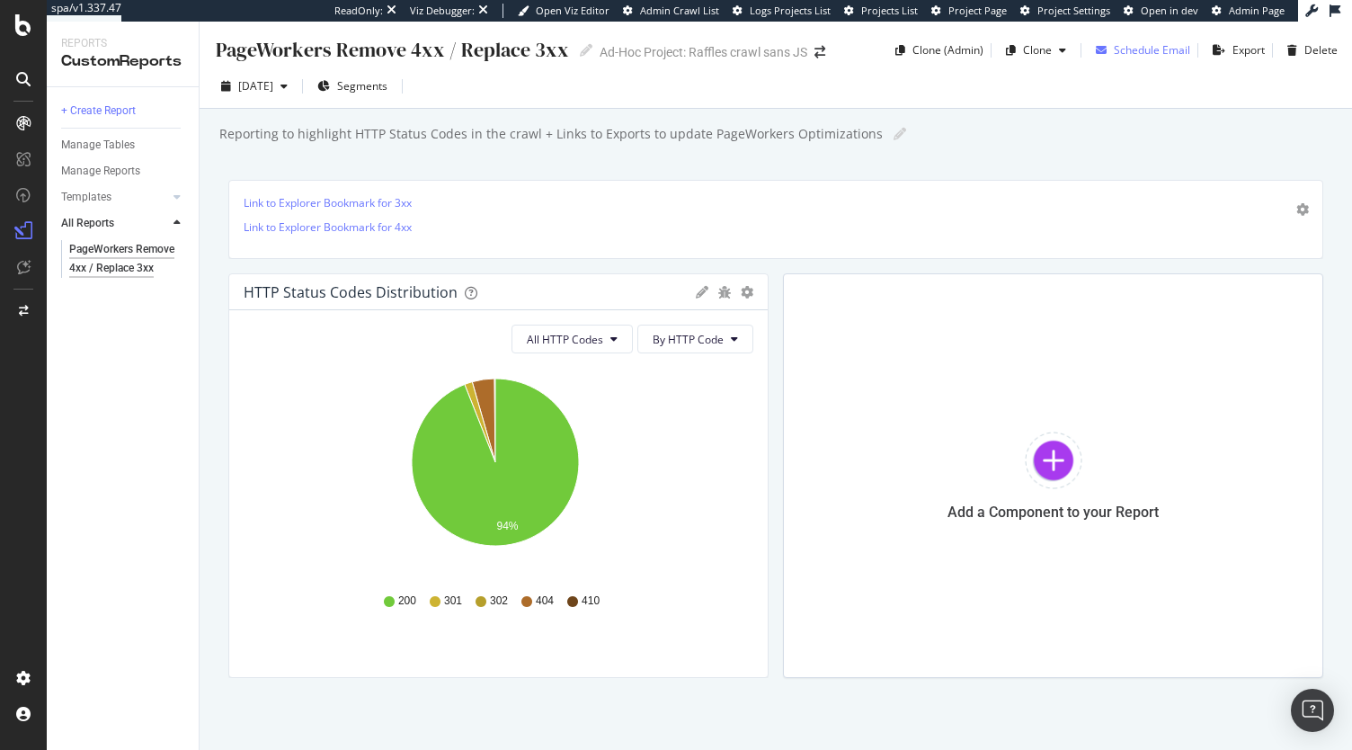
click at [1119, 49] on div "Schedule Email" at bounding box center [1152, 49] width 76 height 15
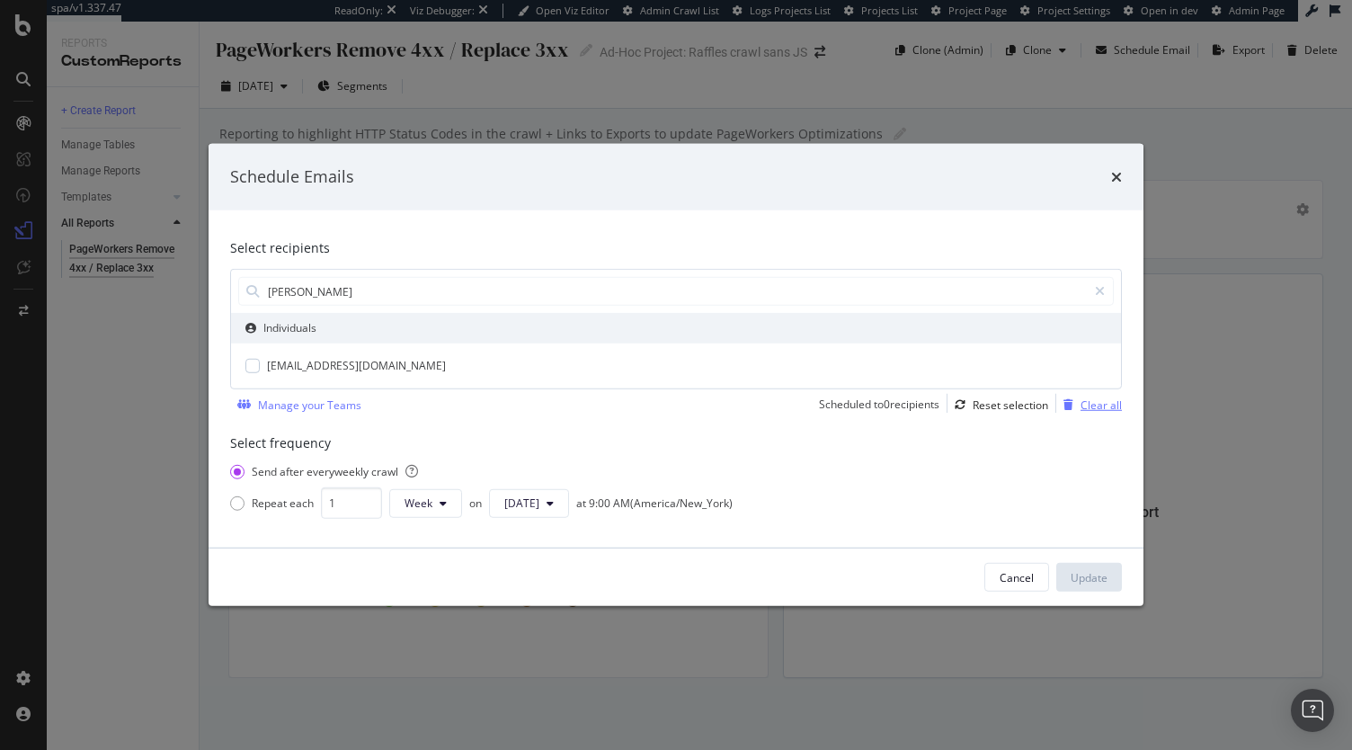
type input "yuri"
click at [1113, 395] on div "Clear all" at bounding box center [1089, 405] width 66 height 20
click at [1005, 583] on div "Cancel" at bounding box center [1017, 577] width 34 height 15
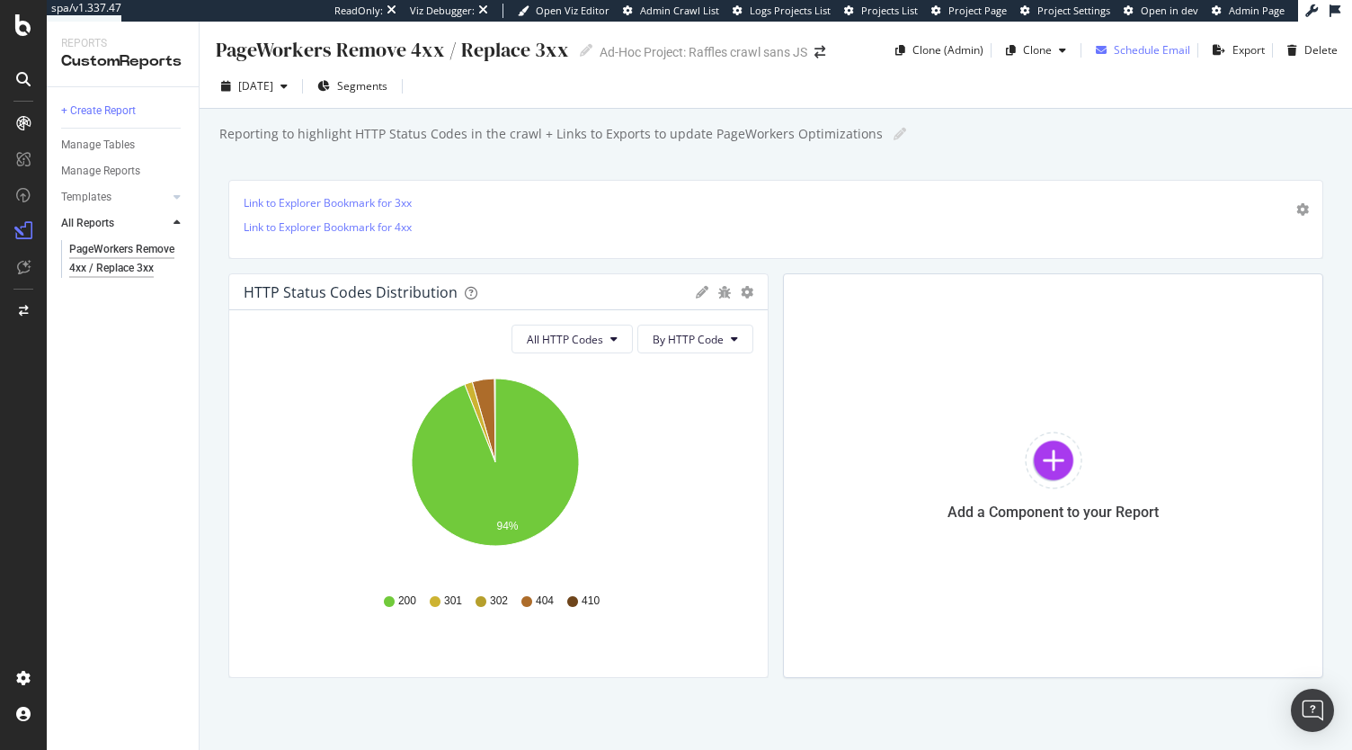
click at [1146, 56] on div "Schedule Email" at bounding box center [1152, 49] width 76 height 15
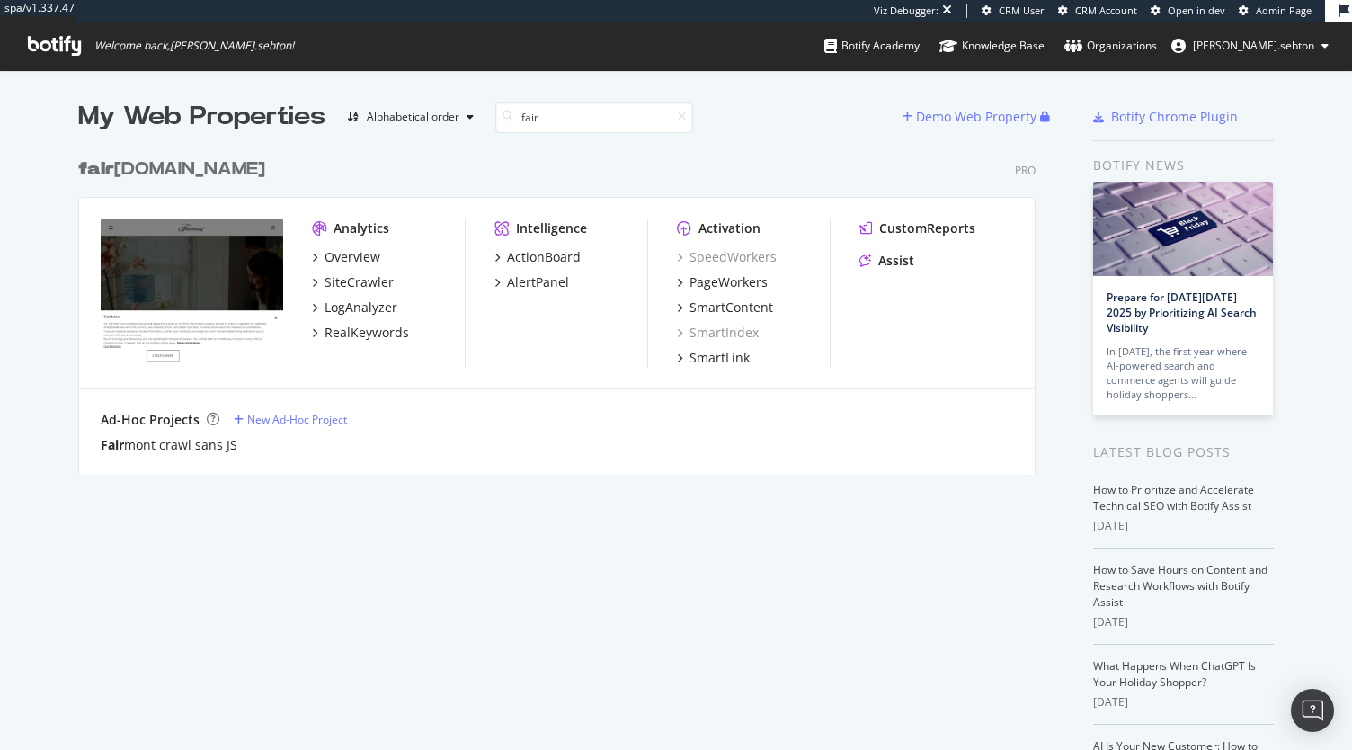
scroll to position [325, 957]
type input "fair"
click at [169, 452] on div "Fair mont crawl sans JS" at bounding box center [169, 445] width 137 height 18
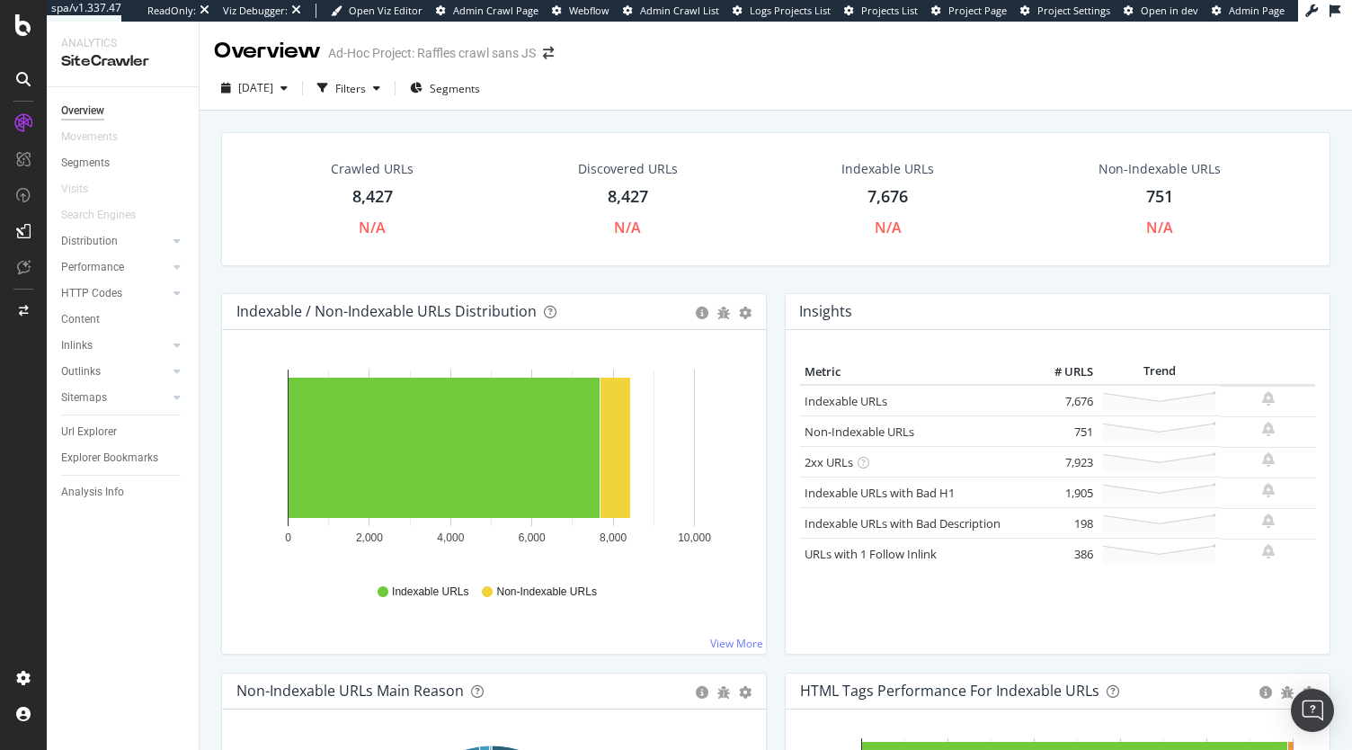
click at [98, 445] on div "Explorer Bookmarks" at bounding box center [130, 458] width 138 height 26
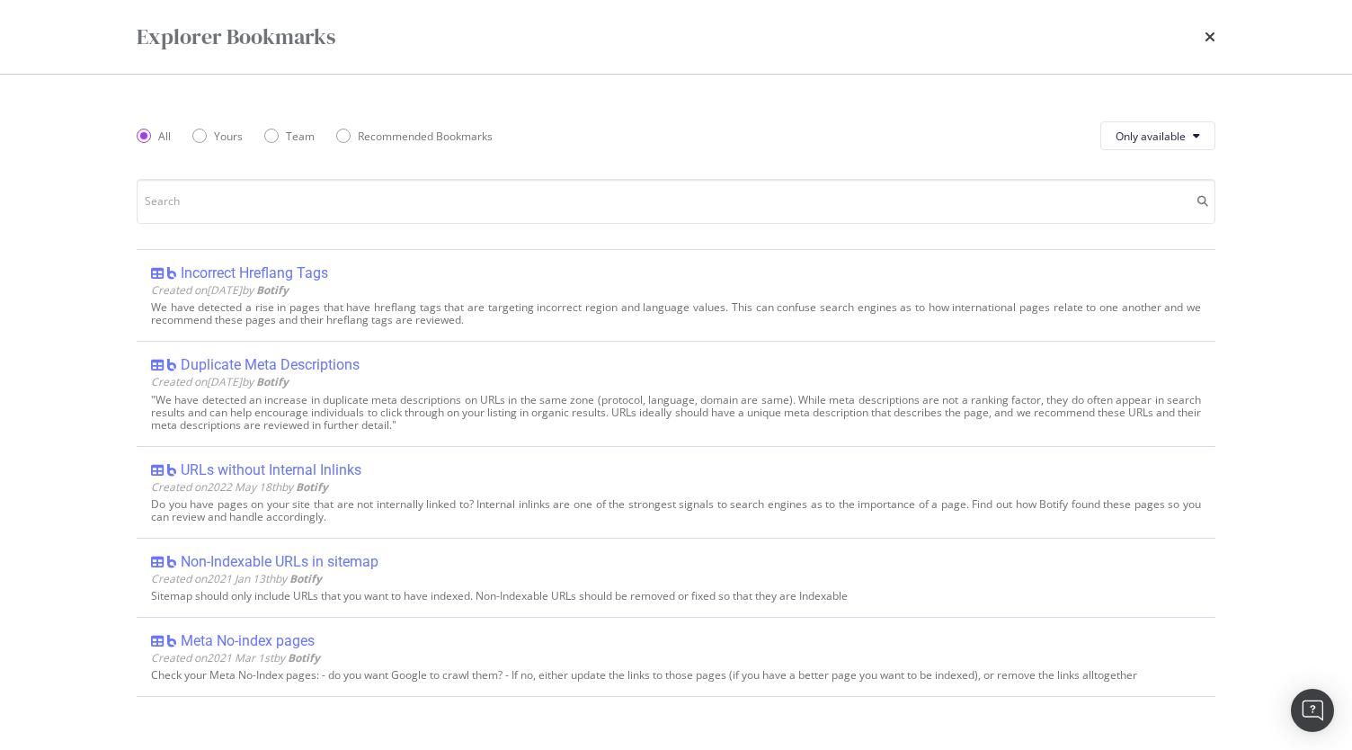
click at [99, 435] on div "Explorer Bookmarks All Yours Team Recommended Bookmarks Only available Incorrec…" at bounding box center [676, 375] width 1352 height 750
click at [1206, 35] on icon "times" at bounding box center [1210, 37] width 11 height 14
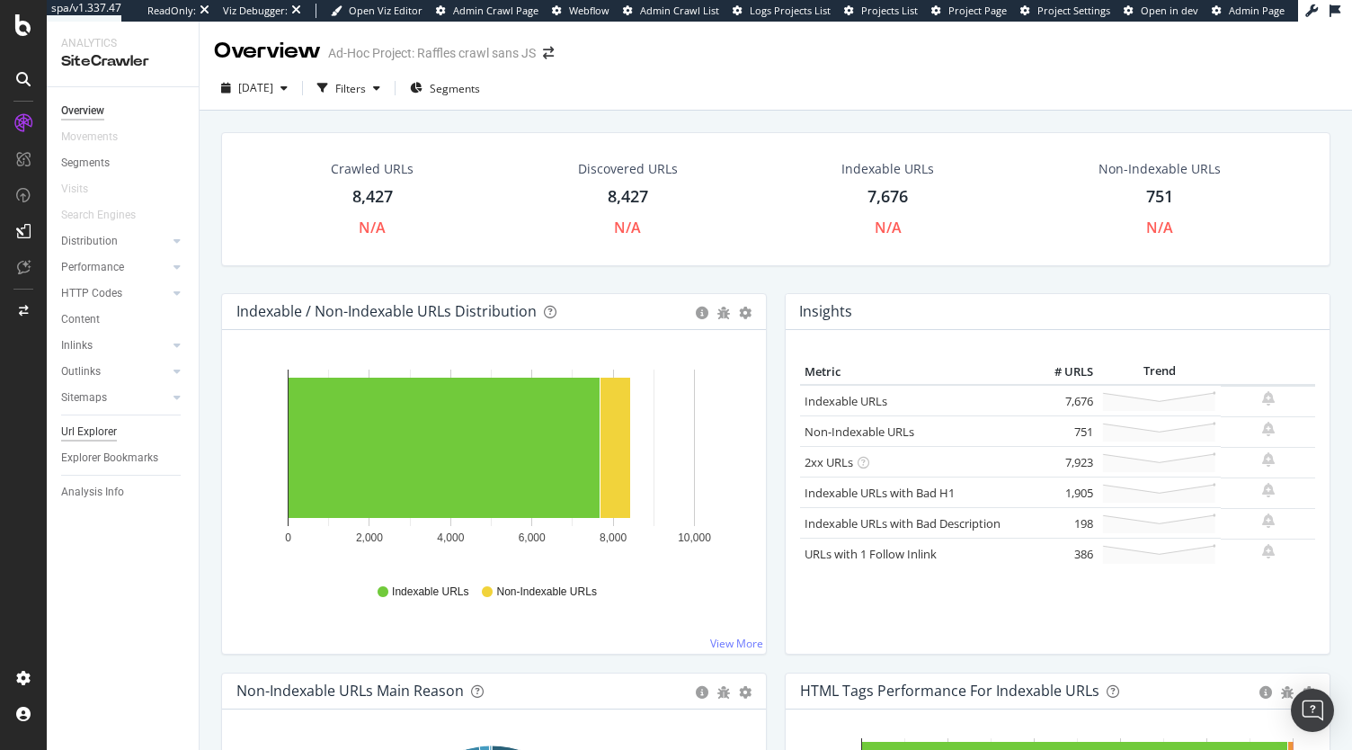
click at [93, 432] on div "Url Explorer" at bounding box center [89, 432] width 56 height 19
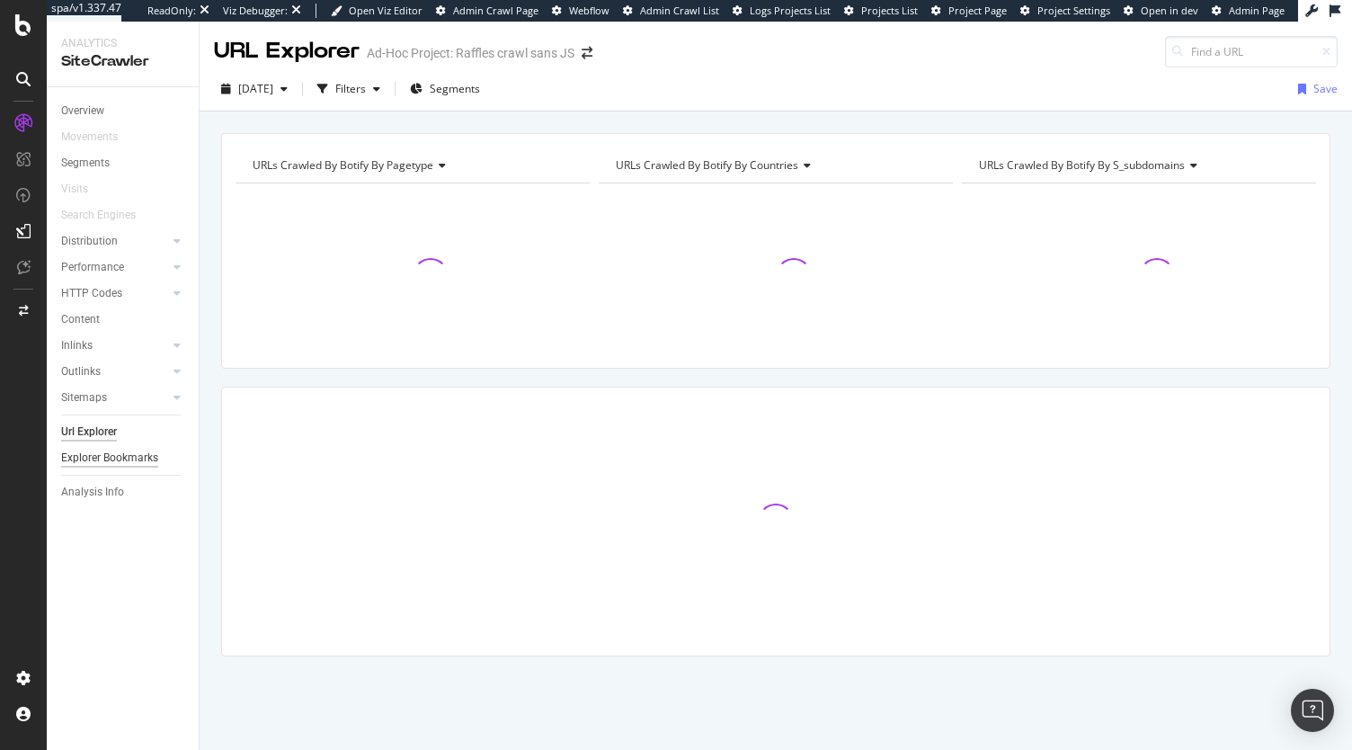
click at [86, 458] on div "Explorer Bookmarks" at bounding box center [109, 458] width 97 height 19
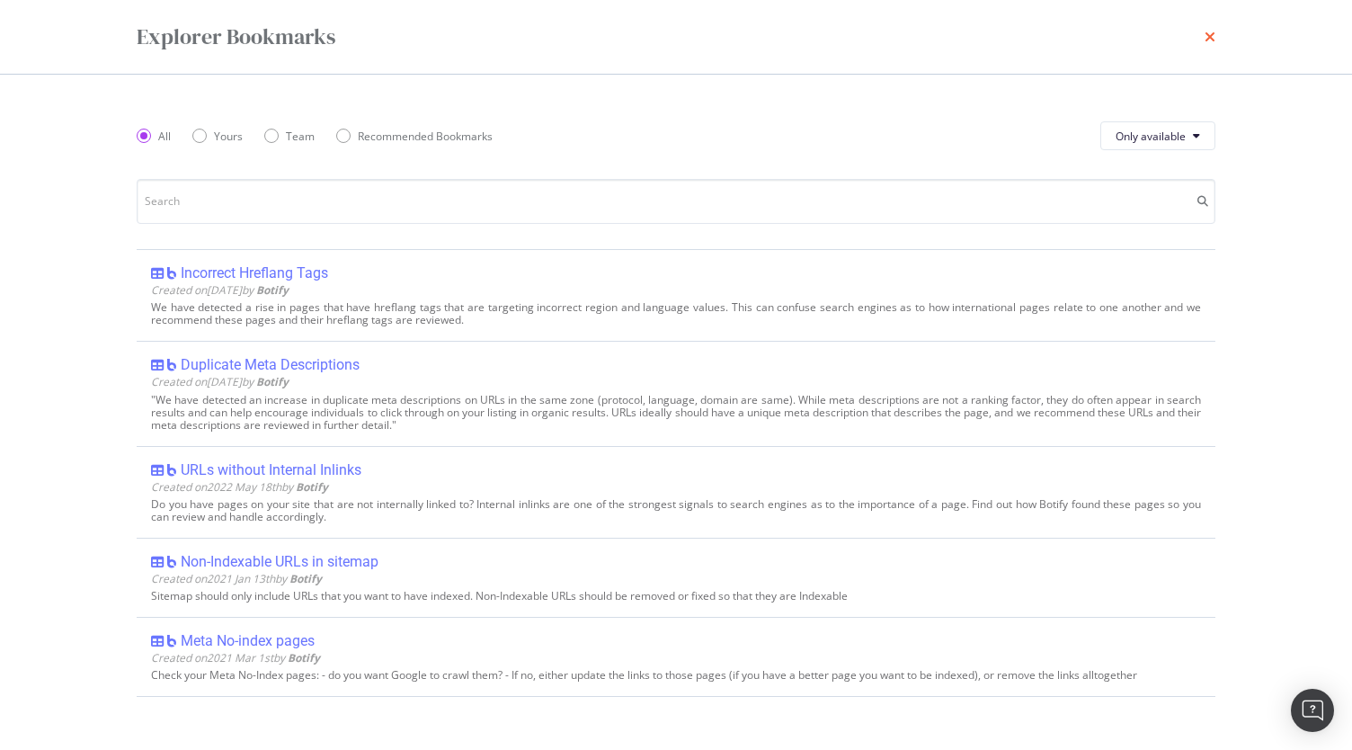
click at [1212, 34] on icon "times" at bounding box center [1210, 37] width 11 height 14
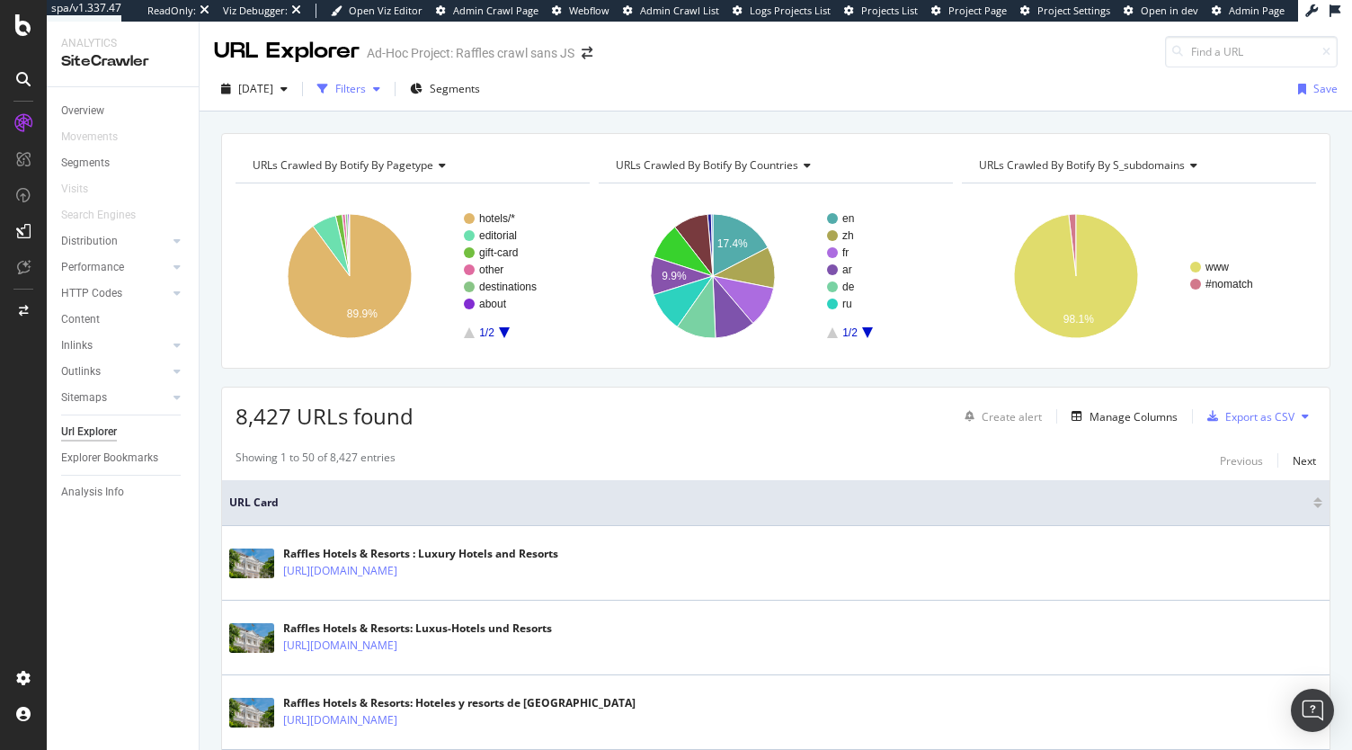
click at [366, 84] on div "Filters" at bounding box center [350, 88] width 31 height 15
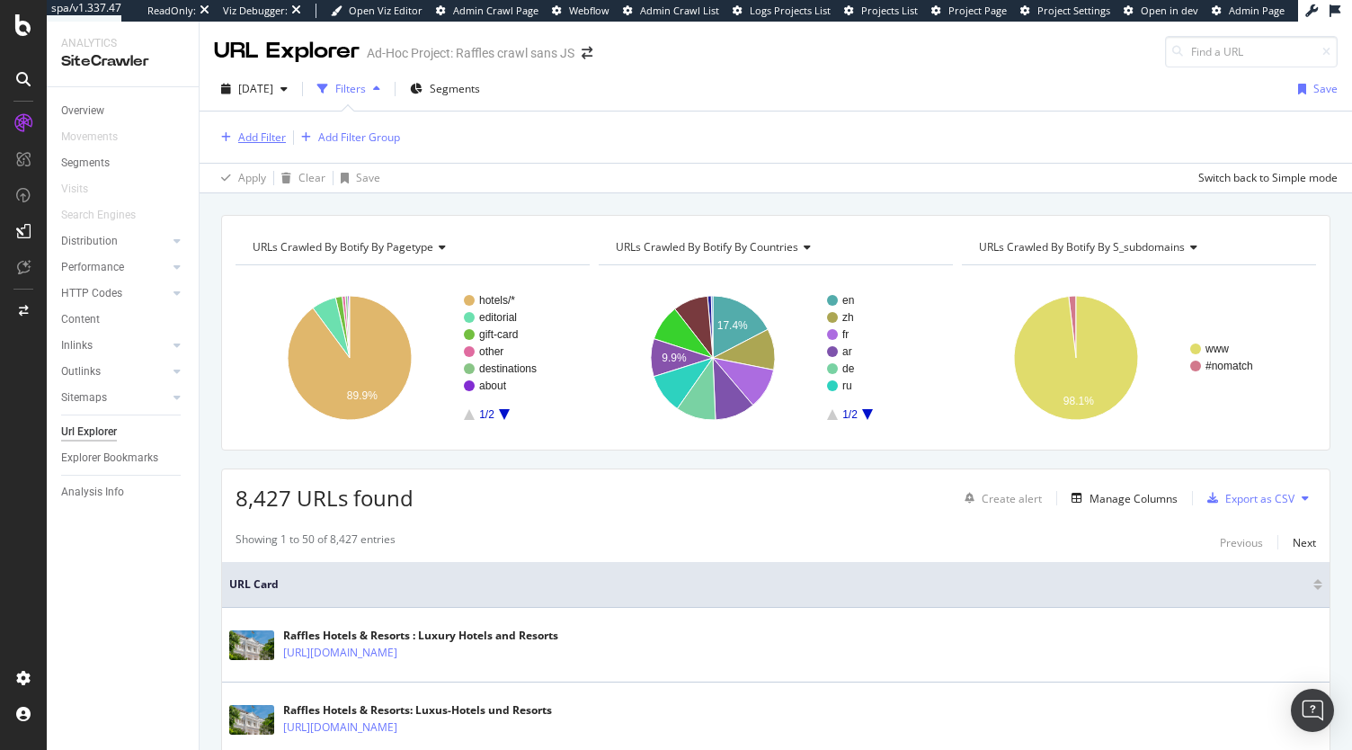
click at [254, 145] on div "Add Filter" at bounding box center [250, 138] width 72 height 20
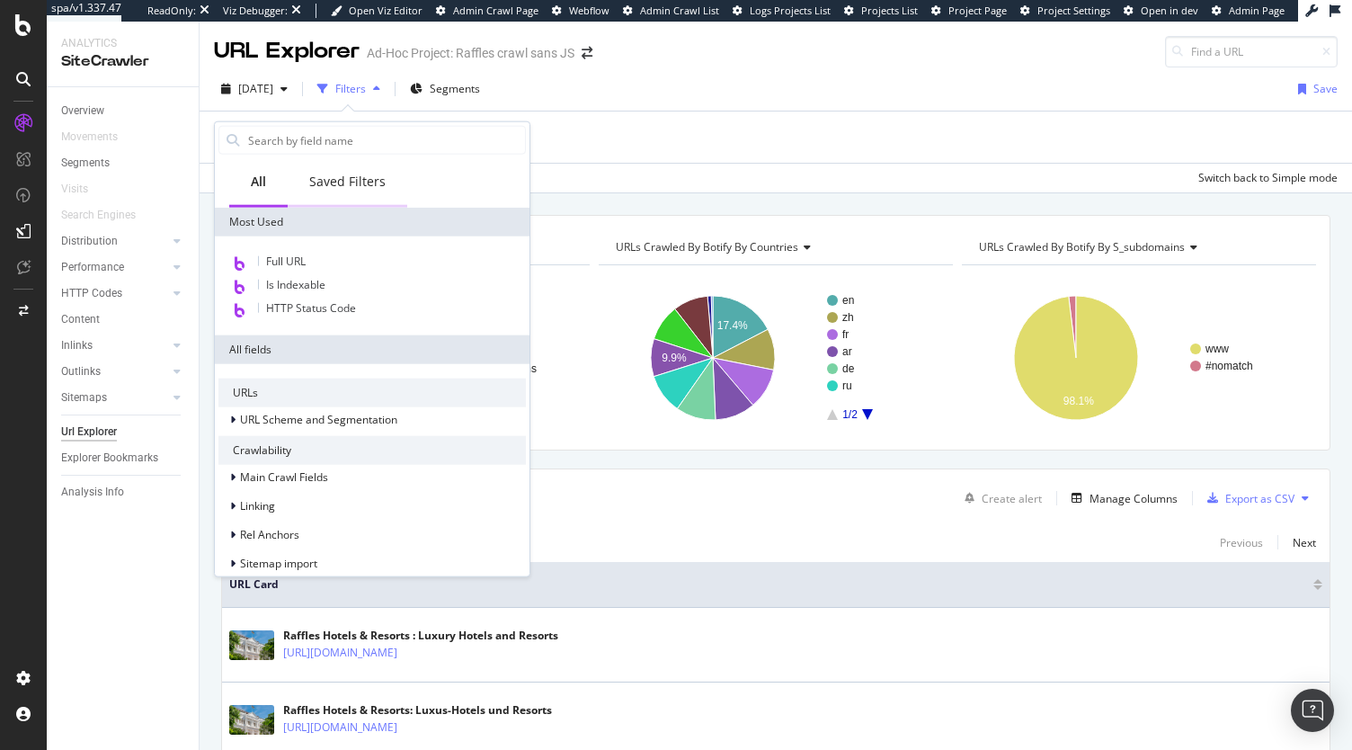
click at [348, 179] on div "Saved Filters" at bounding box center [347, 182] width 76 height 18
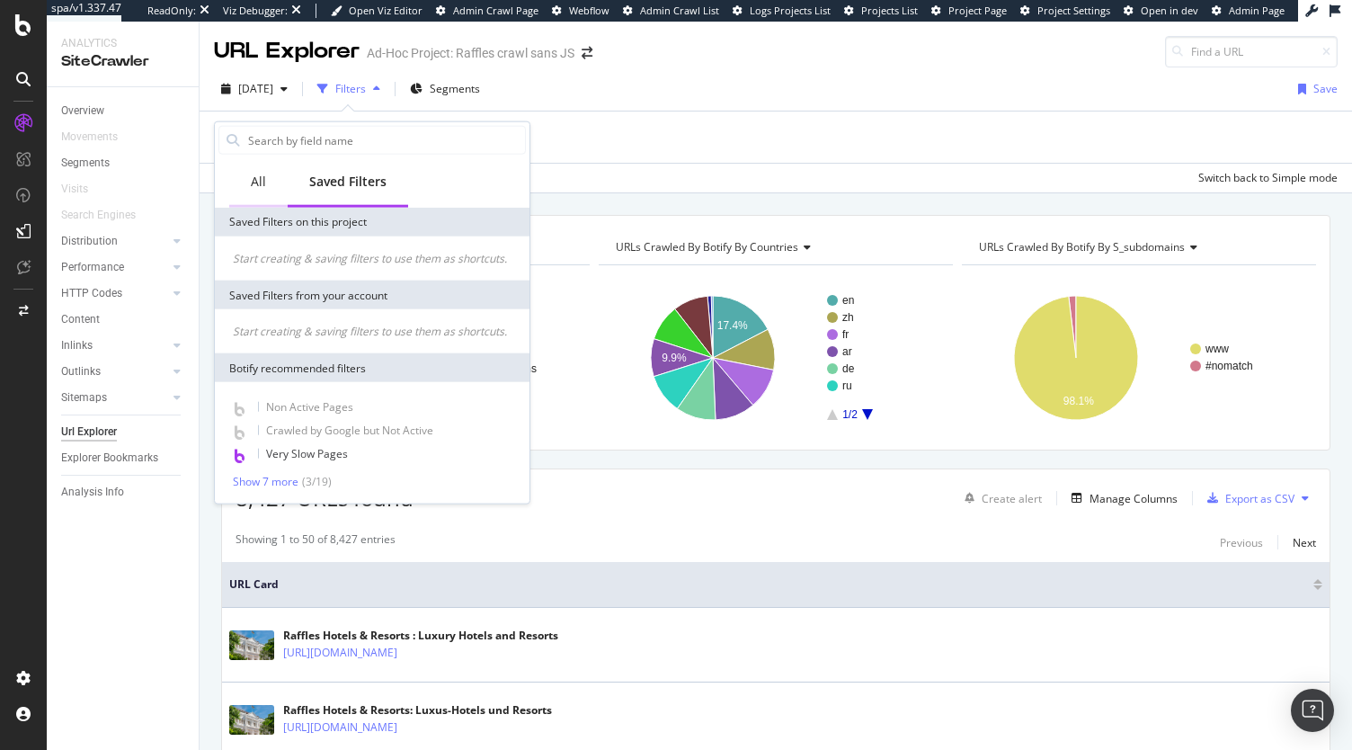
click at [259, 202] on div "All" at bounding box center [258, 182] width 58 height 49
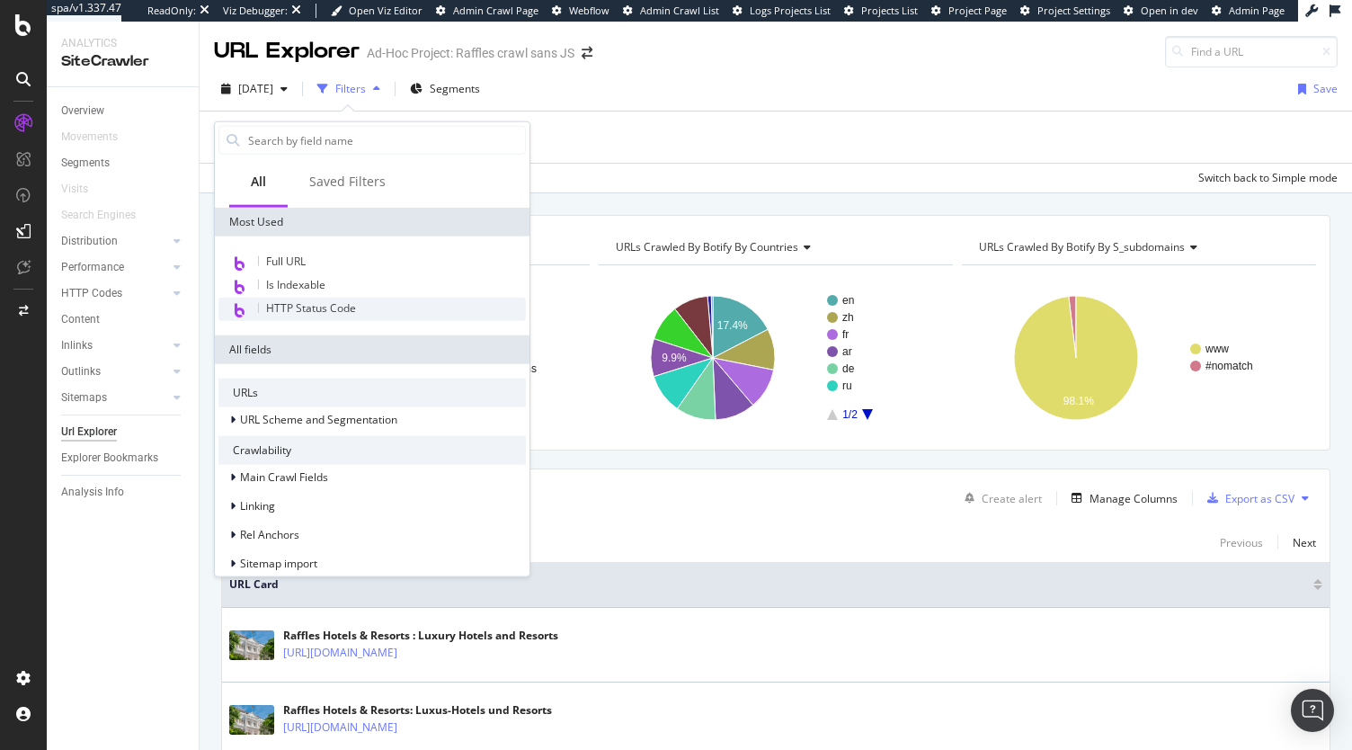
click at [352, 308] on span "HTTP Status Code" at bounding box center [311, 307] width 90 height 15
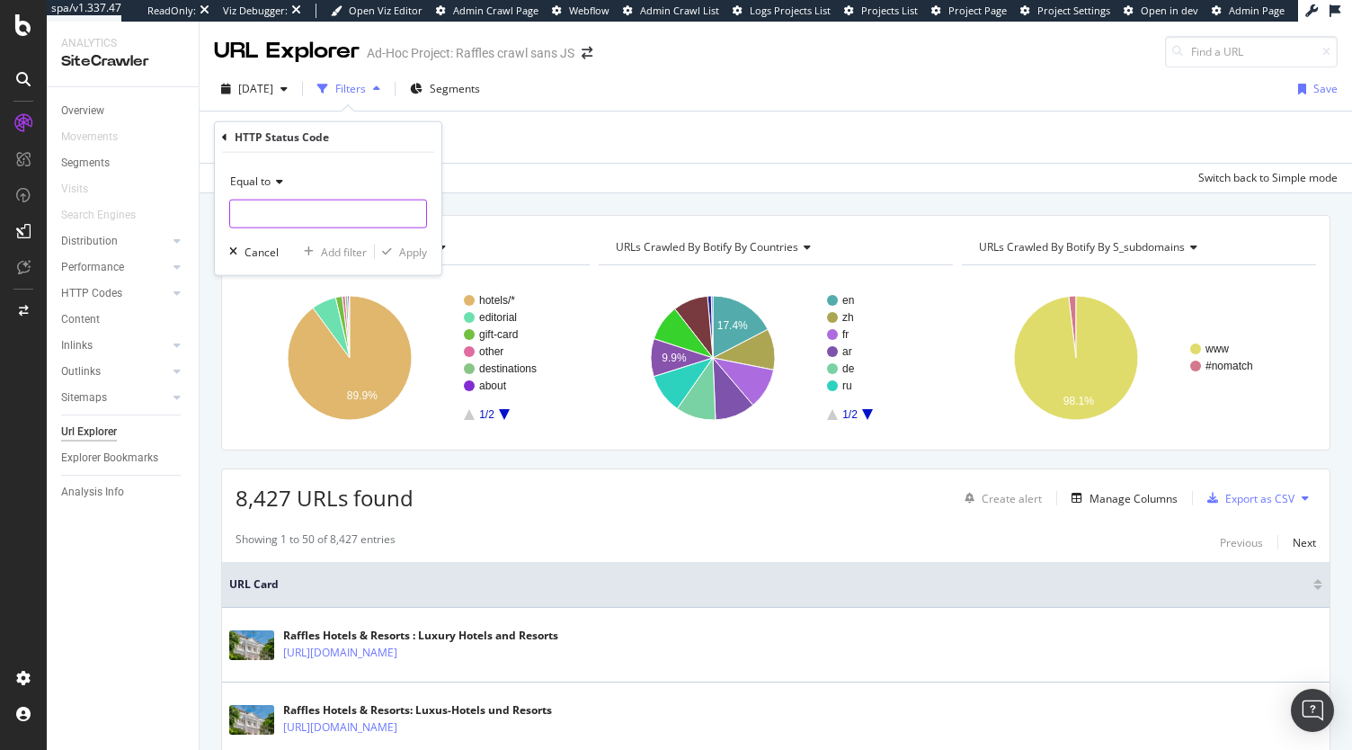
click at [299, 210] on input "number" at bounding box center [328, 214] width 198 height 29
click at [298, 274] on span "301" at bounding box center [305, 275] width 141 height 15
type input "301"
click at [408, 254] on div "Apply" at bounding box center [413, 251] width 28 height 15
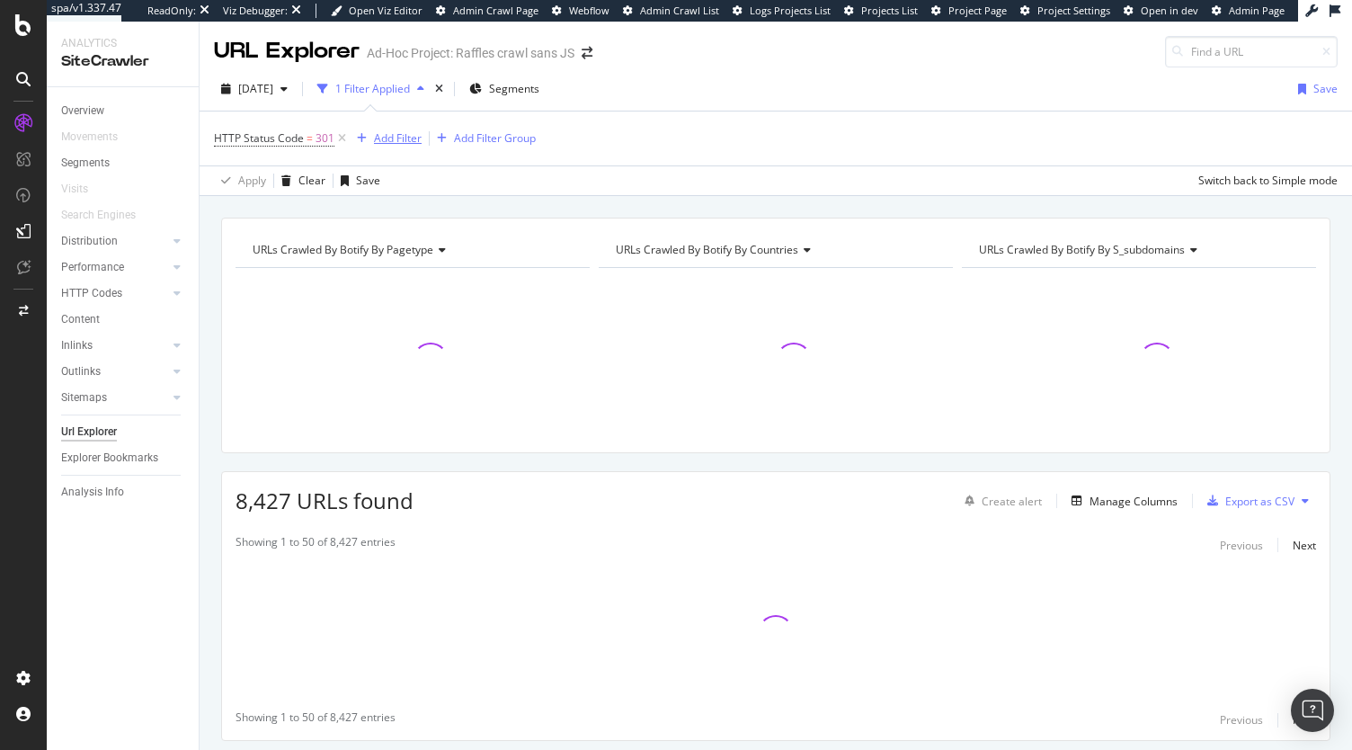
click at [415, 138] on div "Add Filter" at bounding box center [398, 137] width 48 height 15
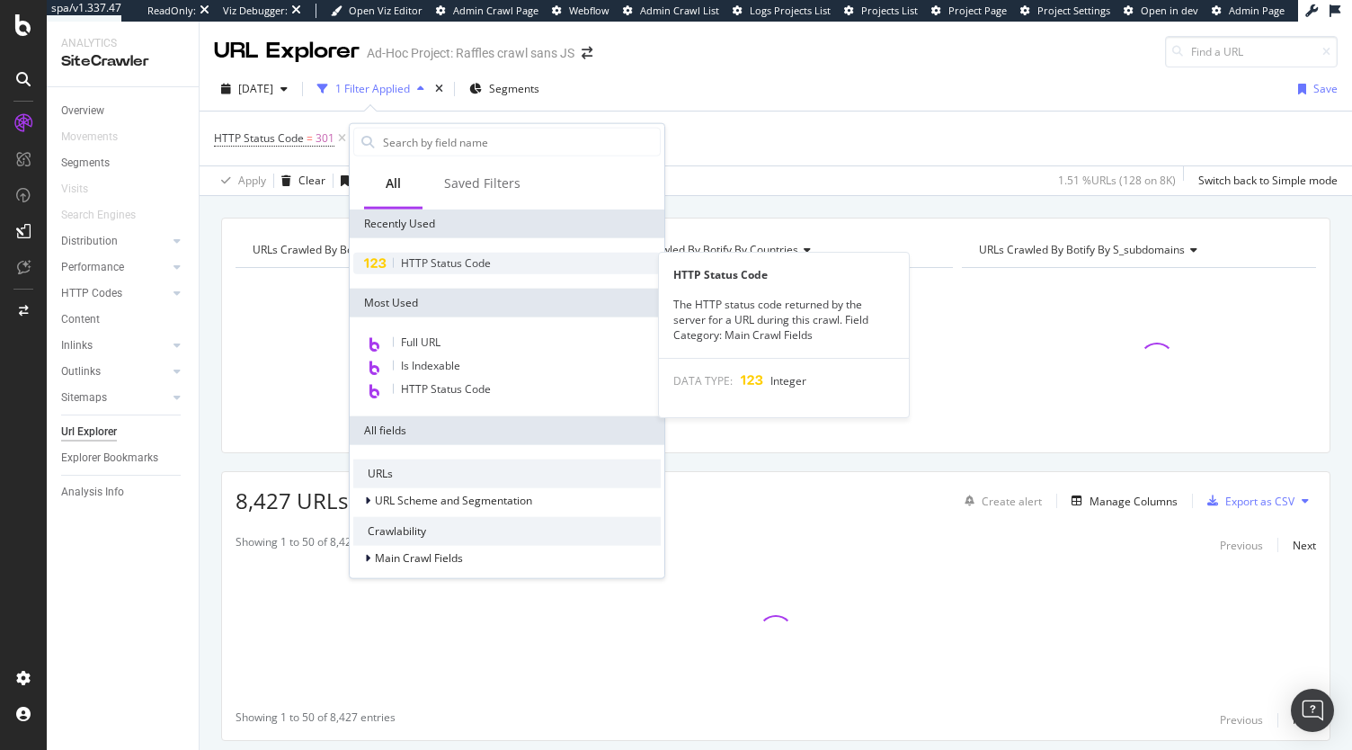
click at [456, 271] on div "HTTP Status Code" at bounding box center [506, 264] width 307 height 22
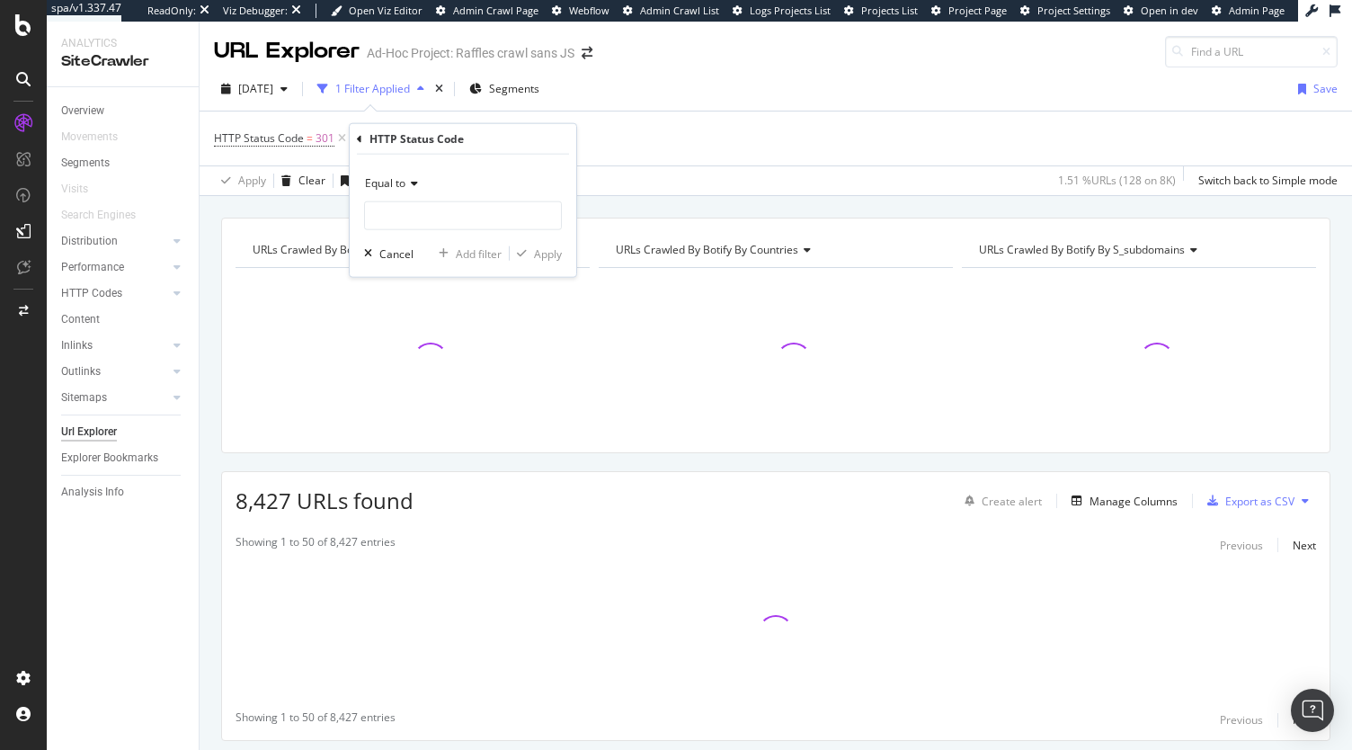
click at [406, 174] on div "Equal to" at bounding box center [463, 183] width 198 height 29
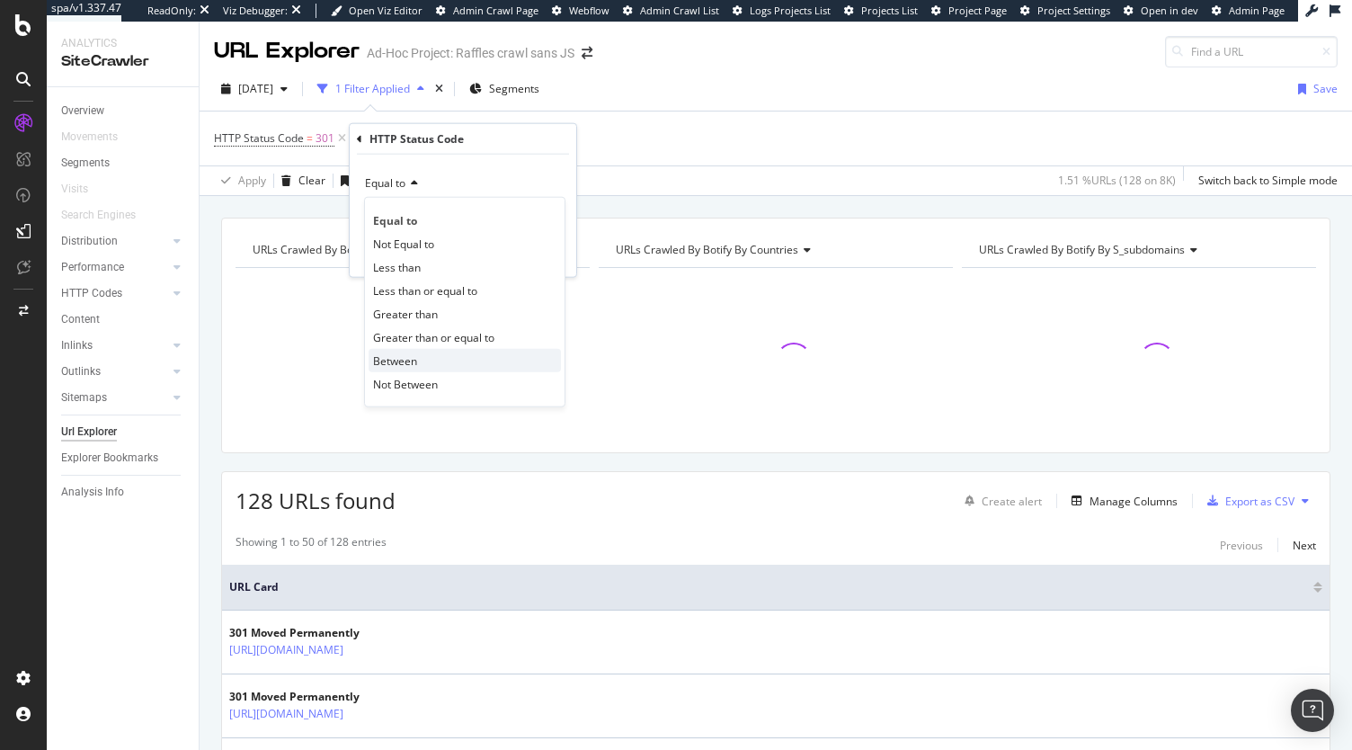
click at [428, 354] on div "Between" at bounding box center [465, 360] width 192 height 23
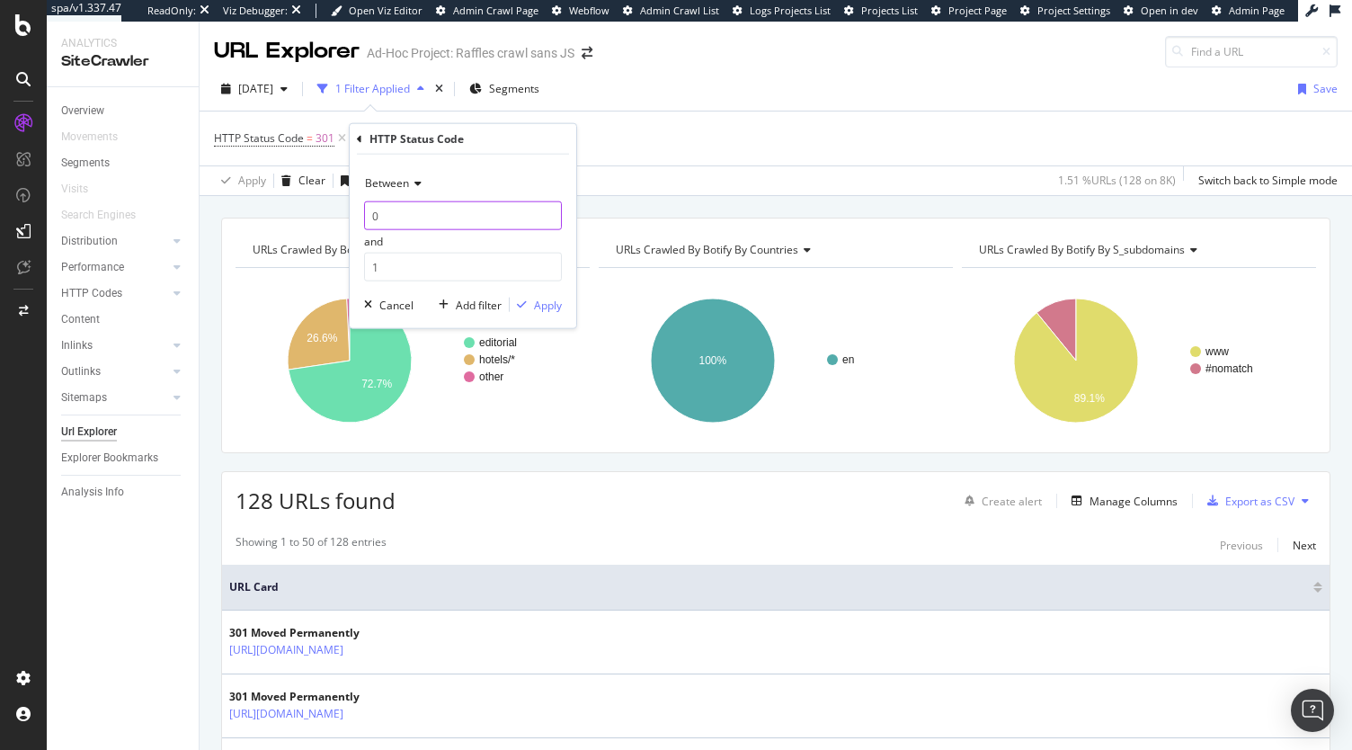
click at [419, 209] on input "0" at bounding box center [463, 215] width 198 height 29
type input "3"
type input "300"
type input "303"
click at [551, 299] on div "Apply" at bounding box center [548, 304] width 28 height 15
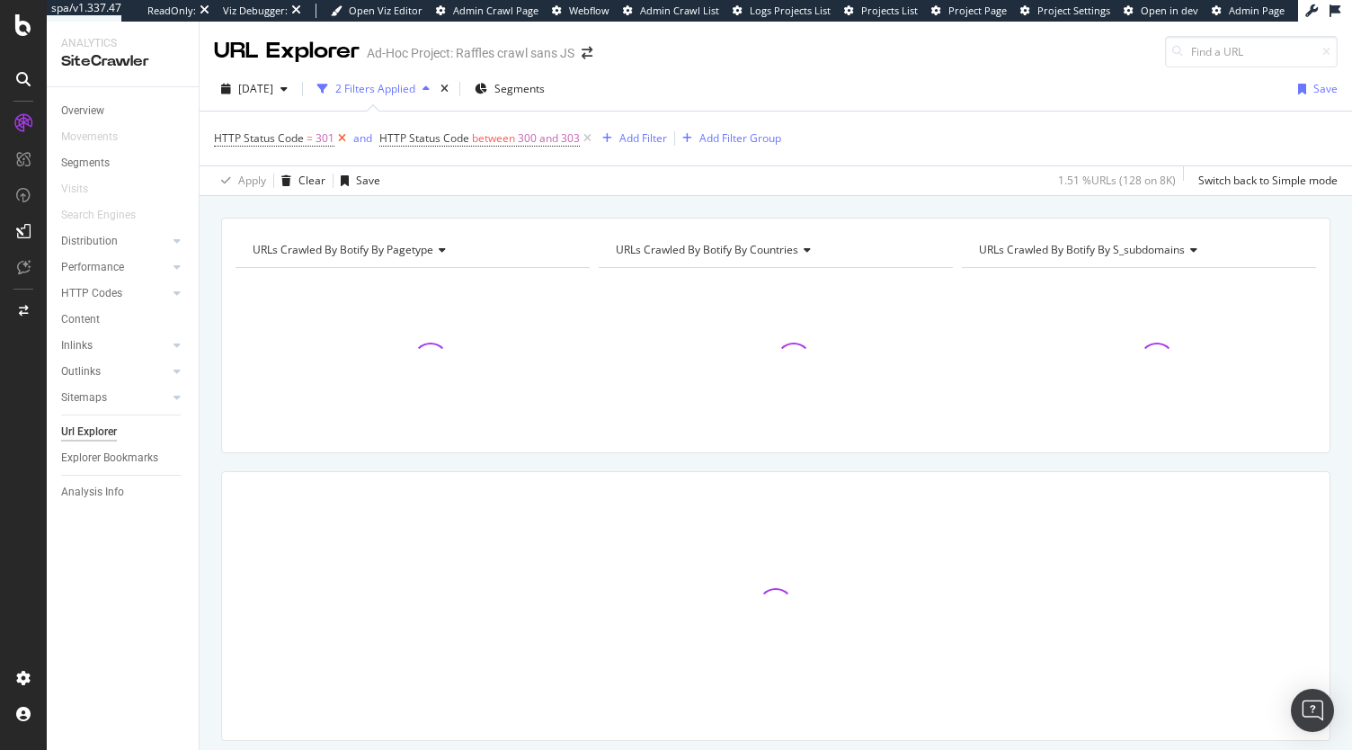
click at [338, 141] on icon at bounding box center [341, 138] width 15 height 18
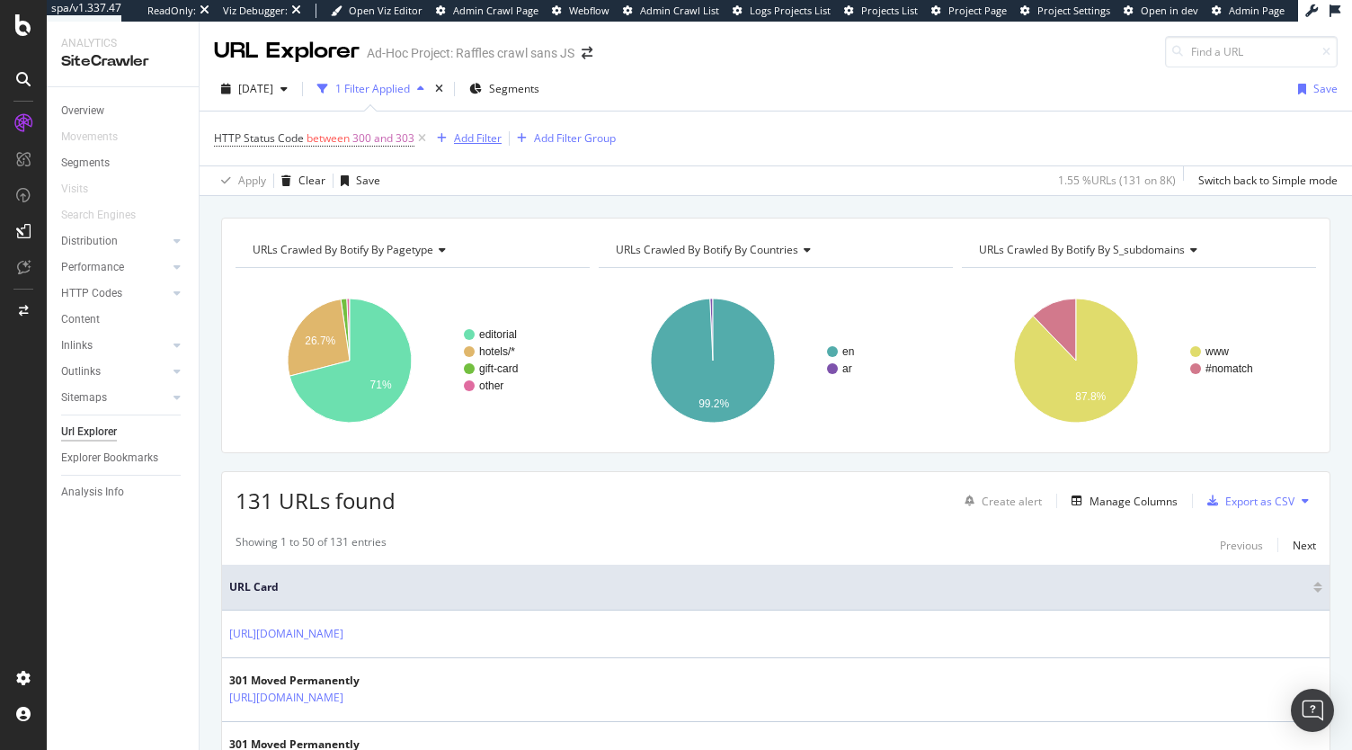
click at [487, 136] on div "Add Filter" at bounding box center [478, 137] width 48 height 15
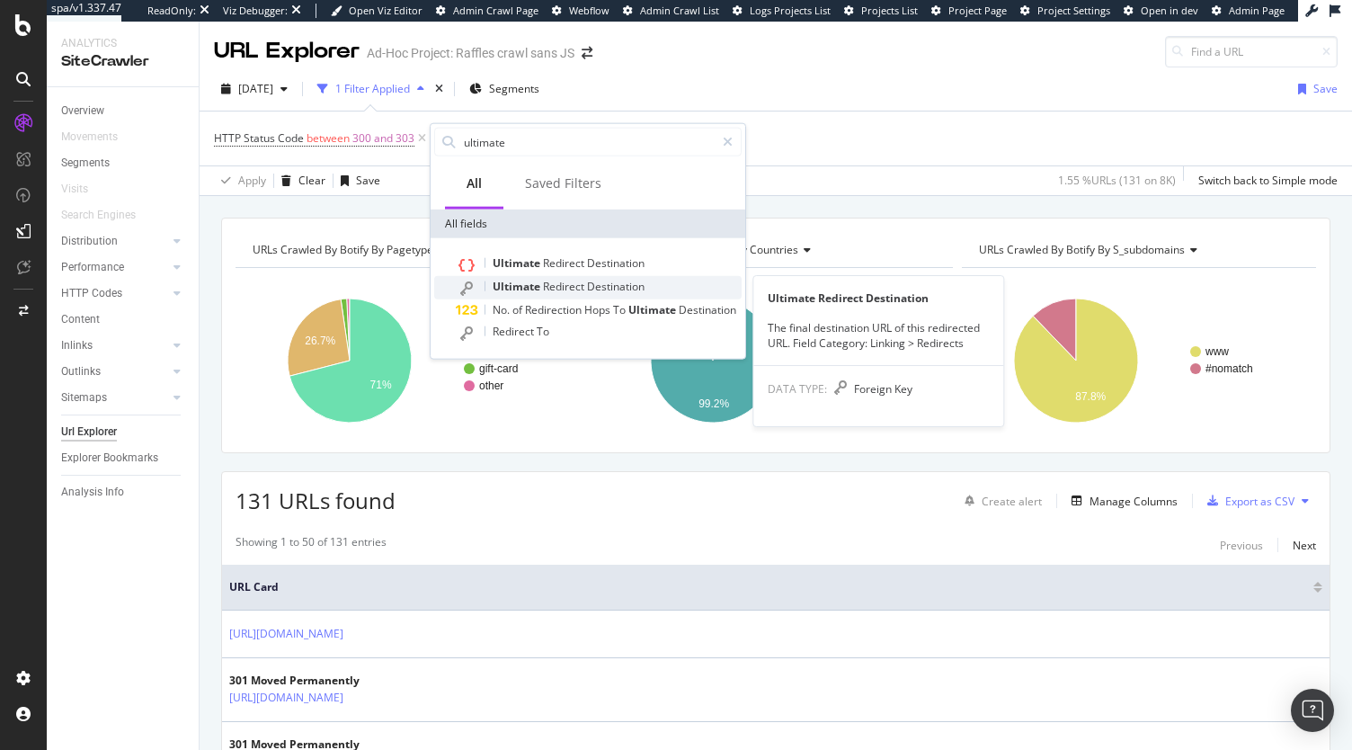
type input "ultimate"
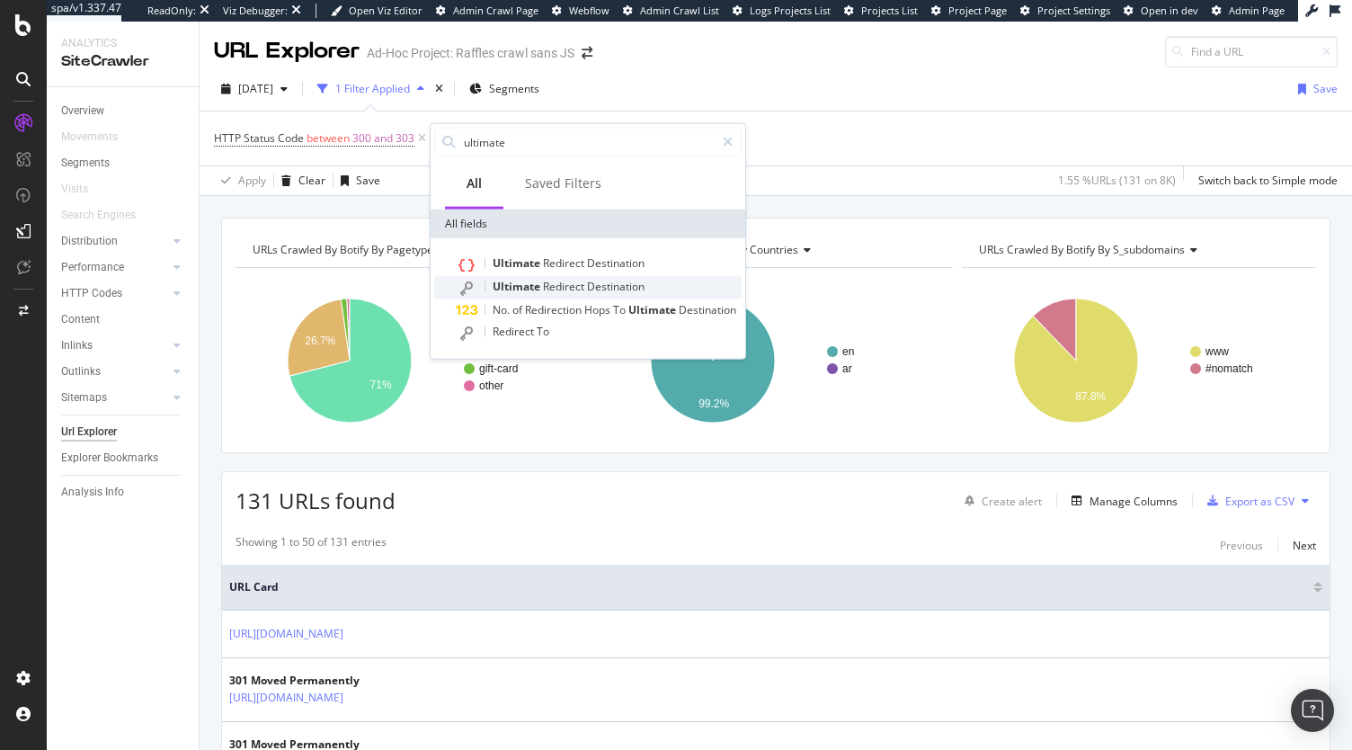
click at [605, 289] on span "Destination" at bounding box center [616, 286] width 58 height 15
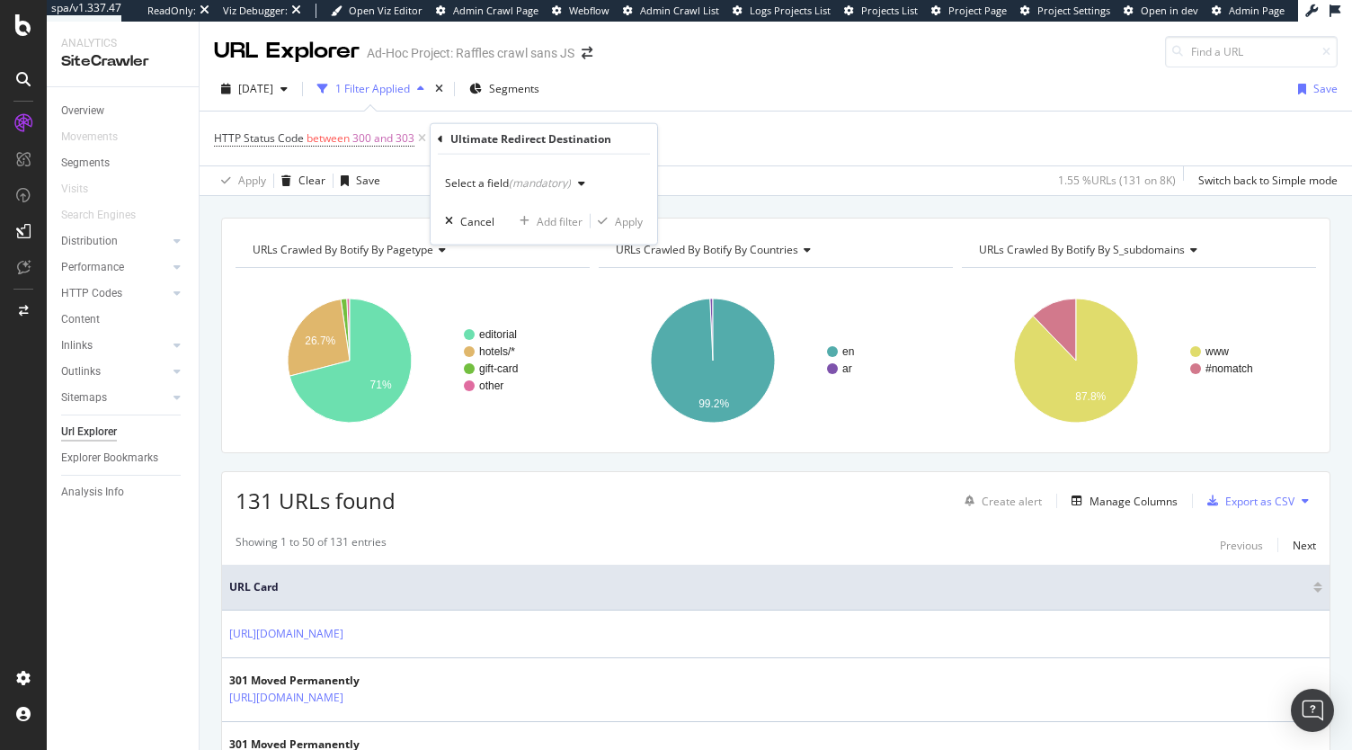
click at [523, 195] on div "Select a field (mandatory)" at bounding box center [518, 183] width 147 height 27
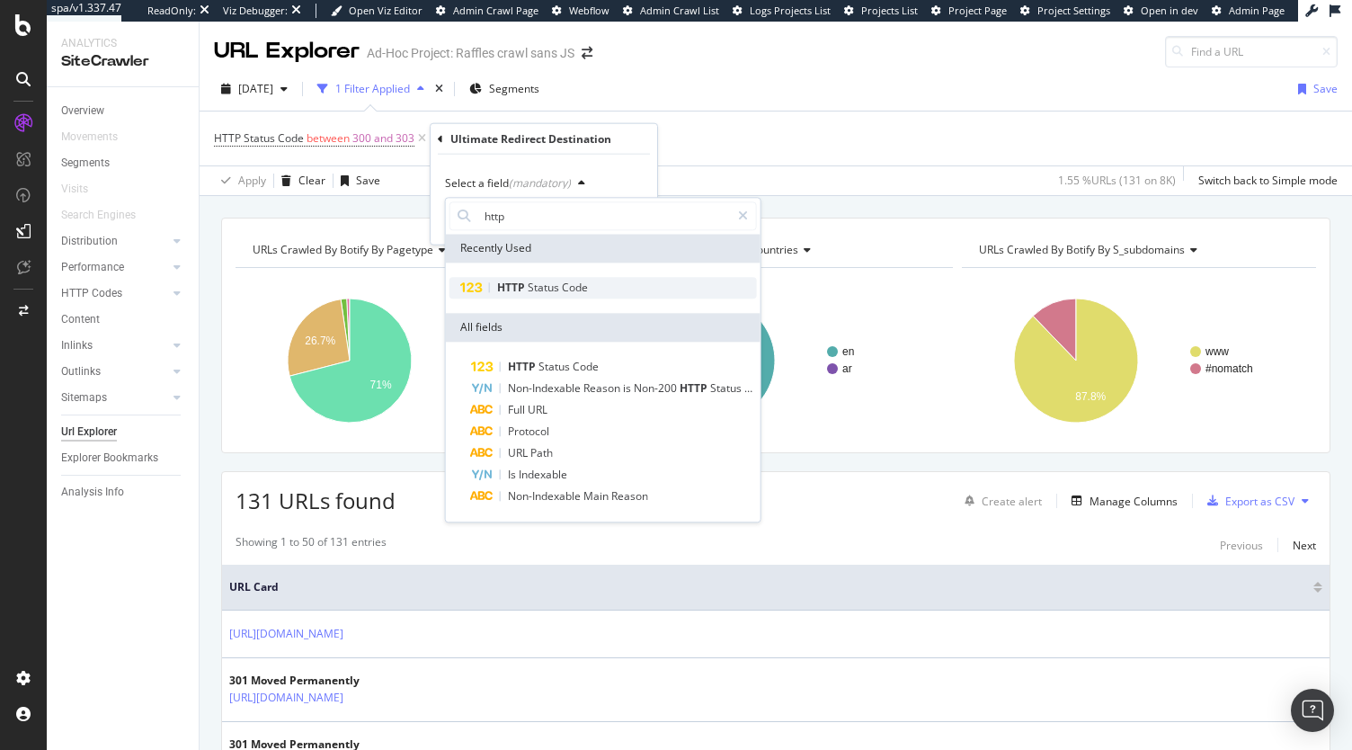
type input "http"
click at [597, 290] on div "HTTP Status Code" at bounding box center [603, 288] width 307 height 22
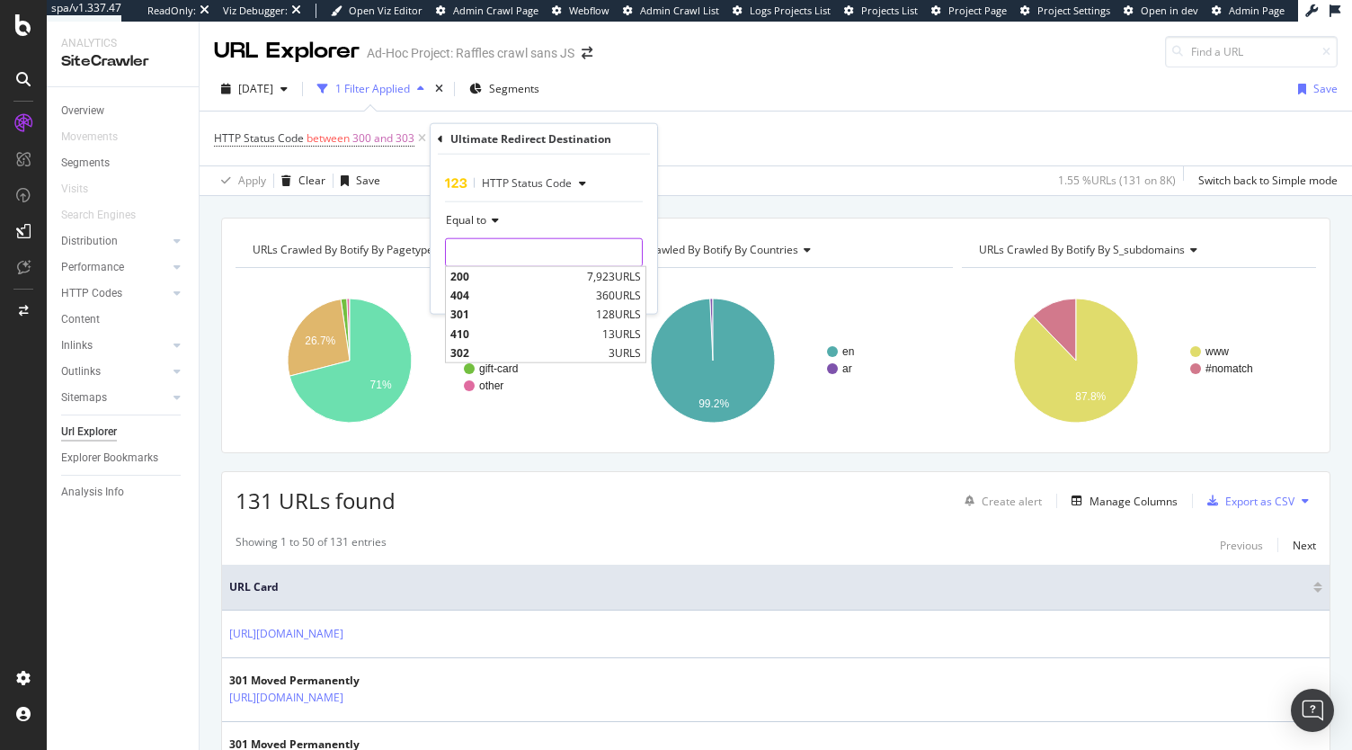
click at [563, 256] on input "number" at bounding box center [544, 252] width 198 height 29
click at [503, 273] on span "200" at bounding box center [516, 276] width 132 height 15
type input "200"
click at [621, 291] on div "Apply" at bounding box center [629, 289] width 28 height 15
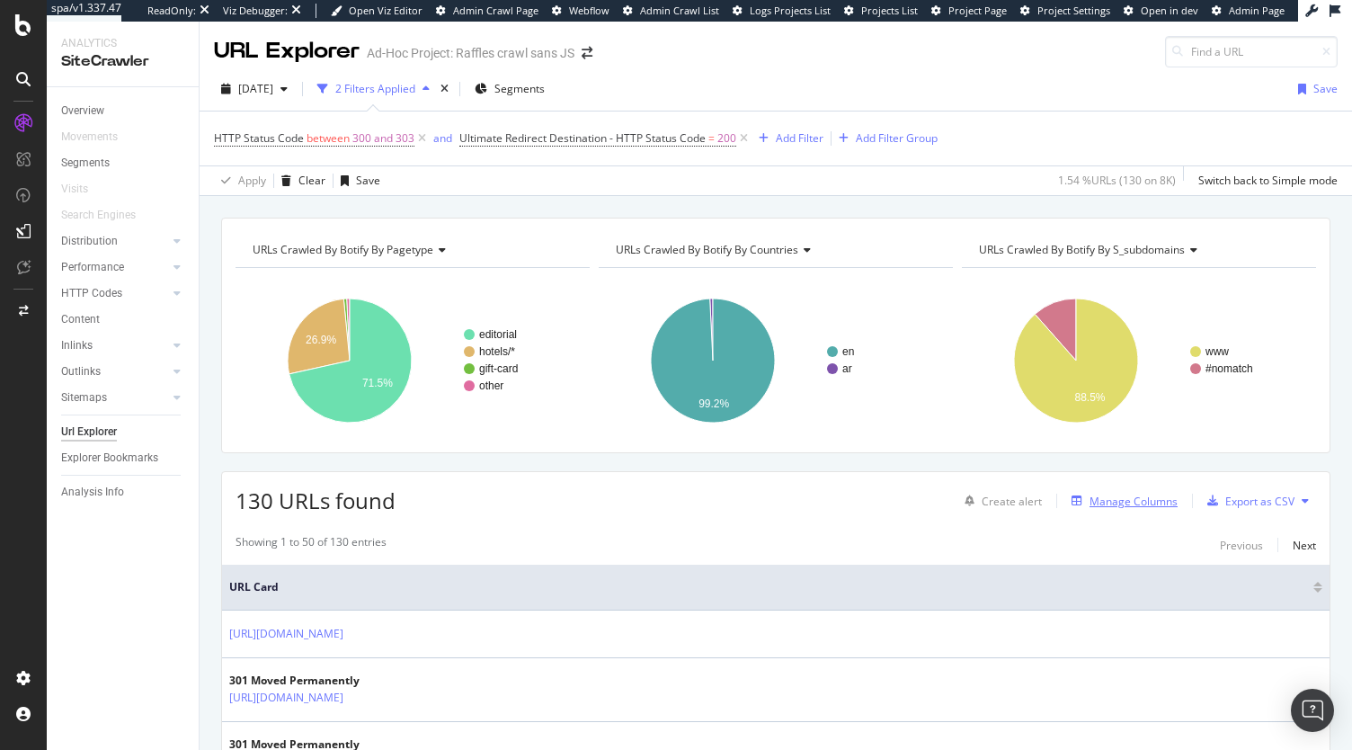
click at [1116, 491] on div "Manage Columns" at bounding box center [1120, 501] width 113 height 20
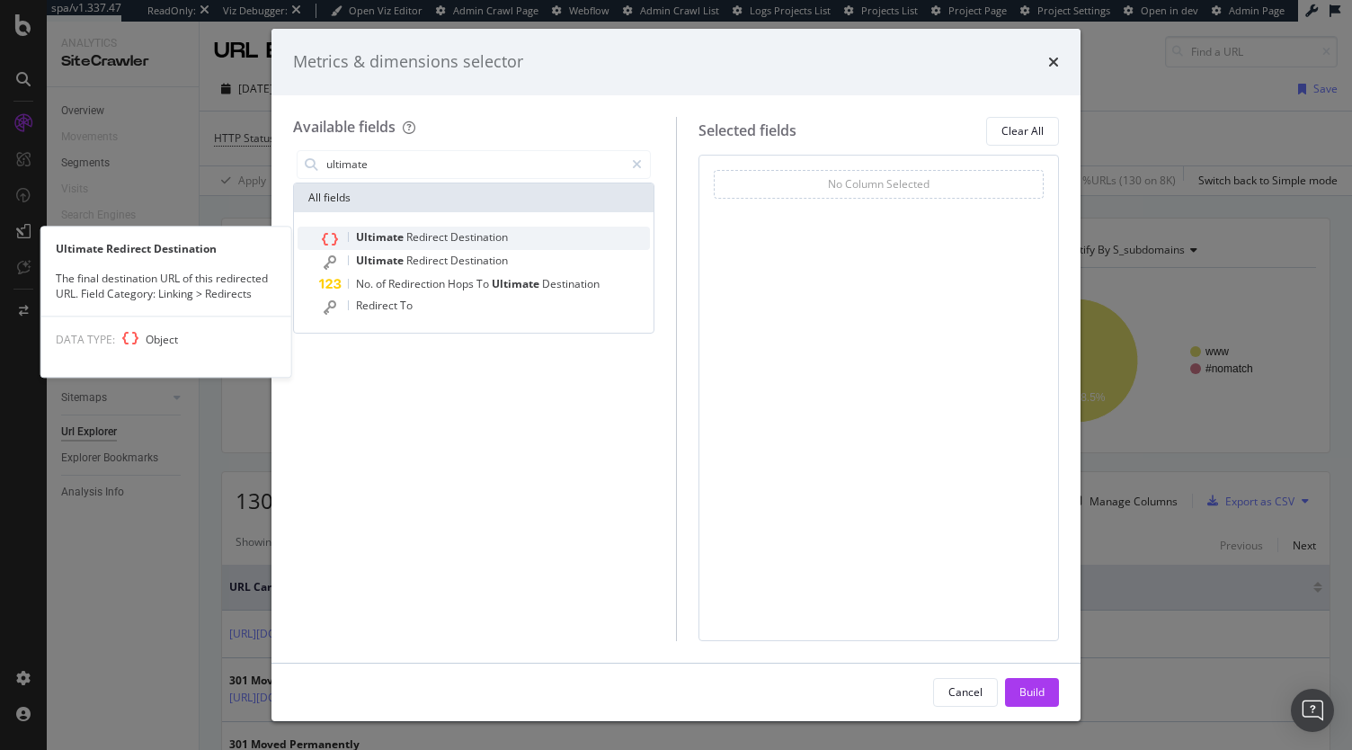
type input "ultimate"
click at [484, 240] on span "Destination" at bounding box center [479, 236] width 58 height 15
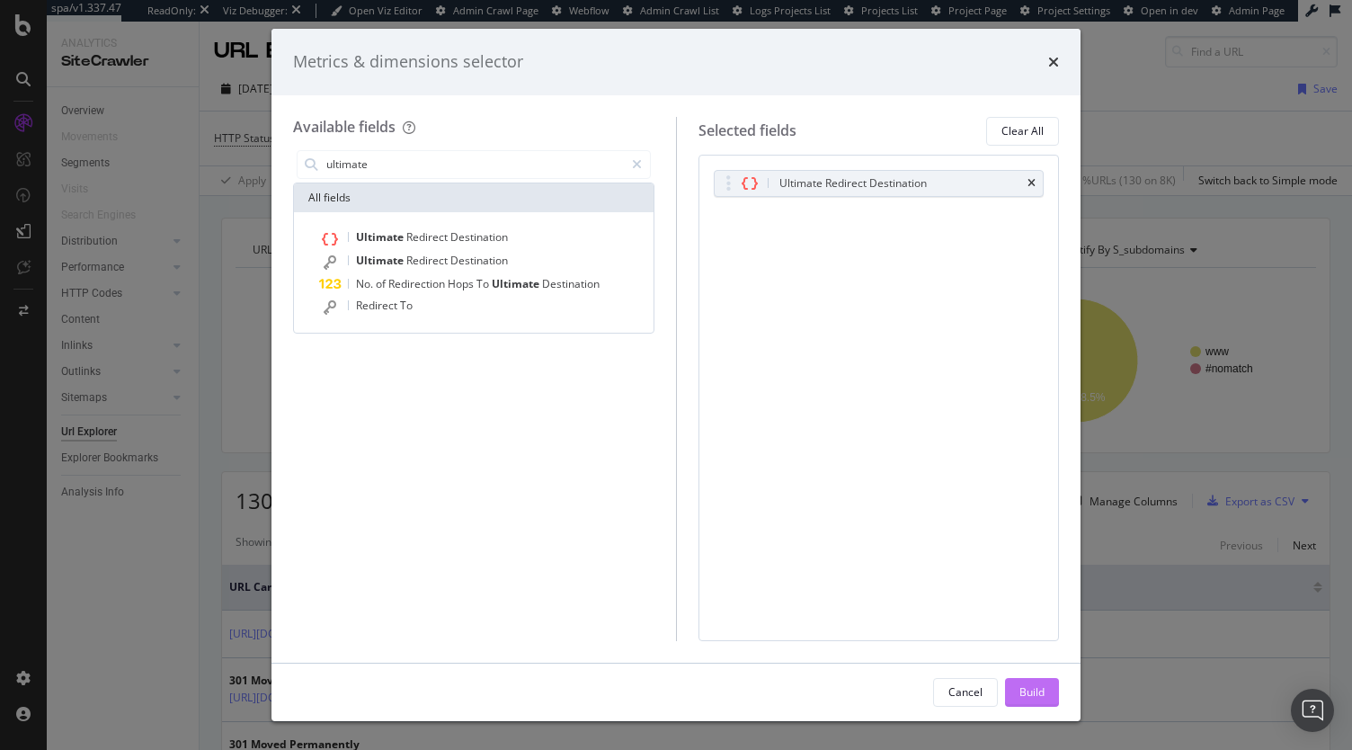
click at [1040, 695] on div "Build" at bounding box center [1031, 691] width 25 height 15
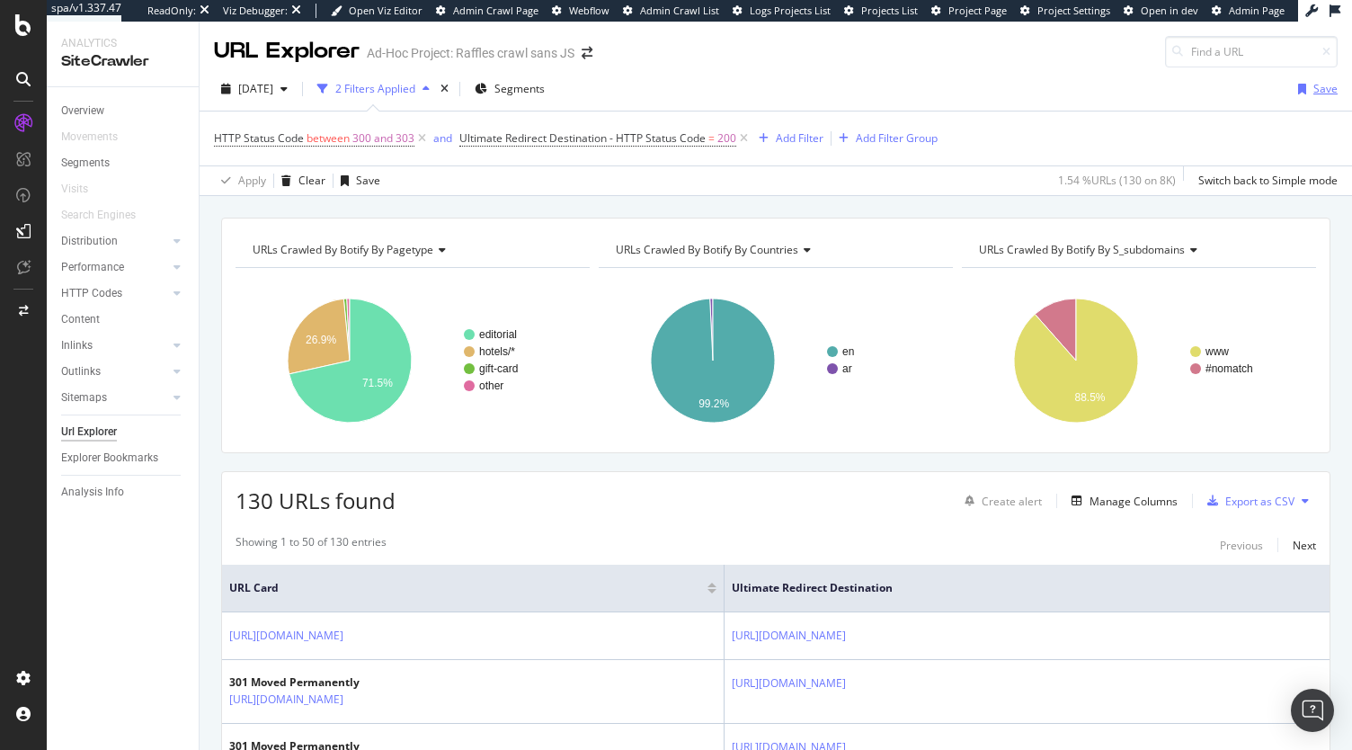
click at [1313, 88] on div "Save" at bounding box center [1325, 88] width 24 height 15
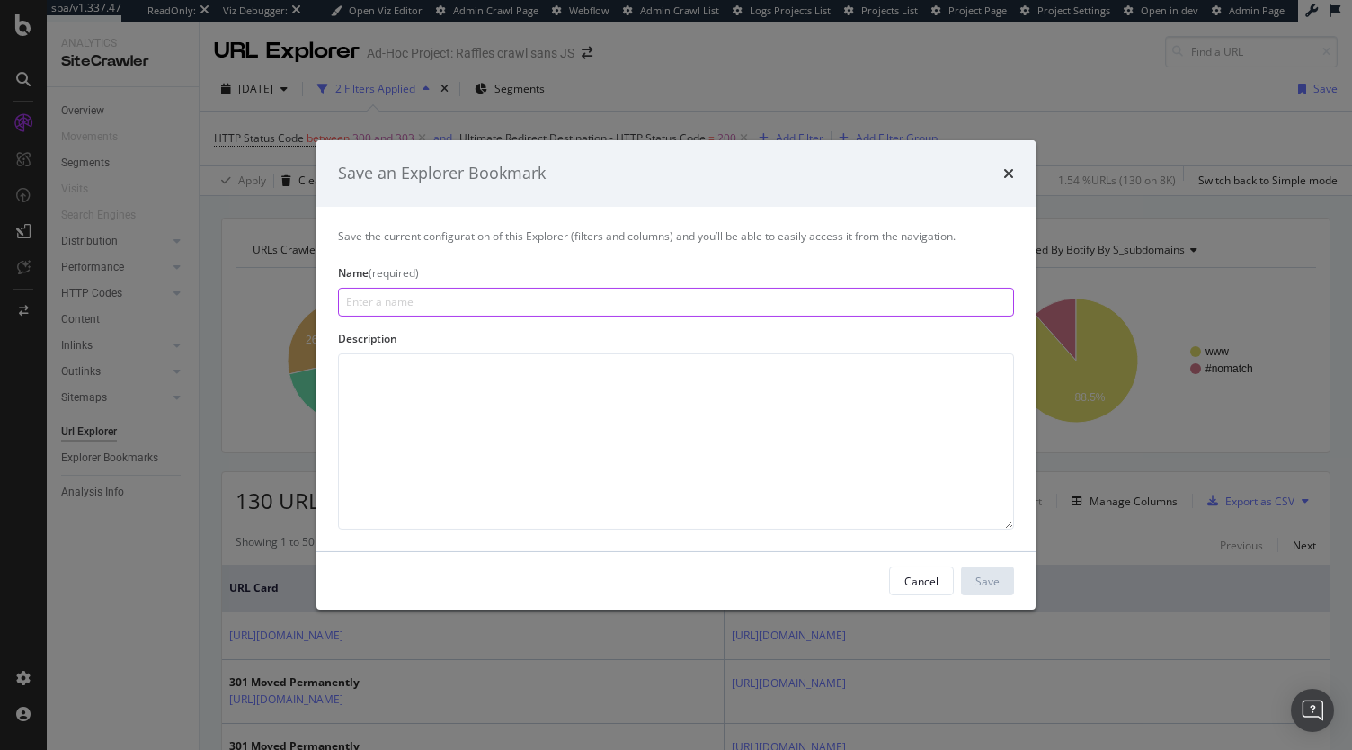
paste input "3xx & Destination Export"
type input "3xx & Destination Export"
click at [1008, 583] on button "Save" at bounding box center [987, 580] width 53 height 29
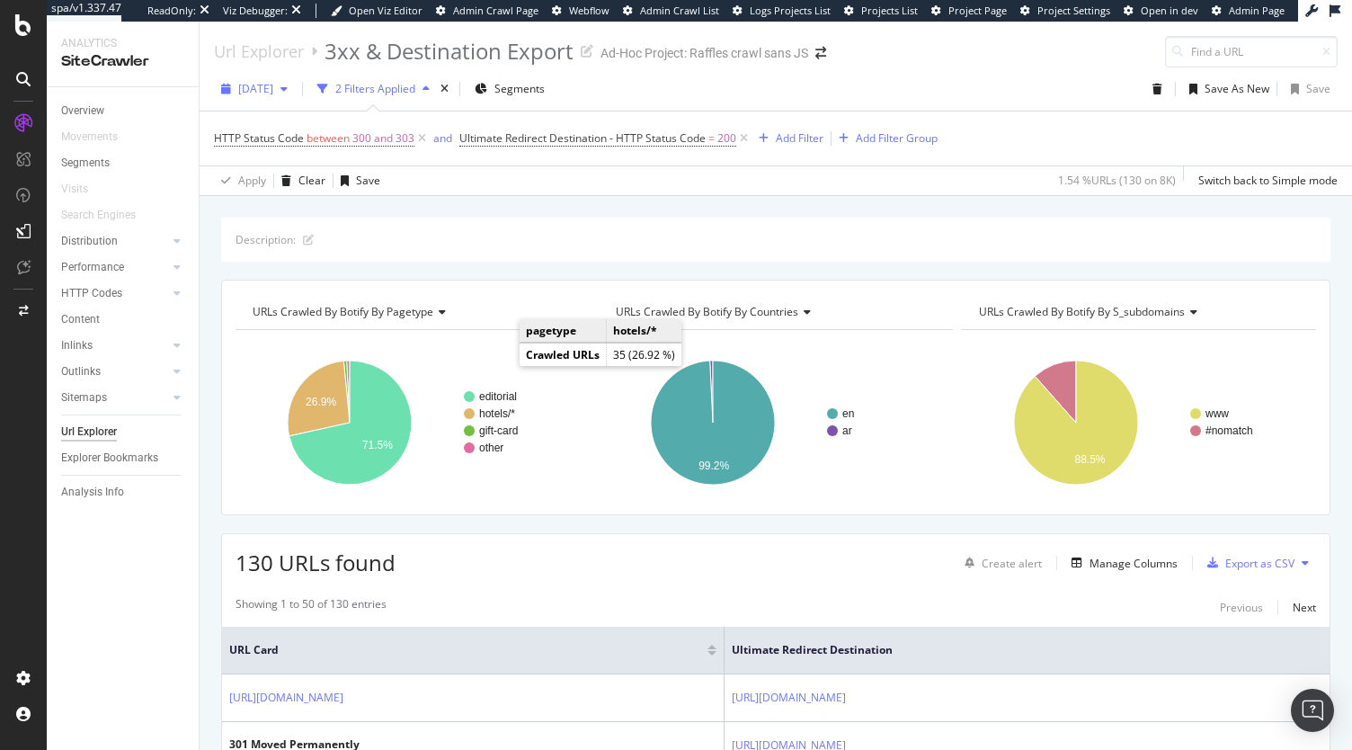
click at [273, 85] on span "2025 Sep. 16th" at bounding box center [255, 88] width 35 height 15
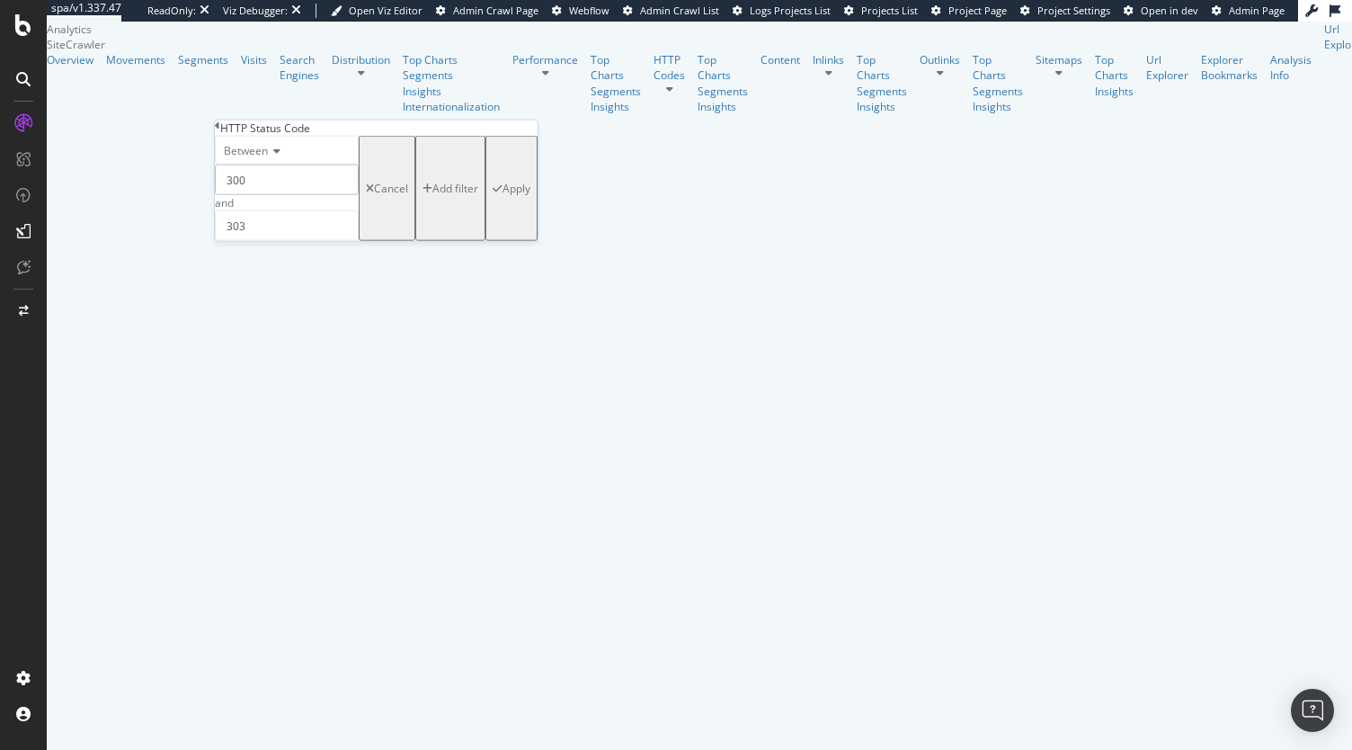
click at [307, 195] on input "300" at bounding box center [287, 180] width 144 height 31
type input "3"
type input "399"
type input "499"
click at [289, 195] on input "399" at bounding box center [287, 180] width 144 height 31
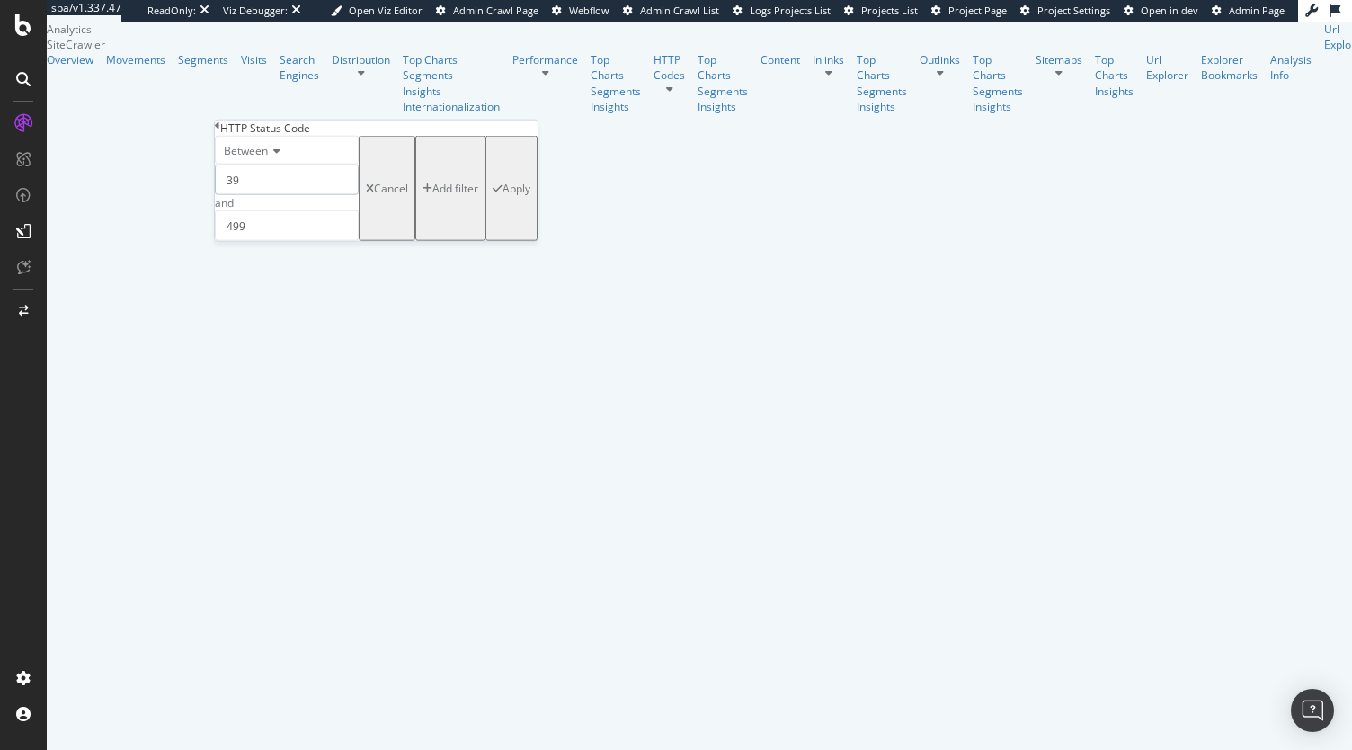
type input "399"
click at [493, 238] on div "Apply" at bounding box center [512, 188] width 38 height 100
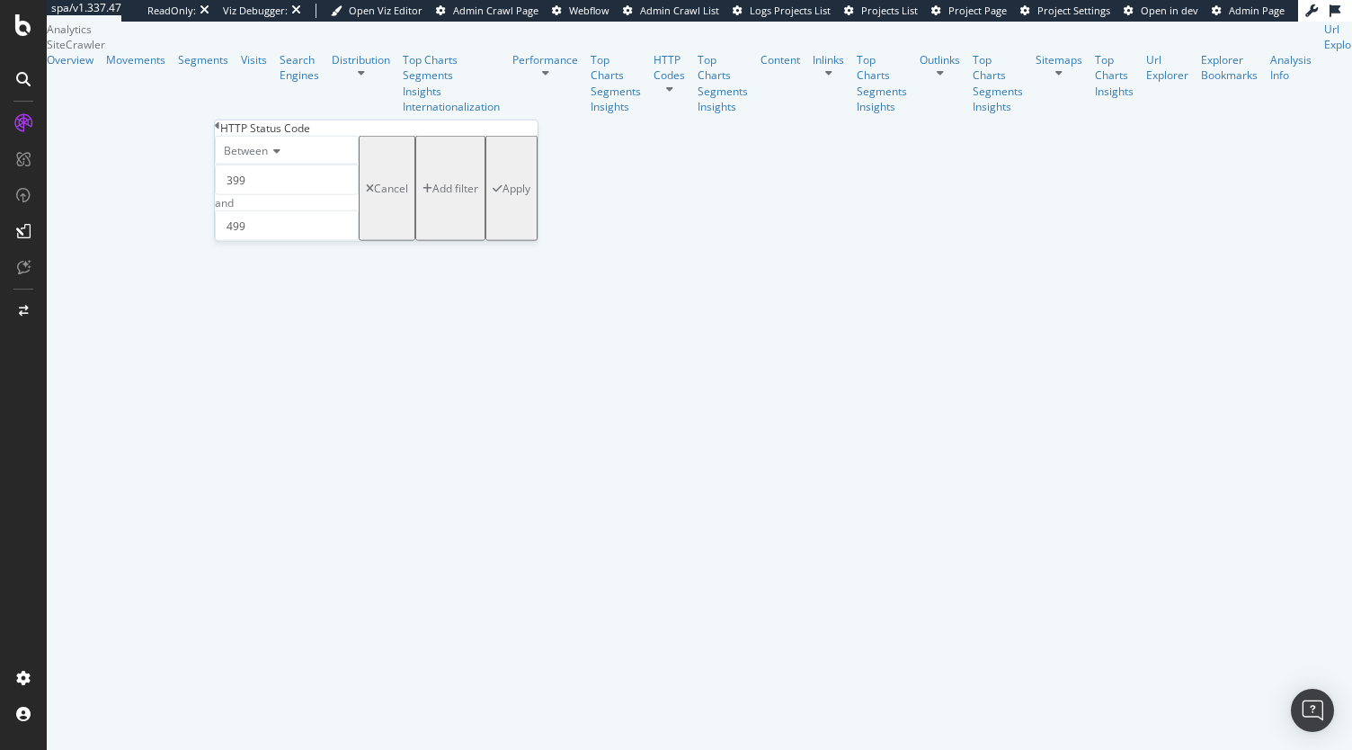
click at [421, 241] on div "Between 399 and 499 Cancel Add filter Apply" at bounding box center [376, 188] width 323 height 105
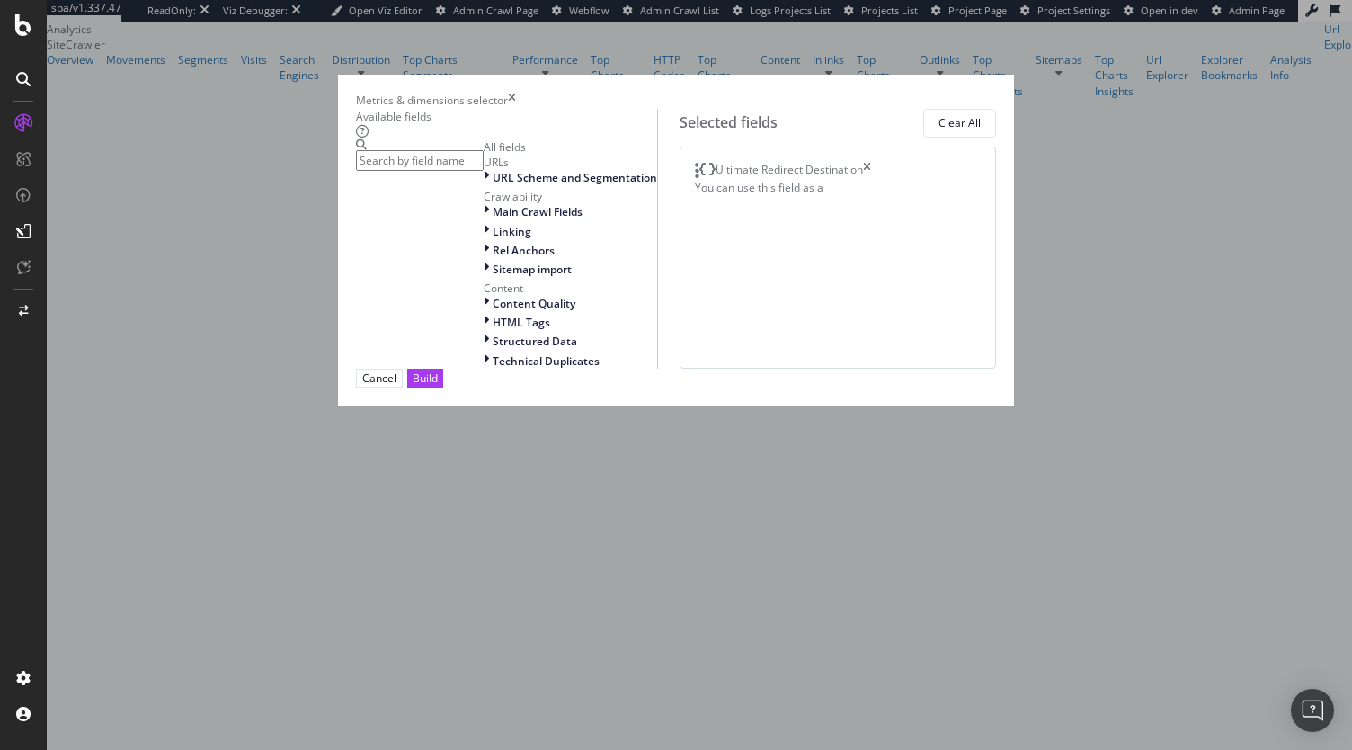
click at [996, 182] on div "Ultimate Redirect Destination You can use this field as a To pick up a draggabl…" at bounding box center [838, 258] width 316 height 222
click at [871, 179] on icon "times" at bounding box center [867, 171] width 8 height 18
drag, startPoint x: 1043, startPoint y: 698, endPoint x: 1037, endPoint y: 678, distance: 20.8
click at [438, 386] on div "Build" at bounding box center [425, 377] width 25 height 15
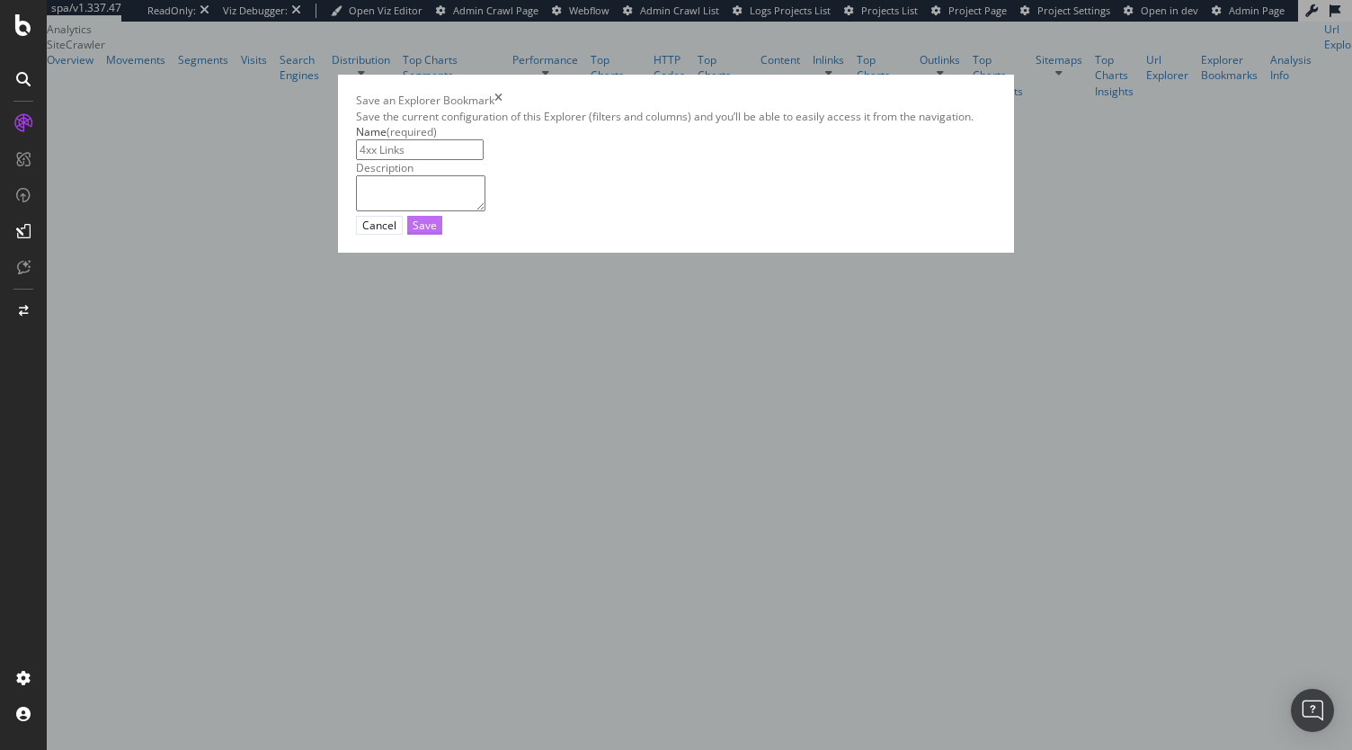
type input "4xx Links"
click at [442, 235] on button "Save" at bounding box center [424, 225] width 35 height 19
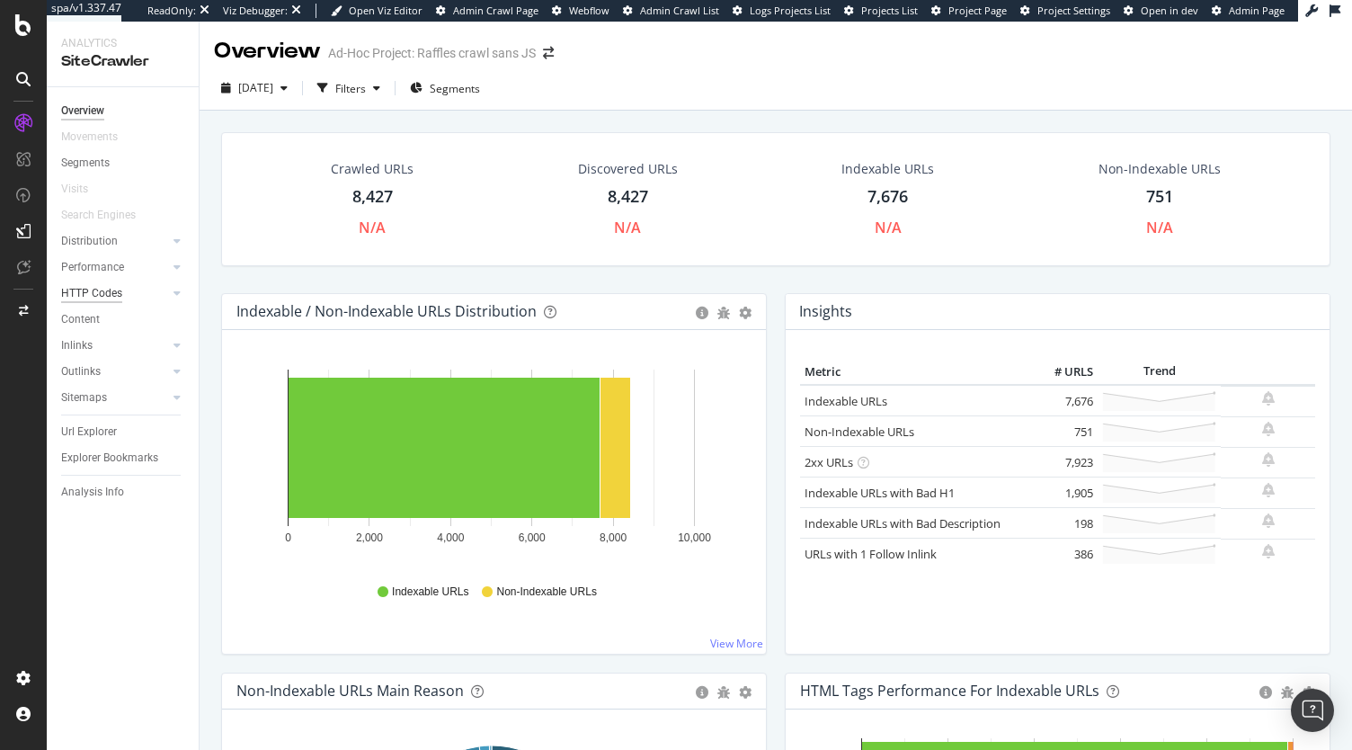
click at [102, 296] on div "HTTP Codes" at bounding box center [91, 293] width 61 height 19
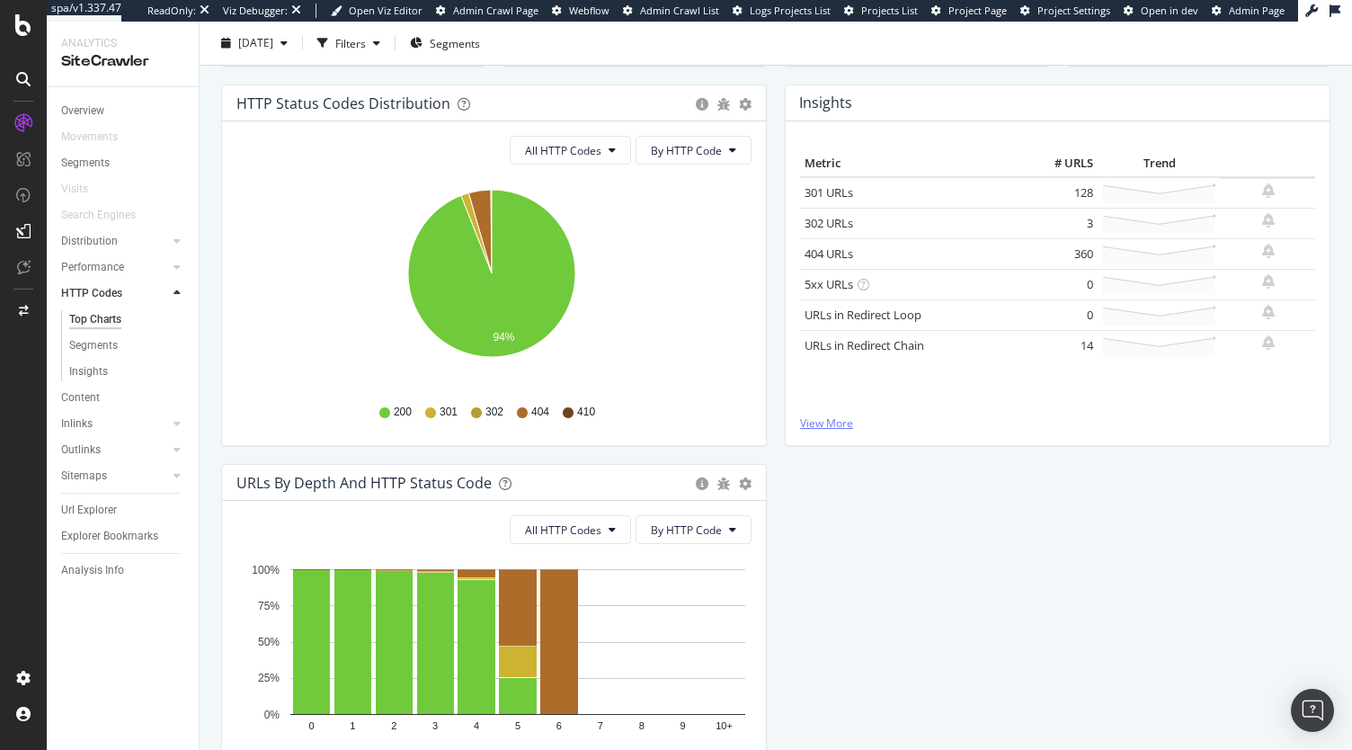
click at [816, 419] on link "View More" at bounding box center [1057, 422] width 515 height 15
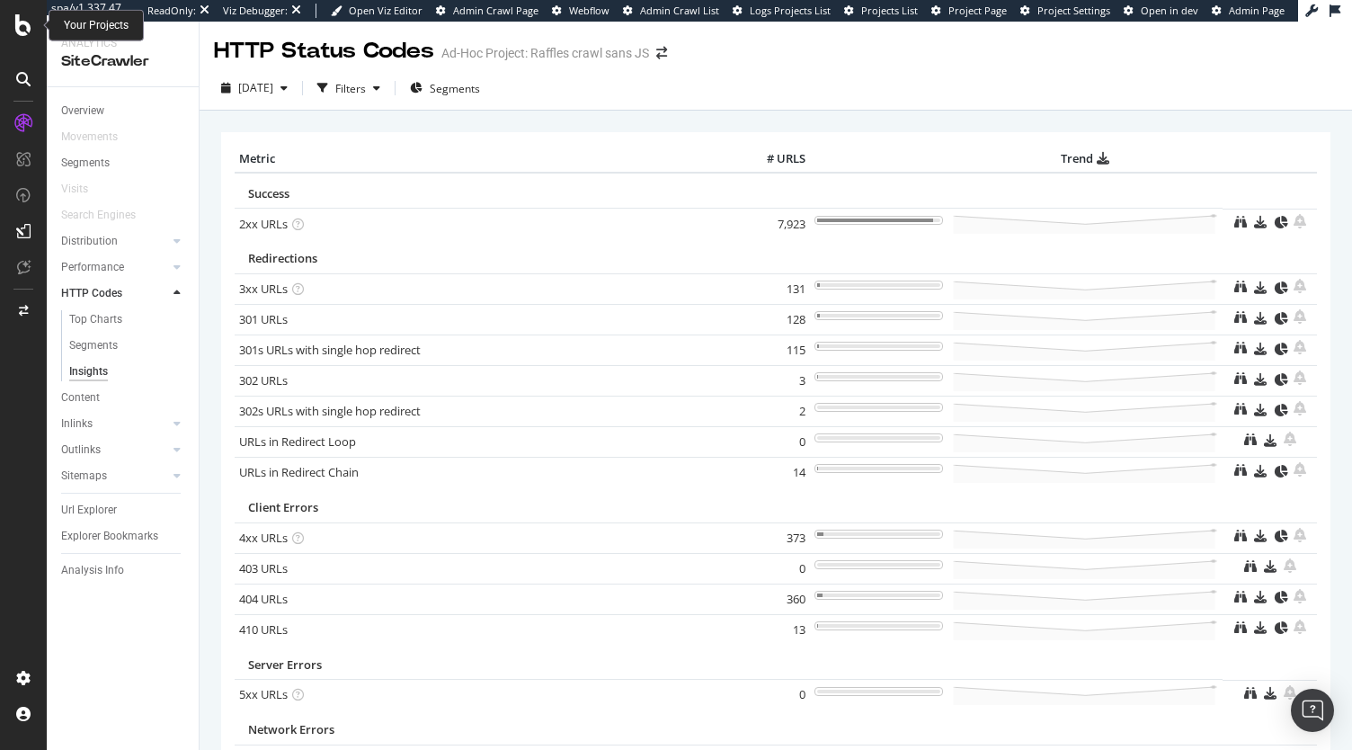
click at [25, 32] on icon at bounding box center [23, 25] width 16 height 22
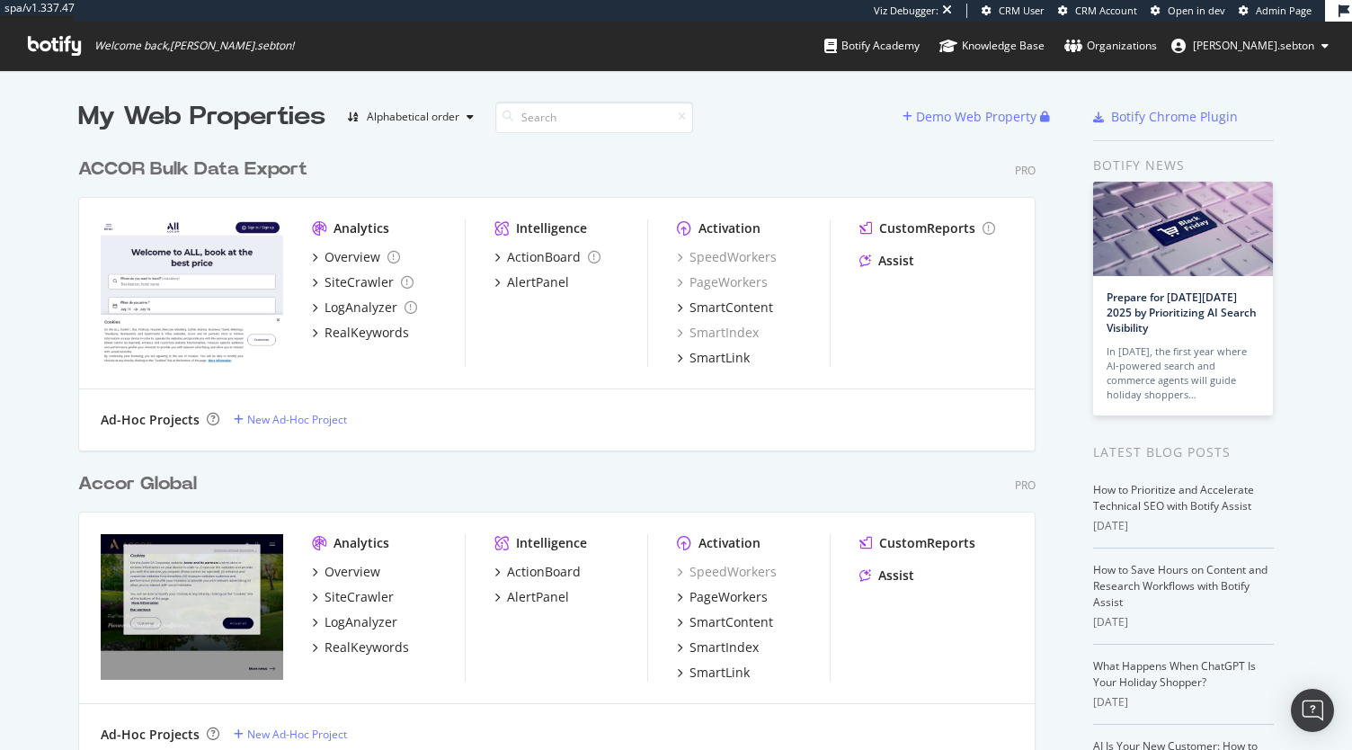
scroll to position [450, 0]
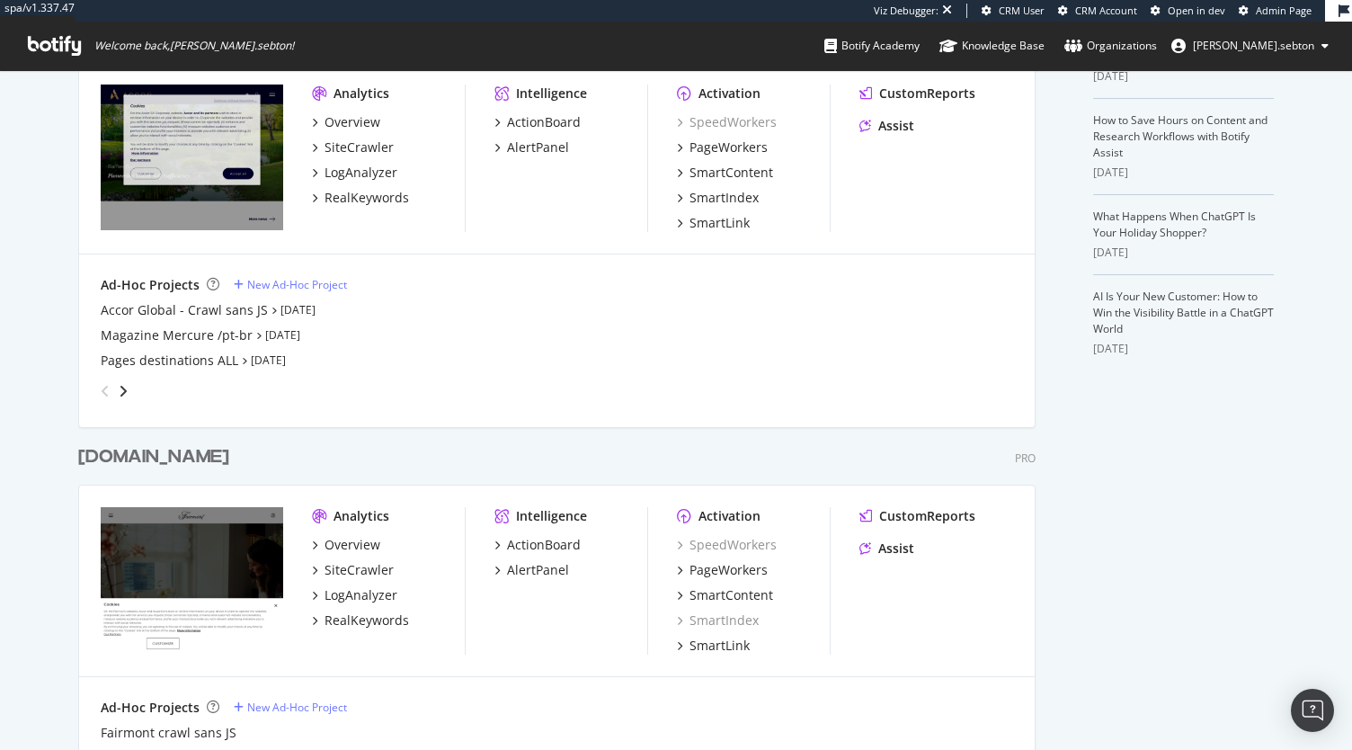
click at [180, 465] on div "fairmont.com" at bounding box center [153, 457] width 151 height 26
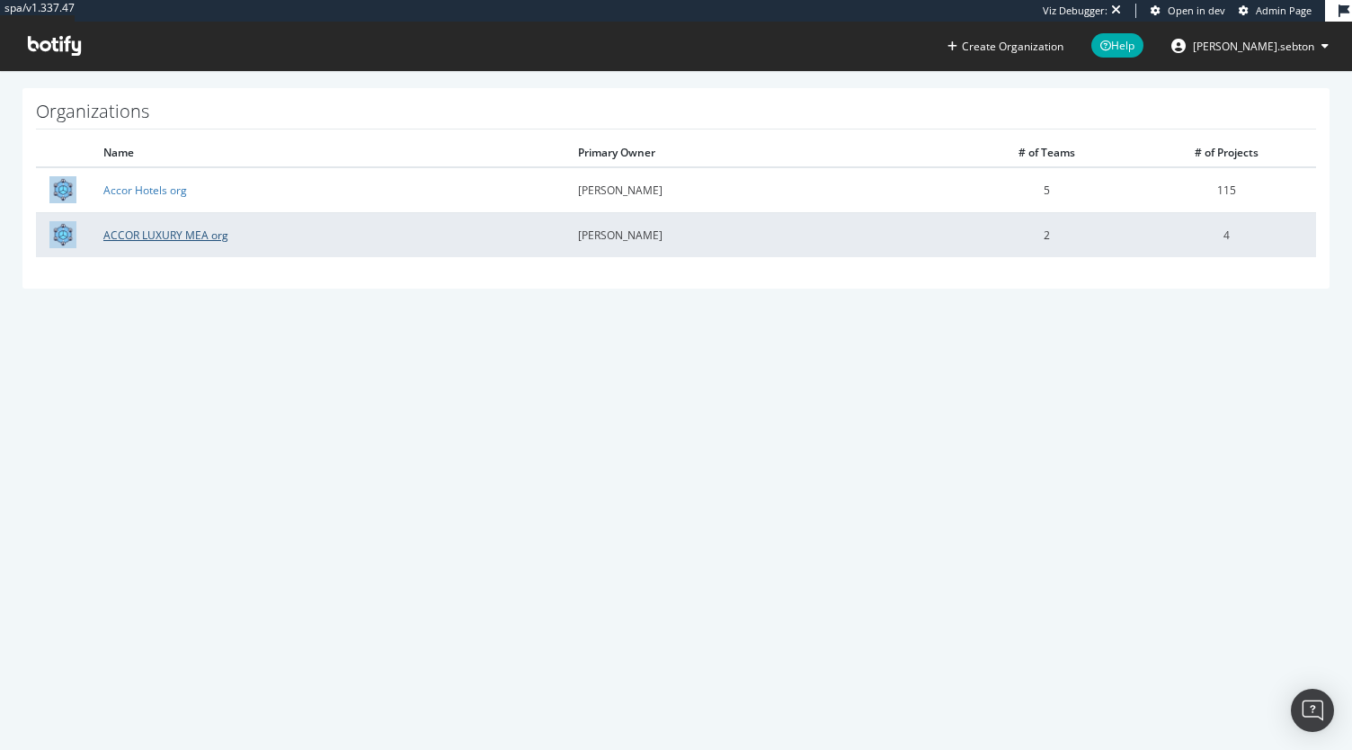
click at [213, 237] on link "ACCOR LUXURY MEA org" at bounding box center [165, 234] width 125 height 15
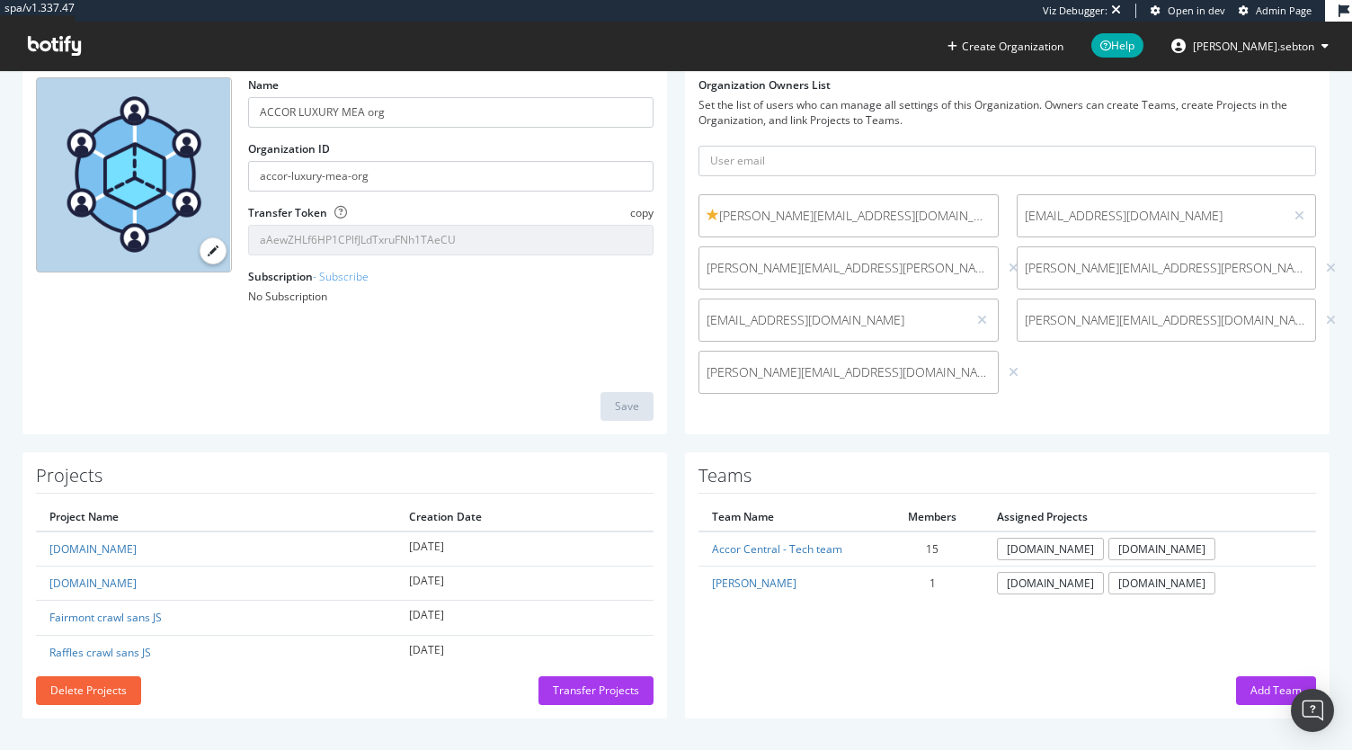
scroll to position [119, 0]
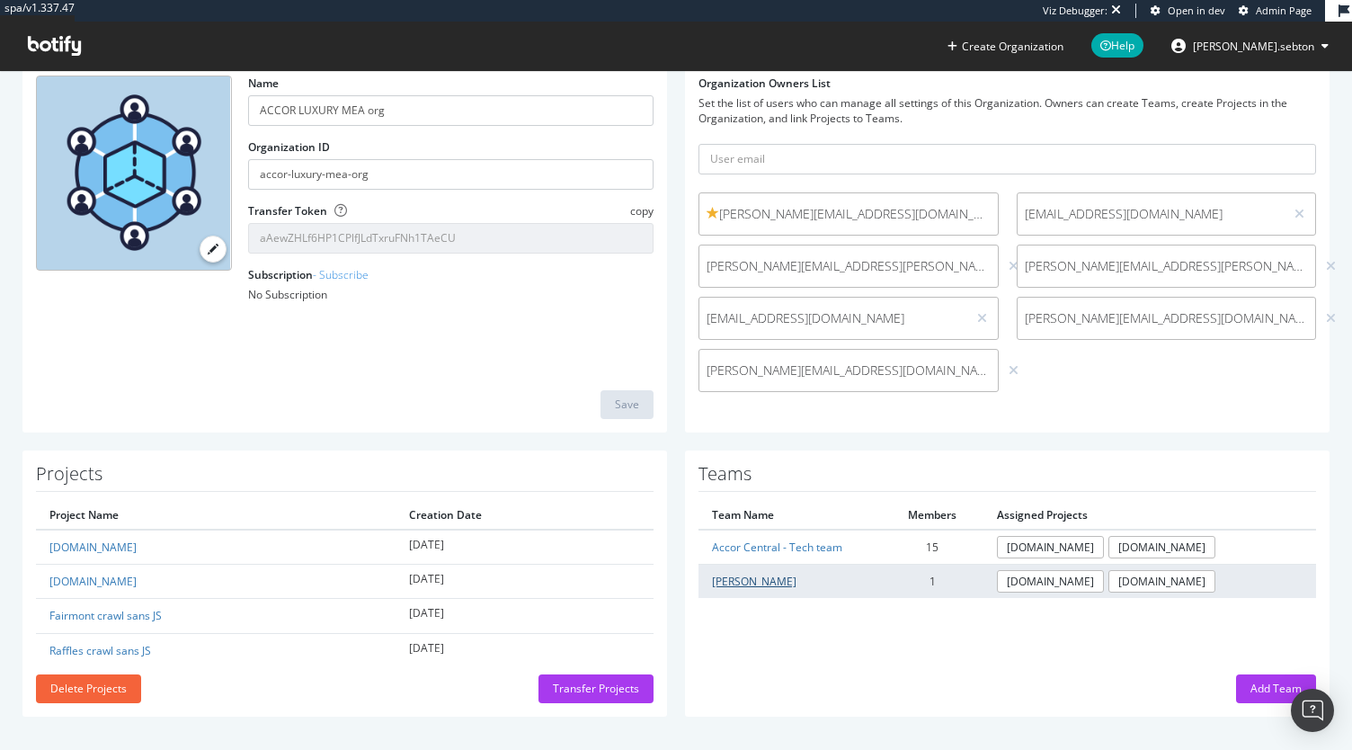
click at [719, 577] on link "Yuri" at bounding box center [754, 581] width 85 height 15
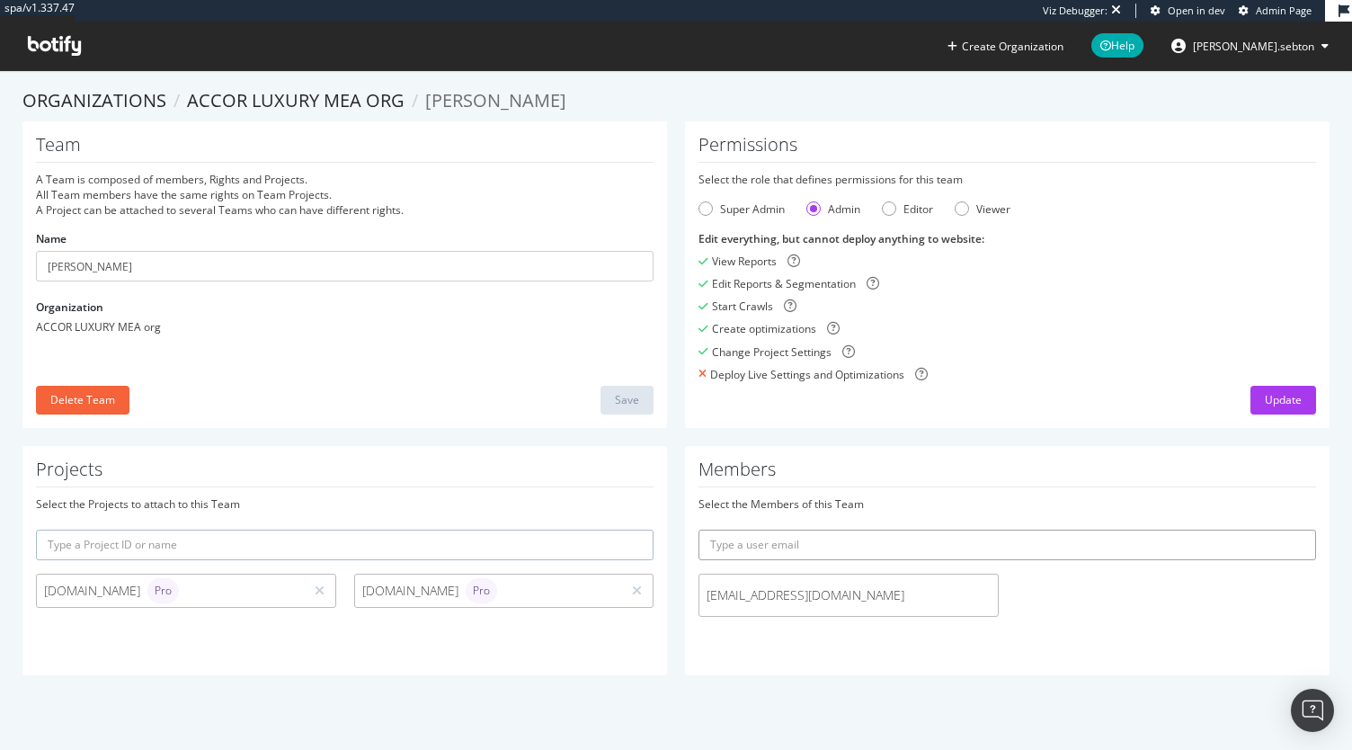
click at [803, 539] on input "text" at bounding box center [1008, 545] width 618 height 31
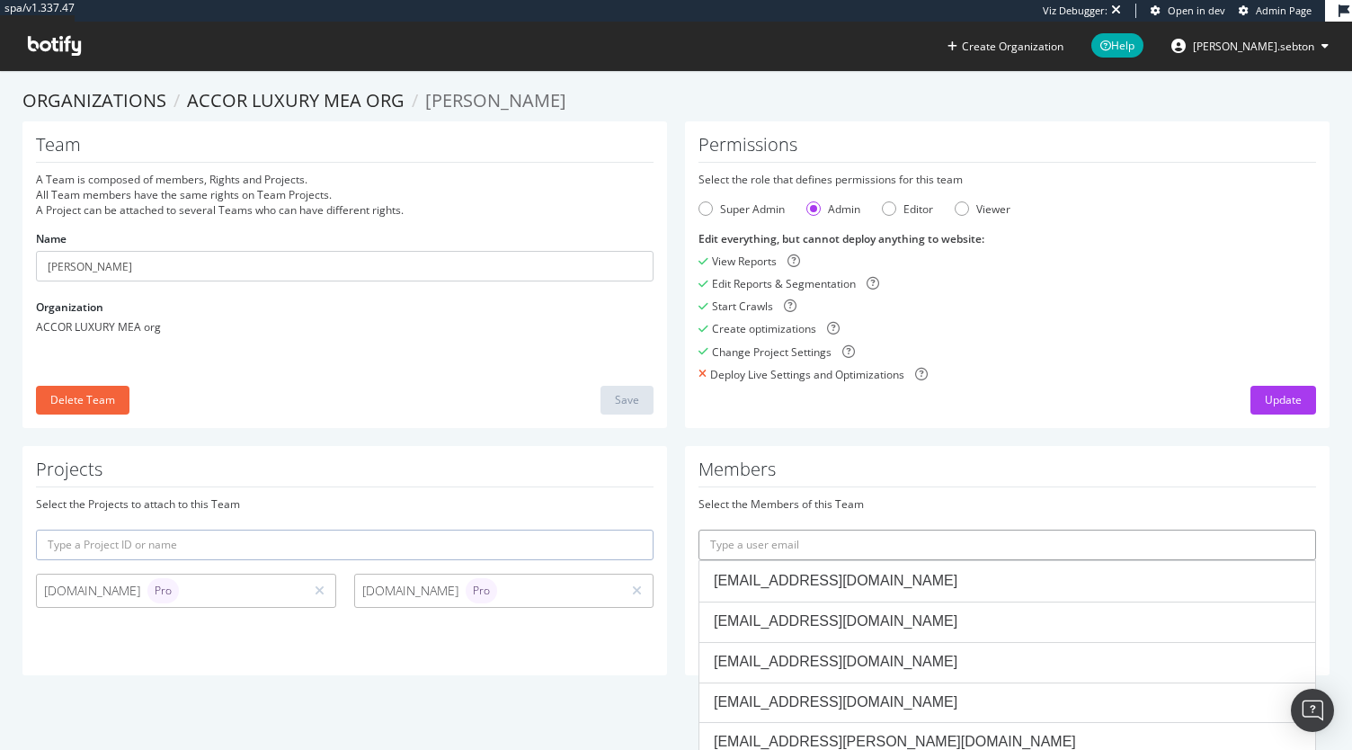
paste input "accor-central-seo@yuriandneil.com"
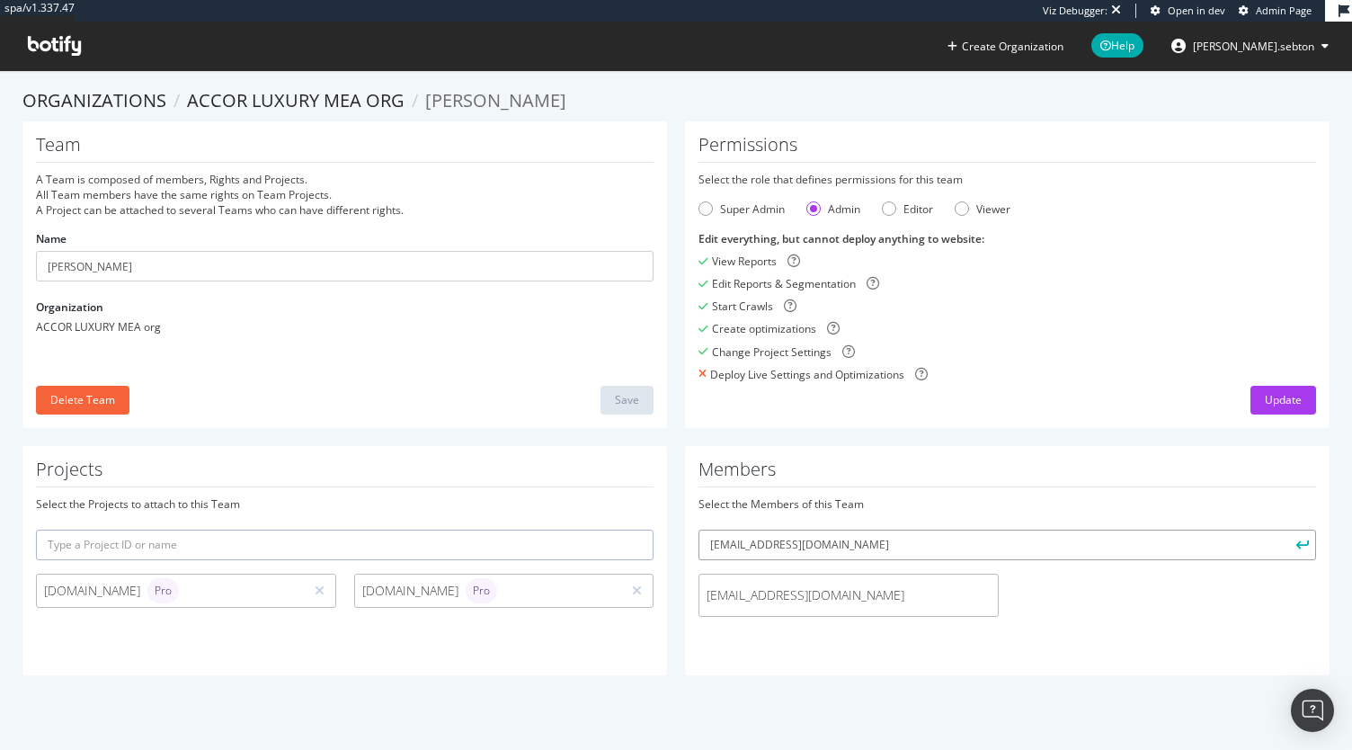
type input "accor-central-seo@yuriandneil.com"
click at [1286, 530] on button "submit" at bounding box center [1301, 545] width 31 height 31
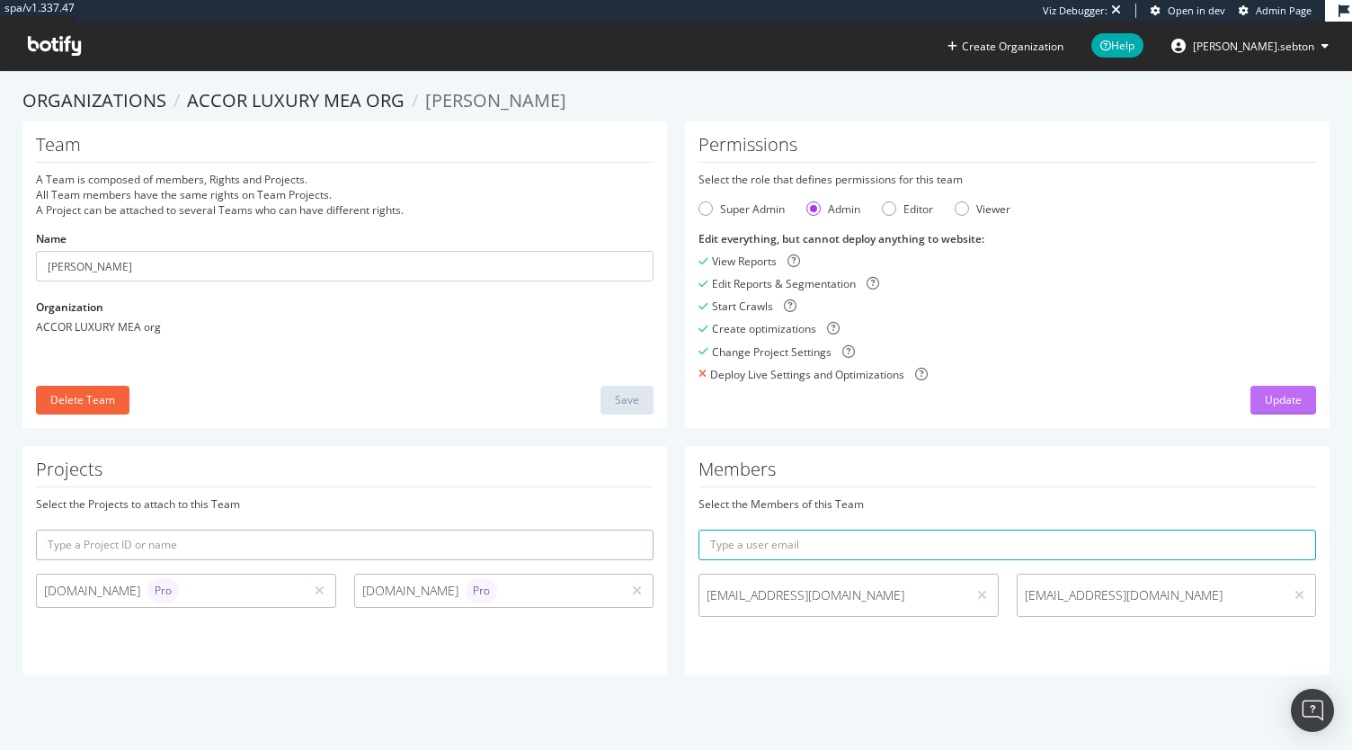
click at [1268, 402] on div "Update" at bounding box center [1283, 399] width 37 height 15
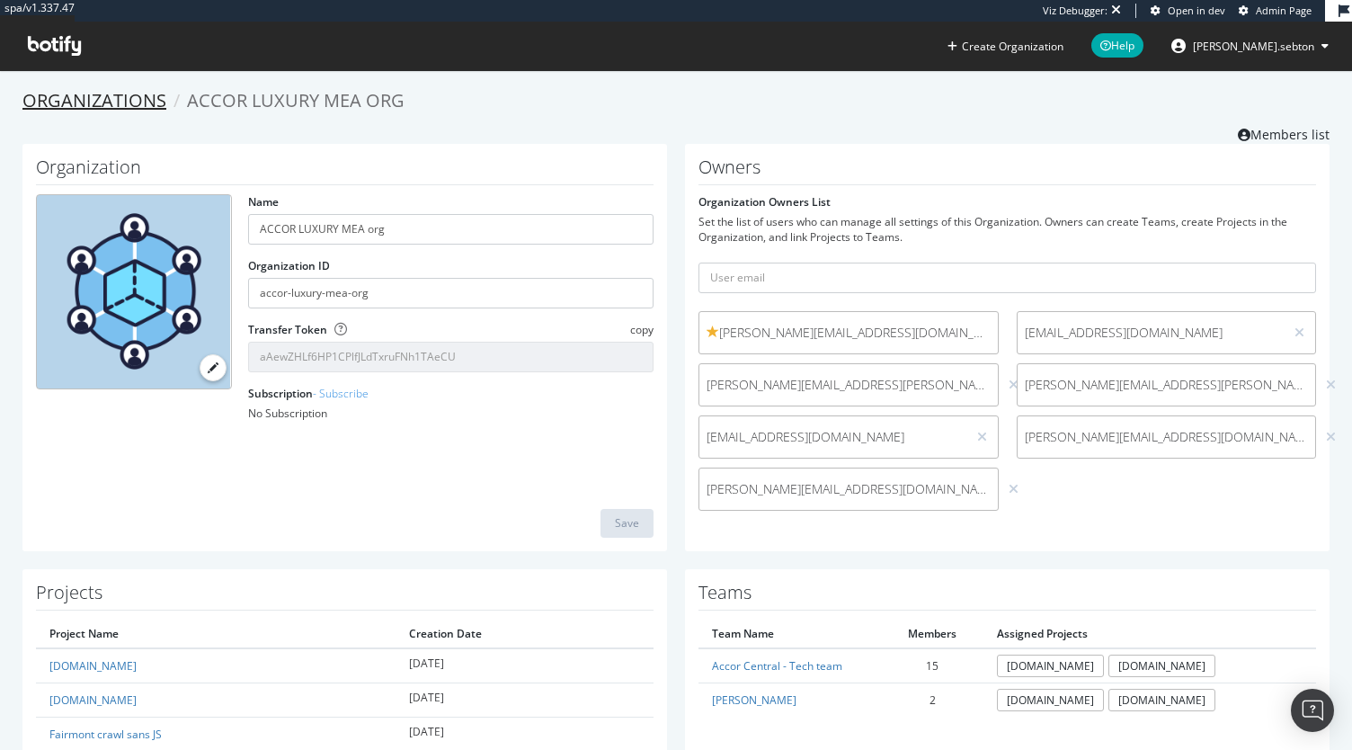
click at [150, 109] on link "Organizations" at bounding box center [94, 100] width 144 height 24
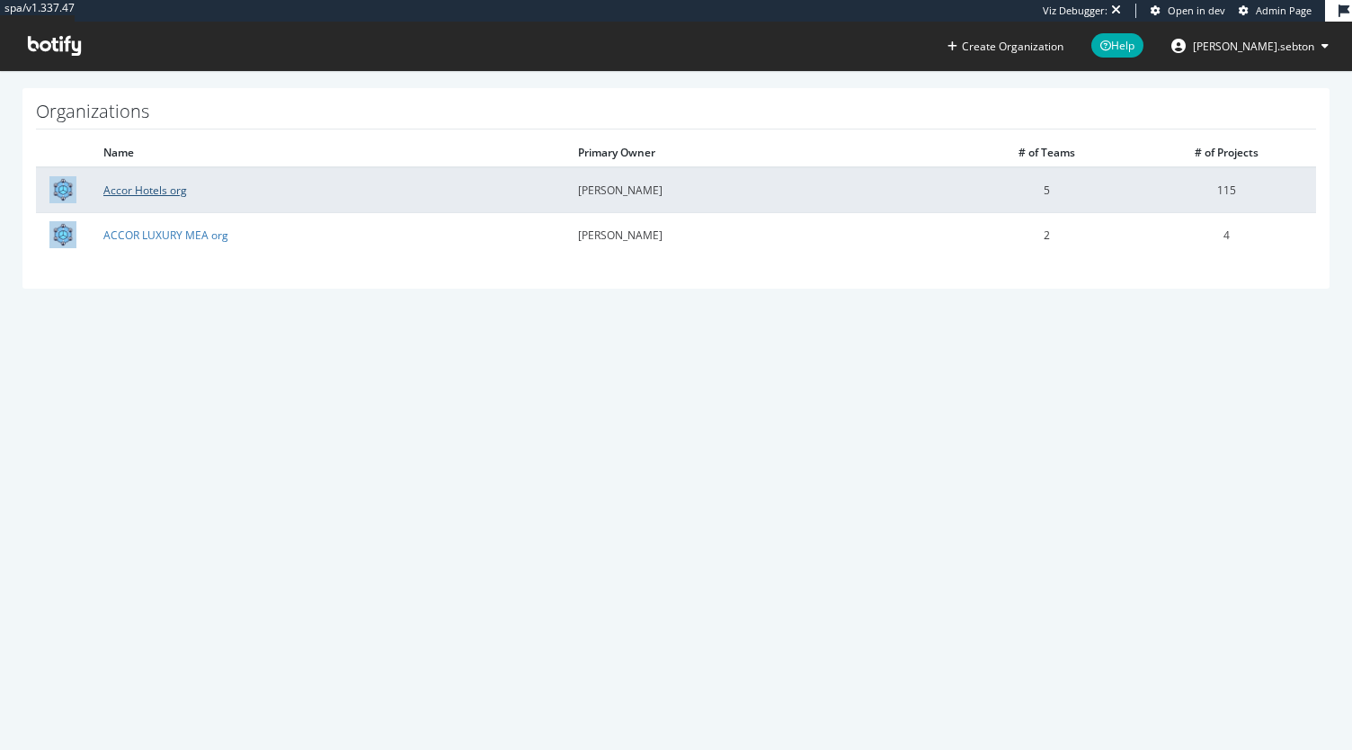
click at [168, 186] on link "Accor Hotels org" at bounding box center [145, 189] width 84 height 15
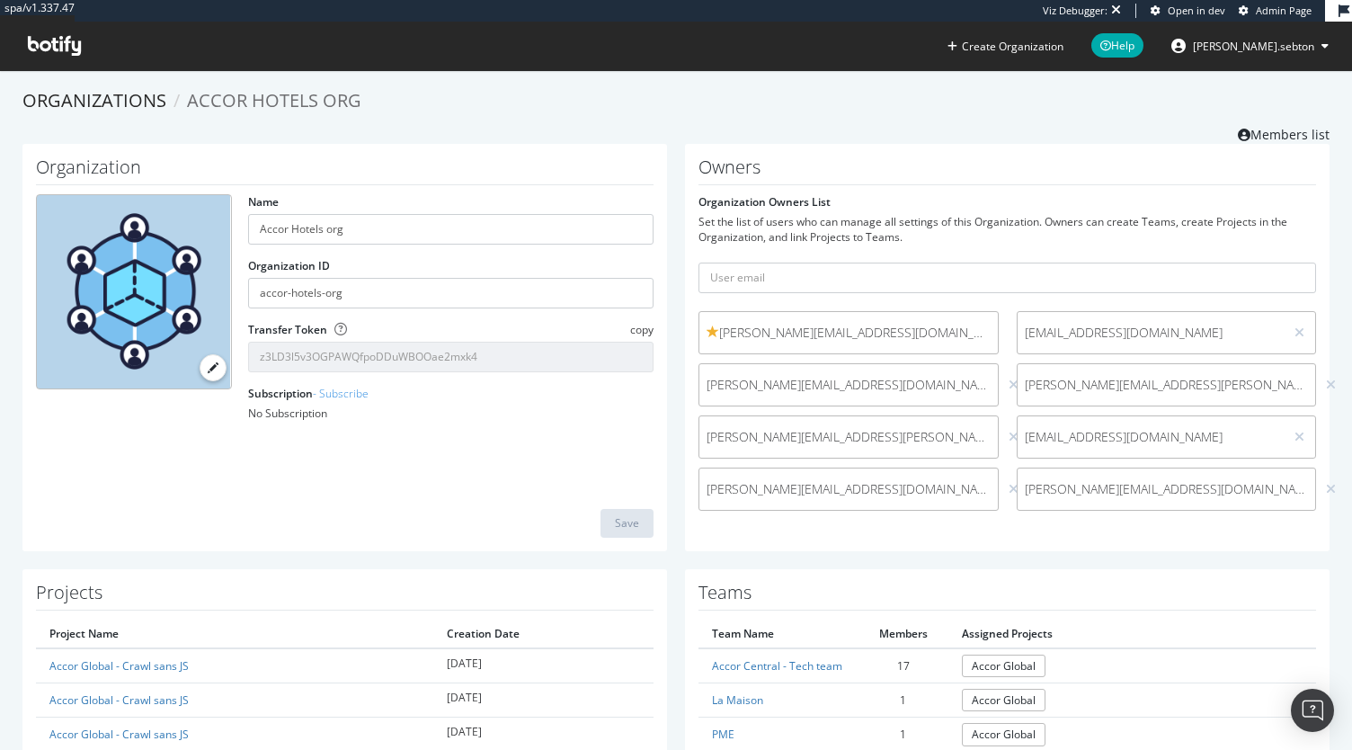
scroll to position [180, 0]
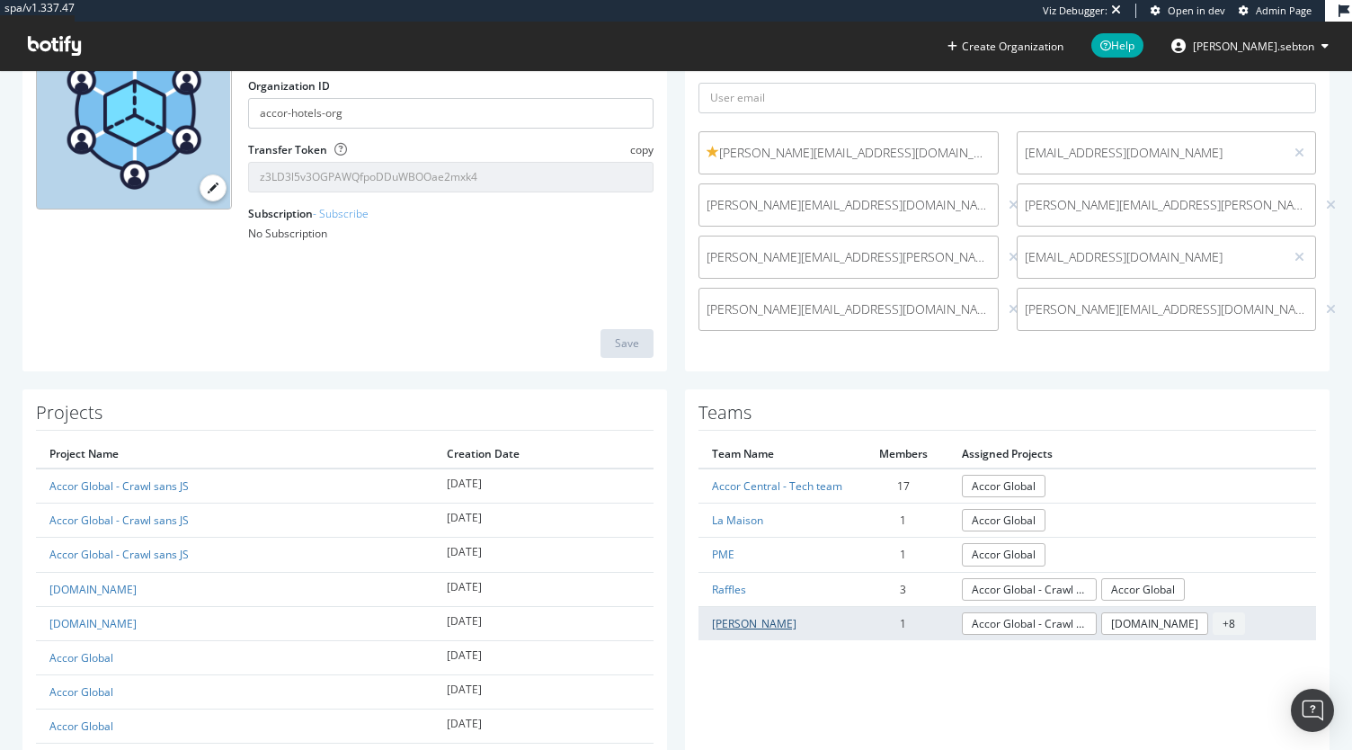
click at [716, 618] on link "Yuri" at bounding box center [754, 623] width 85 height 15
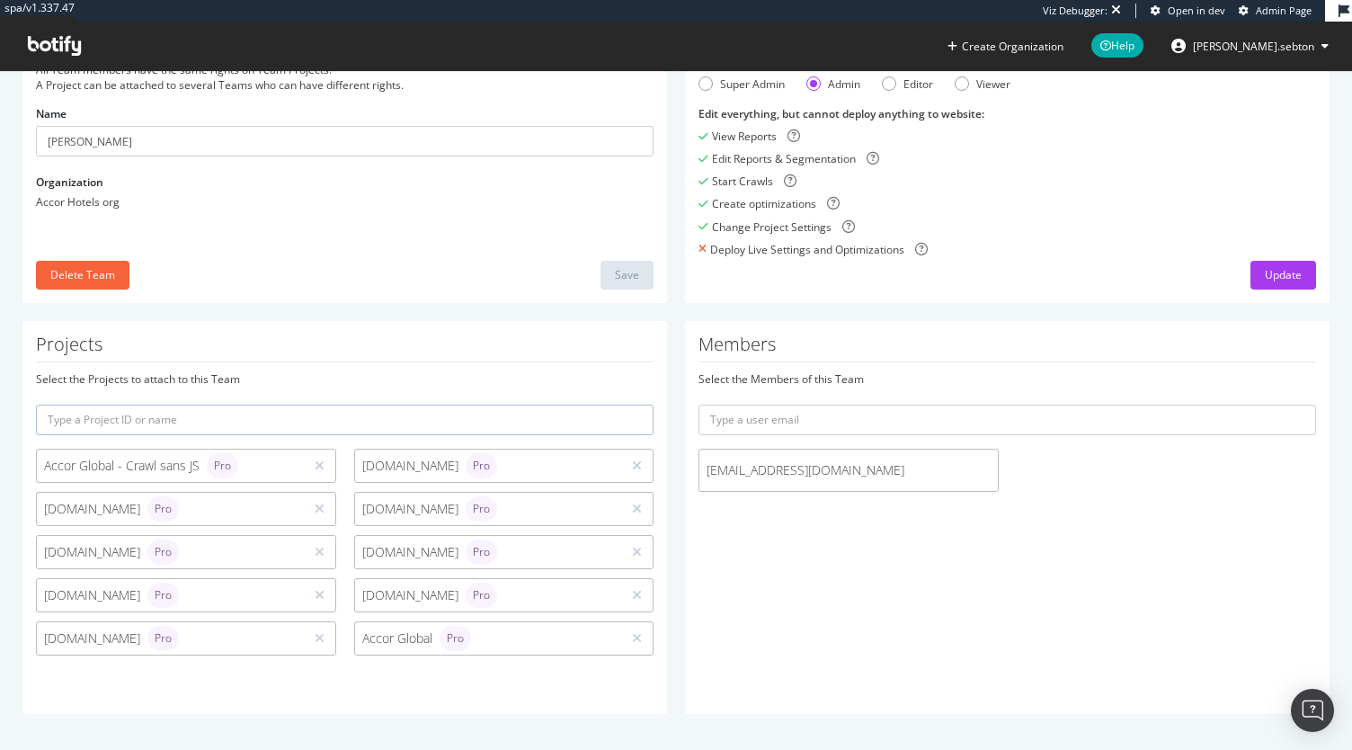
scroll to position [124, 0]
click at [851, 421] on input "text" at bounding box center [1008, 420] width 618 height 31
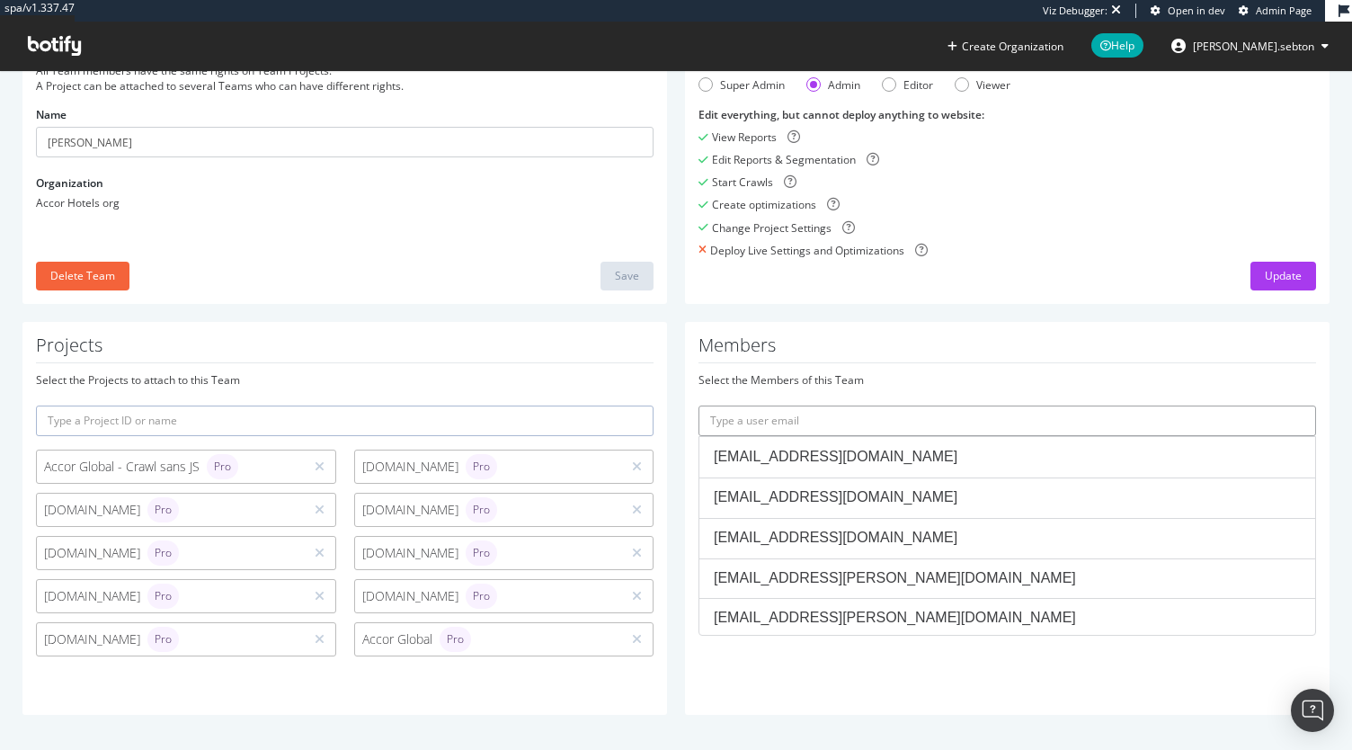
paste input "accor-central-seo@yuriandneil.com"
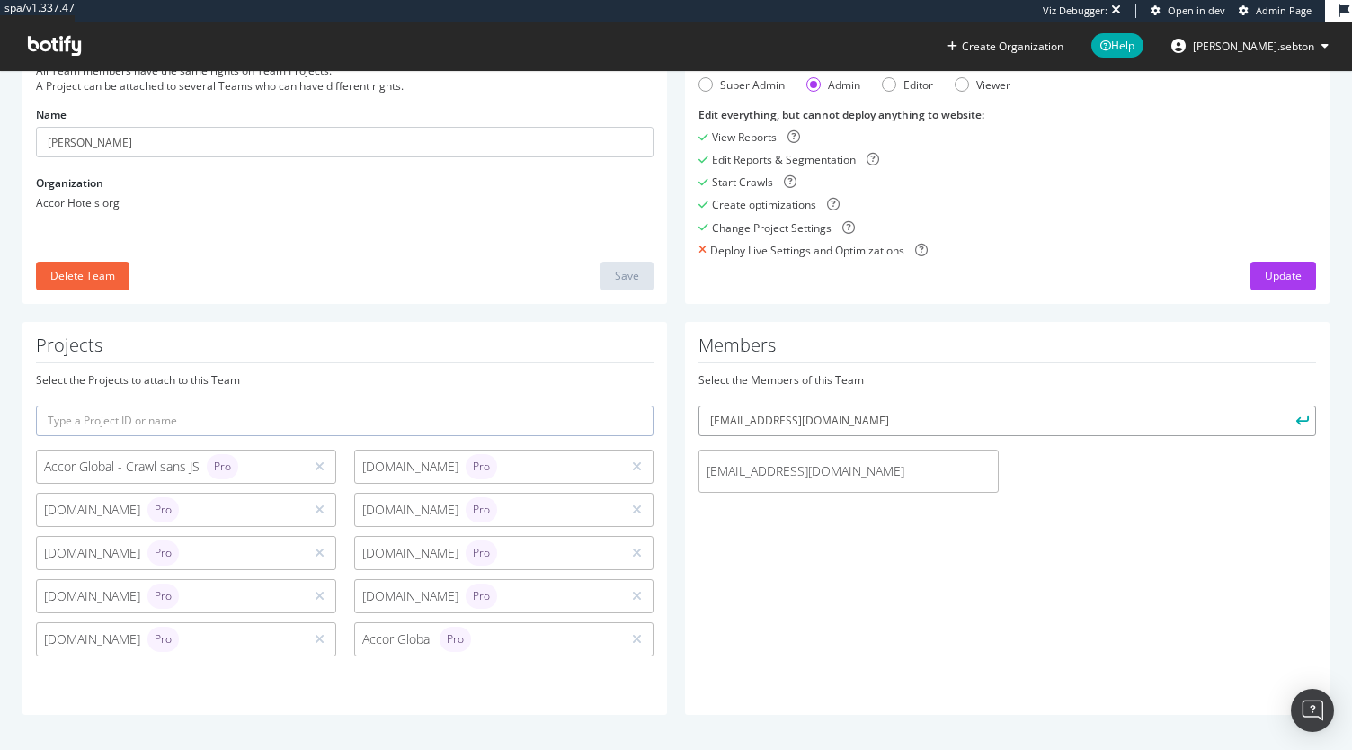
type input "accor-central-seo@yuriandneil.com"
click at [1286, 405] on button "submit" at bounding box center [1301, 420] width 31 height 31
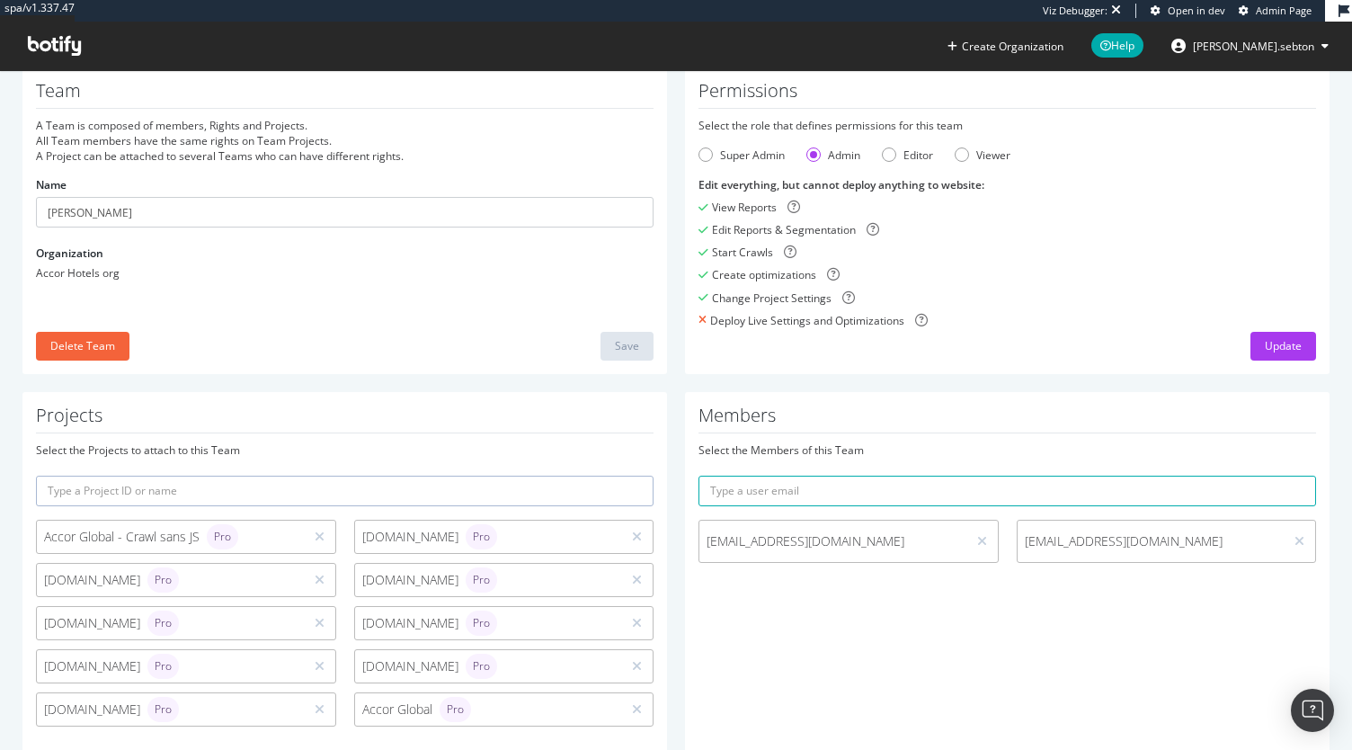
scroll to position [0, 0]
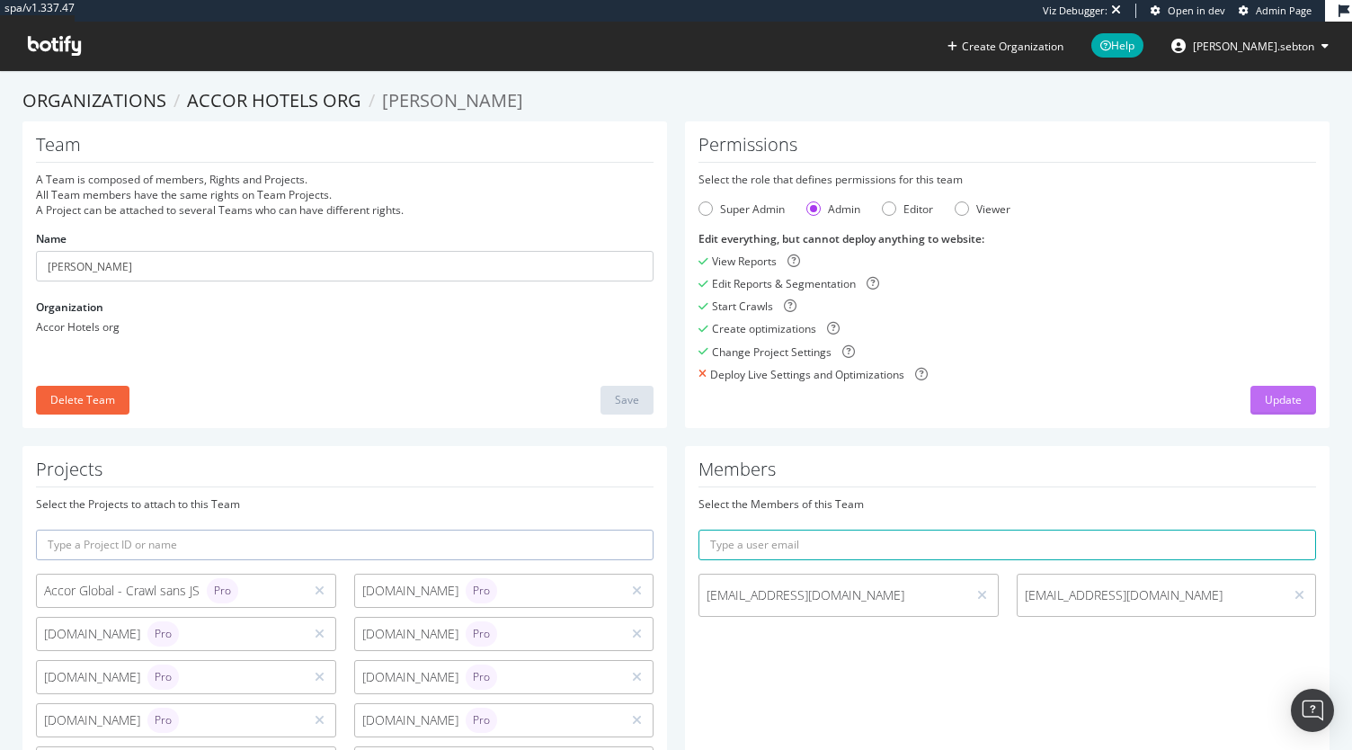
click at [1272, 402] on div "Update" at bounding box center [1283, 399] width 37 height 15
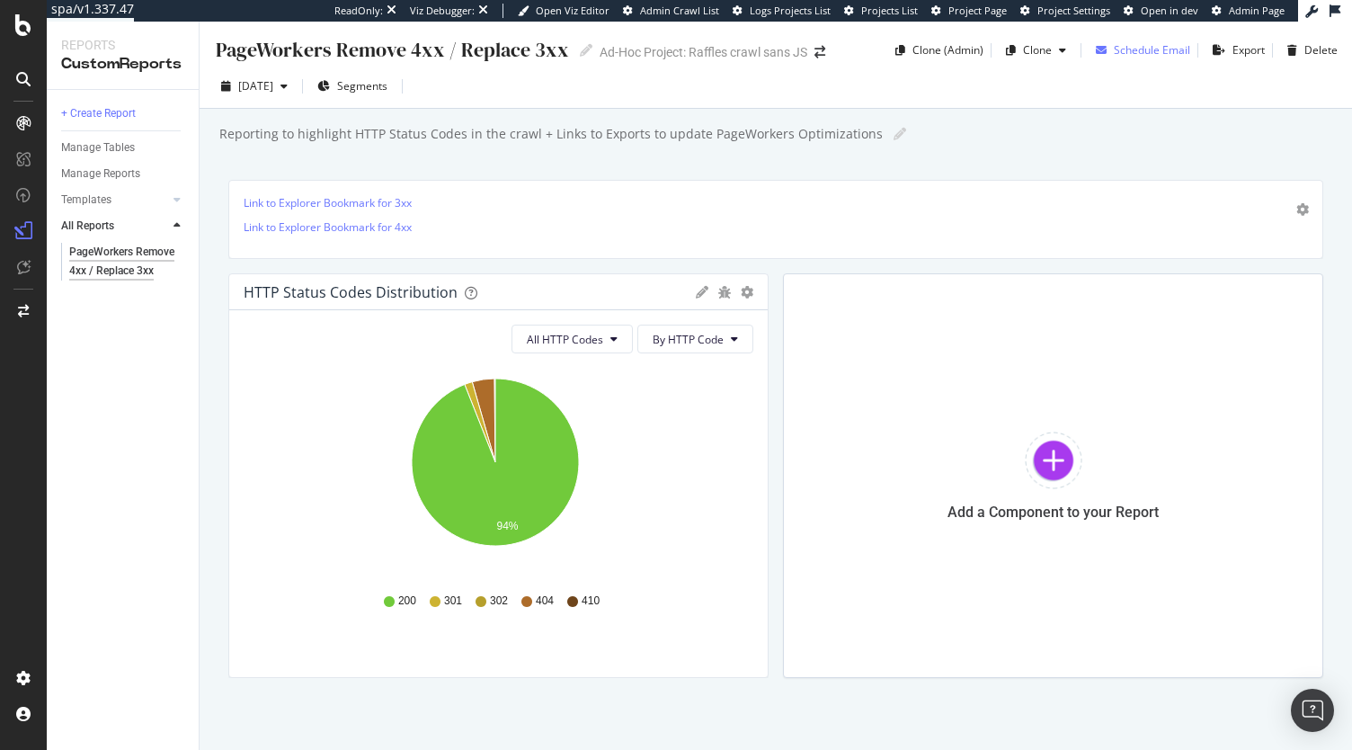
click at [1147, 44] on div "Schedule Email" at bounding box center [1152, 49] width 76 height 15
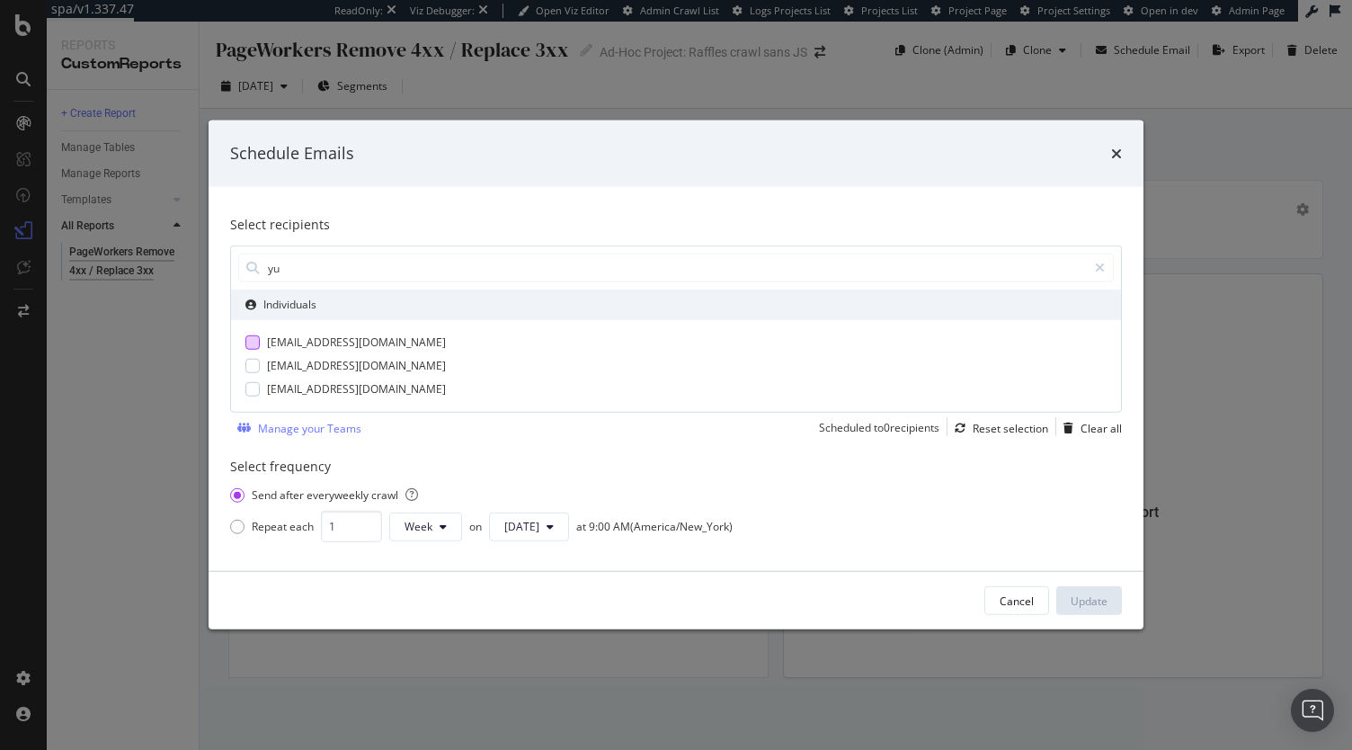
type input "yu"
click at [323, 346] on div "[EMAIL_ADDRESS][DOMAIN_NAME]" at bounding box center [356, 342] width 179 height 16
click at [372, 389] on div "[EMAIL_ADDRESS][DOMAIN_NAME]" at bounding box center [356, 389] width 179 height 16
click at [1116, 600] on button "Update" at bounding box center [1089, 600] width 66 height 29
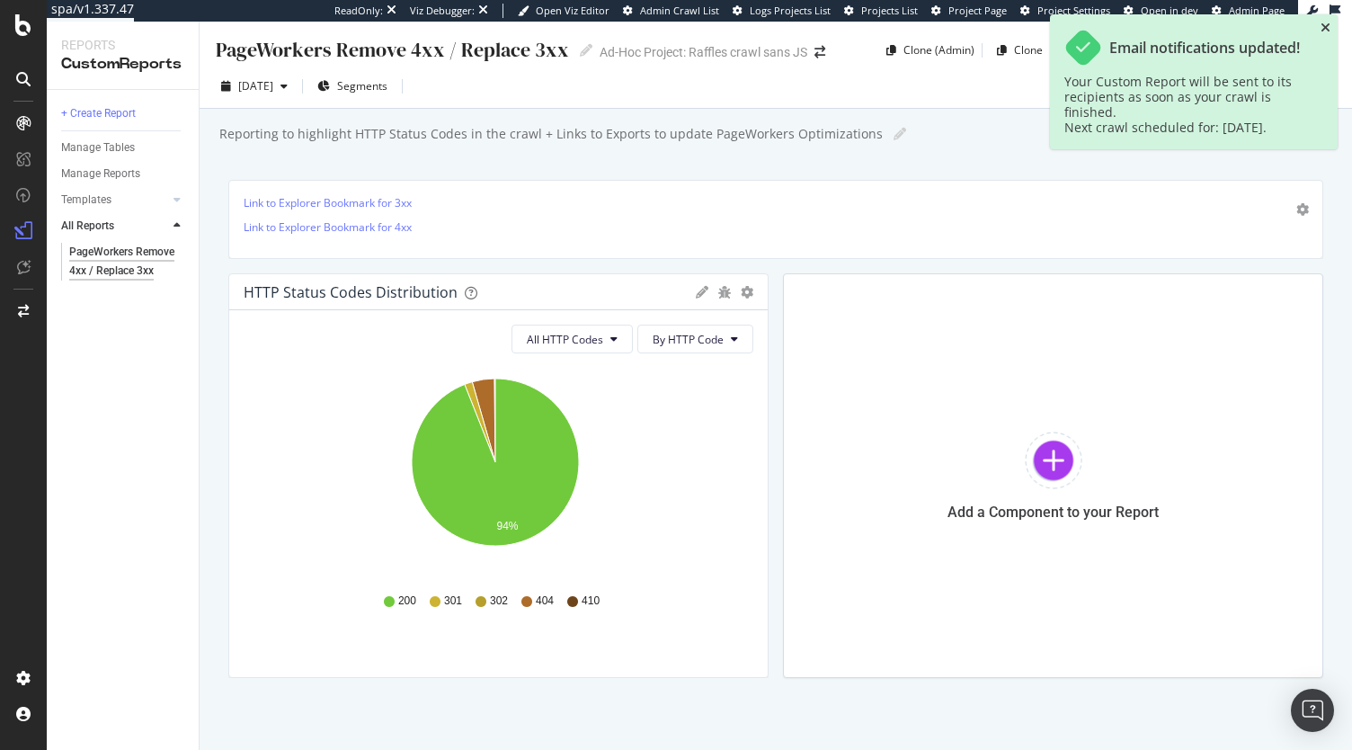
click at [1327, 29] on icon "close toast" at bounding box center [1326, 28] width 10 height 13
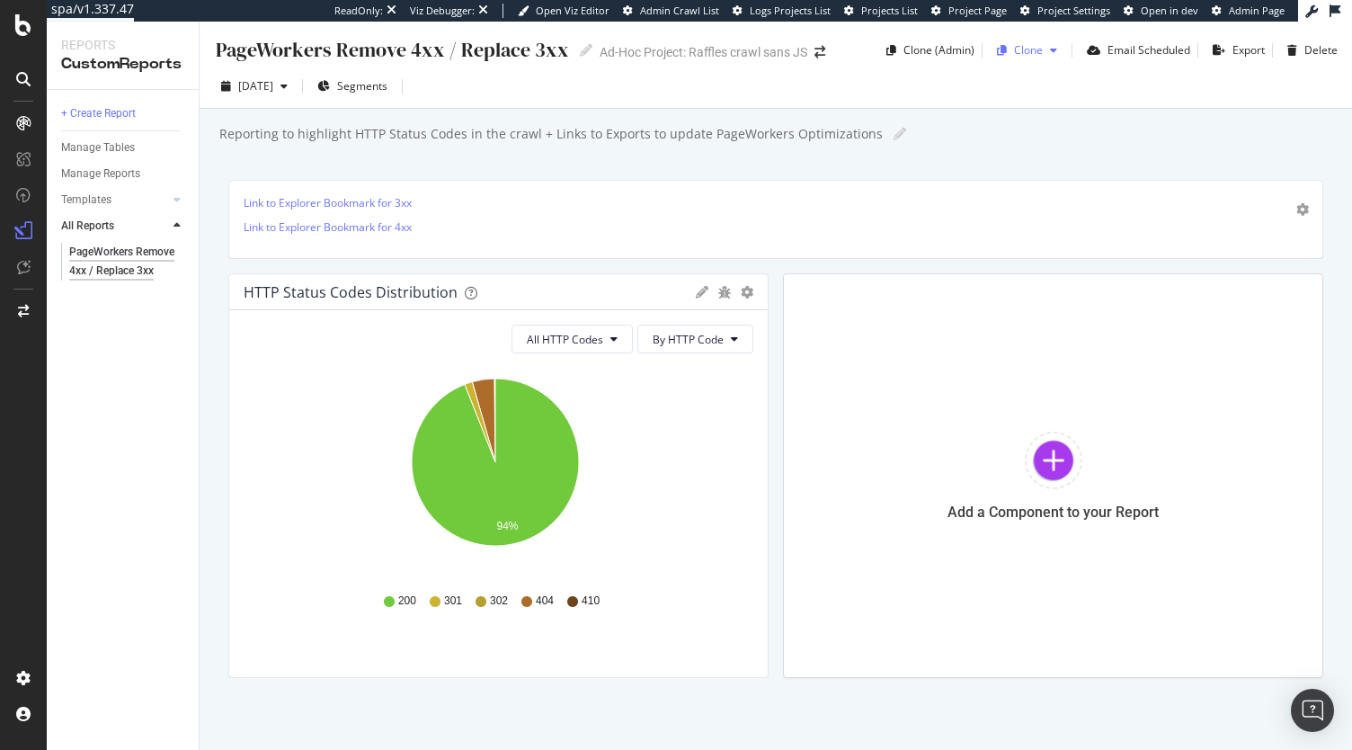
click at [1043, 54] on div "button" at bounding box center [1054, 50] width 22 height 11
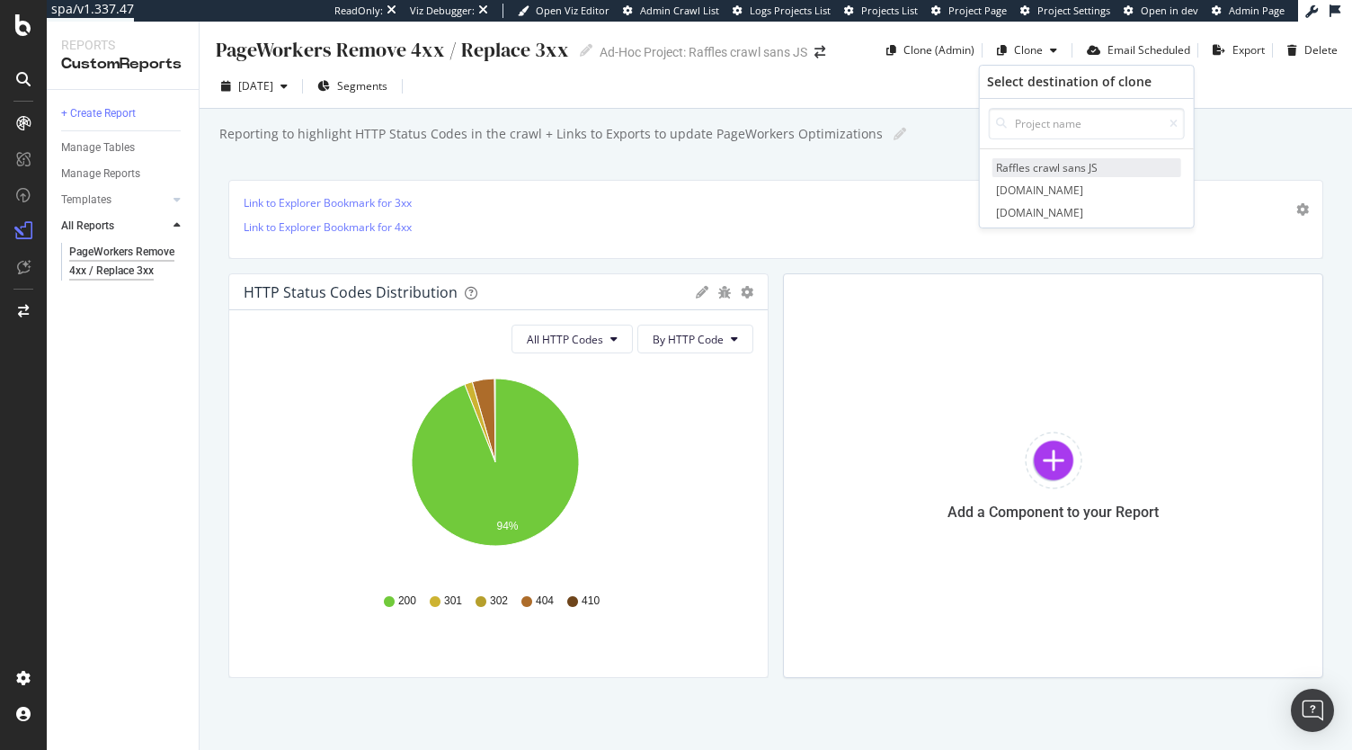
click at [1075, 170] on span "Raffles crawl sans JS" at bounding box center [1087, 167] width 189 height 19
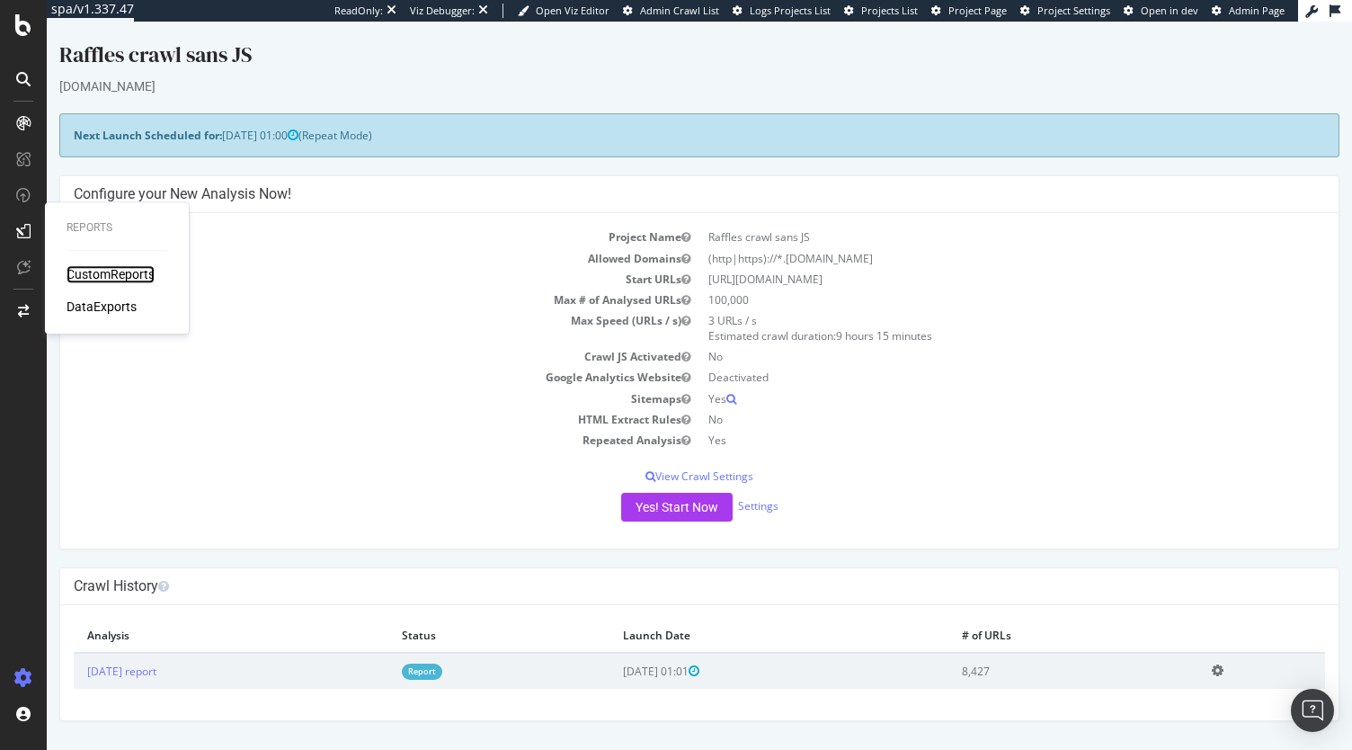
click at [135, 272] on div "CustomReports" at bounding box center [111, 274] width 88 height 18
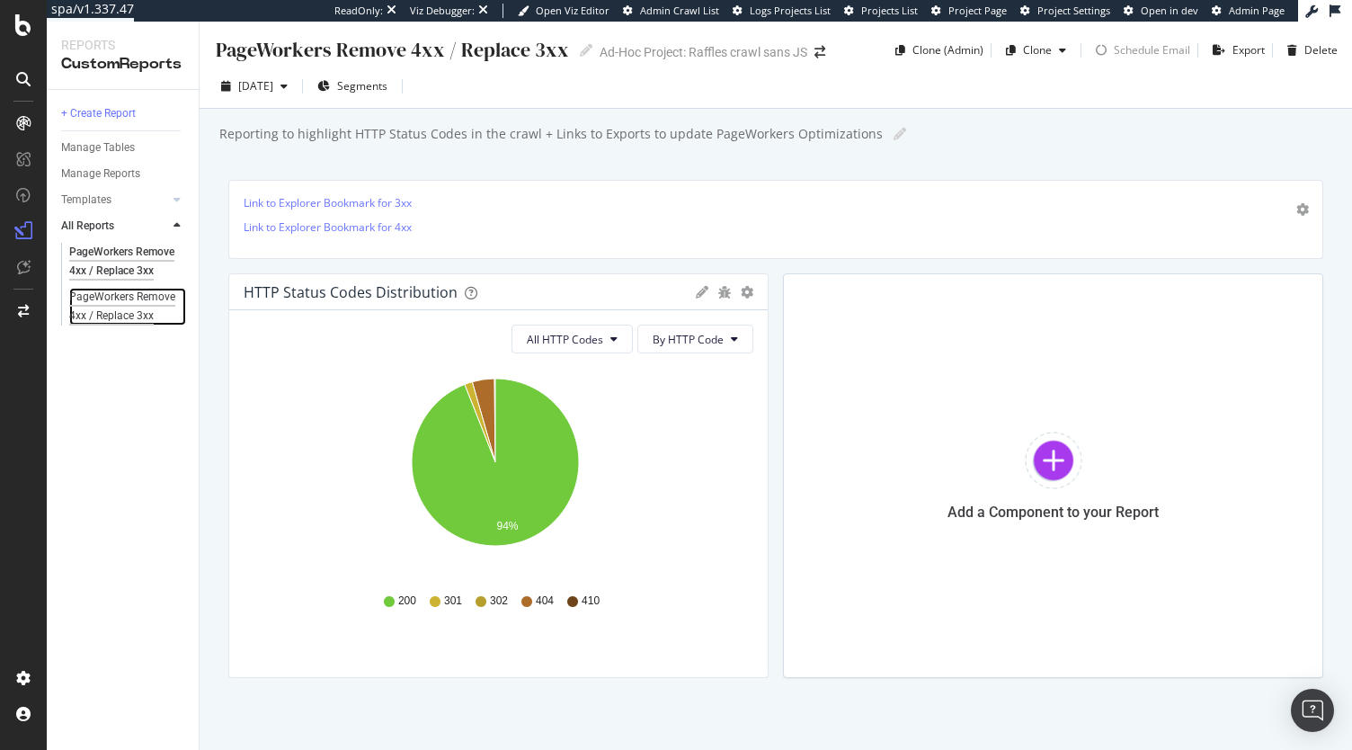
click at [115, 307] on div "PageWorkers Remove 4xx / Replace 3xx" at bounding box center [122, 307] width 107 height 38
drag, startPoint x: 72, startPoint y: 263, endPoint x: 112, endPoint y: 260, distance: 40.6
click at [112, 260] on div "PageWorkers Remove 4xx / Replace 3xx" at bounding box center [122, 262] width 107 height 38
click at [109, 309] on div "PageWorkers Remove 4xx / Replace 3xx" at bounding box center [122, 307] width 107 height 38
click at [1304, 48] on div "Delete" at bounding box center [1320, 49] width 33 height 15
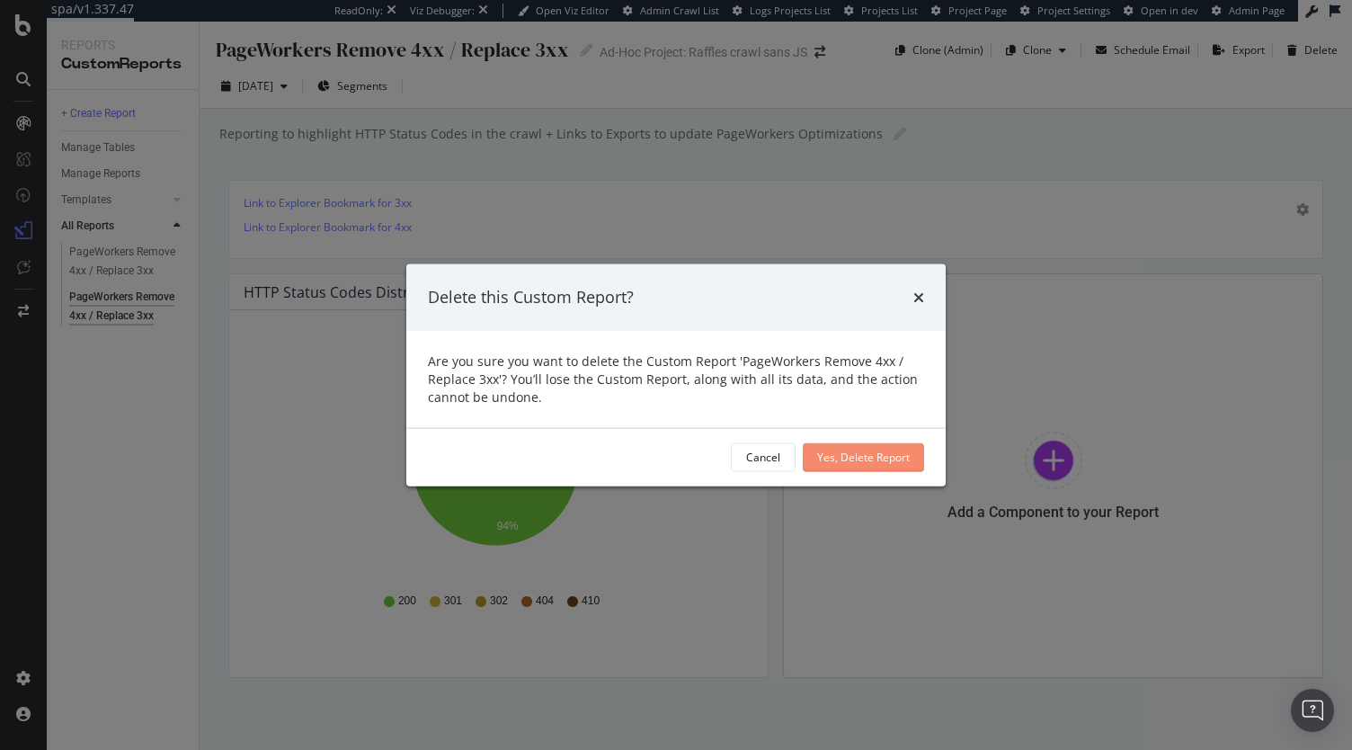
click at [895, 451] on div "Yes, Delete Report" at bounding box center [863, 457] width 93 height 15
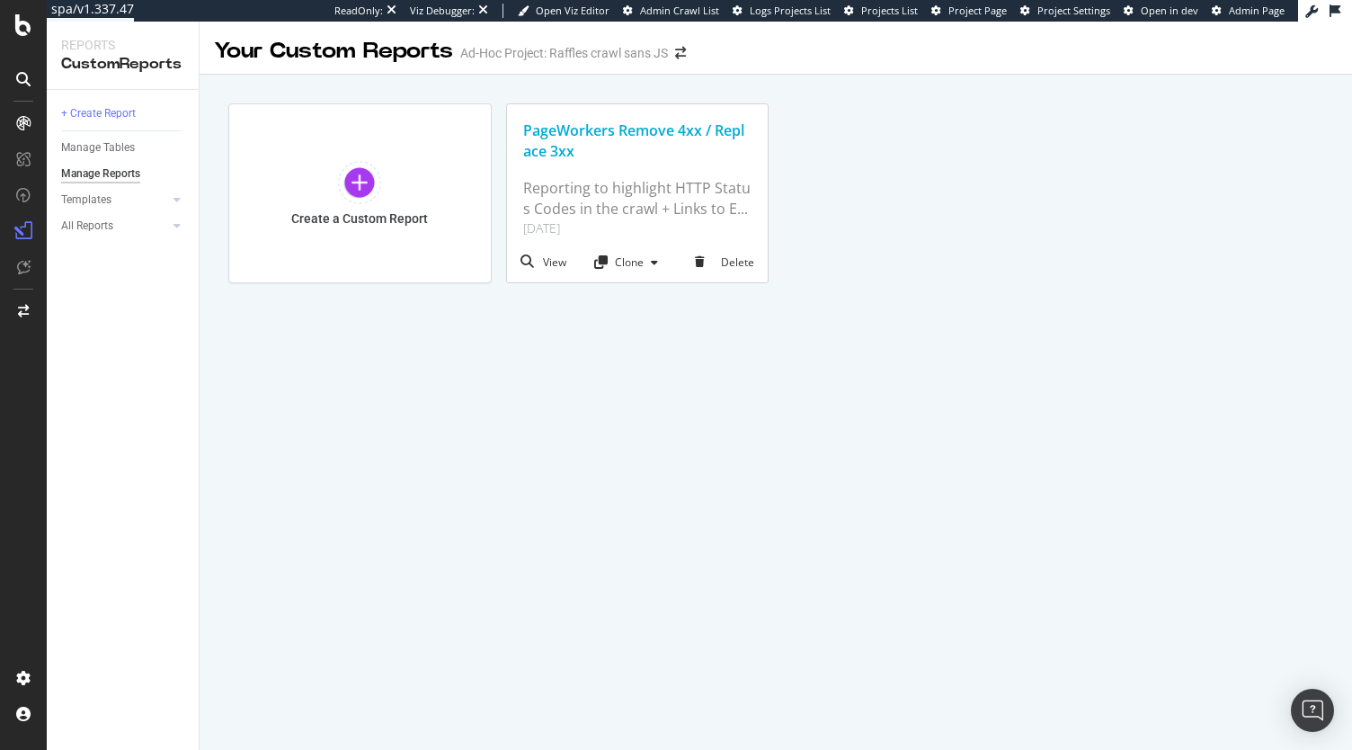
click at [584, 136] on div "PageWorkers Remove 4xx / Replace 3xx" at bounding box center [637, 140] width 229 height 41
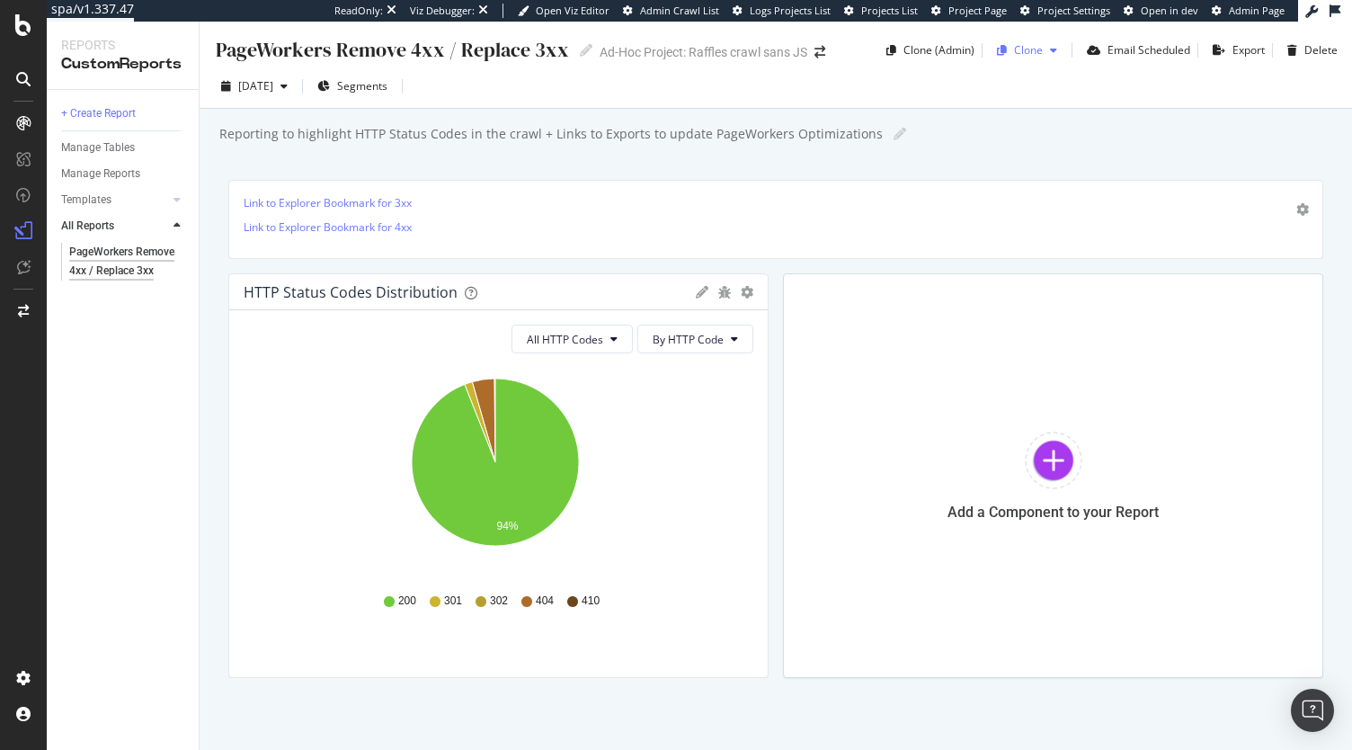
click at [1017, 55] on div "Clone" at bounding box center [1028, 49] width 29 height 15
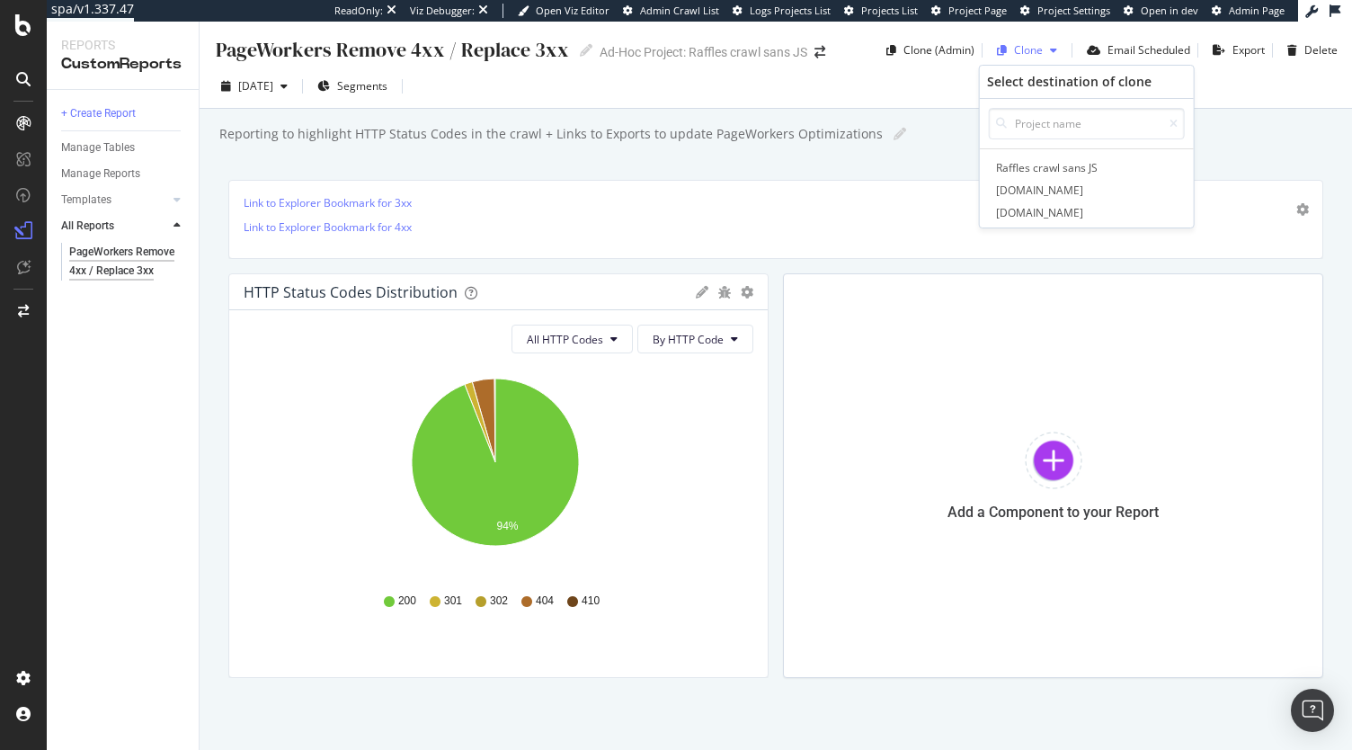
click at [1019, 49] on div "Clone" at bounding box center [1028, 49] width 29 height 15
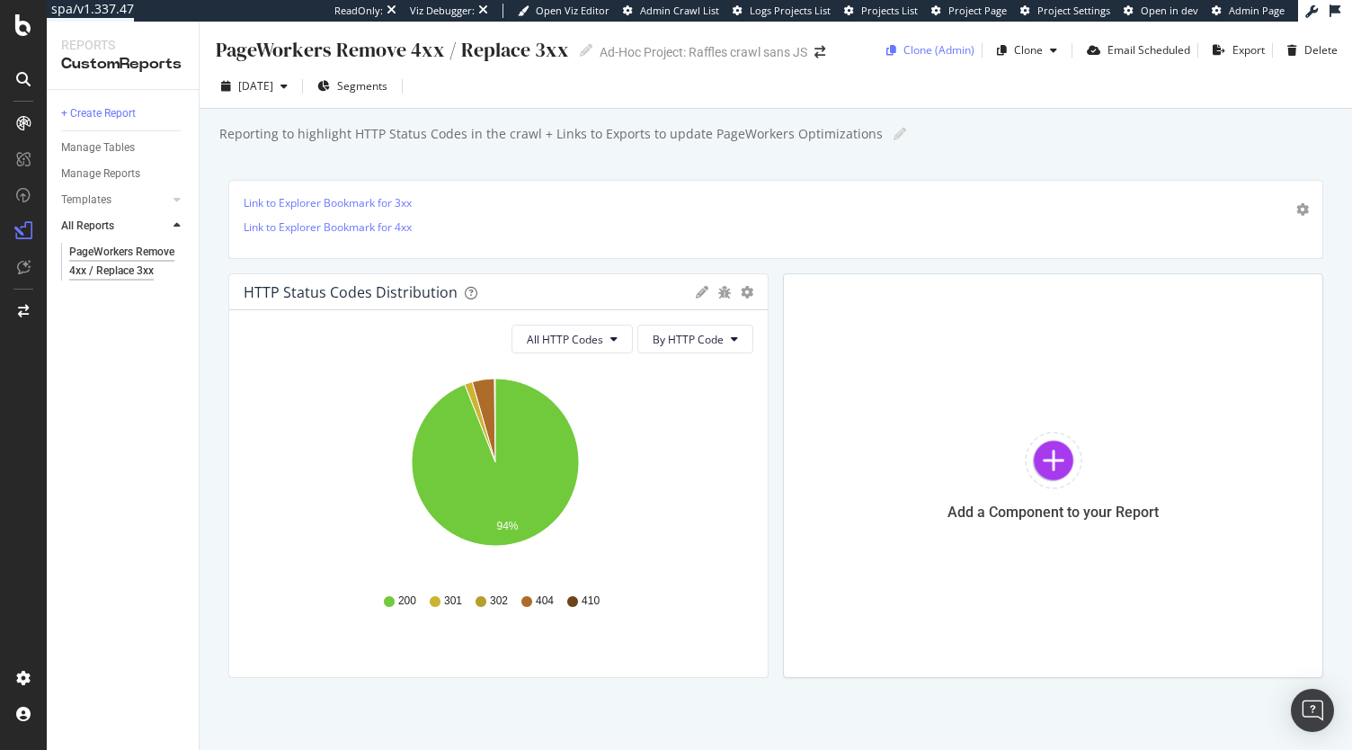
click at [944, 49] on div "Clone (Admin)" at bounding box center [938, 49] width 71 height 15
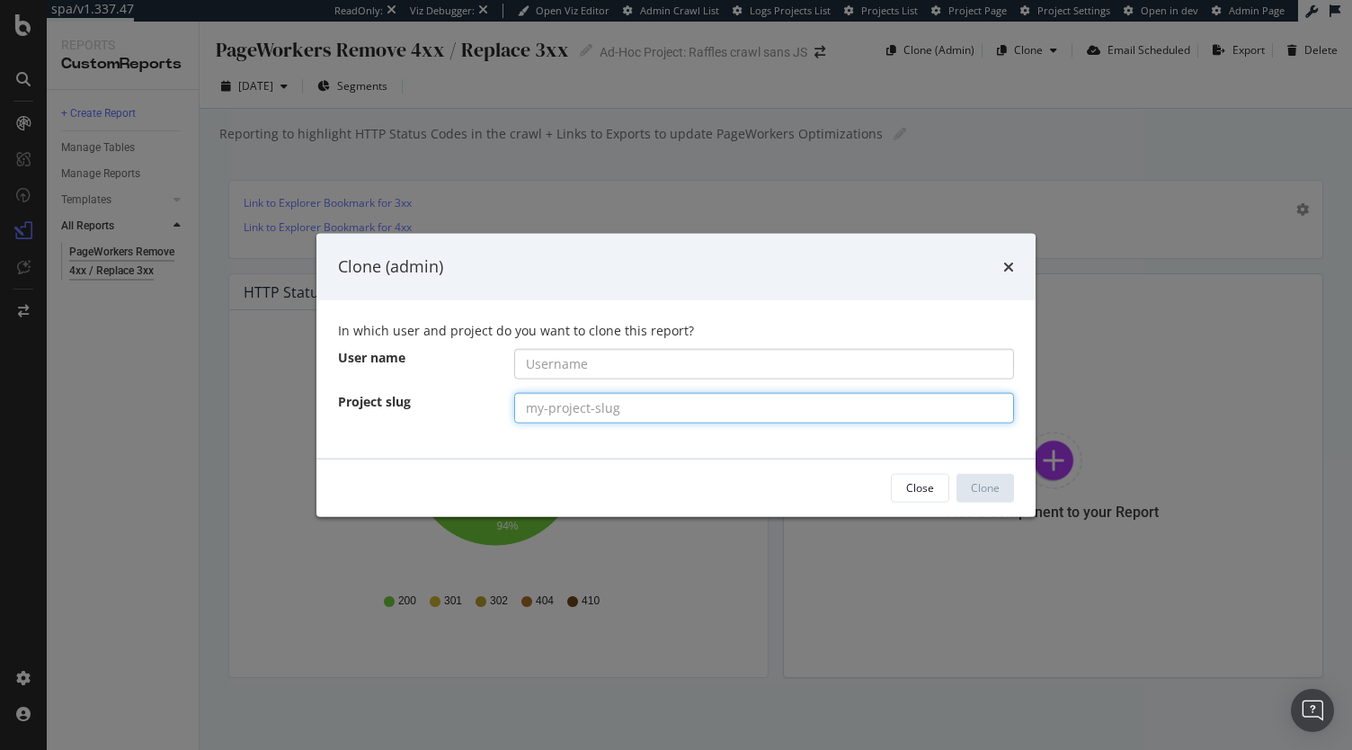
click at [610, 409] on input "modal" at bounding box center [764, 407] width 501 height 31
paste input "fairmont-crawl-sans-js"
type input "fairmont-crawl-sans-js"
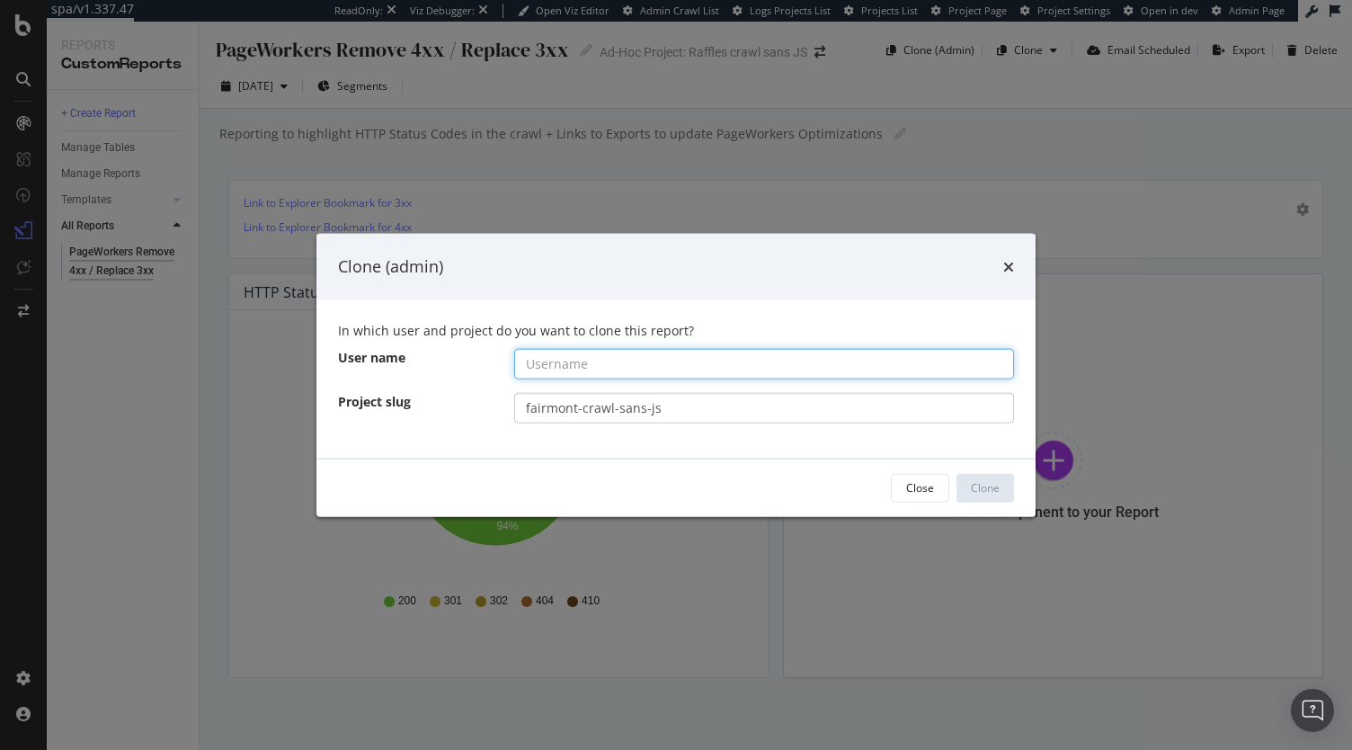
click at [596, 355] on input "modal" at bounding box center [764, 363] width 501 height 31
paste input "accor-luxury-mea-org"
type input "accor-luxury-mea-org"
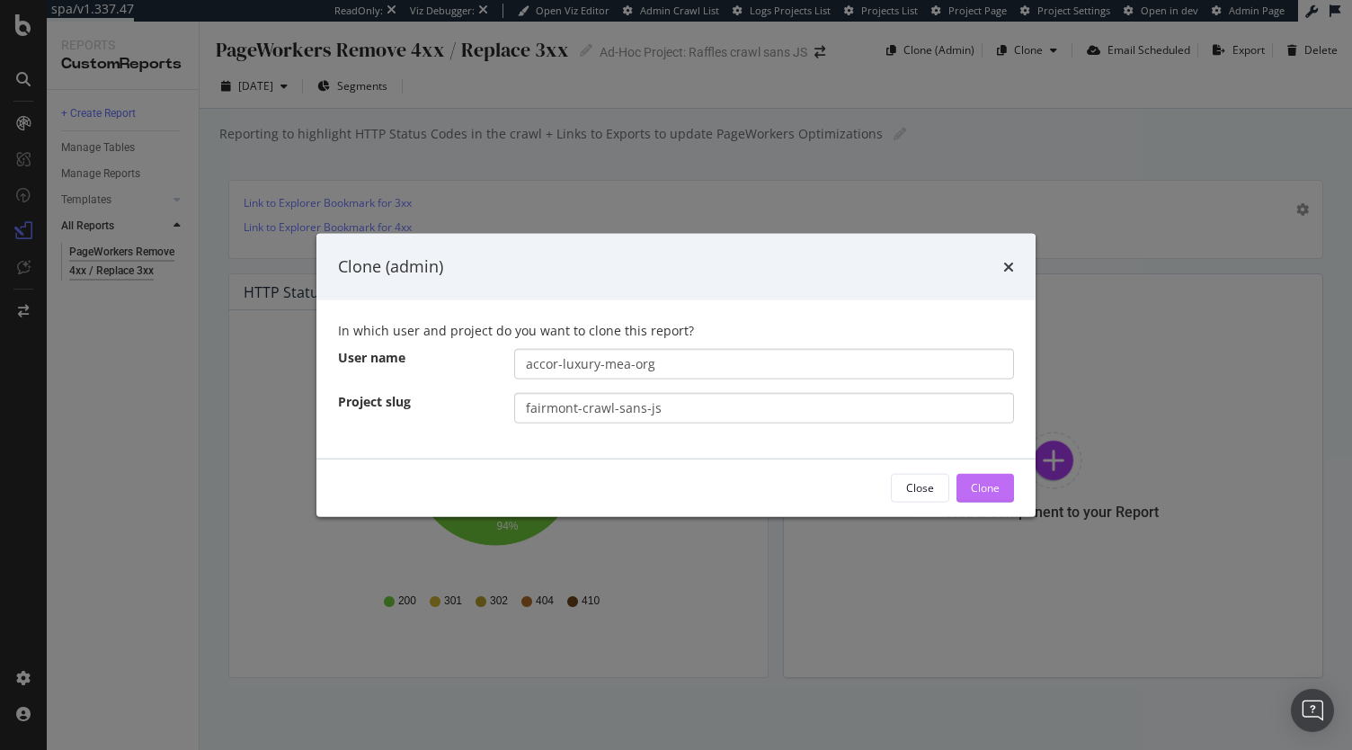
click at [991, 481] on div "Clone" at bounding box center [985, 487] width 29 height 15
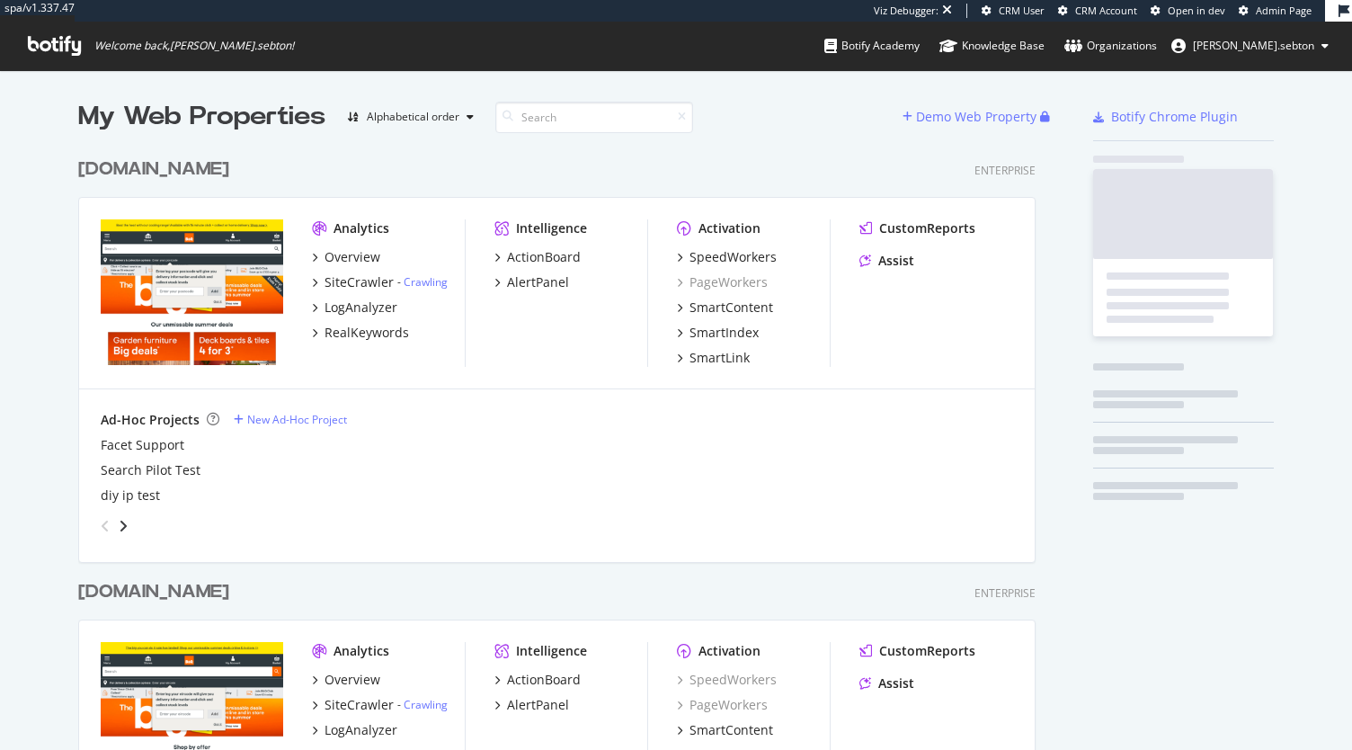
scroll to position [1037, 957]
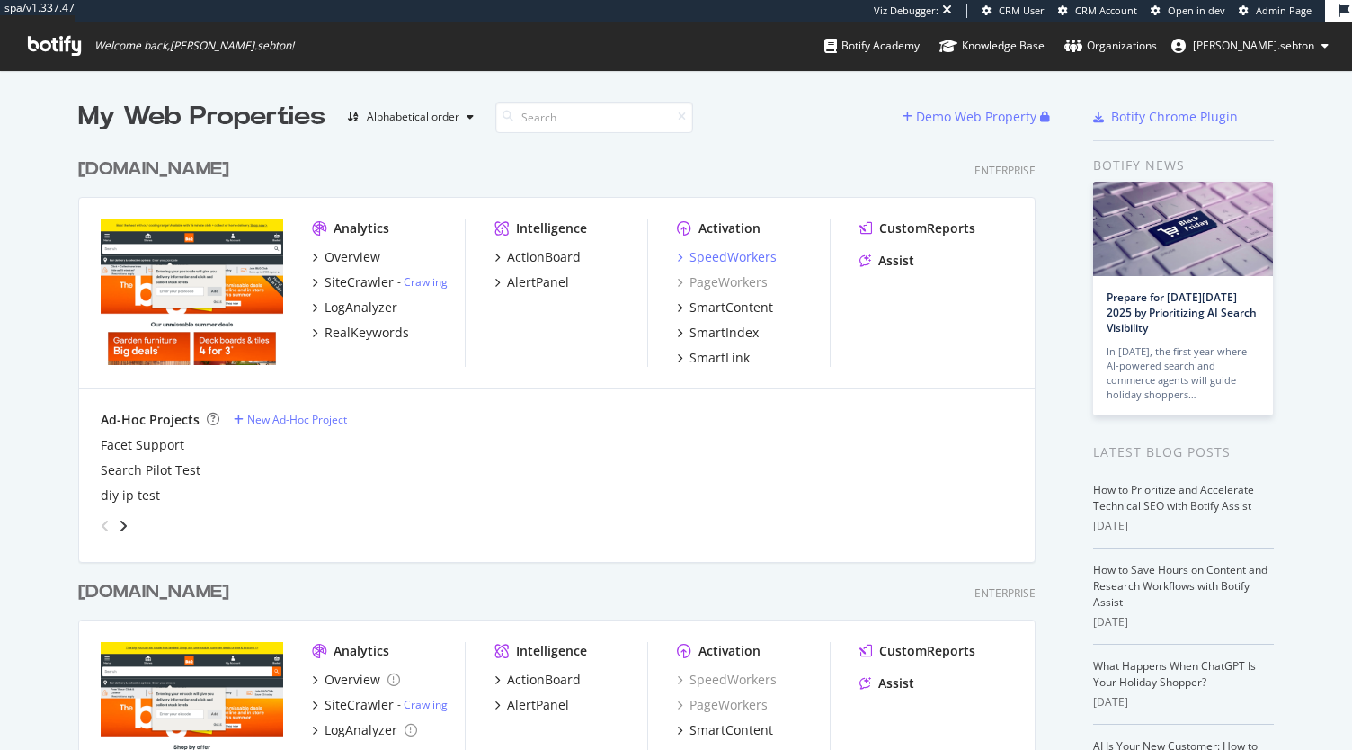
click at [719, 248] on div "SpeedWorkers" at bounding box center [733, 257] width 87 height 18
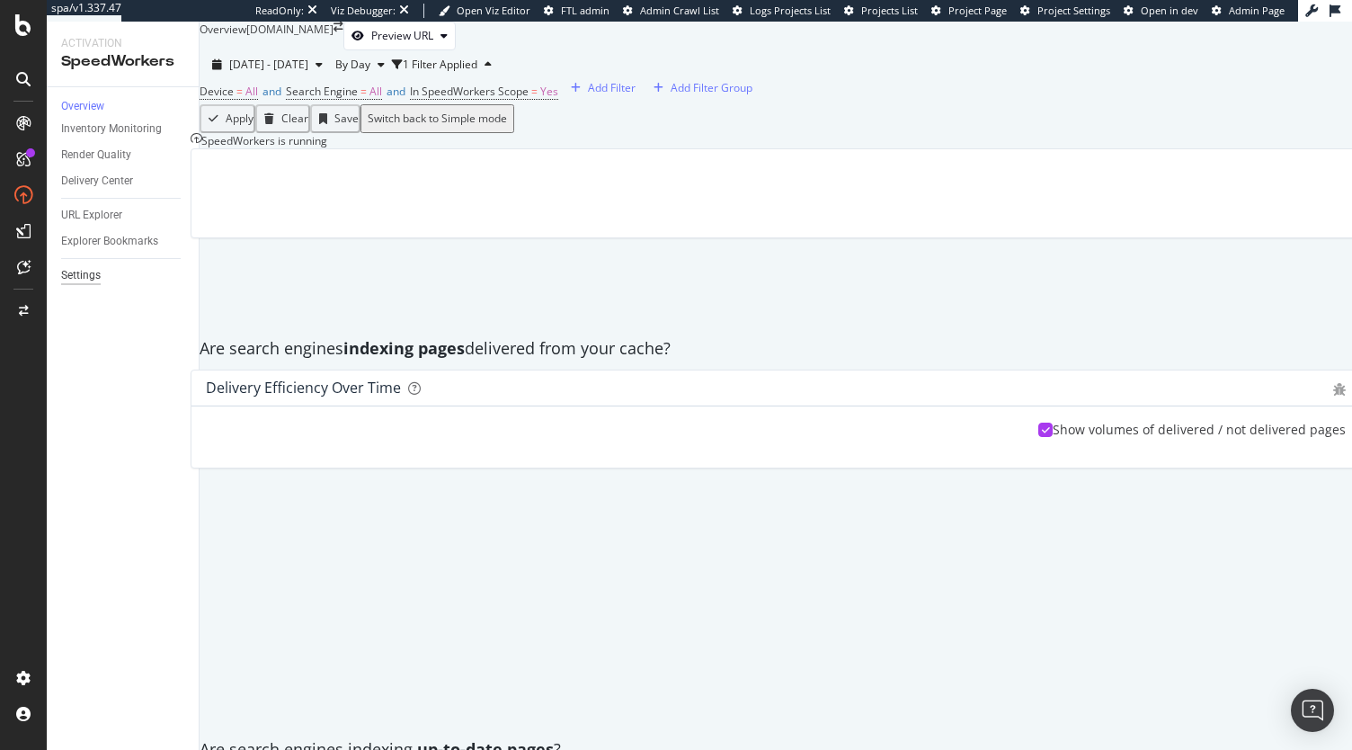
click at [78, 285] on div "Settings" at bounding box center [81, 275] width 40 height 19
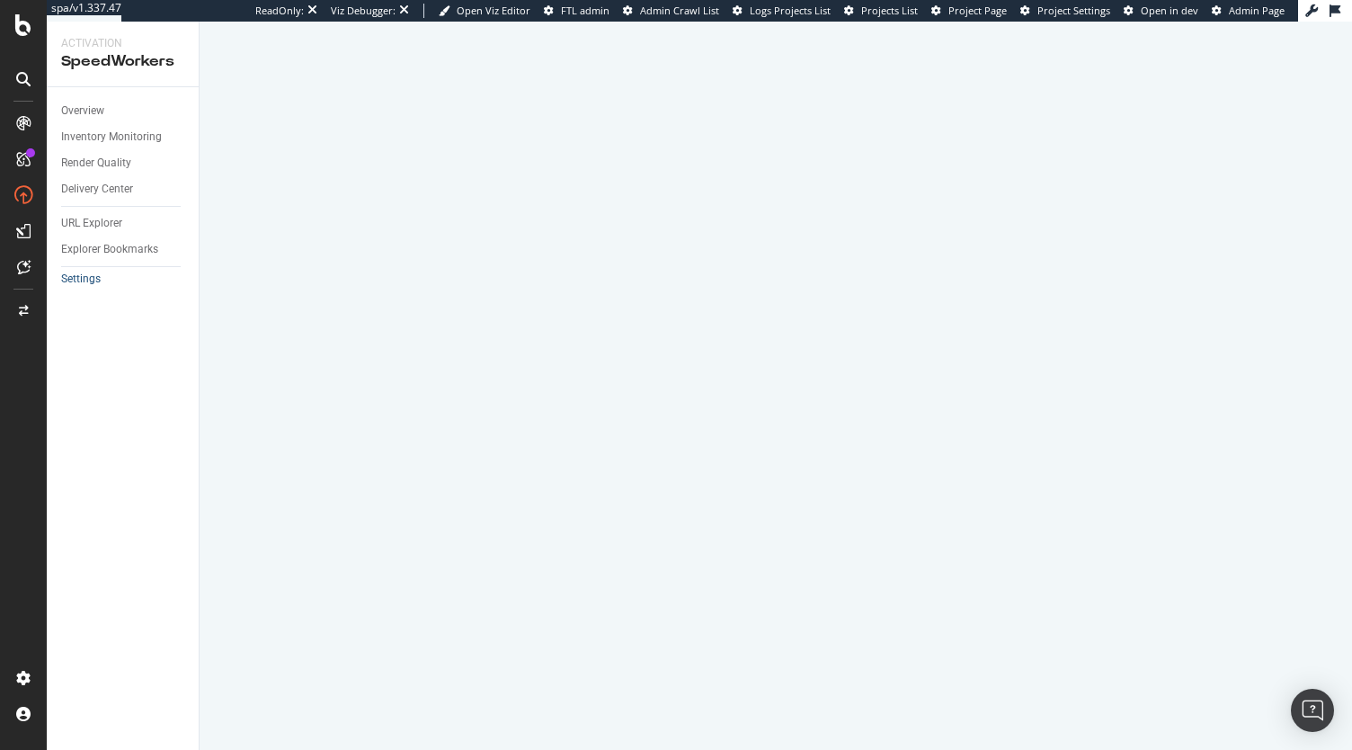
click at [76, 287] on div "Settings" at bounding box center [81, 278] width 40 height 15
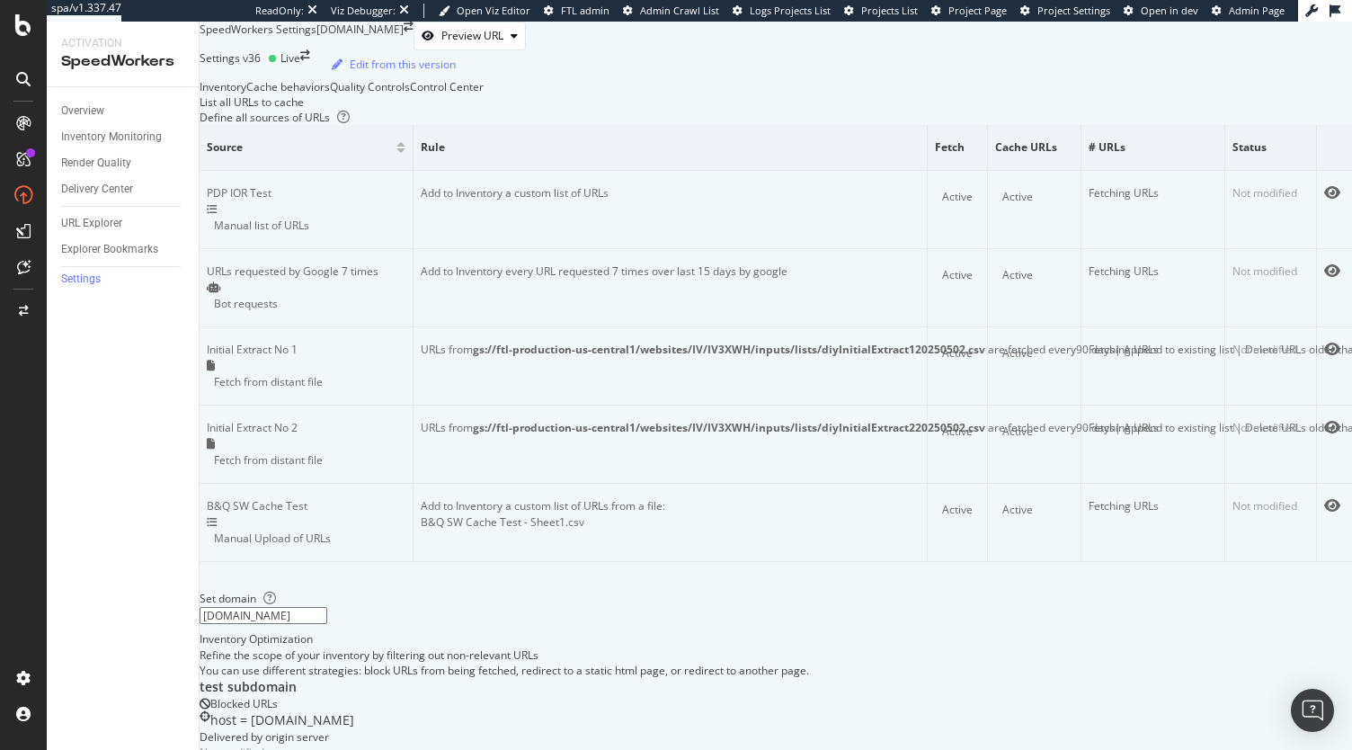
click at [484, 94] on div "Control Center" at bounding box center [447, 86] width 74 height 15
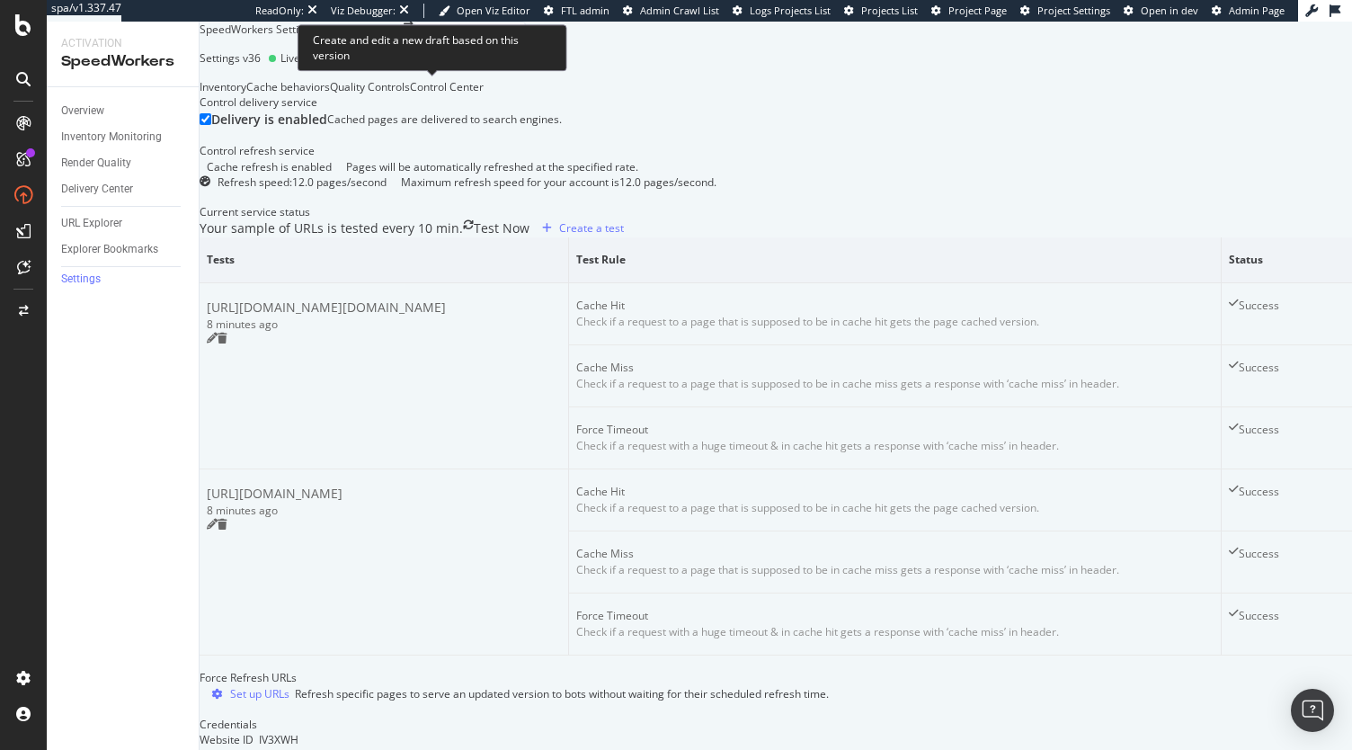
click at [406, 72] on div "Edit from this version" at bounding box center [403, 64] width 106 height 15
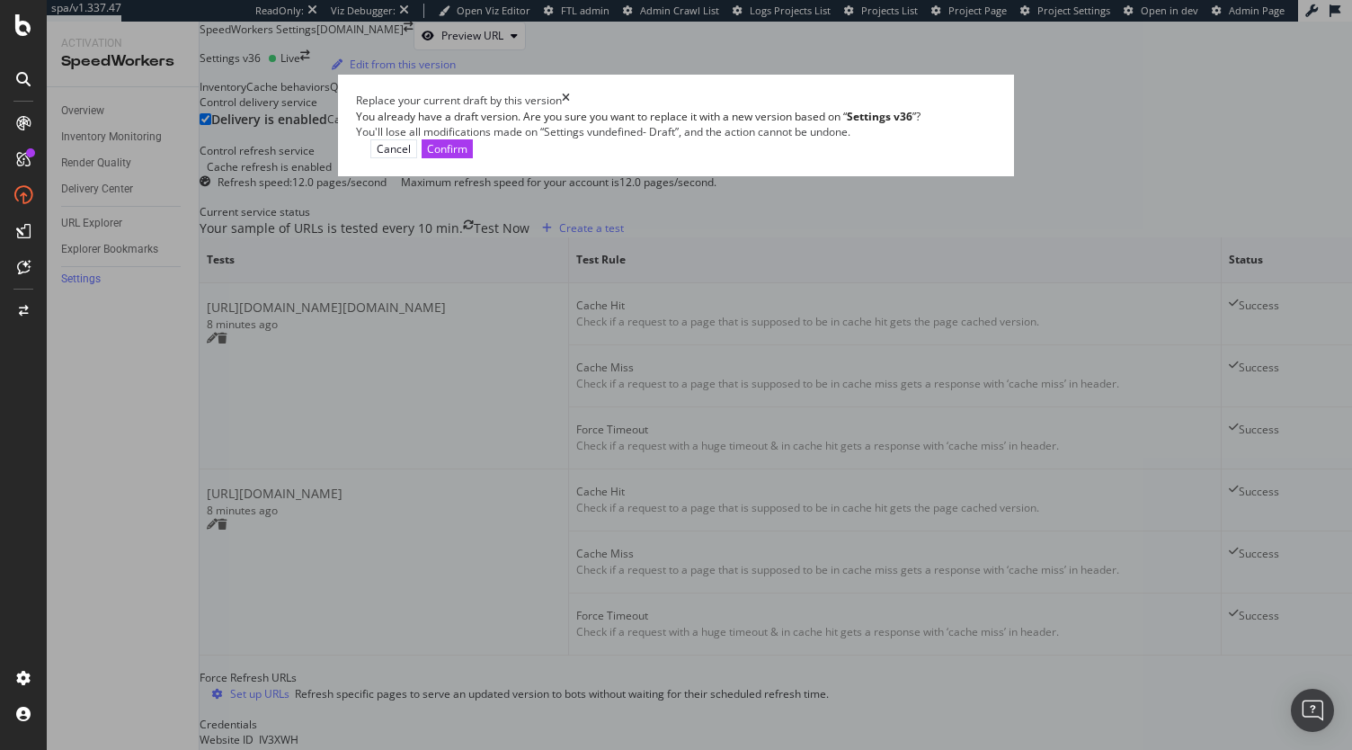
click at [996, 158] on div "Cancel Confirm" at bounding box center [676, 148] width 640 height 19
click at [467, 156] on div "Confirm" at bounding box center [447, 148] width 40 height 15
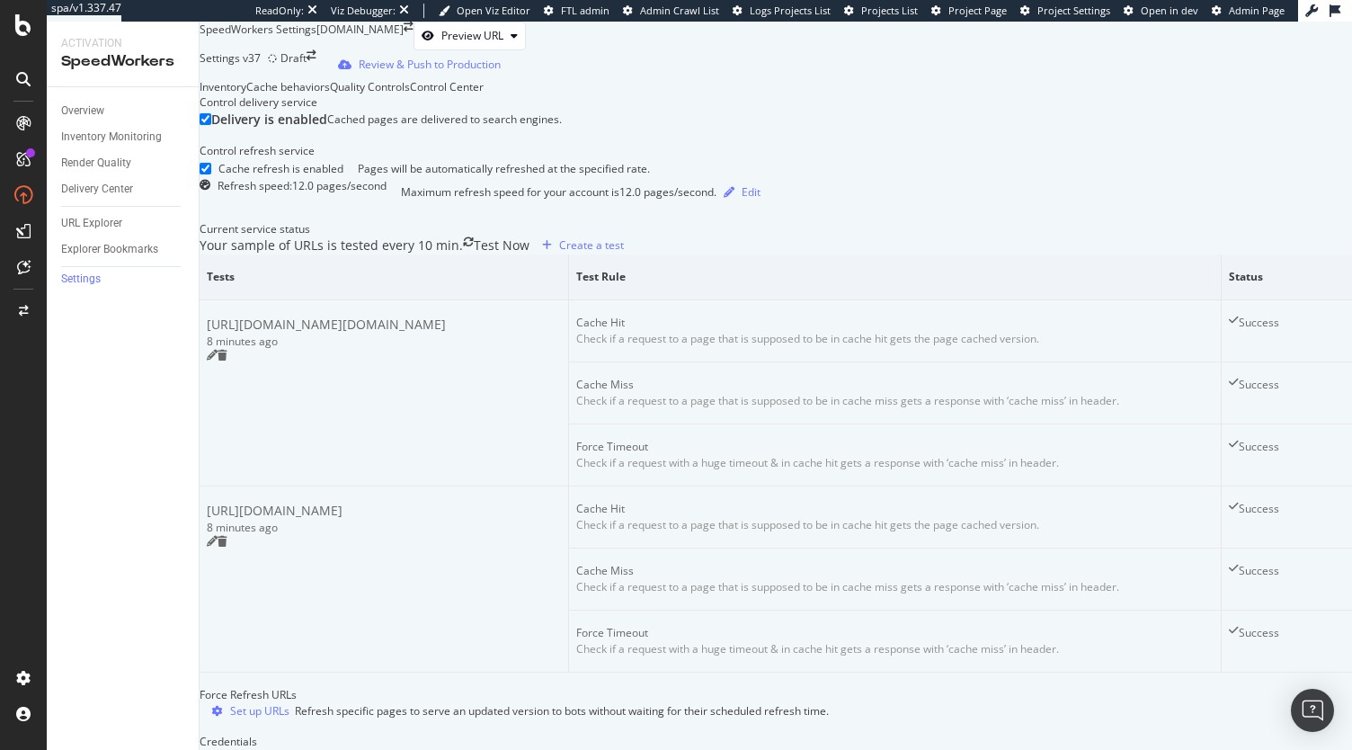
scroll to position [67, 0]
click at [761, 200] on div "Edit" at bounding box center [751, 191] width 19 height 15
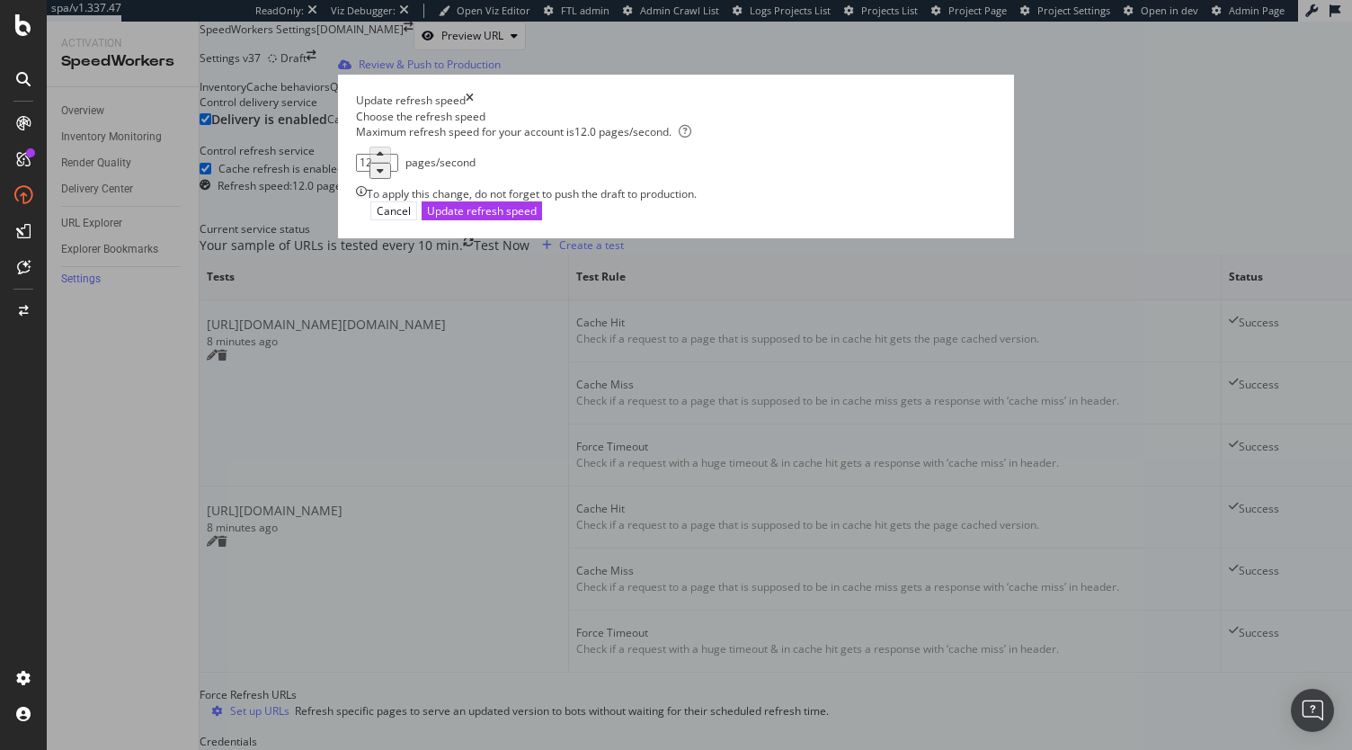
click at [474, 108] on icon "times" at bounding box center [470, 100] width 8 height 15
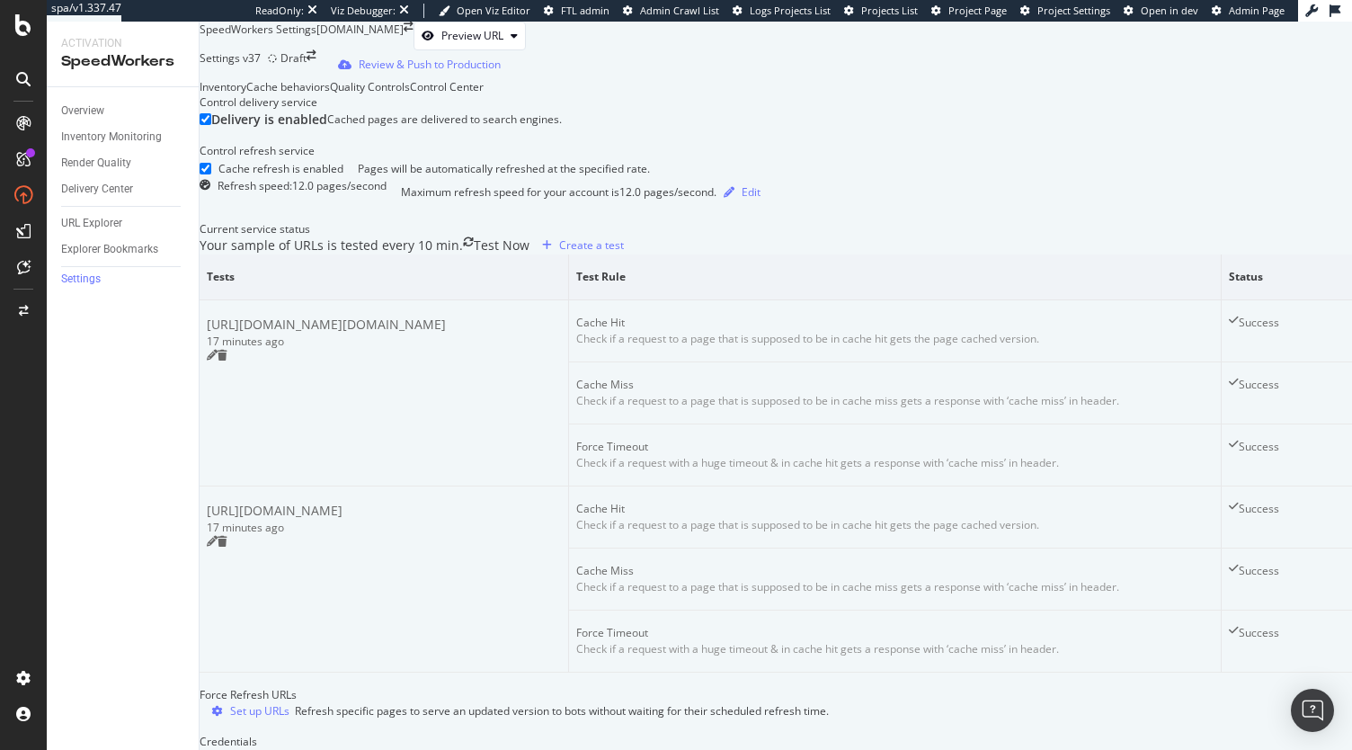
scroll to position [0, 0]
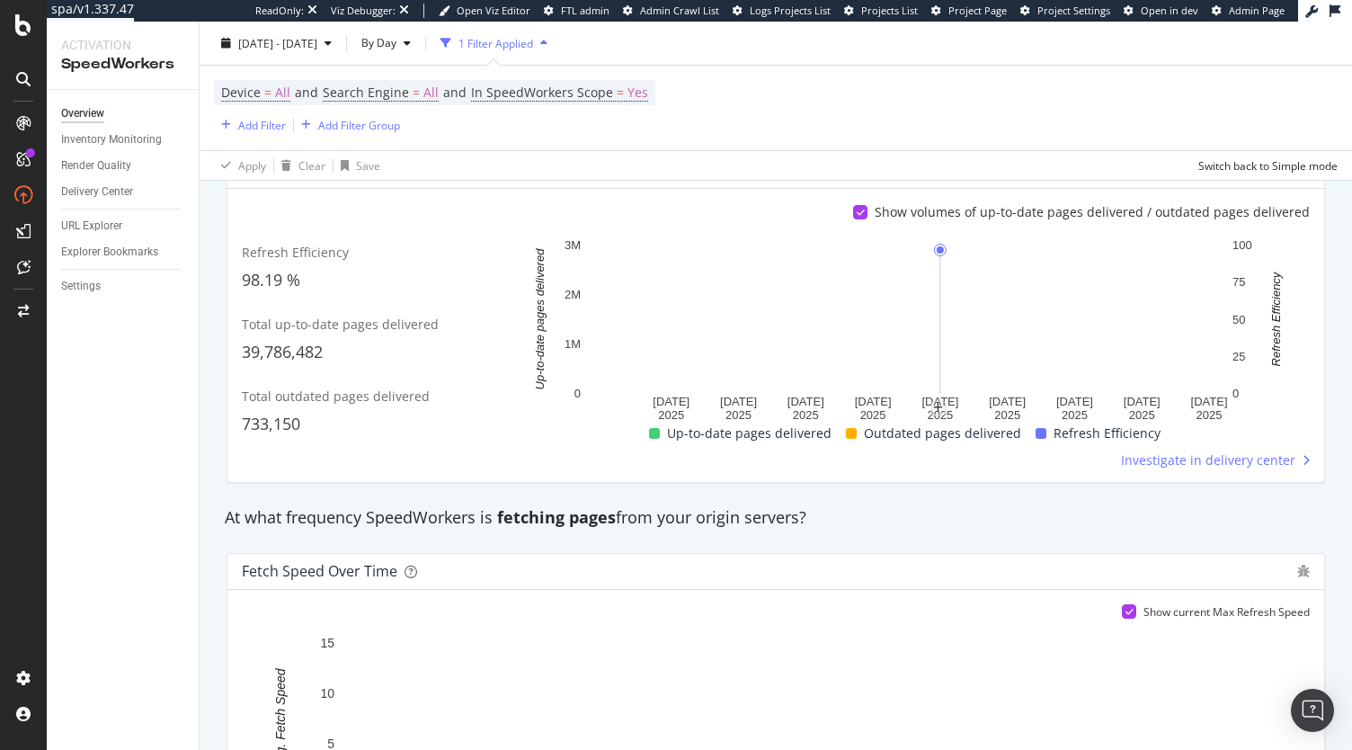
scroll to position [70, 0]
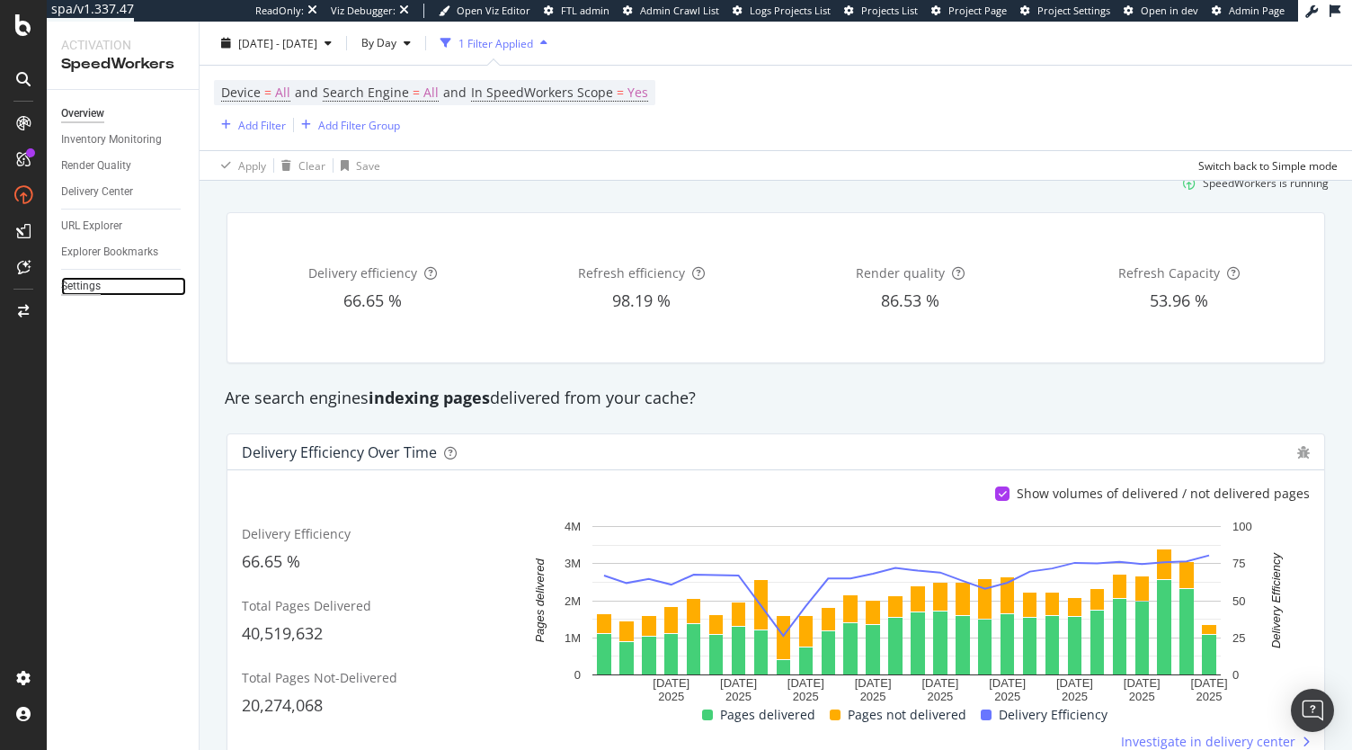
click at [80, 281] on div "Settings" at bounding box center [81, 286] width 40 height 19
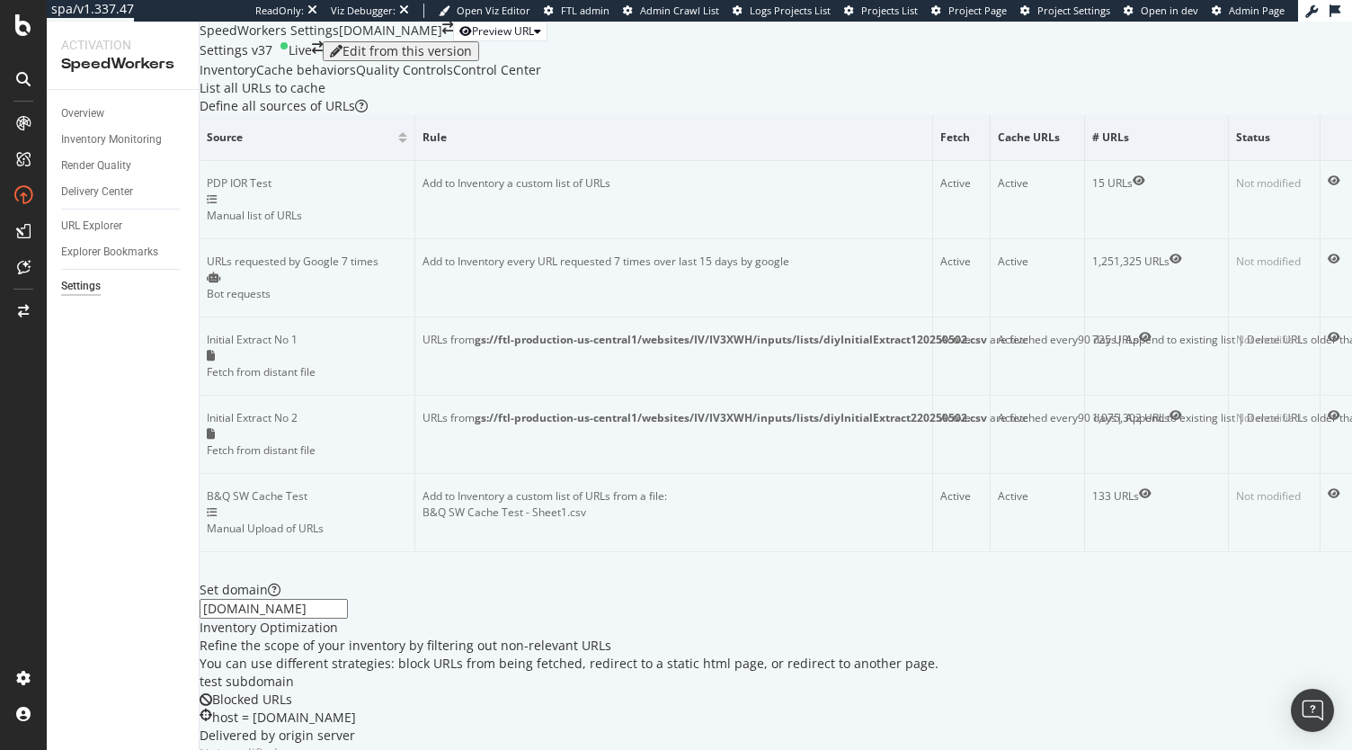
click at [541, 79] on div "Control Center" at bounding box center [497, 70] width 88 height 18
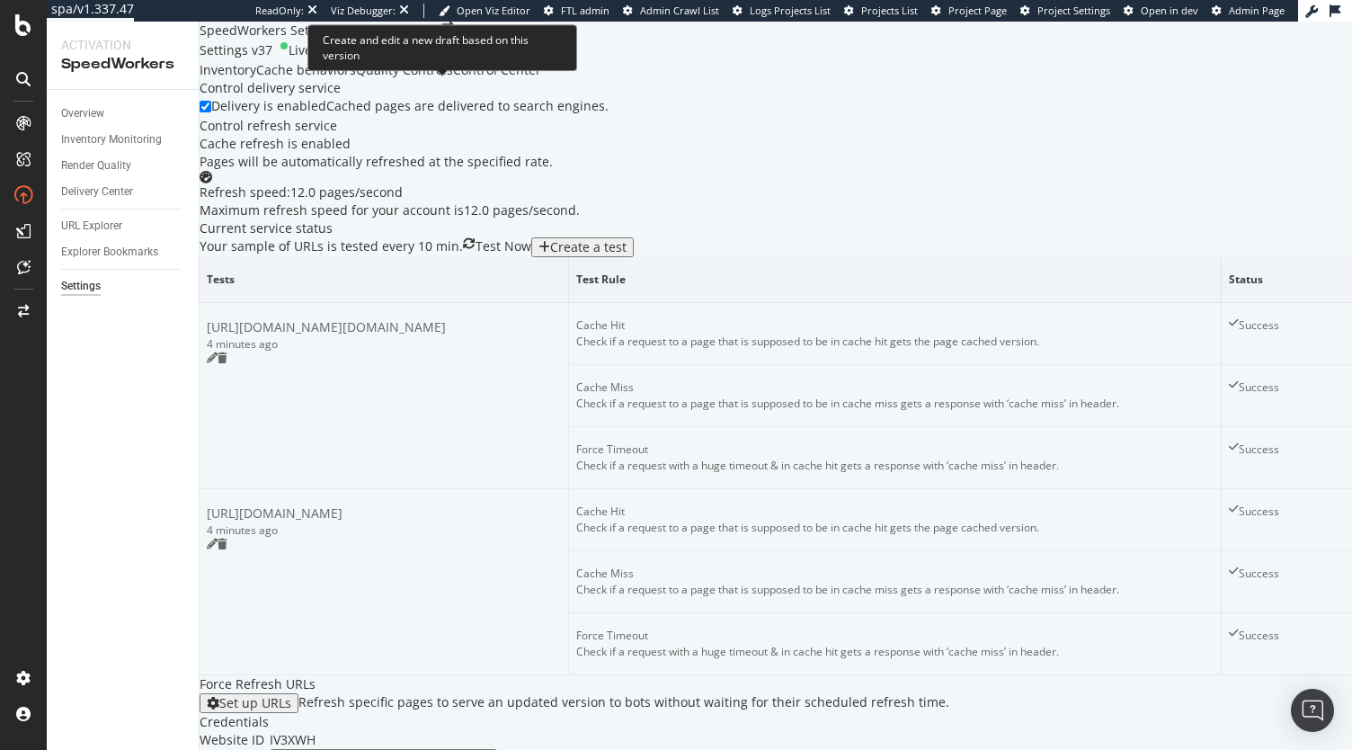
click at [472, 58] on div "Edit from this version" at bounding box center [407, 51] width 129 height 14
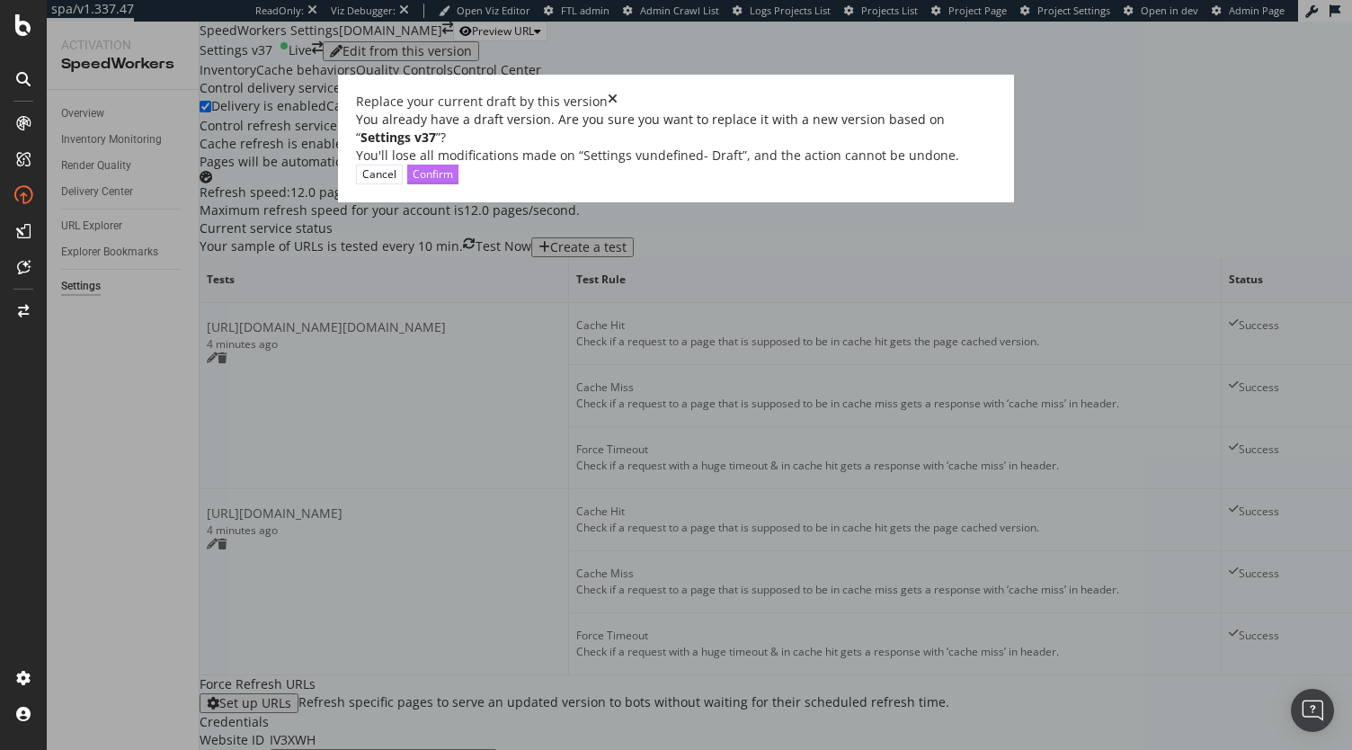
click at [453, 182] on div "Confirm" at bounding box center [433, 173] width 40 height 15
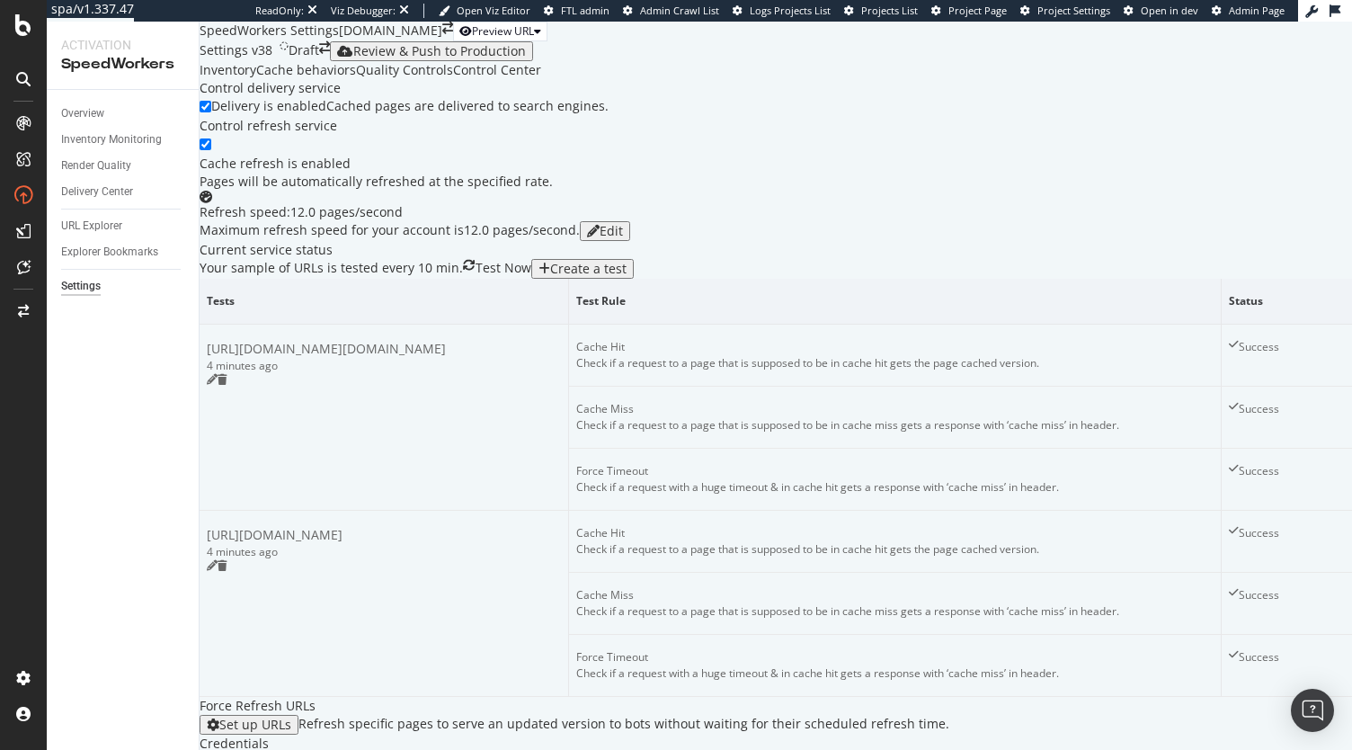
click at [623, 238] on div "Edit" at bounding box center [611, 231] width 23 height 14
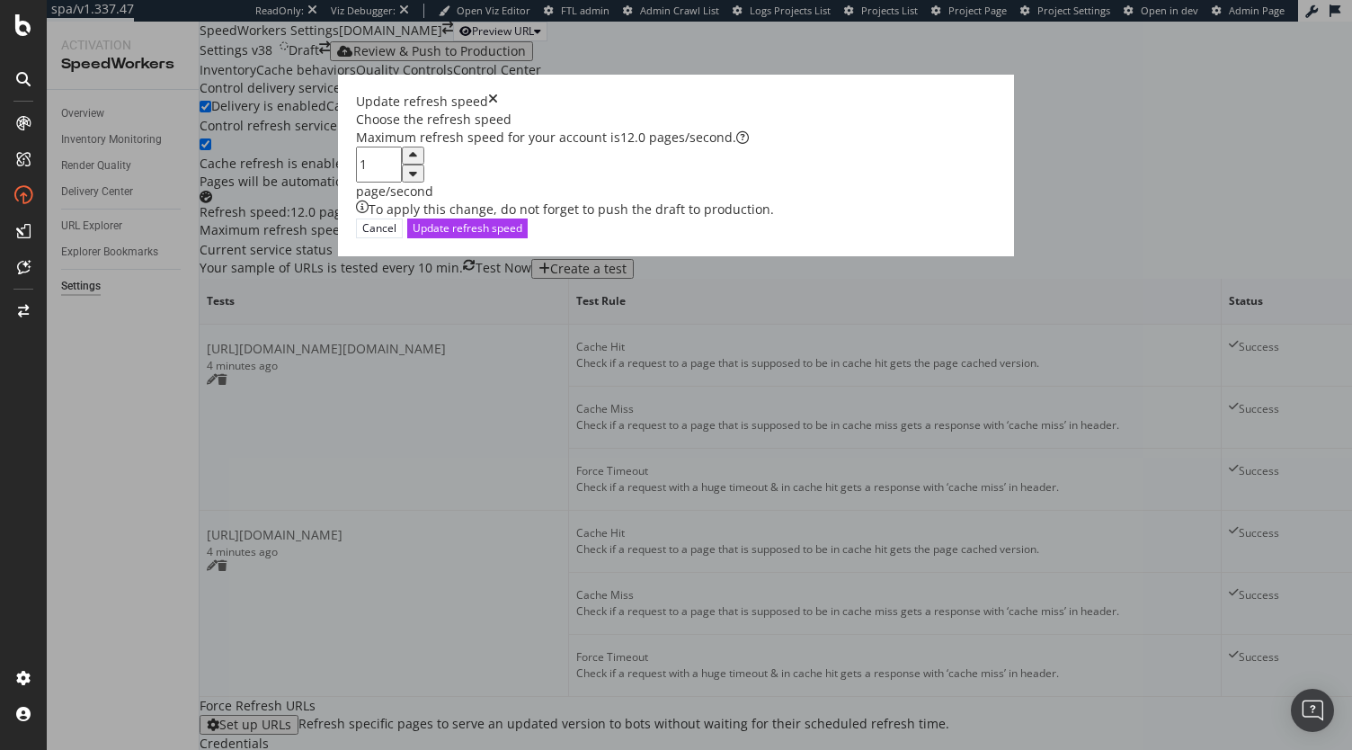
type input "18"
